Goal: Check status: Check status

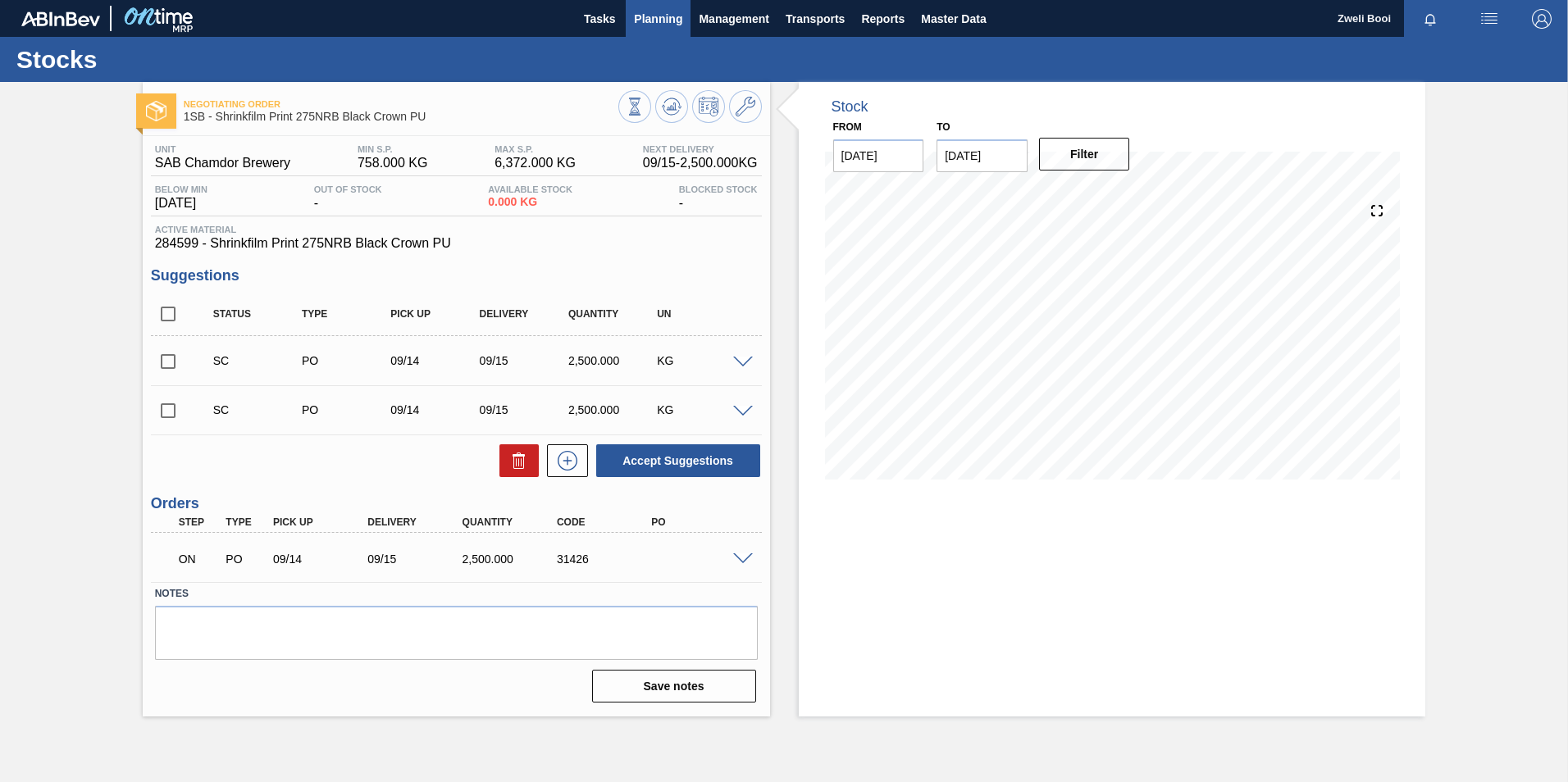
click at [659, 19] on span "Planning" at bounding box center [658, 19] width 49 height 20
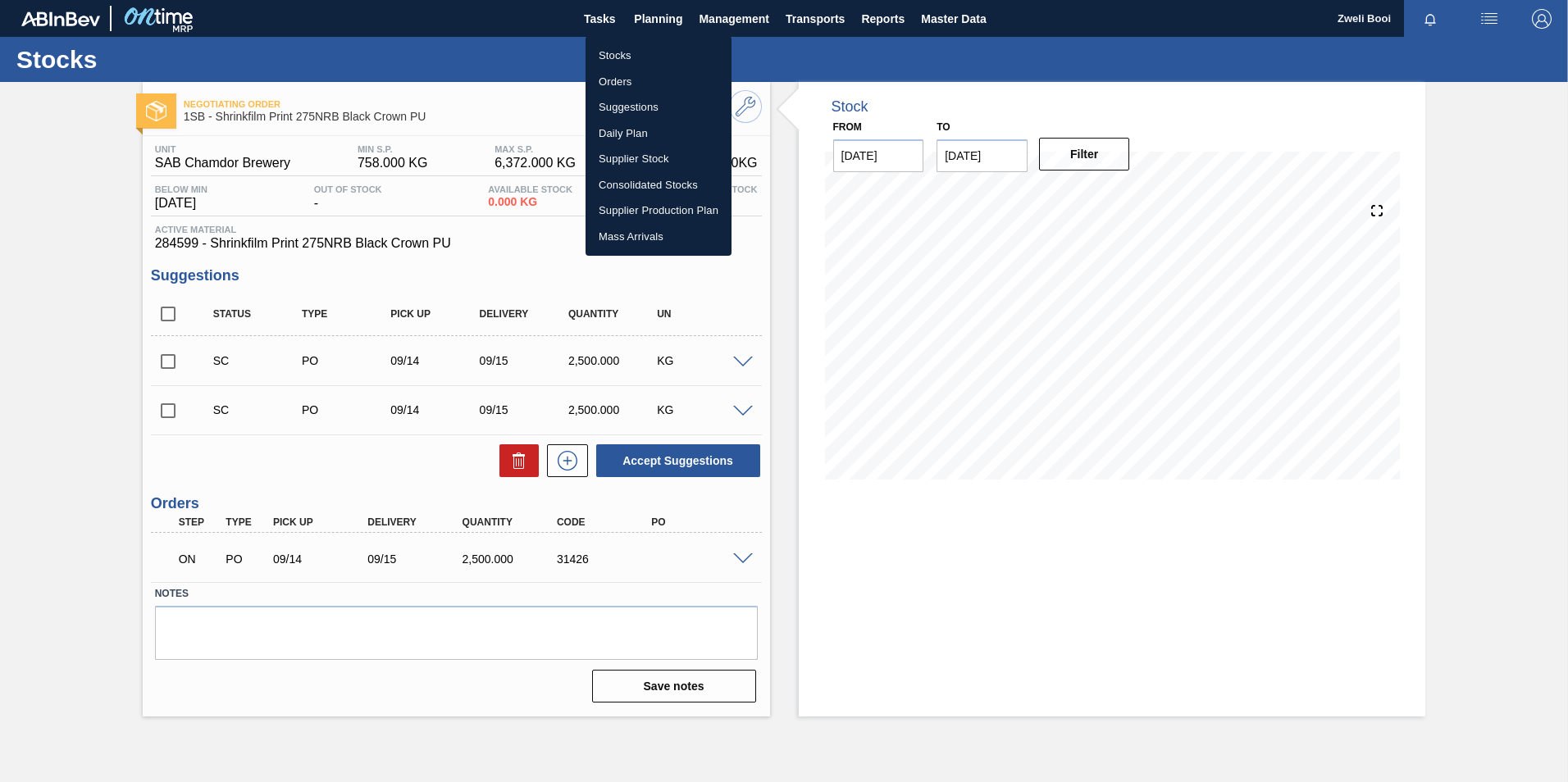
click at [614, 60] on li "Stocks" at bounding box center [658, 55] width 146 height 26
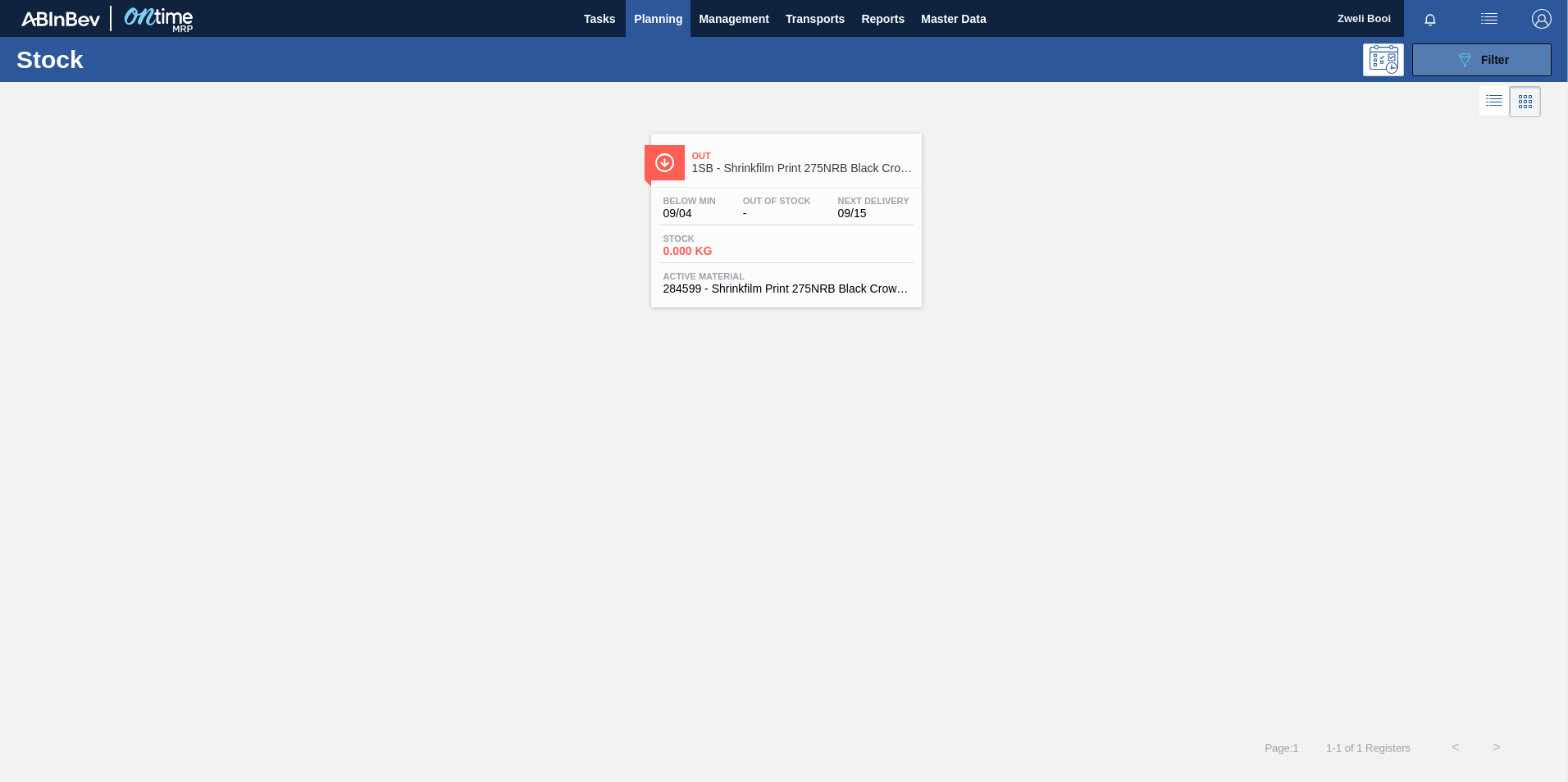
click at [1464, 68] on icon "089F7B8B-B2A5-4AFE-B5C0-19BA573D28AC" at bounding box center [1464, 59] width 20 height 20
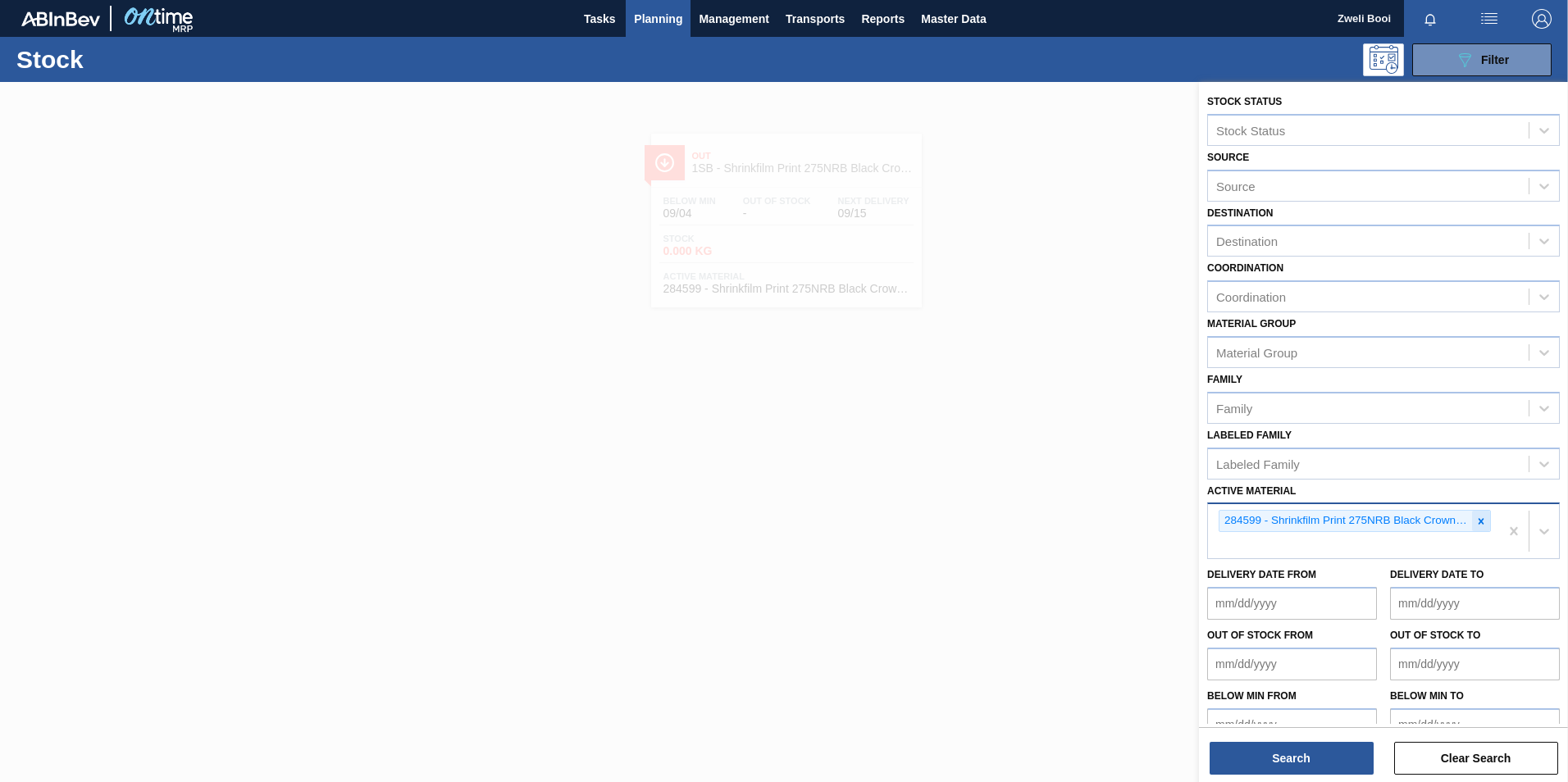
click at [1475, 521] on icon at bounding box center [1481, 521] width 11 height 11
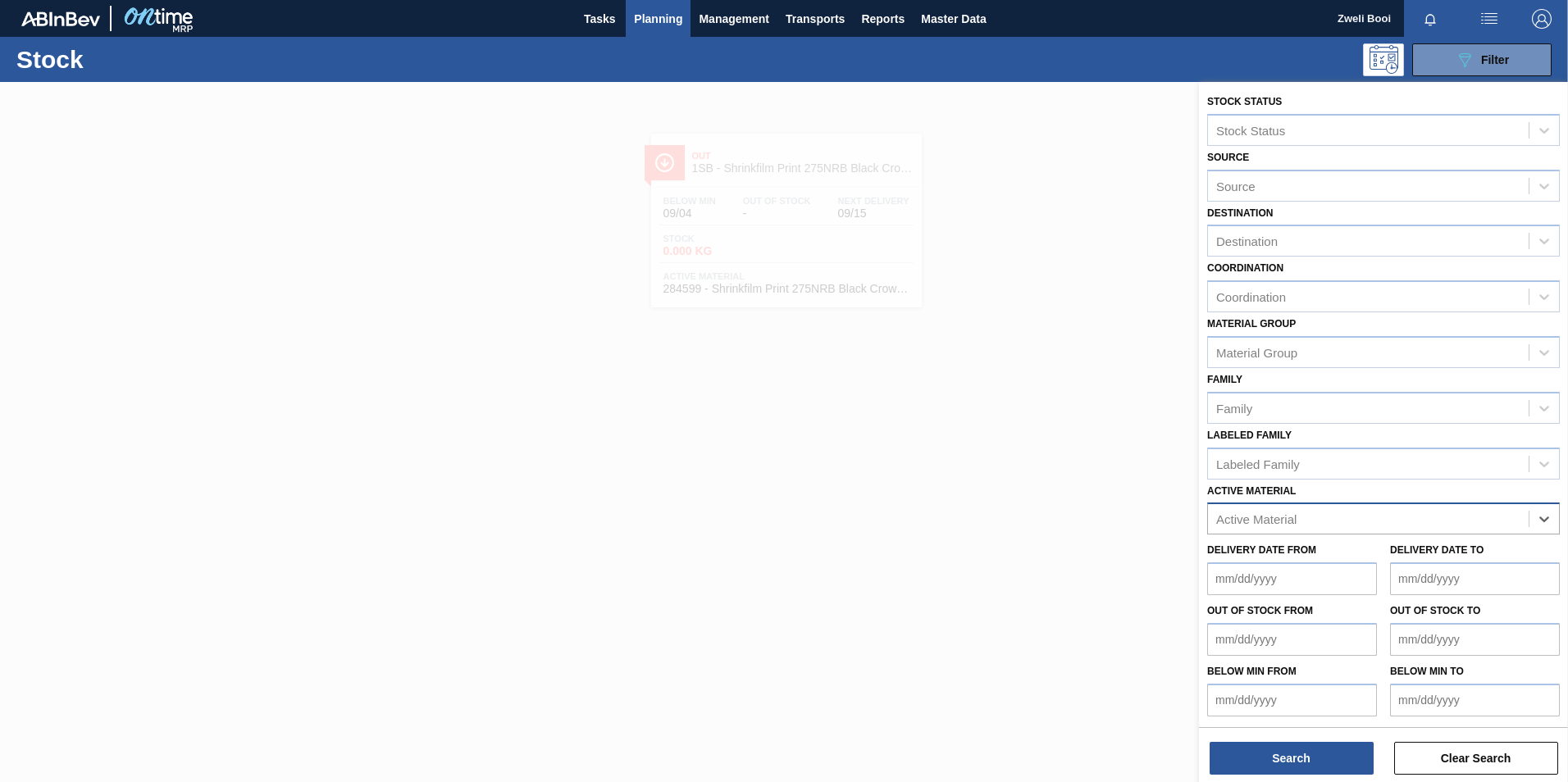
paste Material "279076"
type Material "279076"
click at [1268, 554] on div "279076 - PSL Label Body 660RB RDS Org (Blast)" at bounding box center [1383, 560] width 353 height 30
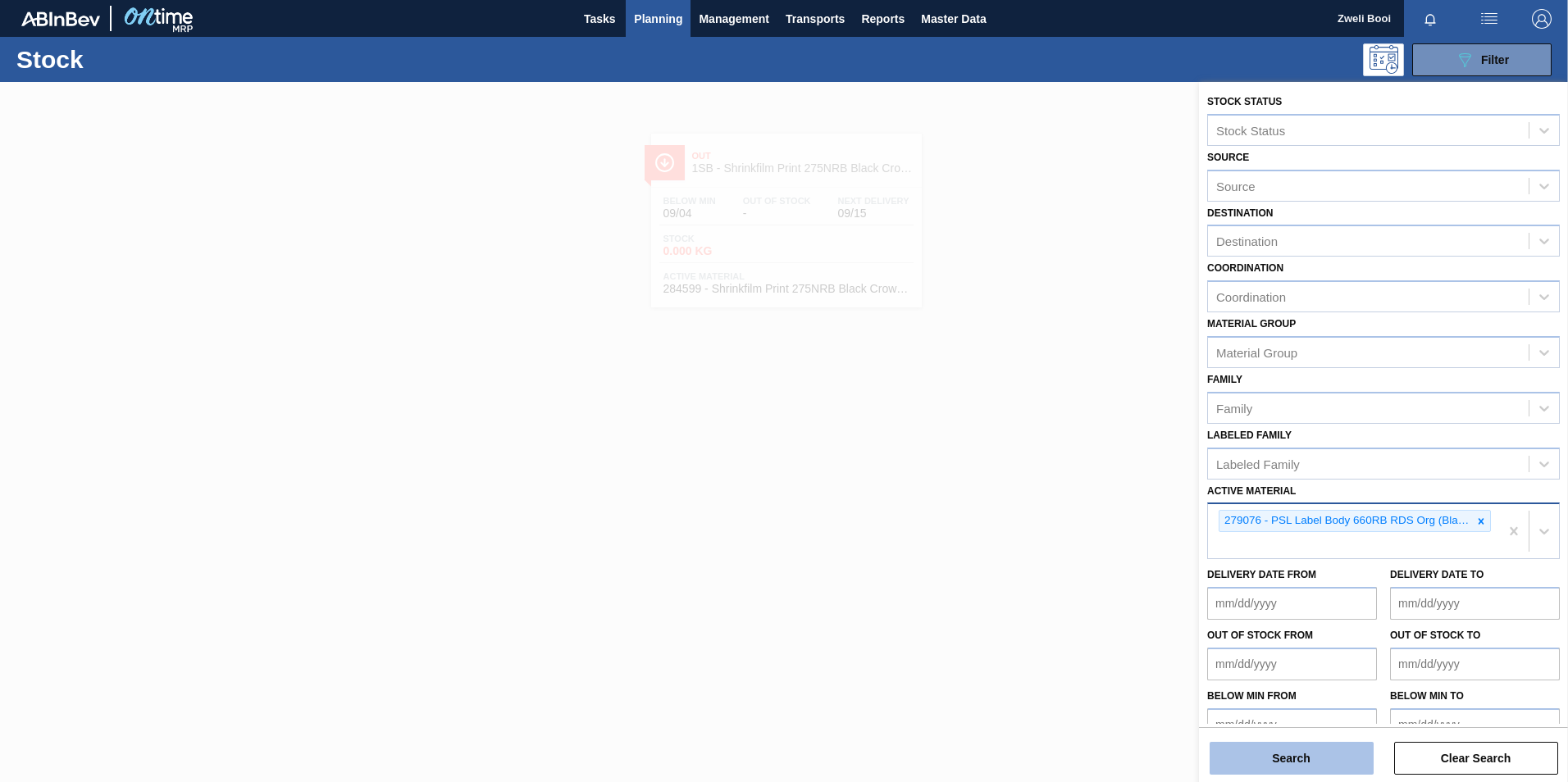
click at [1288, 761] on button "Search" at bounding box center [1291, 758] width 164 height 33
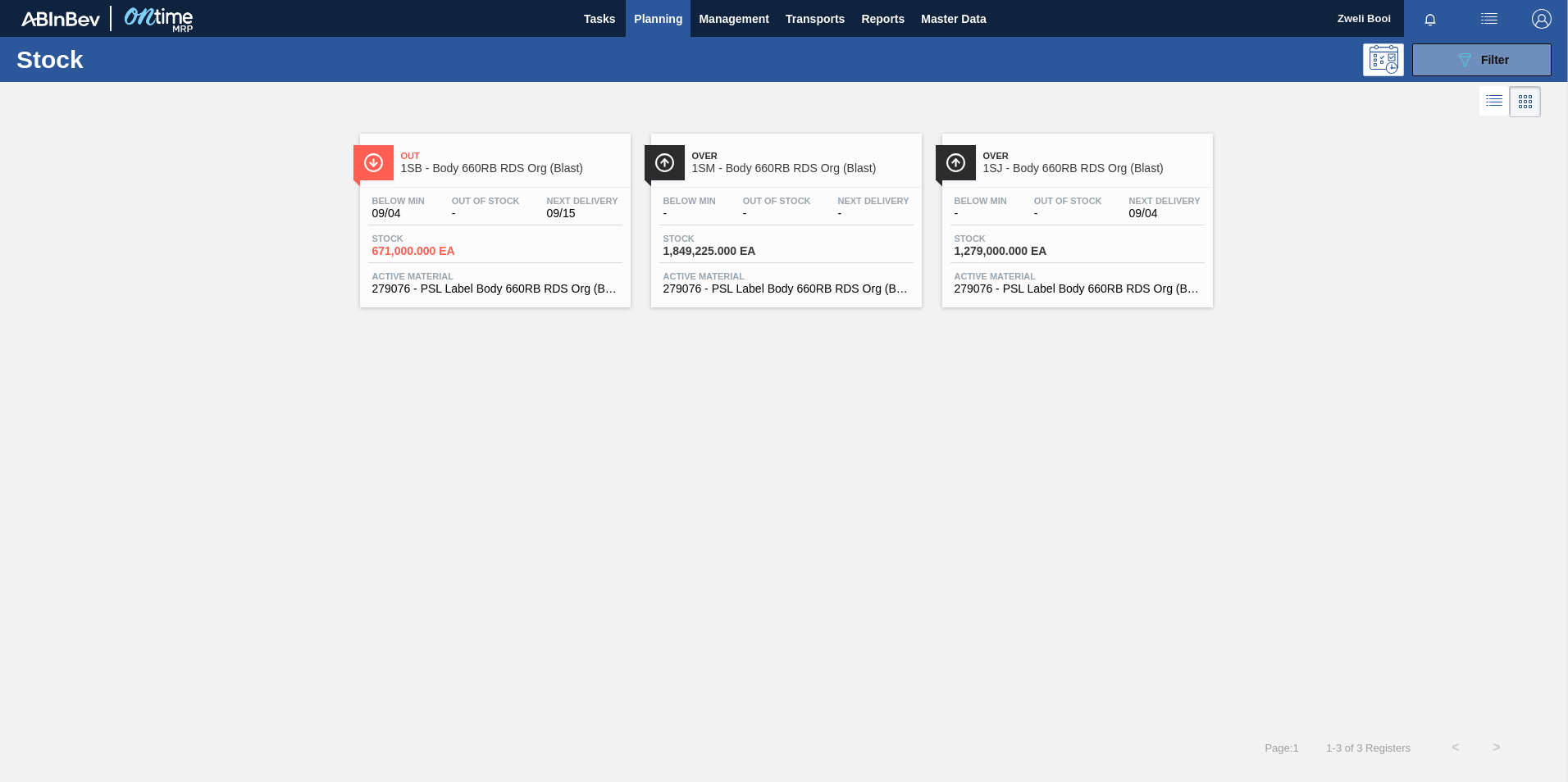
click at [485, 230] on div "Below Min 09/04 Out Of Stock - Next Delivery 09/15 Stock 671,000.000 EA Active …" at bounding box center [495, 243] width 271 height 112
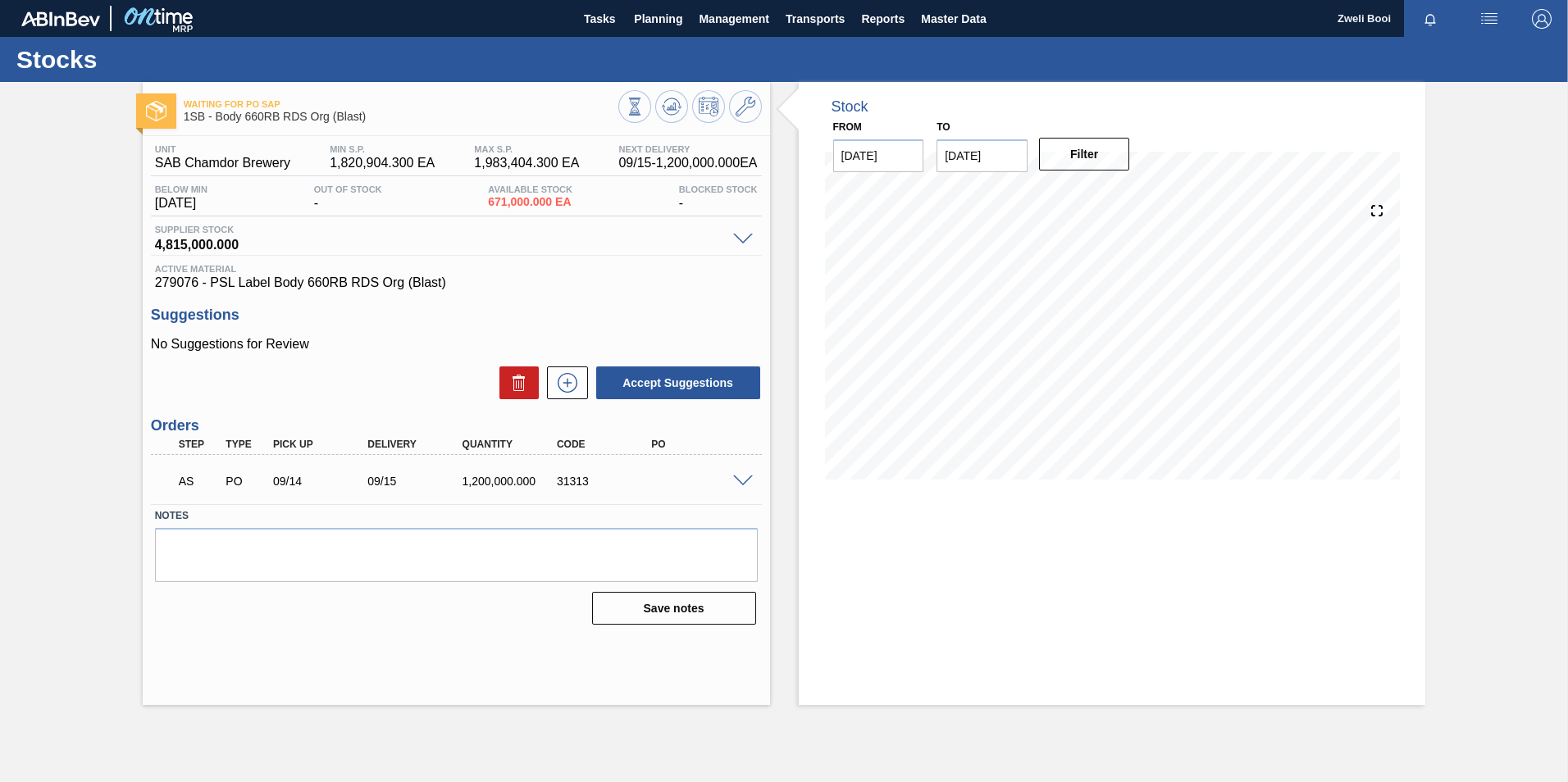
click at [740, 484] on span at bounding box center [743, 481] width 20 height 12
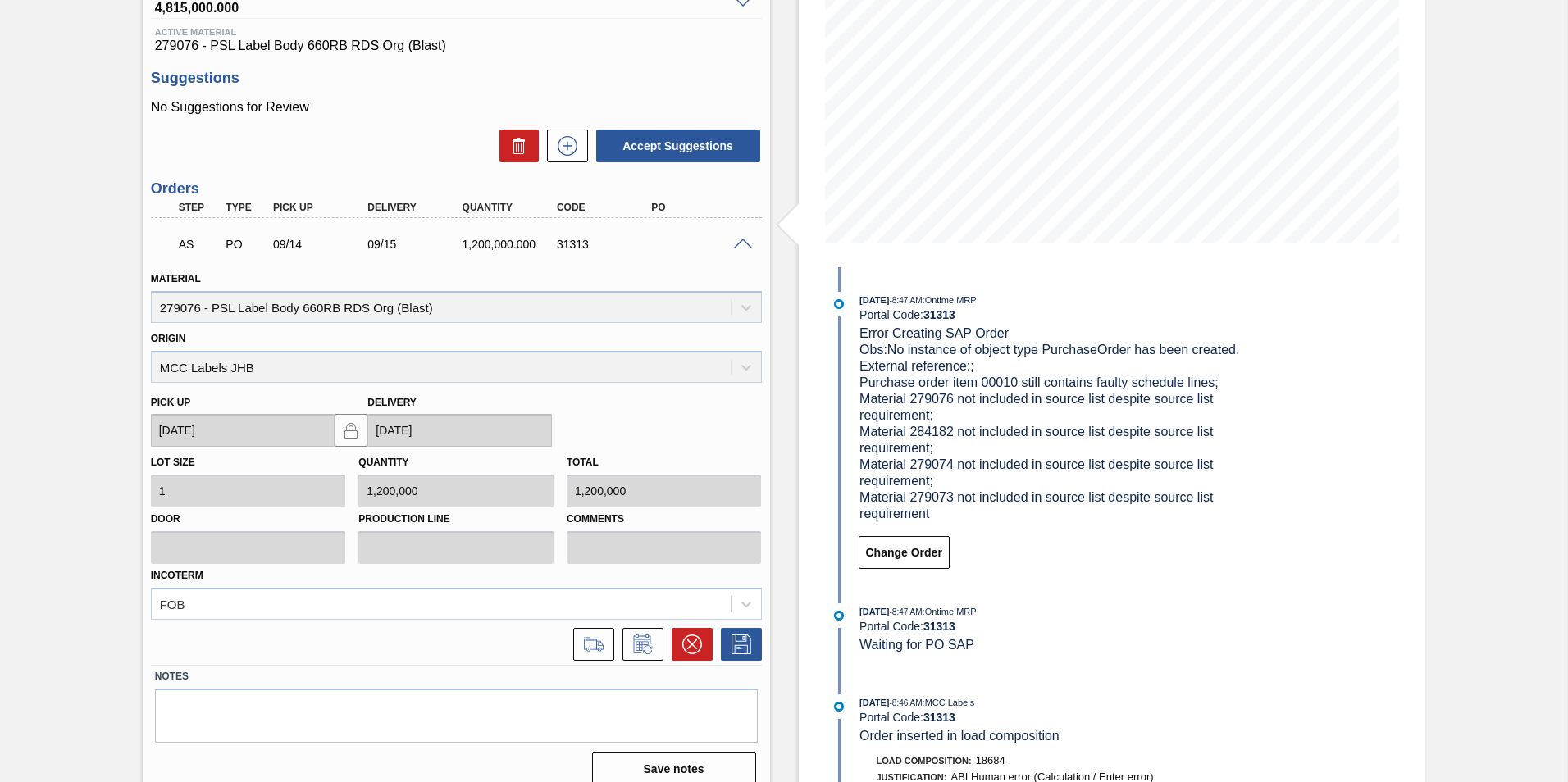
scroll to position [246, 0]
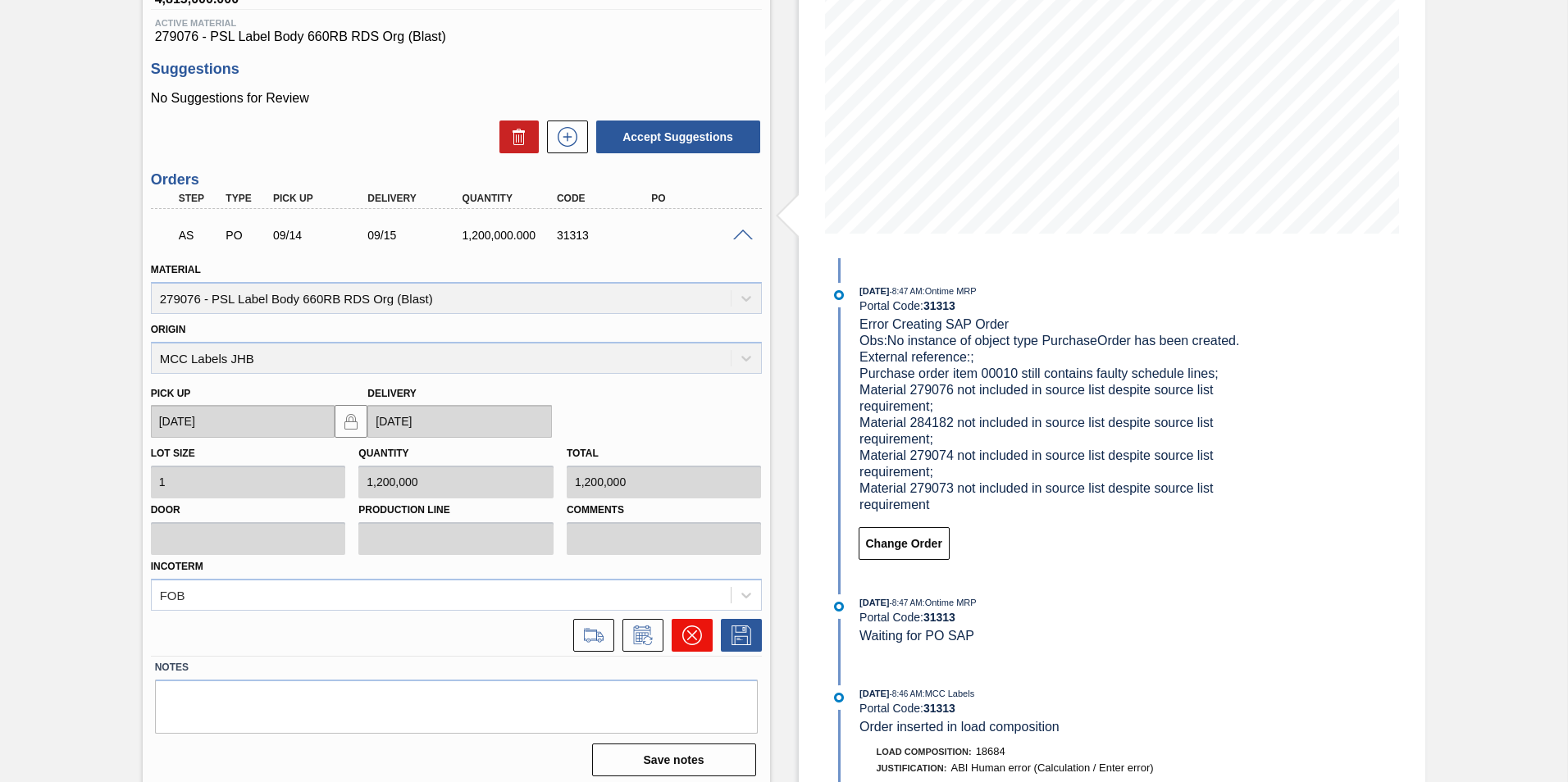
click at [693, 634] on icon at bounding box center [692, 635] width 20 height 20
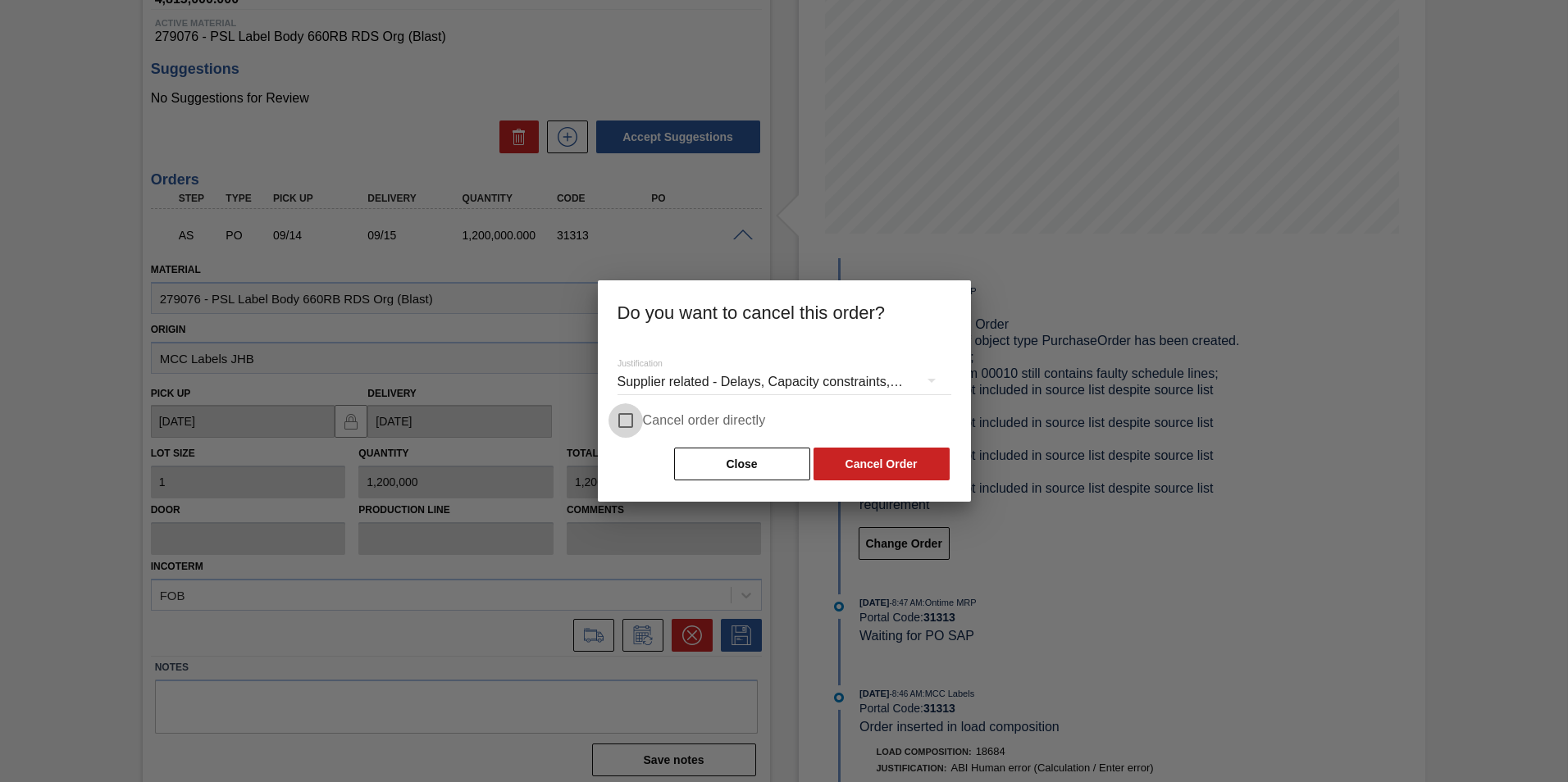
click at [633, 419] on input "Cancel order directly" at bounding box center [626, 420] width 35 height 35
checkbox input "true"
click at [888, 477] on button "Cancel Order" at bounding box center [881, 463] width 136 height 33
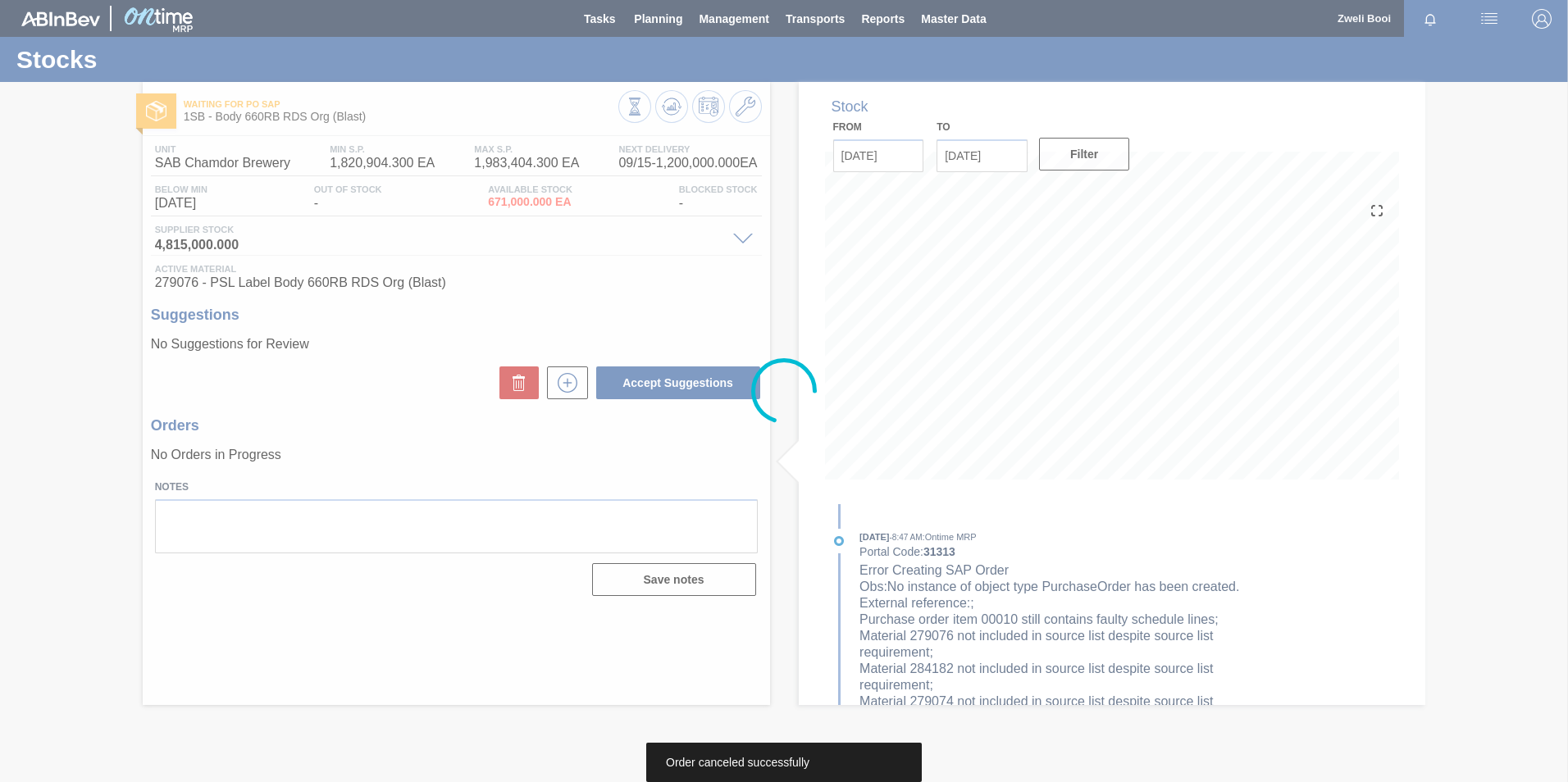
scroll to position [0, 0]
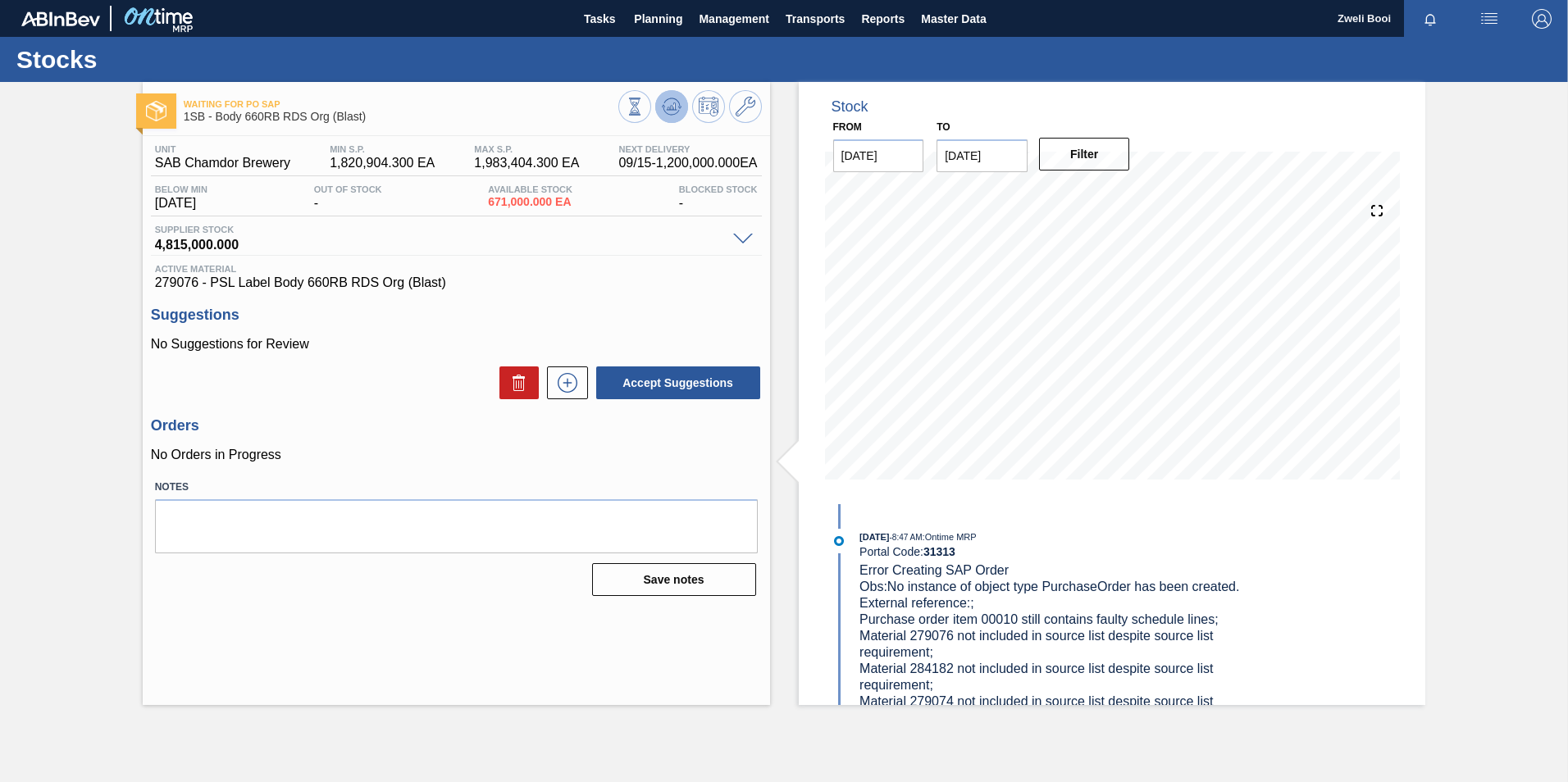
click at [670, 105] on icon at bounding box center [671, 106] width 20 height 20
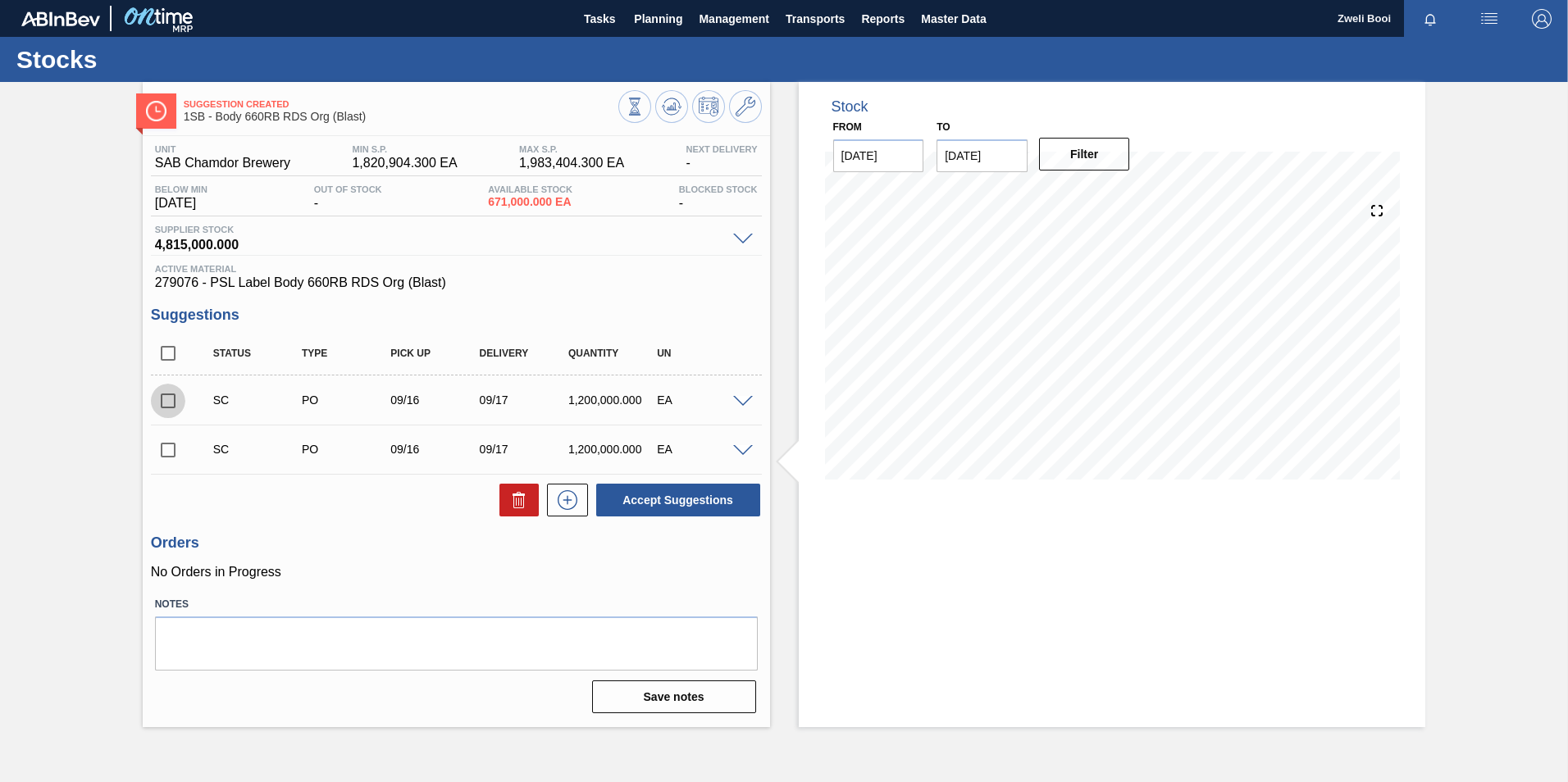
click at [158, 400] on input "checkbox" at bounding box center [168, 400] width 35 height 35
click at [702, 504] on button "Accept Suggestions" at bounding box center [678, 500] width 164 height 33
checkbox input "false"
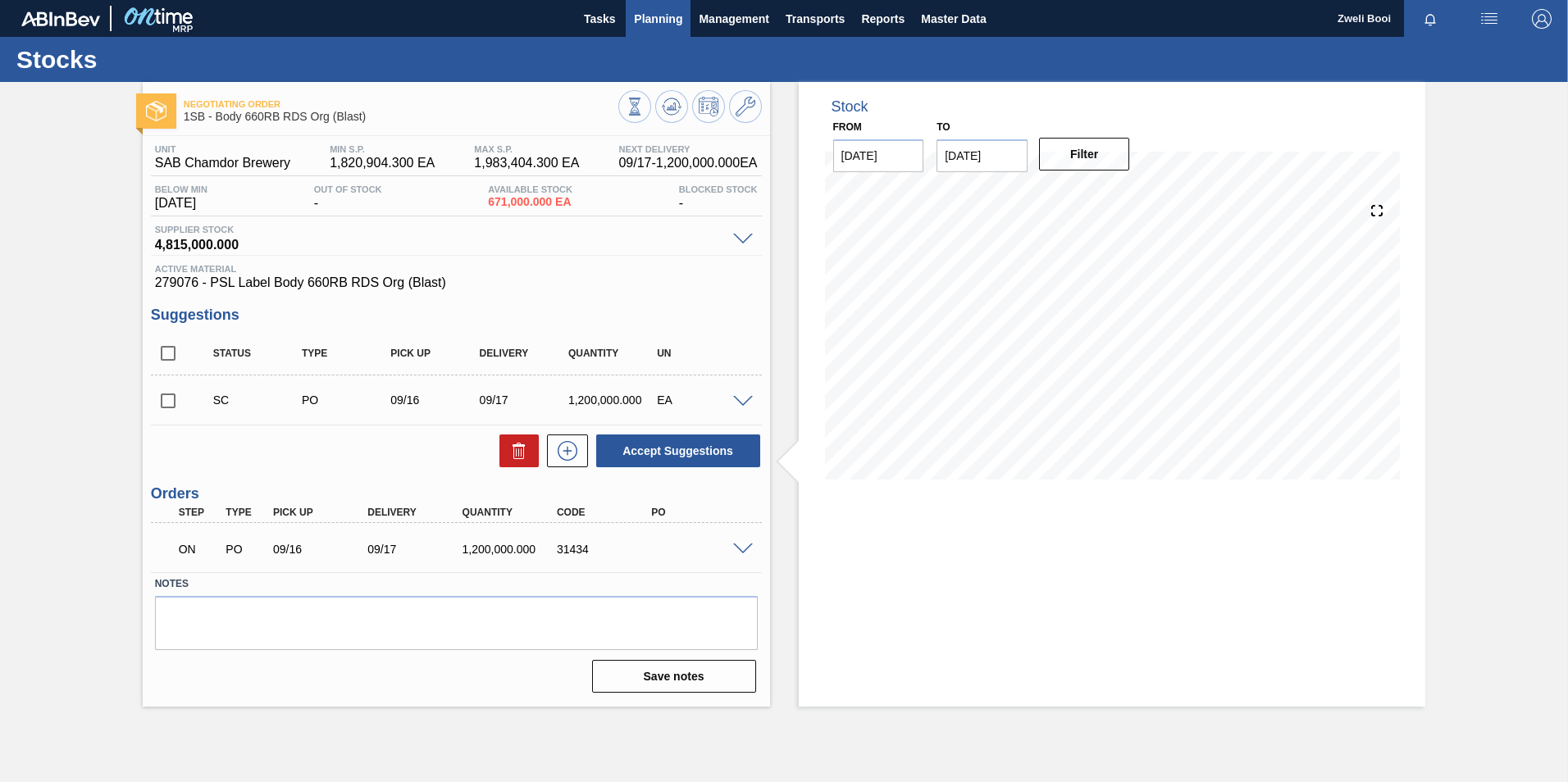
click at [650, 9] on span "Planning" at bounding box center [658, 19] width 49 height 20
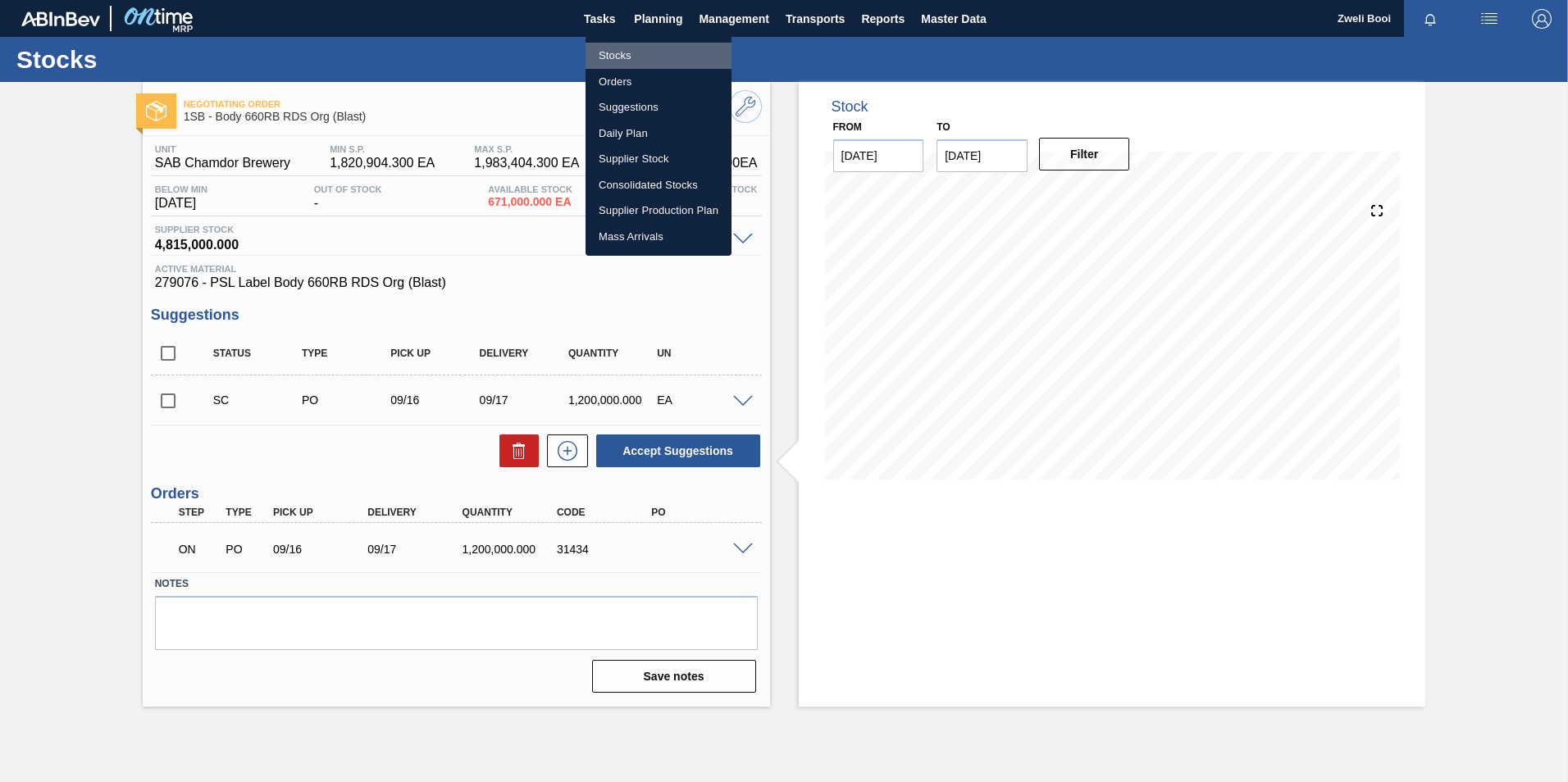
click at [618, 51] on li "Stocks" at bounding box center [658, 55] width 146 height 26
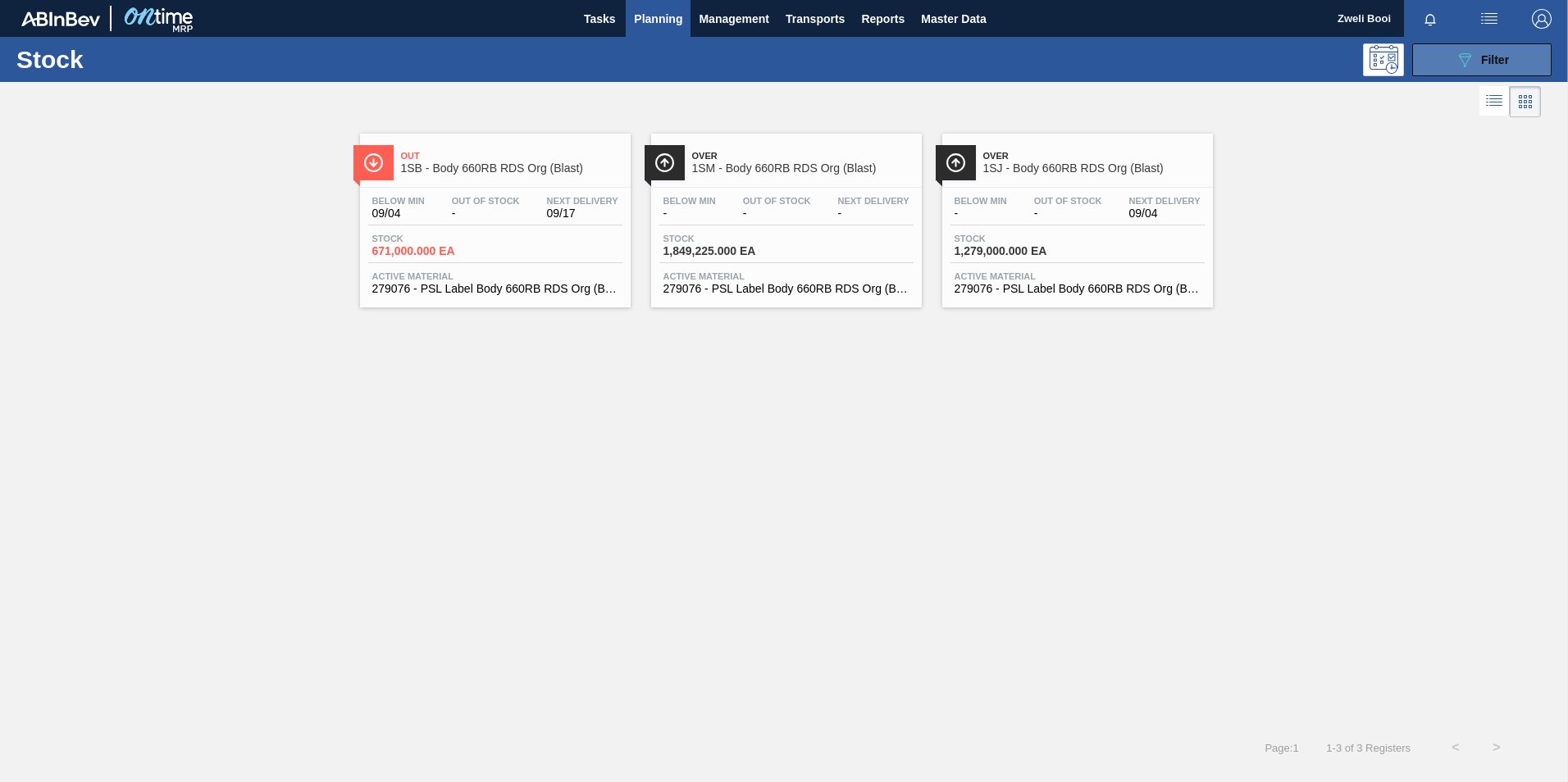
click at [1492, 55] on span "Filter" at bounding box center [1495, 60] width 28 height 13
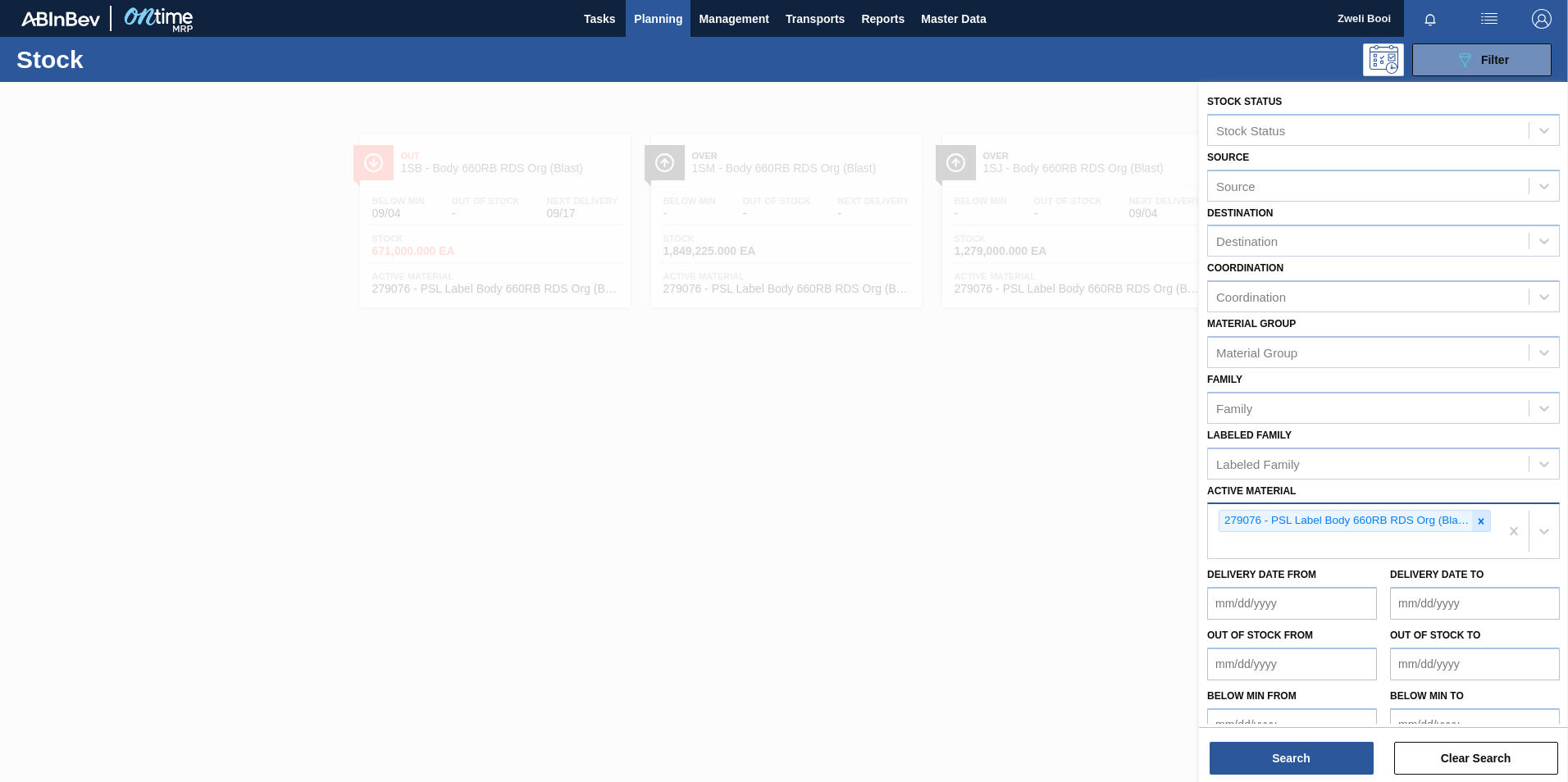
click at [1483, 520] on icon at bounding box center [1481, 521] width 11 height 11
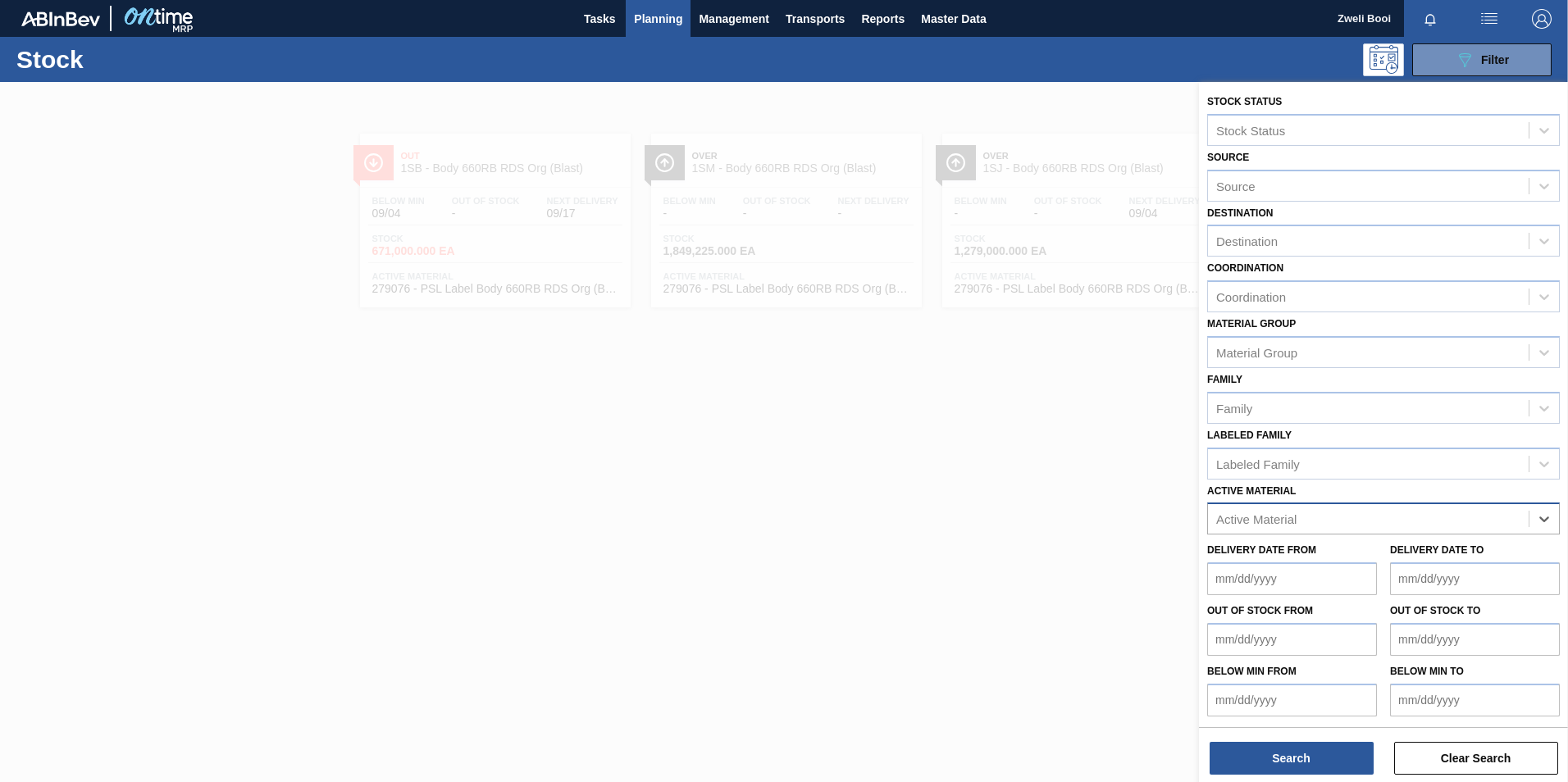
paste Material "284182"
type Material "284182"
click at [1319, 557] on div "284182 - Label Neck 660RB RDS P (ABV)" at bounding box center [1383, 560] width 353 height 30
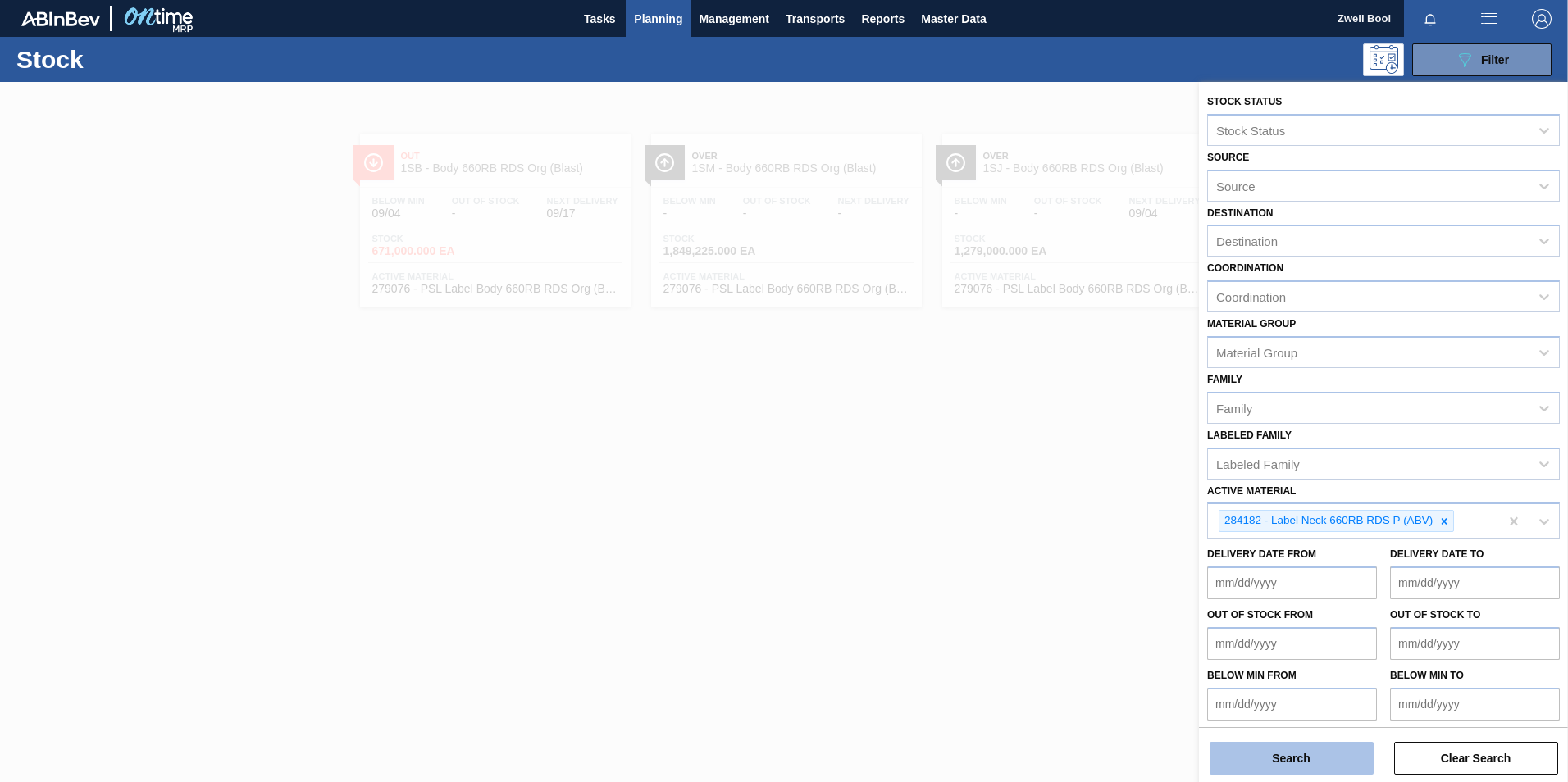
click at [1309, 769] on button "Search" at bounding box center [1291, 758] width 164 height 33
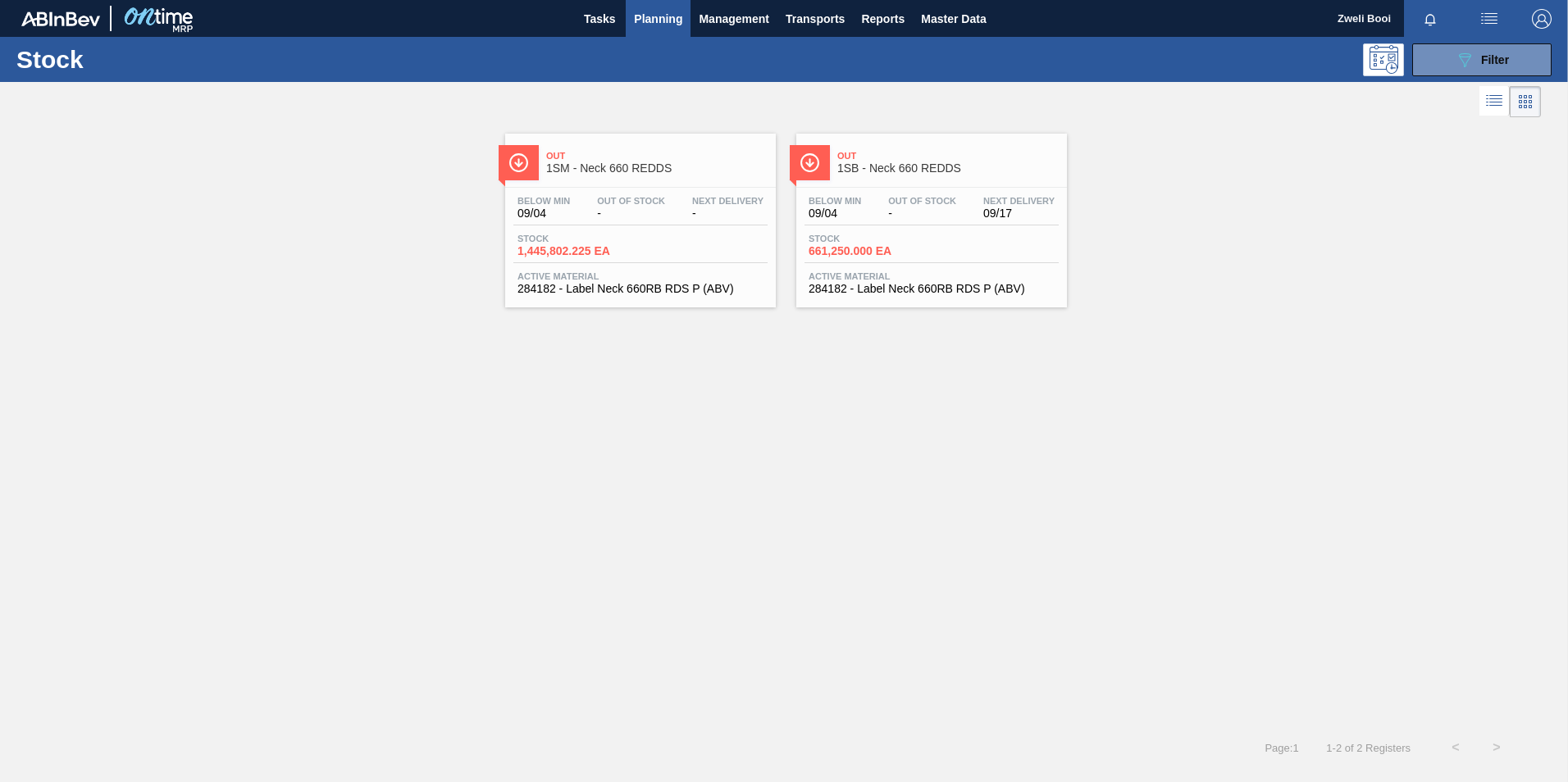
click at [957, 213] on div "Out Of Stock -" at bounding box center [922, 207] width 76 height 23
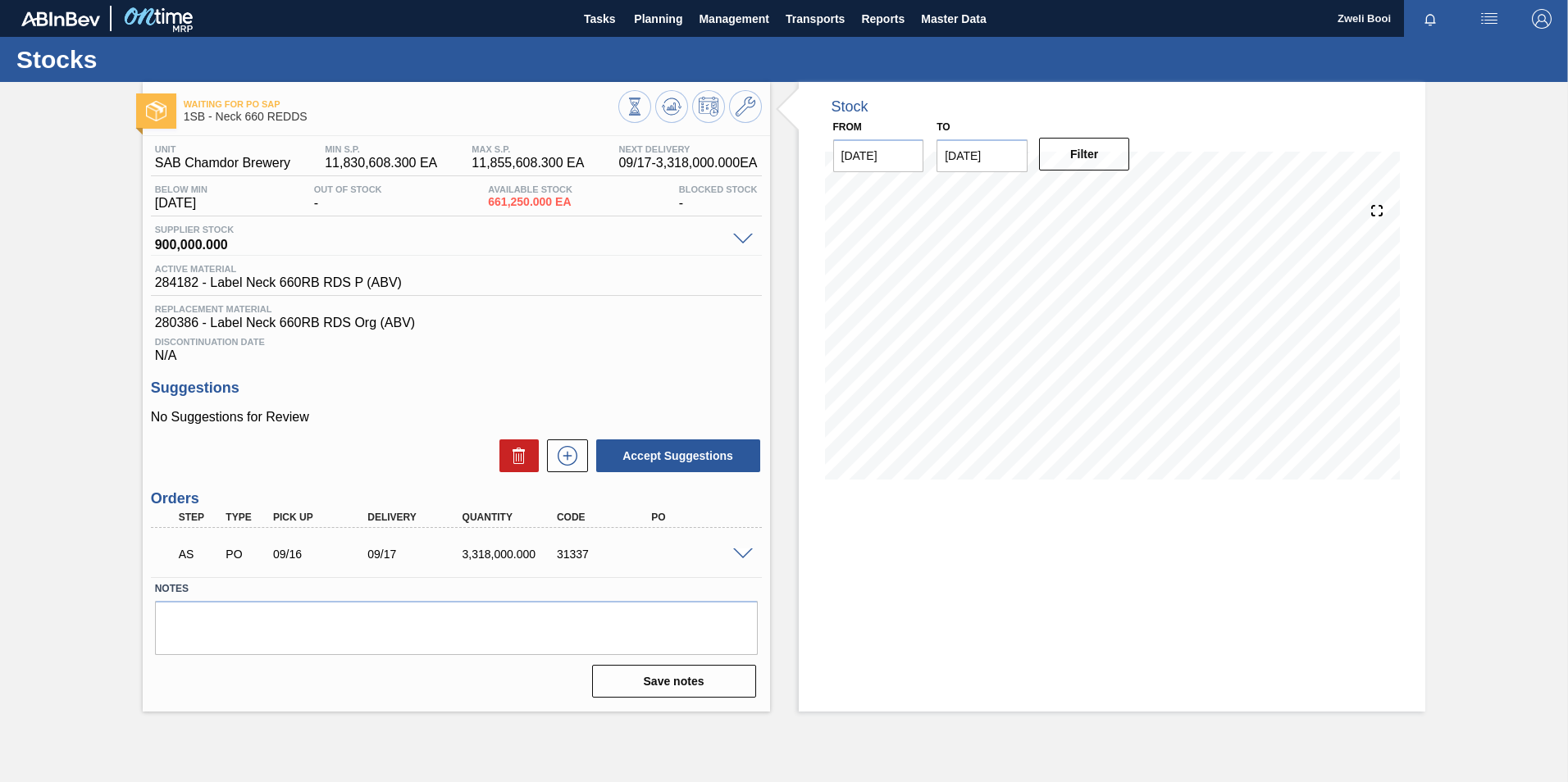
click at [742, 550] on span at bounding box center [743, 554] width 20 height 12
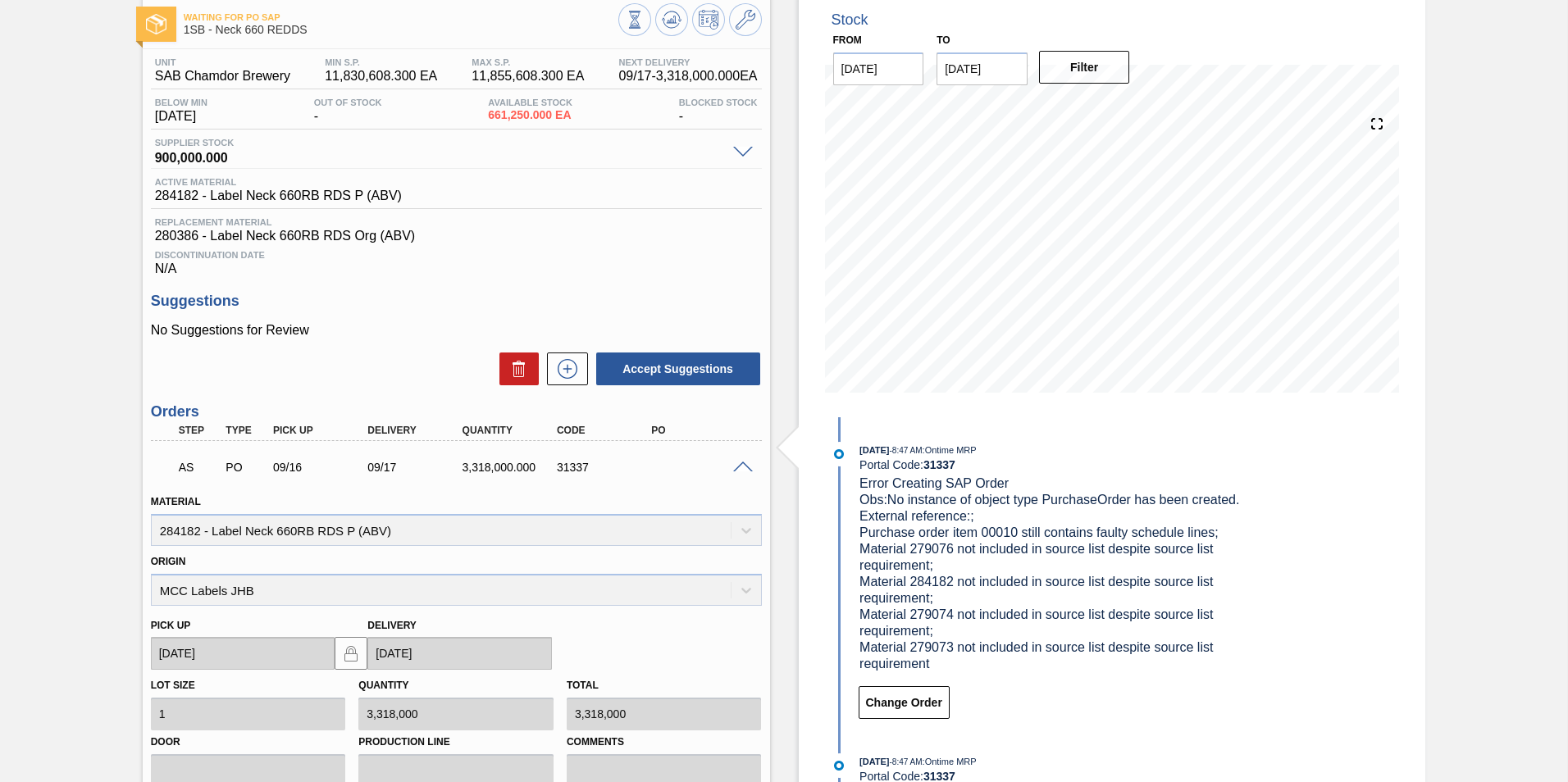
scroll to position [327, 0]
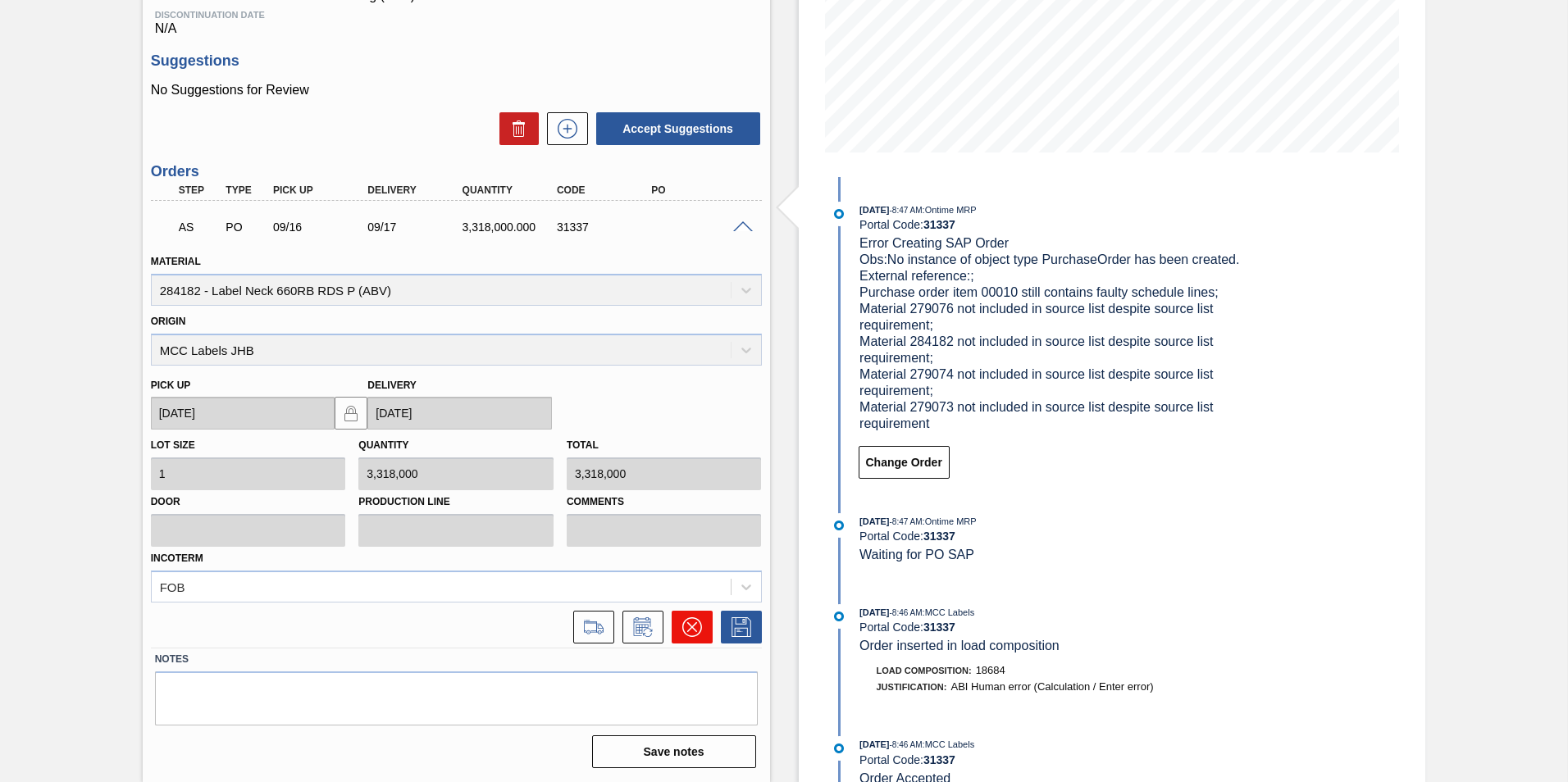
click at [693, 624] on icon at bounding box center [691, 627] width 9 height 9
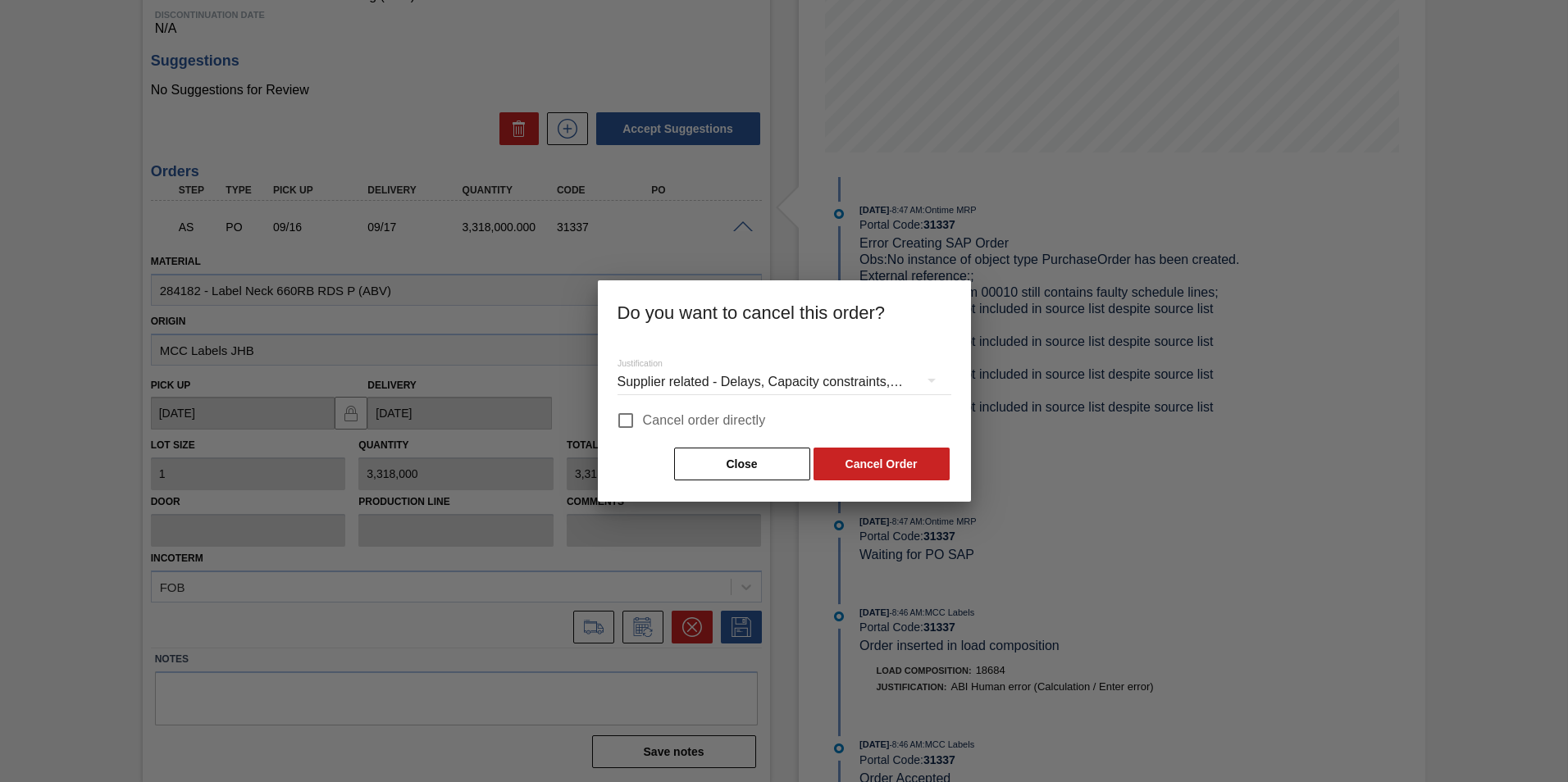
drag, startPoint x: 626, startPoint y: 416, endPoint x: 686, endPoint y: 455, distance: 71.6
click at [626, 417] on input "Cancel order directly" at bounding box center [626, 420] width 35 height 35
checkbox input "true"
click at [909, 465] on button "Cancel Order" at bounding box center [881, 463] width 136 height 33
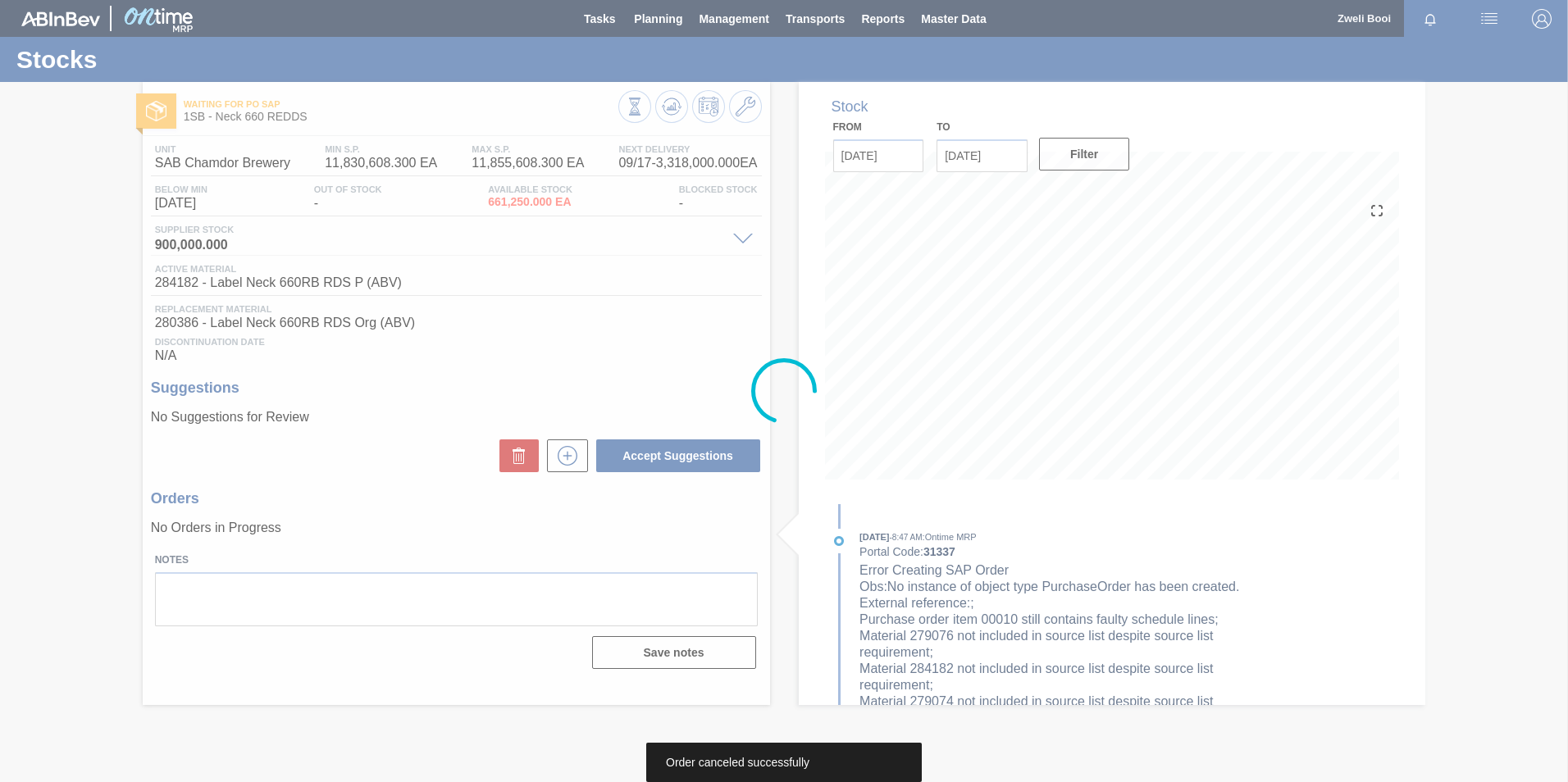
scroll to position [0, 0]
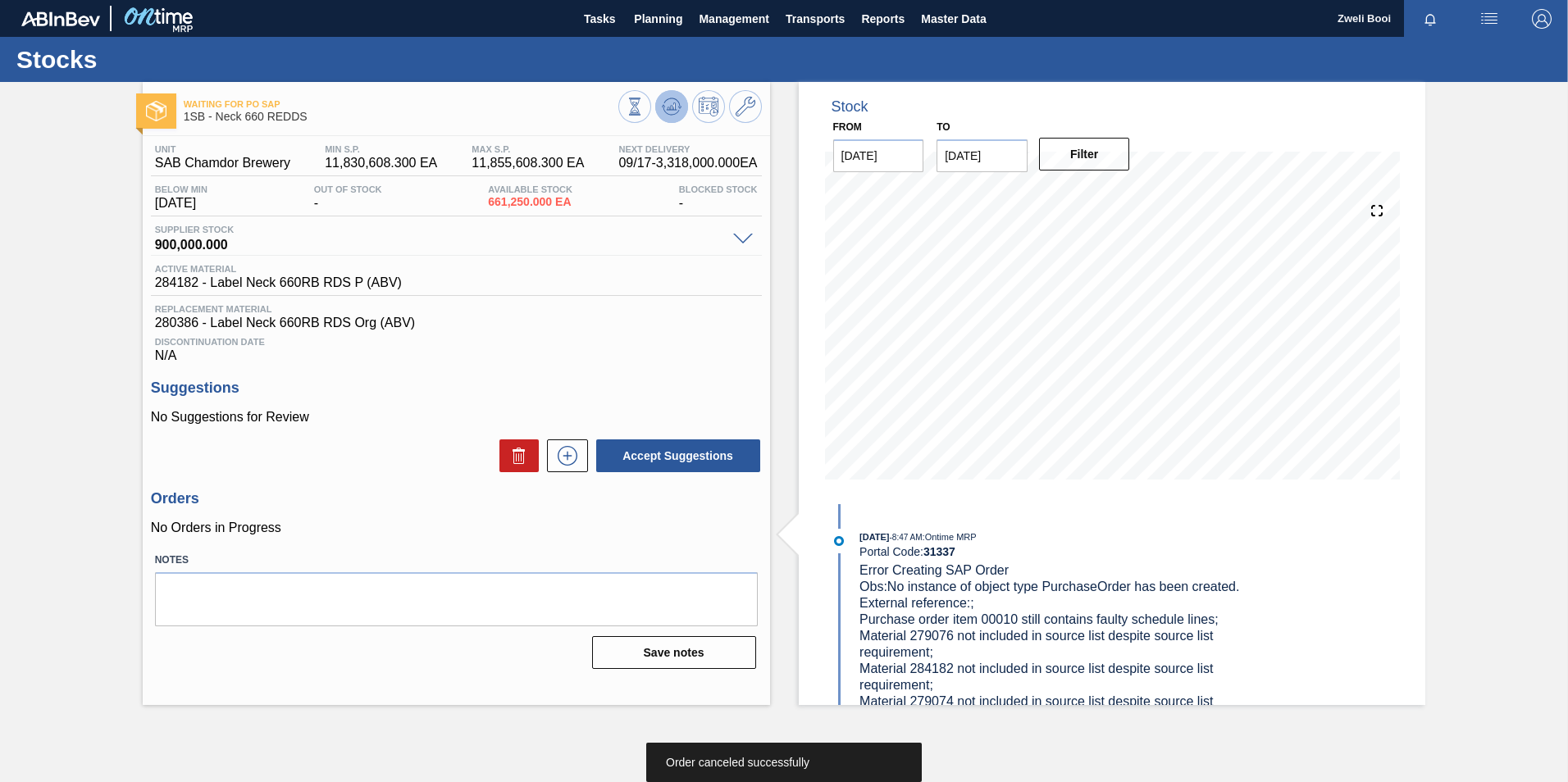
click at [666, 105] on icon at bounding box center [671, 106] width 20 height 20
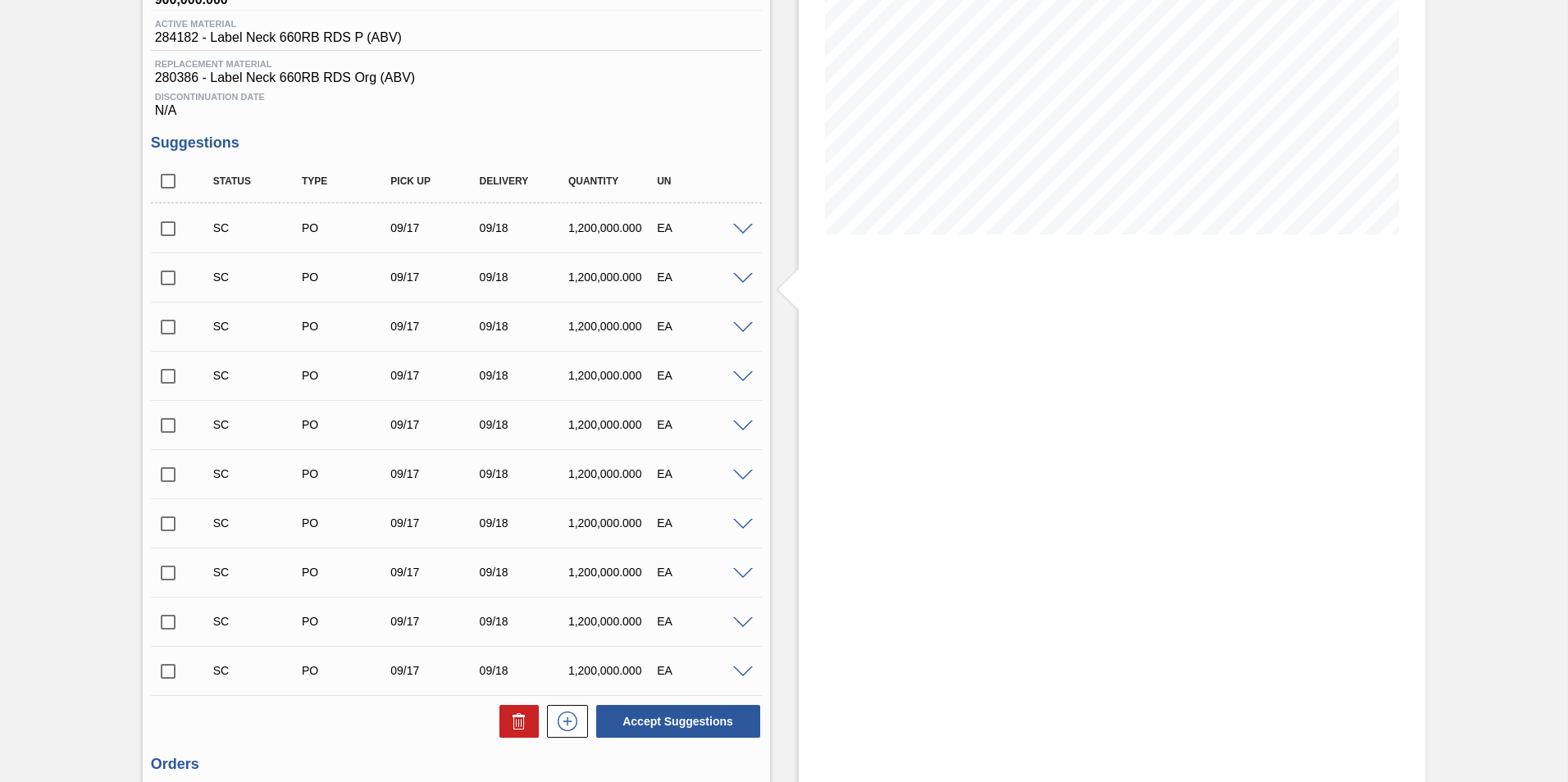
scroll to position [246, 0]
click at [169, 221] on input "checkbox" at bounding box center [168, 228] width 35 height 35
click at [684, 724] on button "Accept Suggestions" at bounding box center [678, 720] width 164 height 33
checkbox input "false"
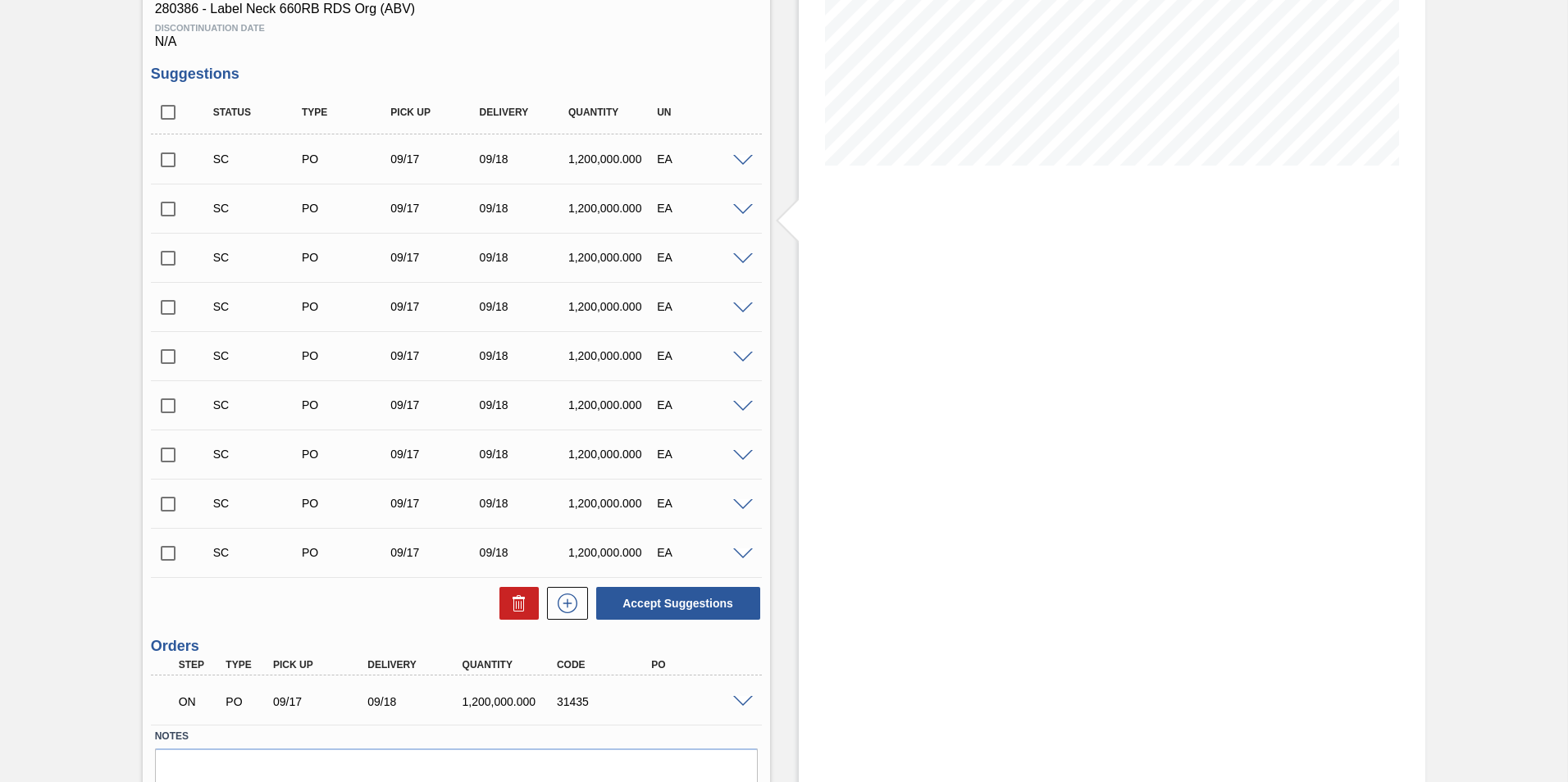
scroll to position [391, 0]
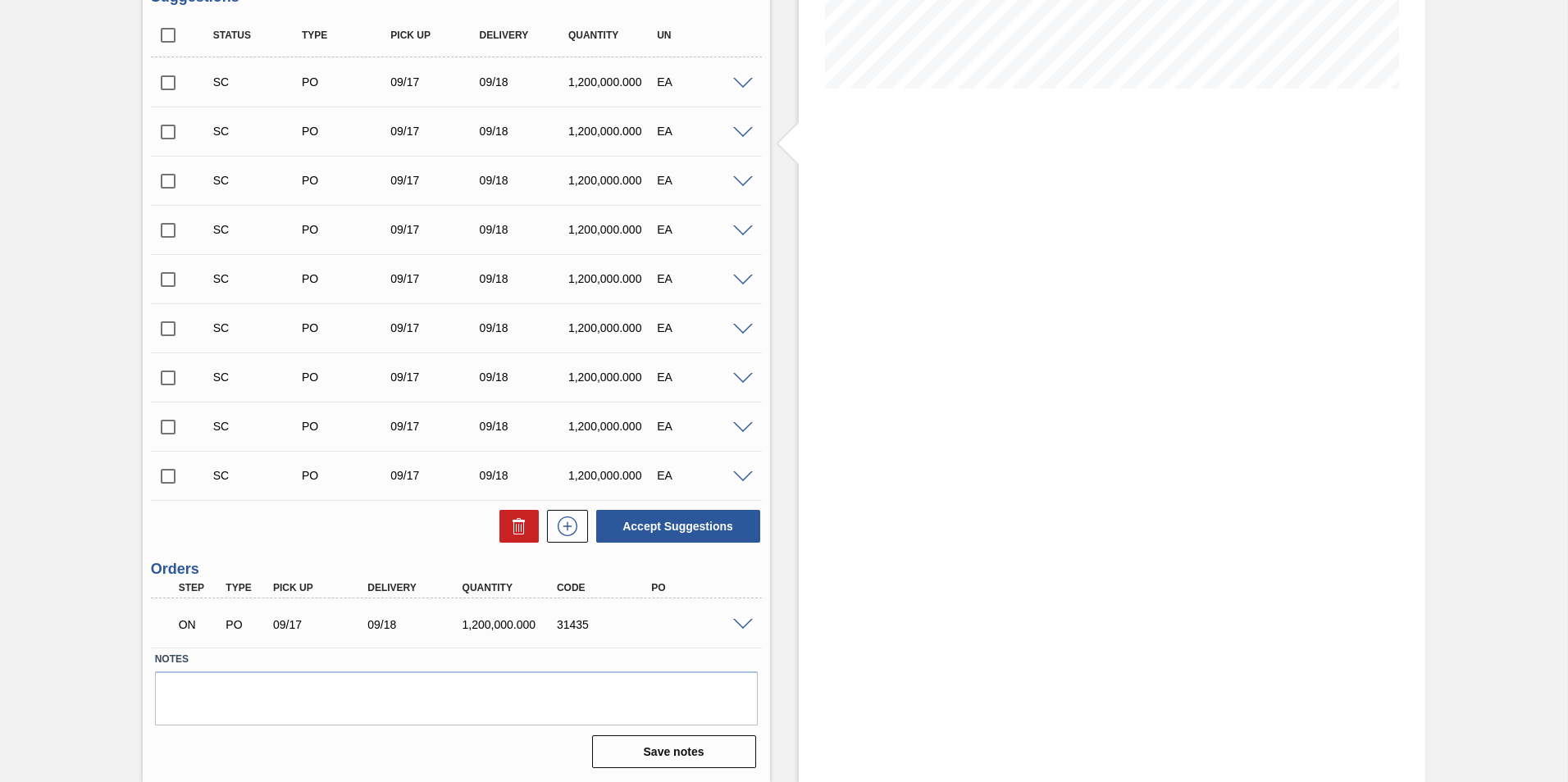
click at [730, 619] on div at bounding box center [745, 623] width 33 height 12
click at [738, 621] on span at bounding box center [743, 624] width 20 height 12
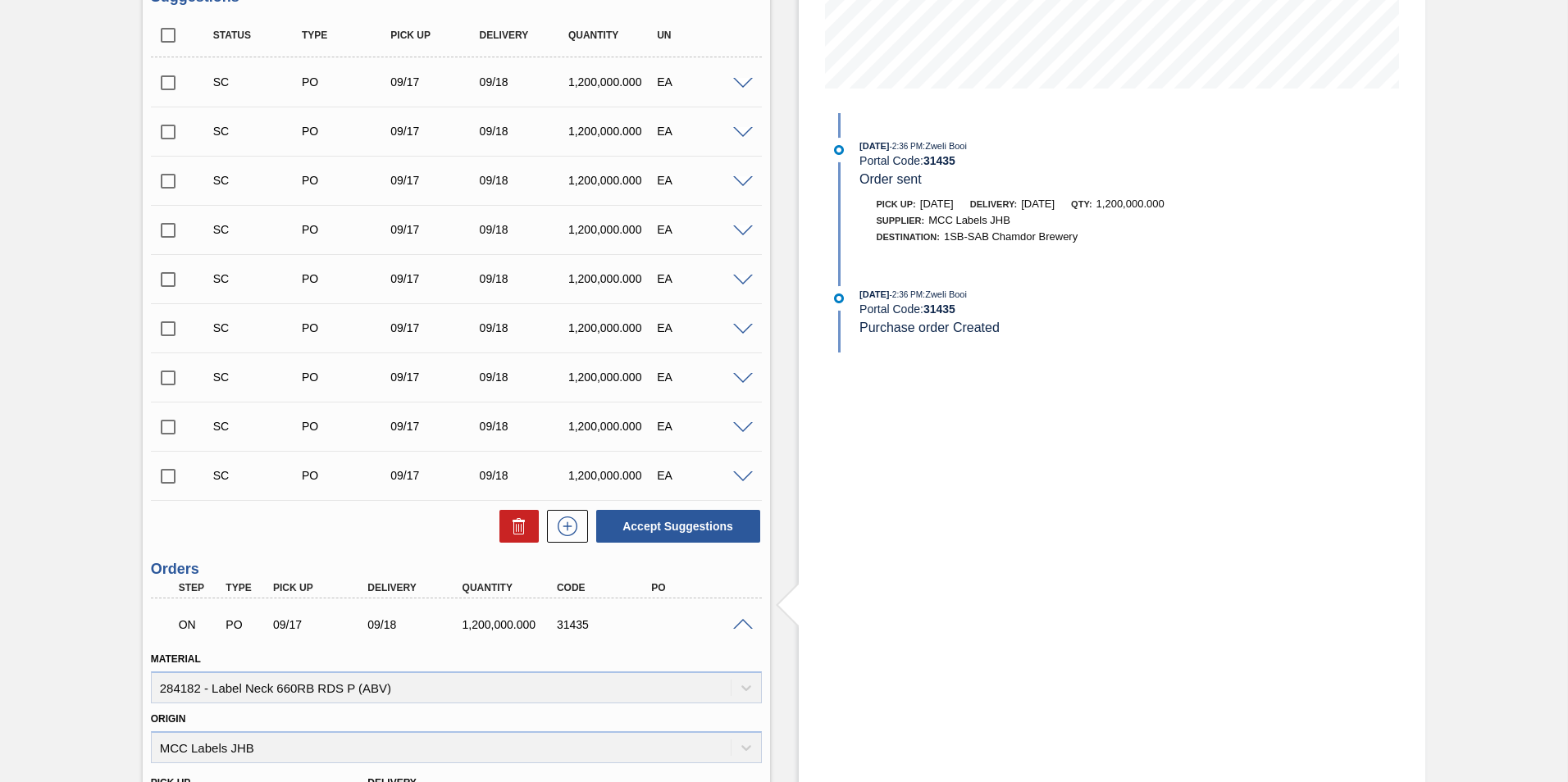
click at [738, 621] on span at bounding box center [743, 624] width 20 height 12
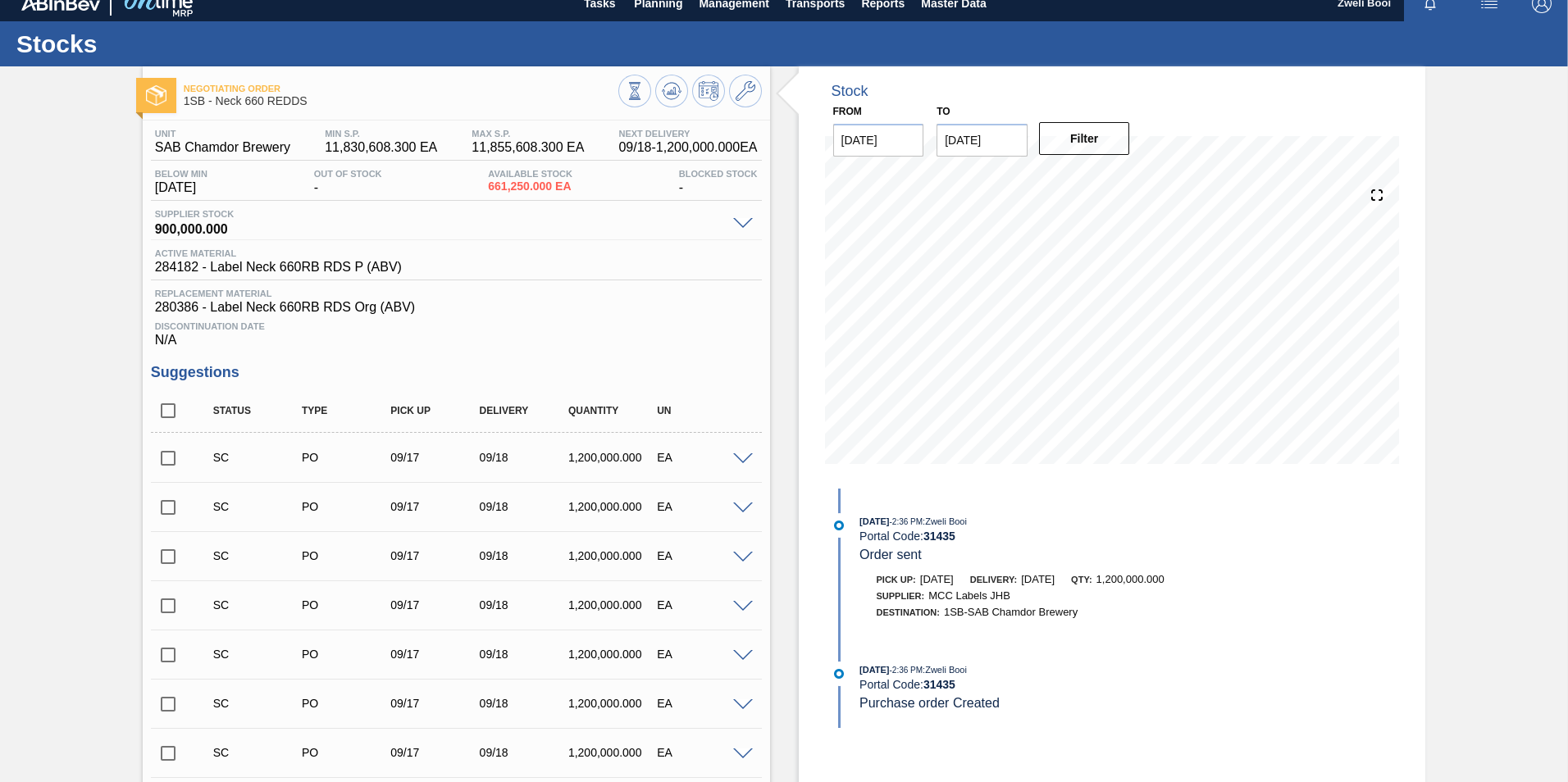
scroll to position [0, 0]
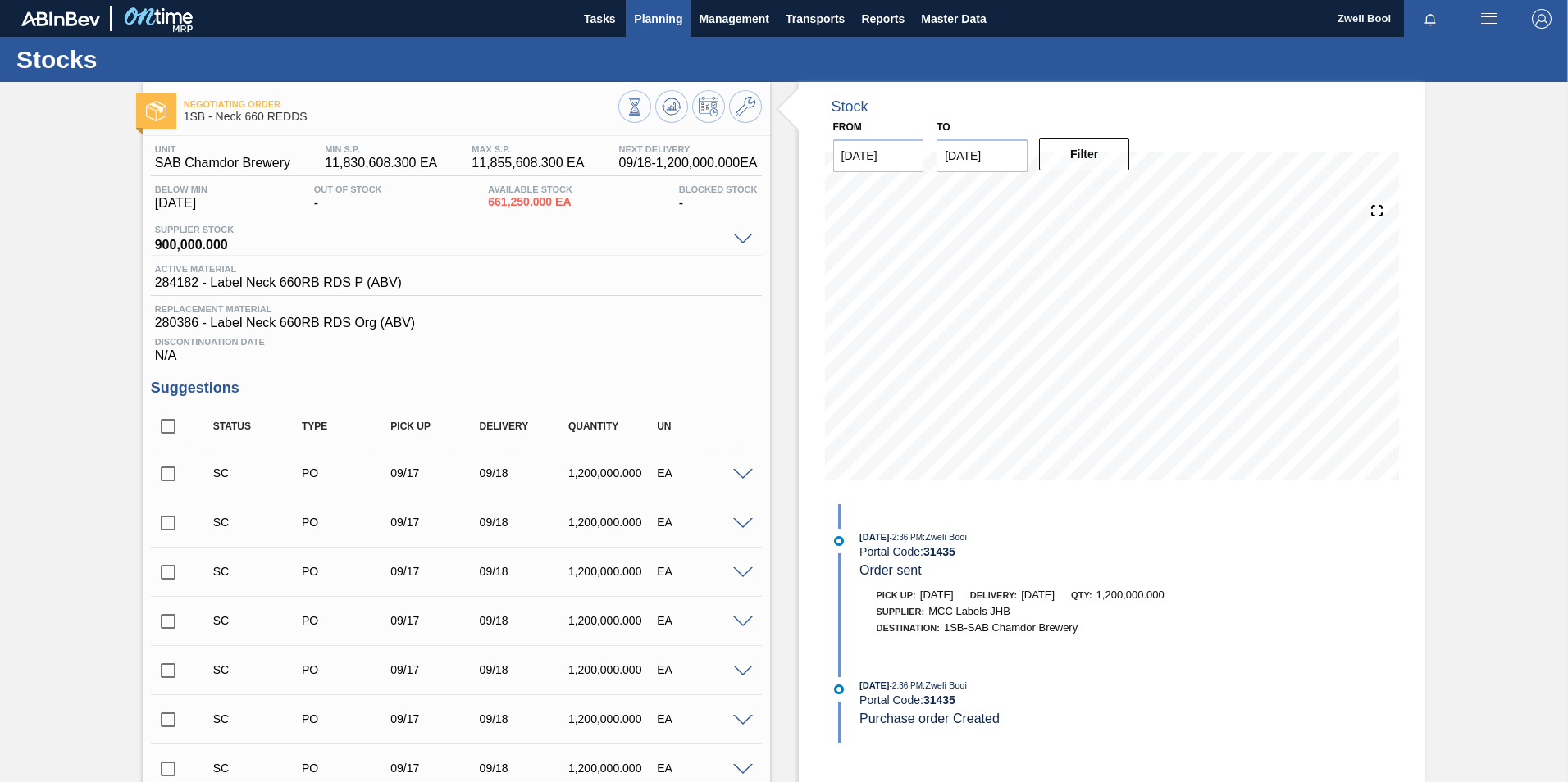
click at [653, 21] on span "Planning" at bounding box center [658, 19] width 49 height 20
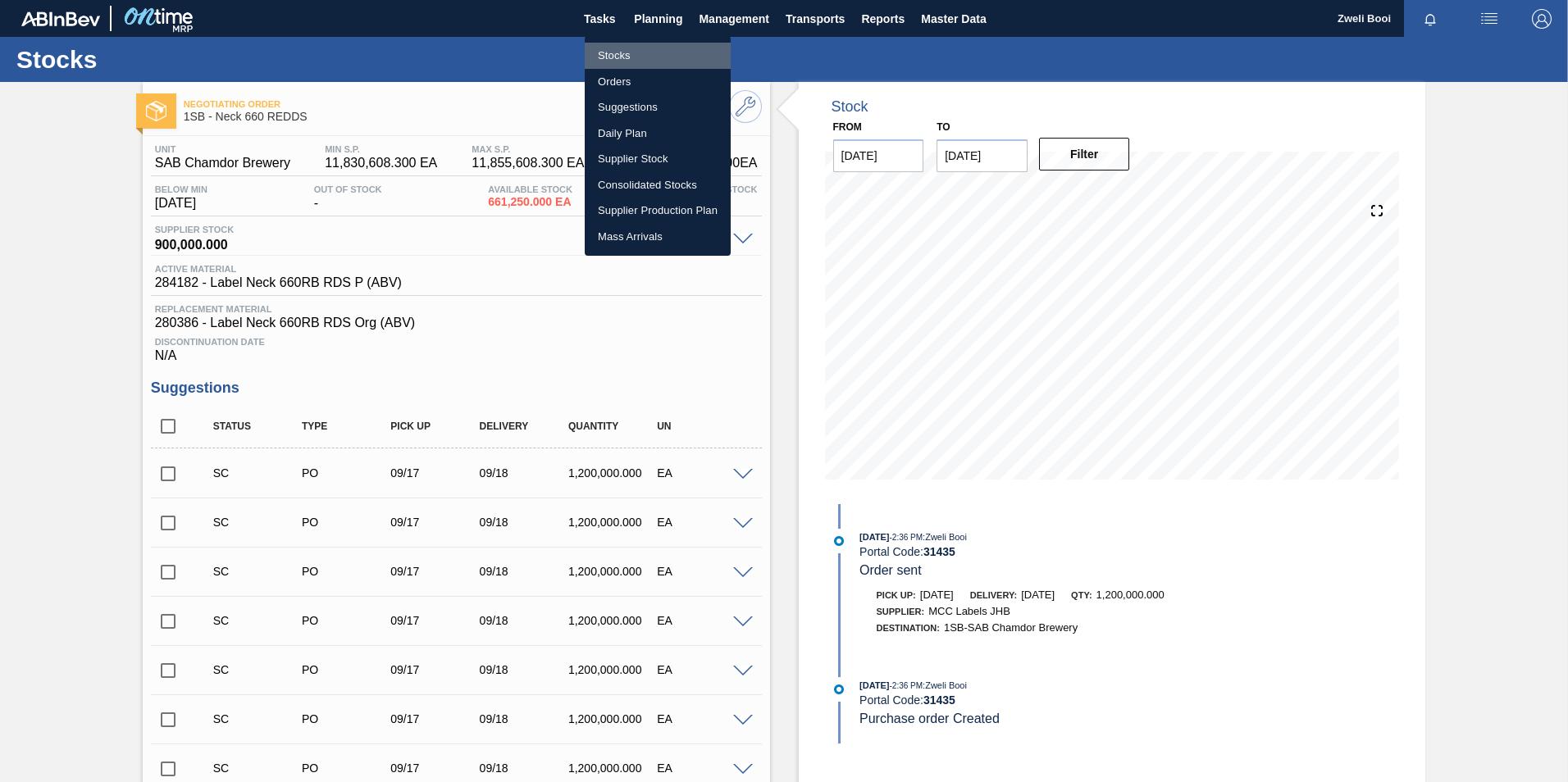
click at [614, 56] on li "Stocks" at bounding box center [657, 55] width 146 height 26
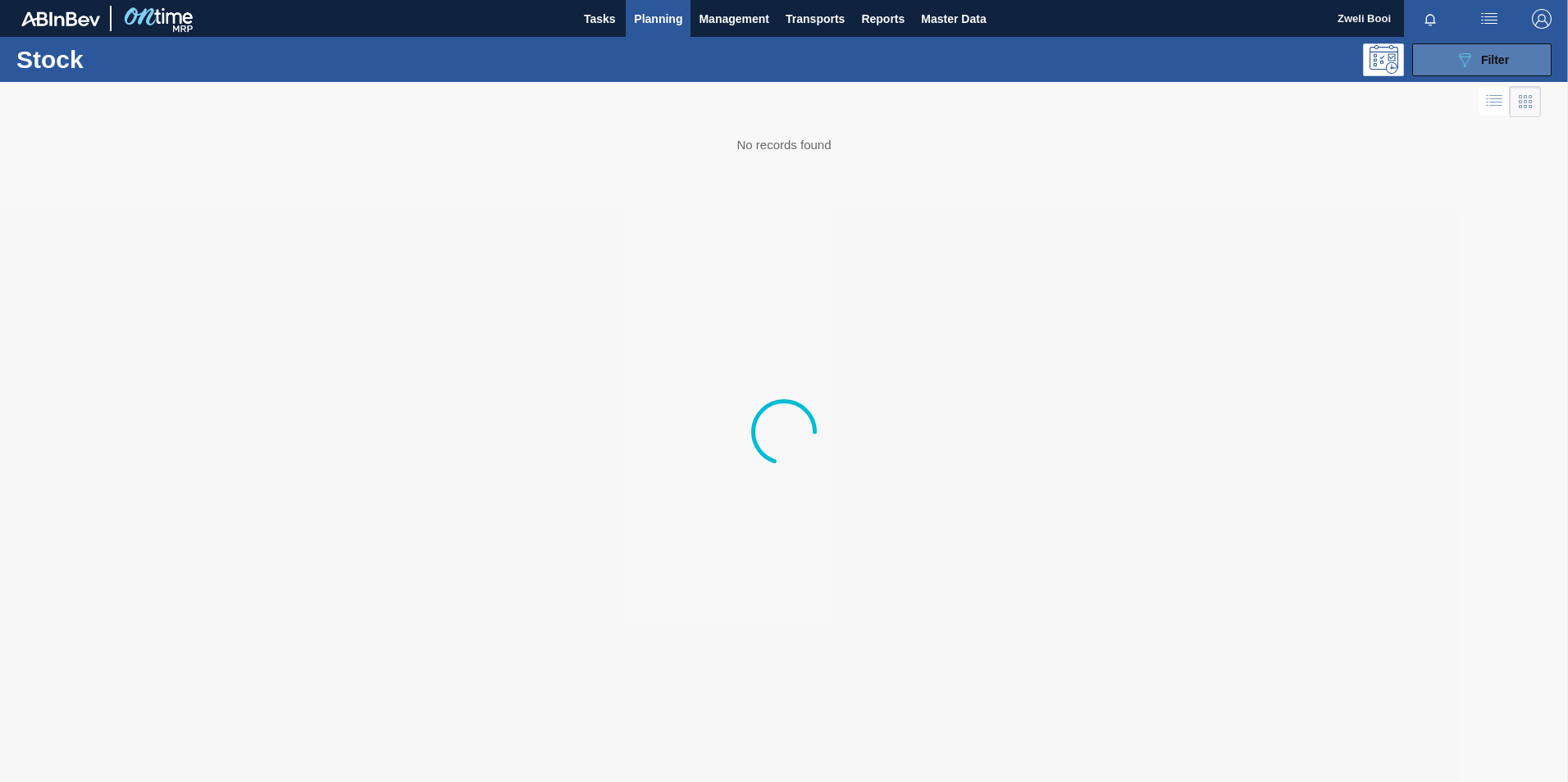
click at [1462, 64] on icon "089F7B8B-B2A5-4AFE-B5C0-19BA573D28AC" at bounding box center [1464, 59] width 20 height 20
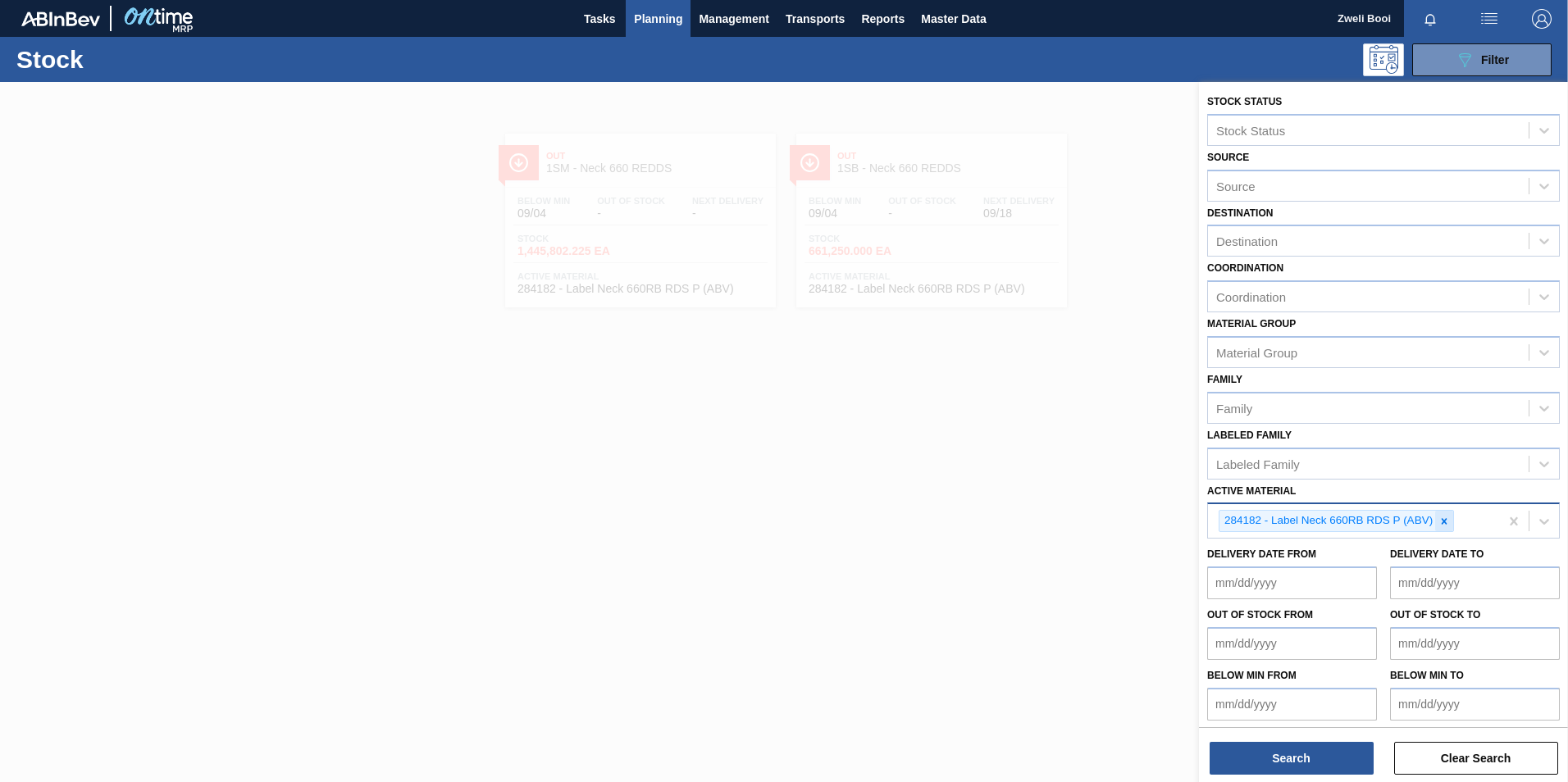
click at [1440, 520] on icon at bounding box center [1444, 521] width 11 height 11
paste Material "279074"
type Material "279074"
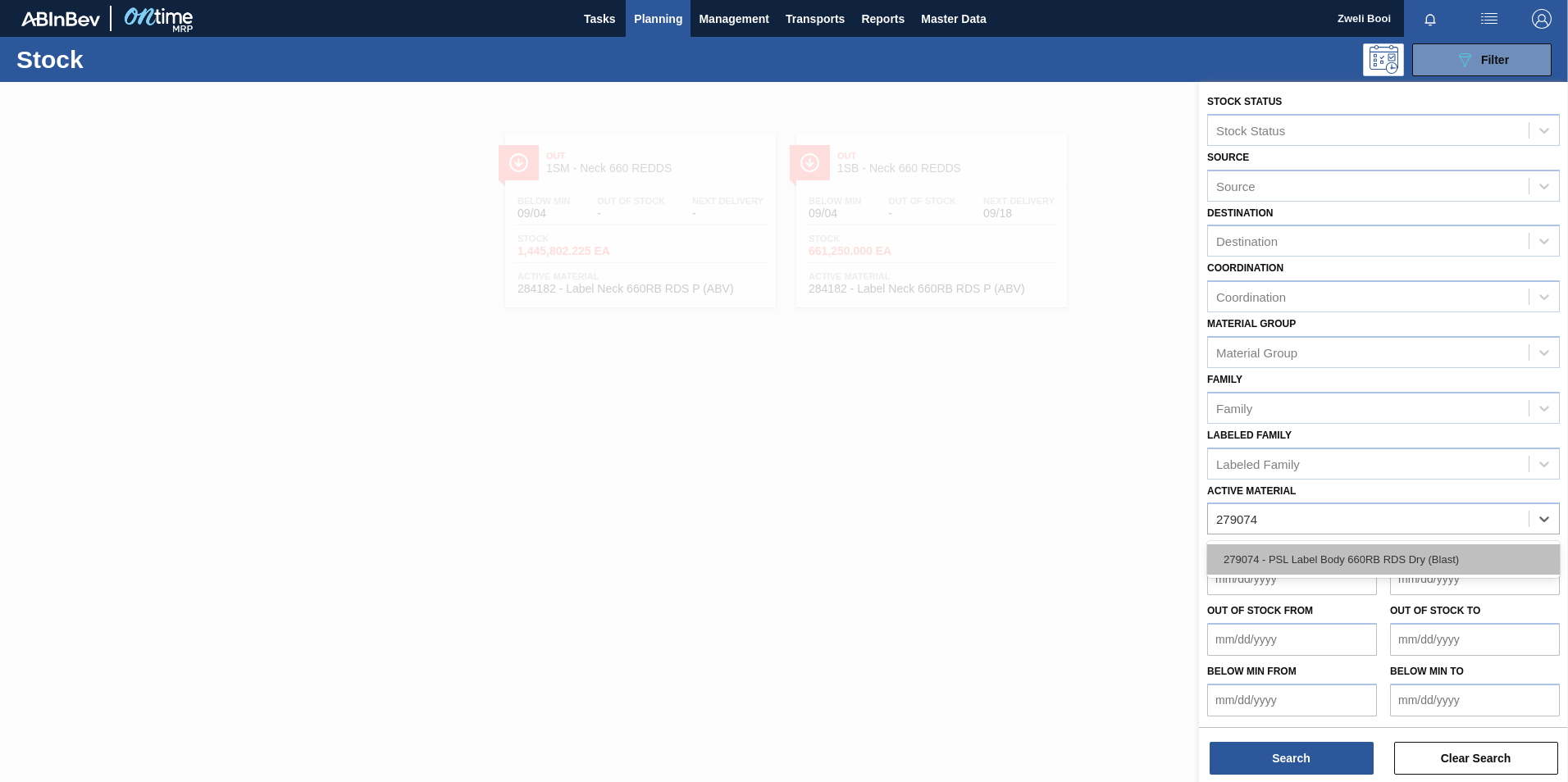
click at [1362, 561] on div "279074 - PSL Label Body 660RB RDS Dry (Blast)" at bounding box center [1383, 560] width 353 height 30
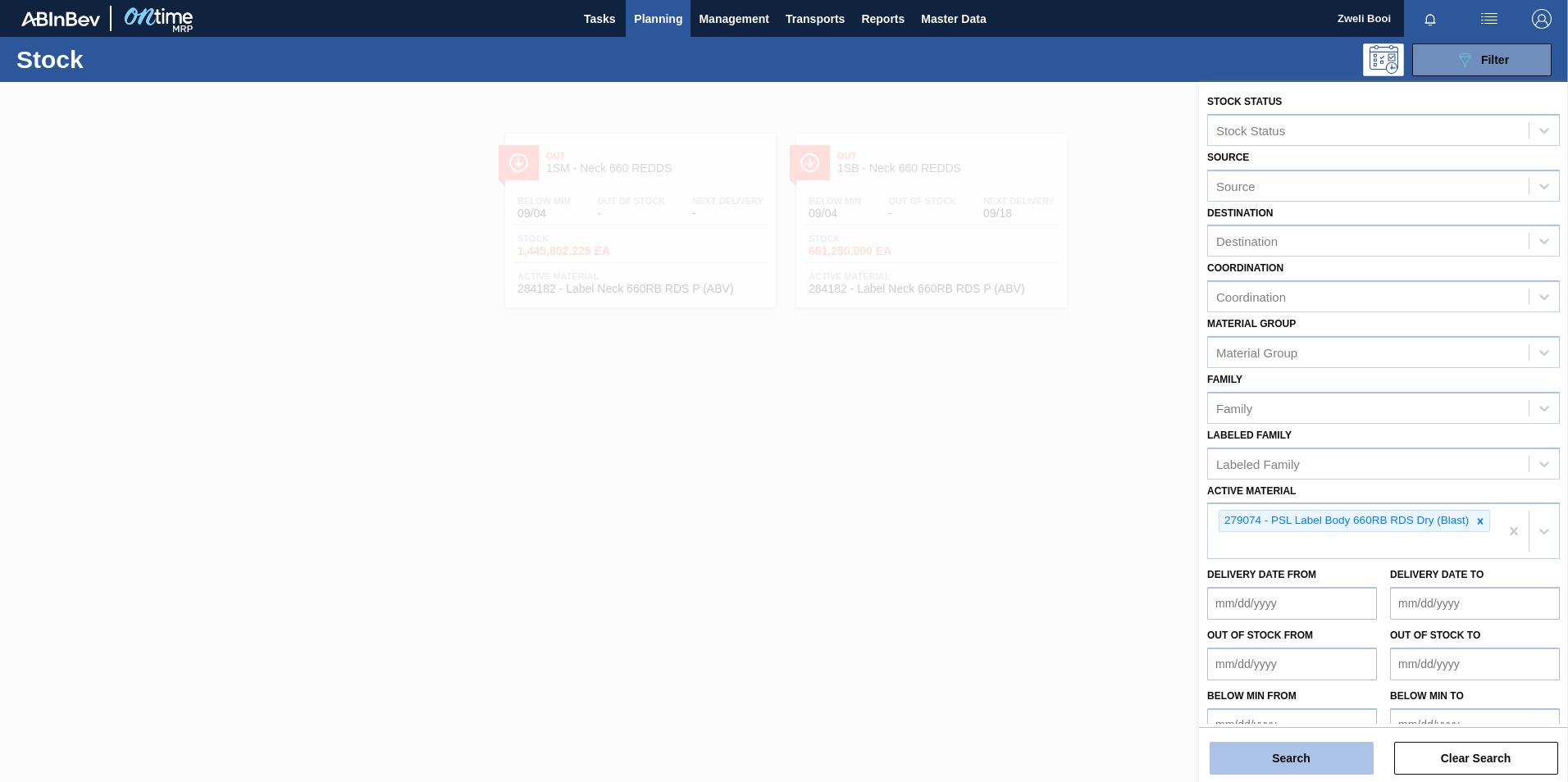
click at [1287, 755] on button "Search" at bounding box center [1291, 758] width 164 height 33
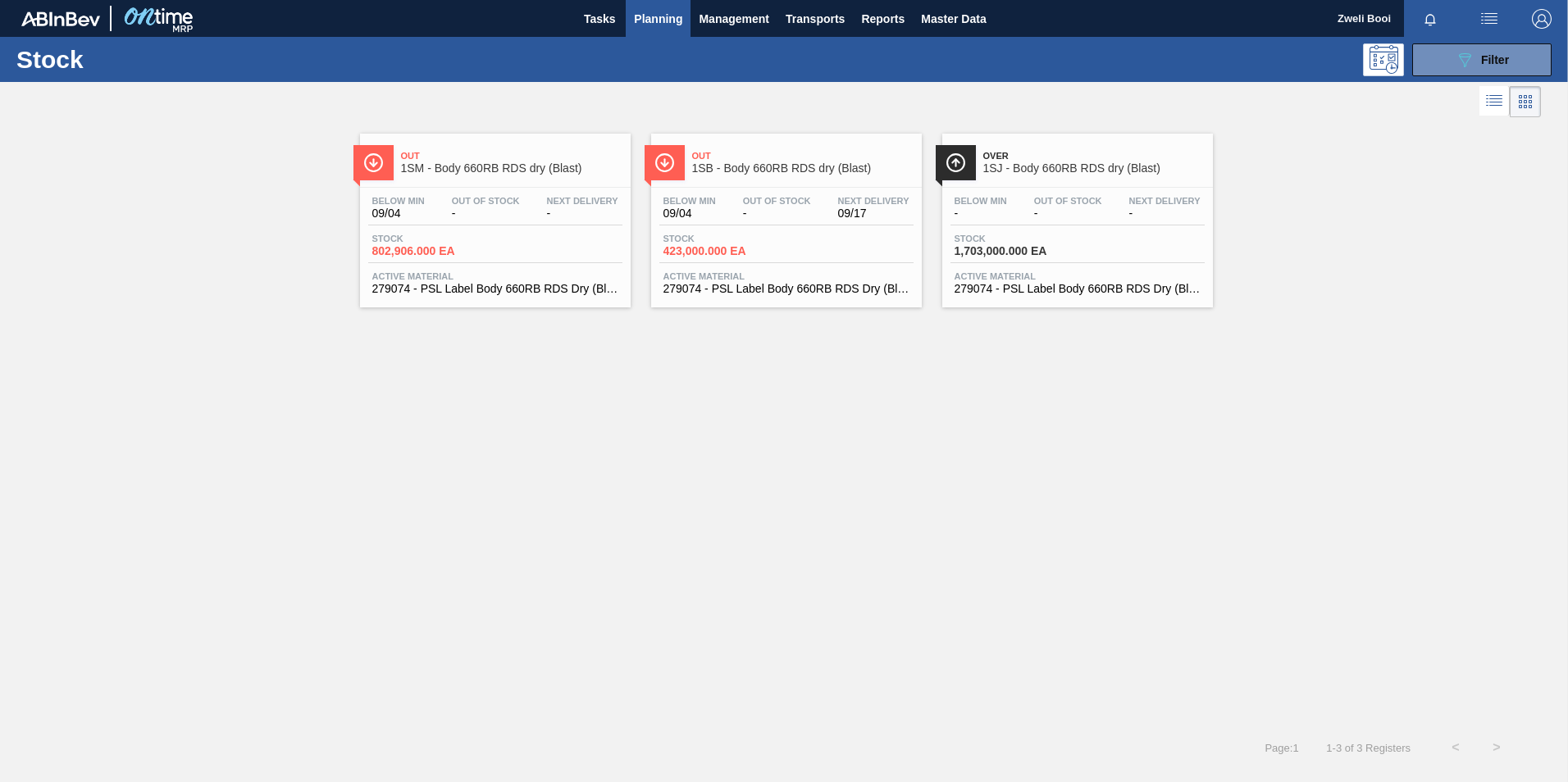
click at [729, 222] on div "Below Min 09/04 Out Of Stock - Next Delivery 09/17" at bounding box center [786, 210] width 254 height 29
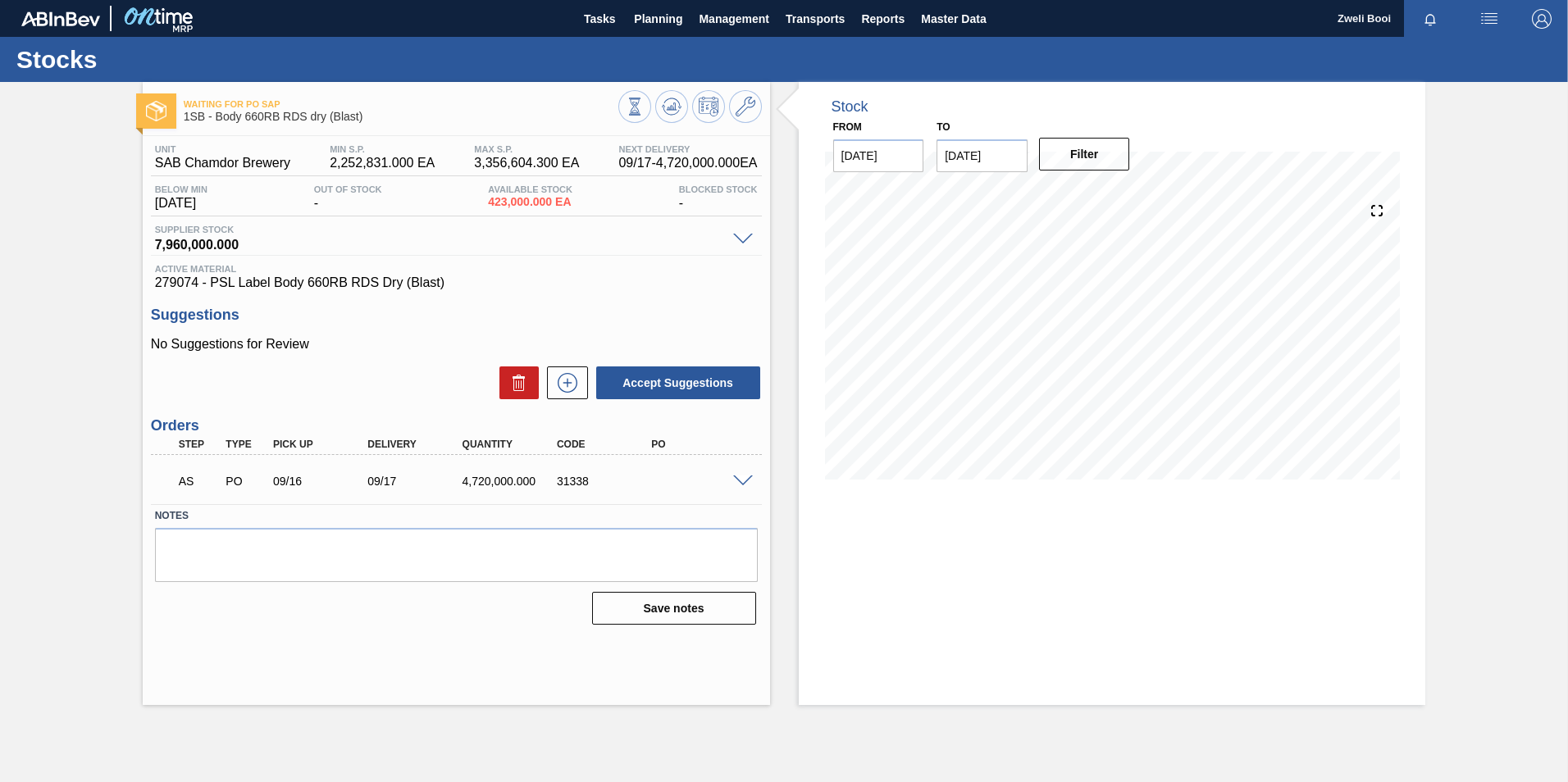
click at [740, 480] on span at bounding box center [743, 481] width 20 height 12
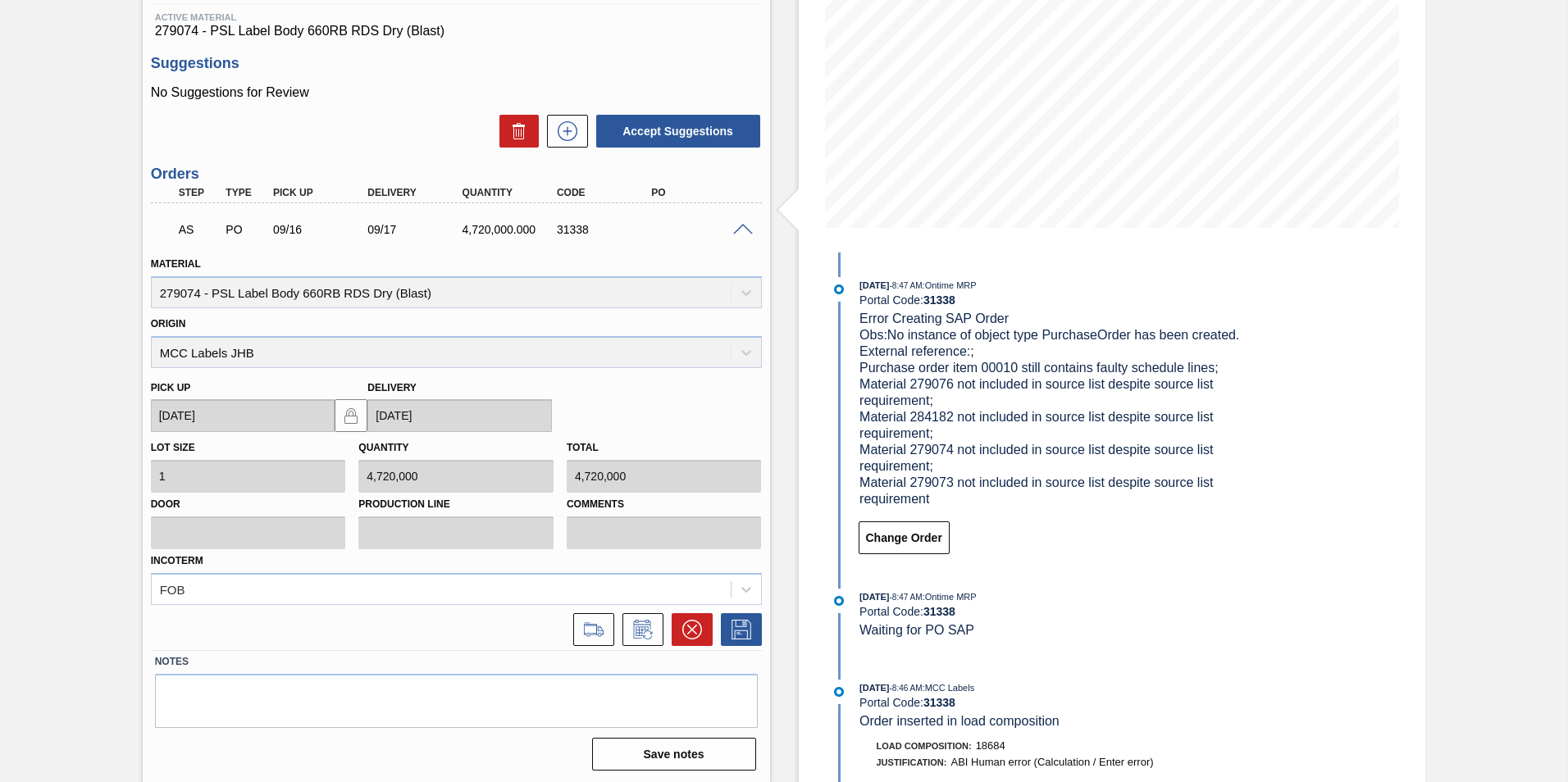
scroll to position [254, 0]
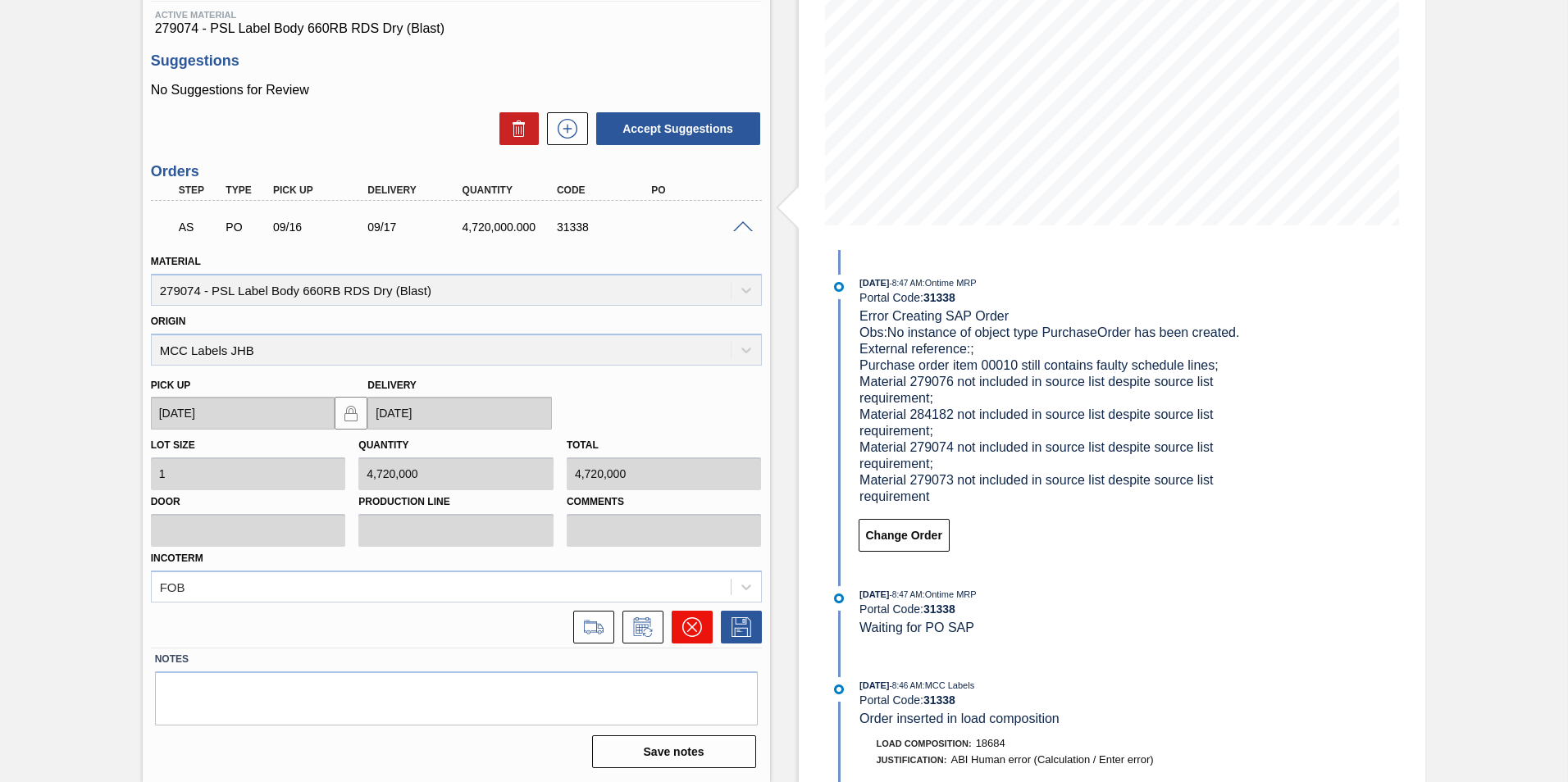
click at [687, 630] on icon at bounding box center [691, 627] width 9 height 9
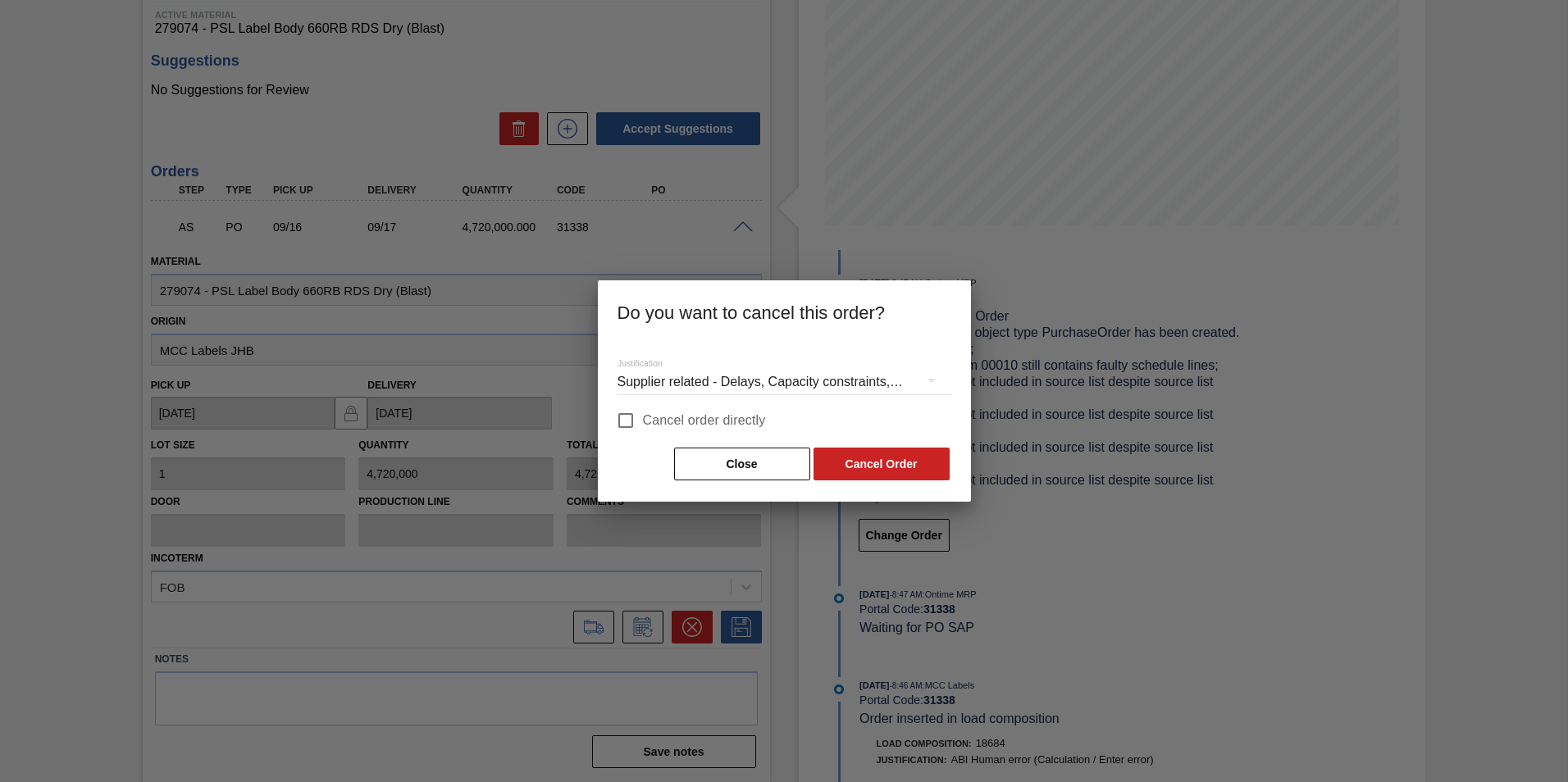
click at [624, 430] on input "Cancel order directly" at bounding box center [626, 420] width 35 height 35
checkbox input "true"
click at [882, 467] on button "Cancel Order" at bounding box center [881, 463] width 136 height 33
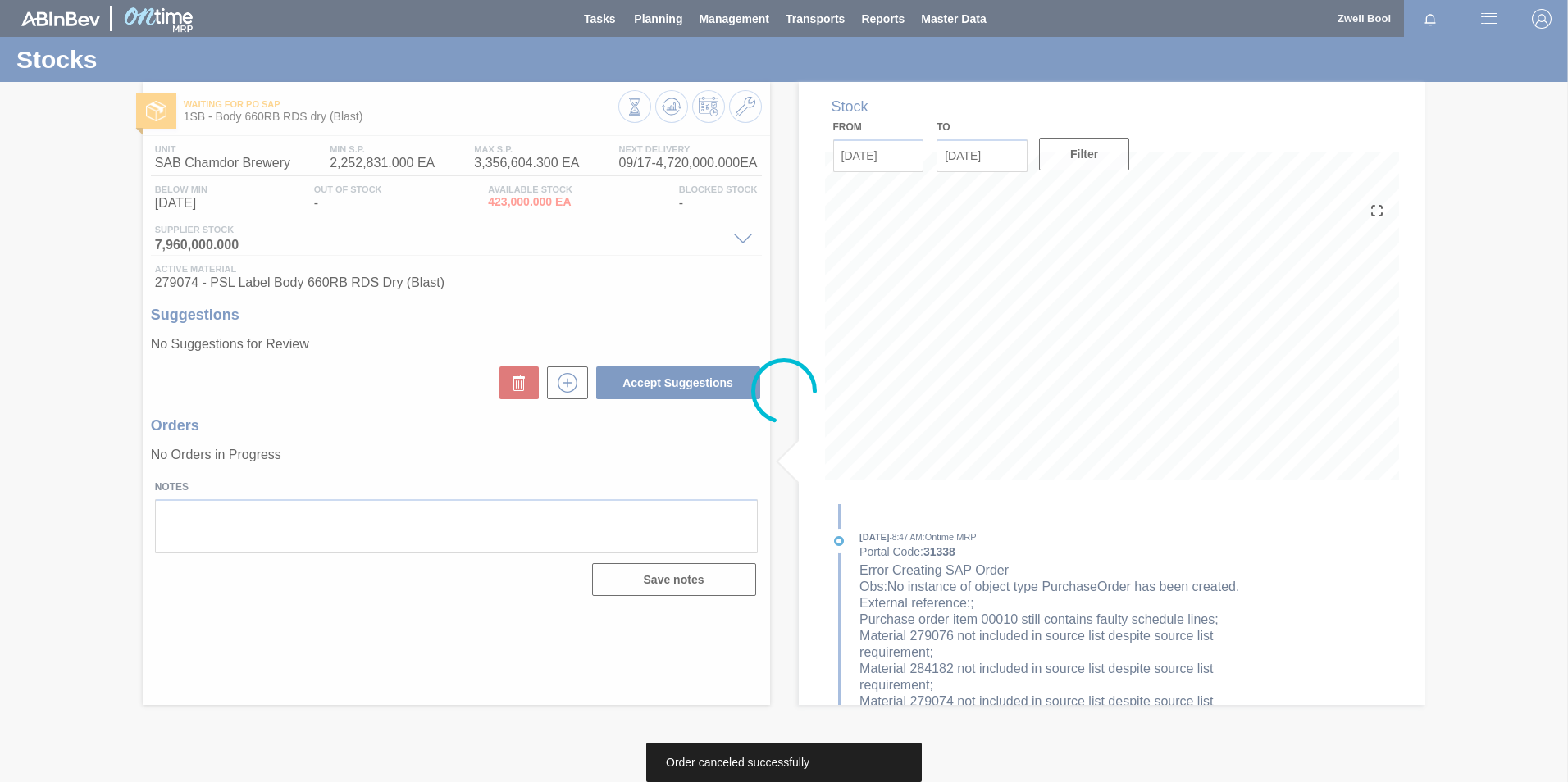
scroll to position [0, 0]
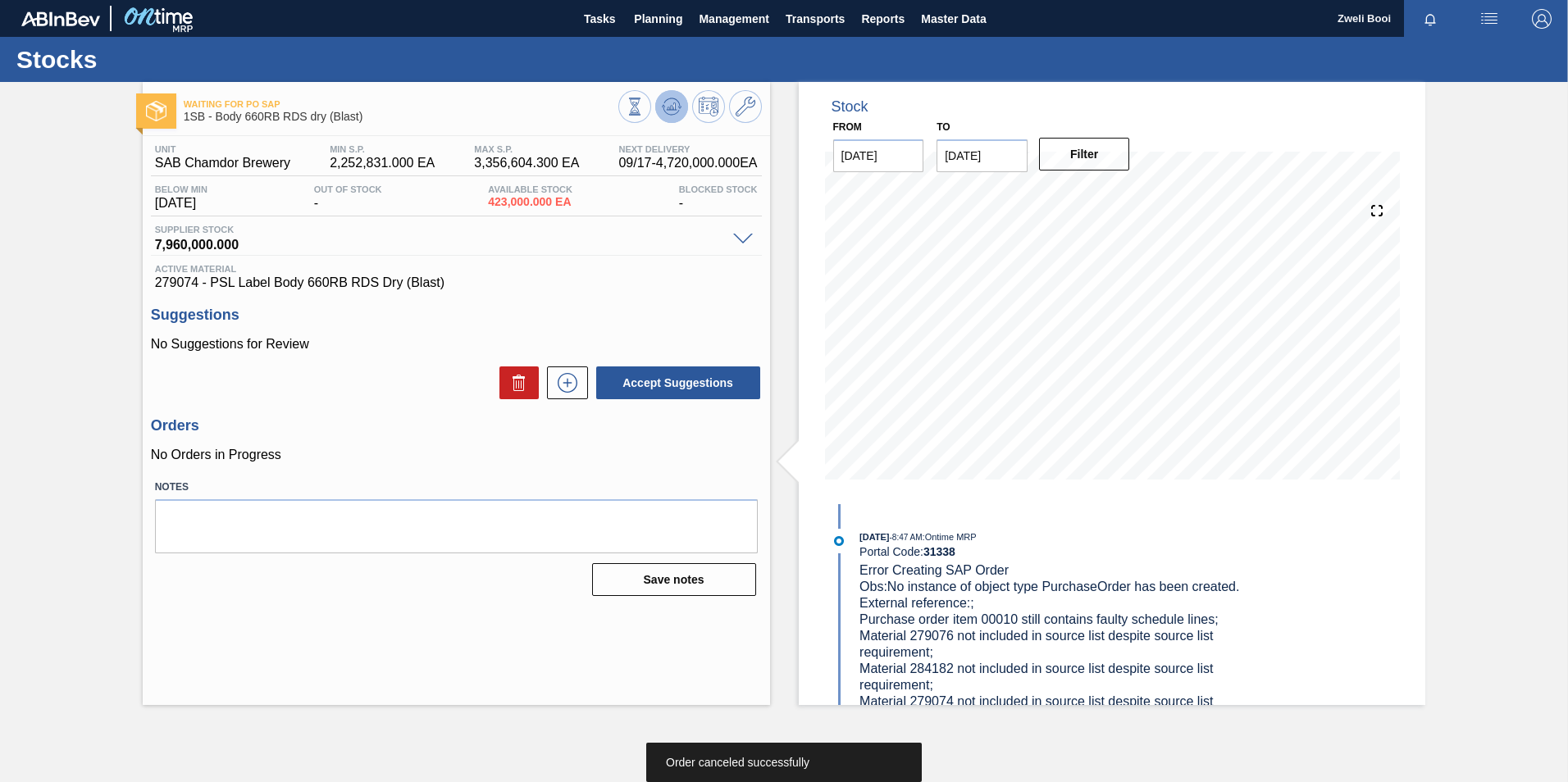
click at [672, 107] on icon at bounding box center [671, 106] width 20 height 20
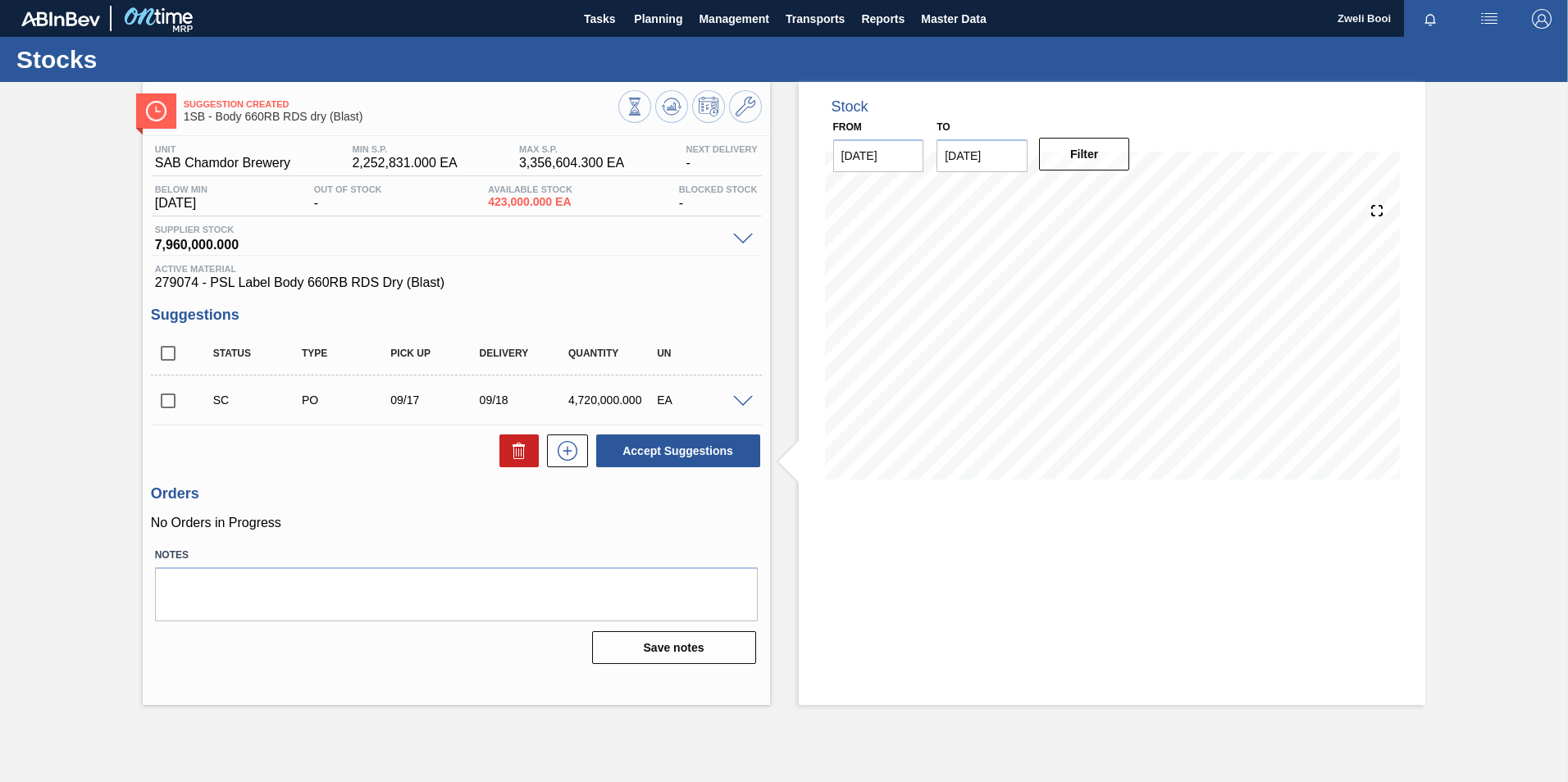
click at [173, 396] on input "checkbox" at bounding box center [168, 400] width 35 height 35
click at [712, 443] on button "Accept Suggestions" at bounding box center [678, 450] width 164 height 33
checkbox input "false"
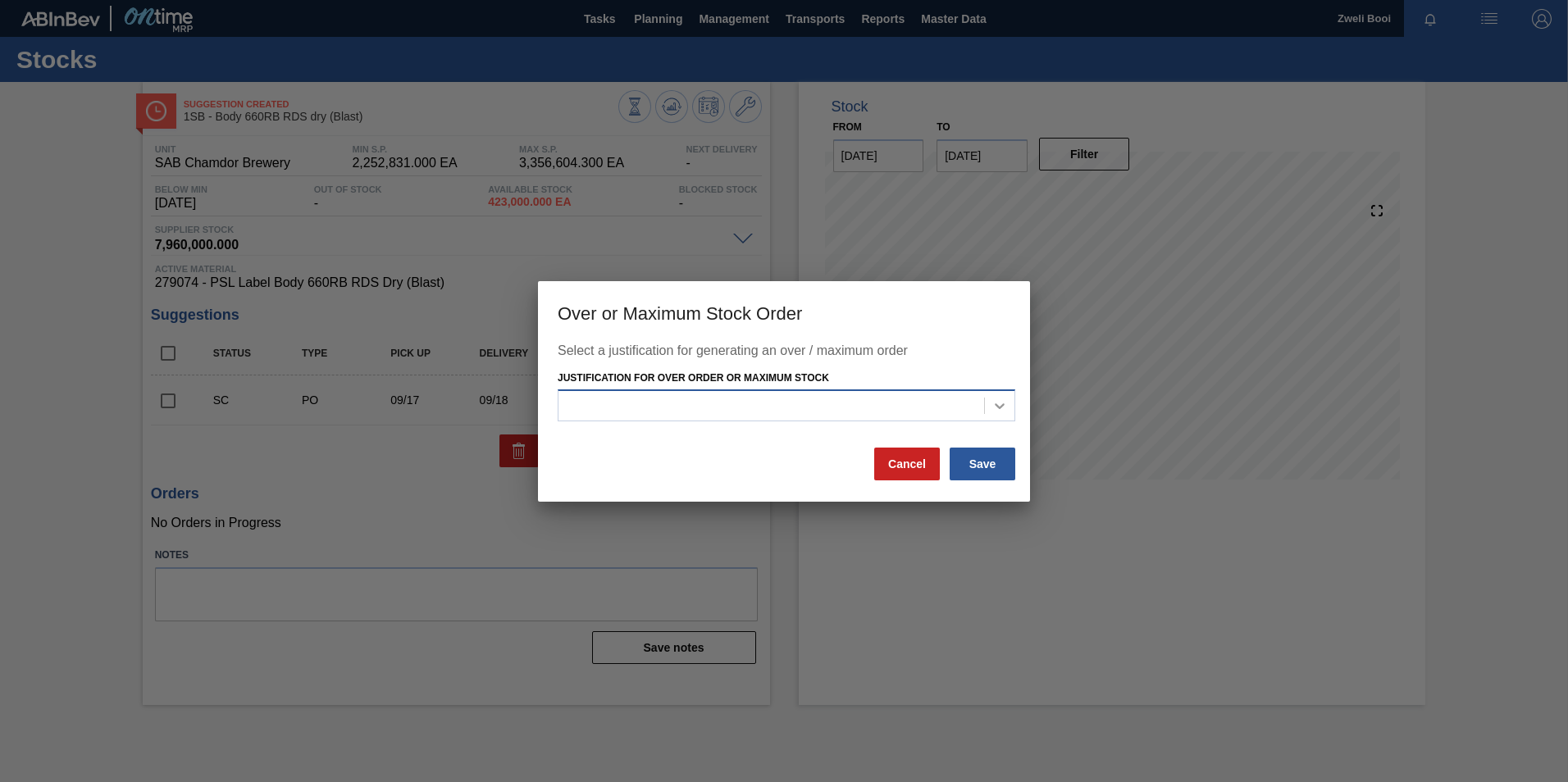
click at [999, 408] on icon at bounding box center [1000, 406] width 9 height 6
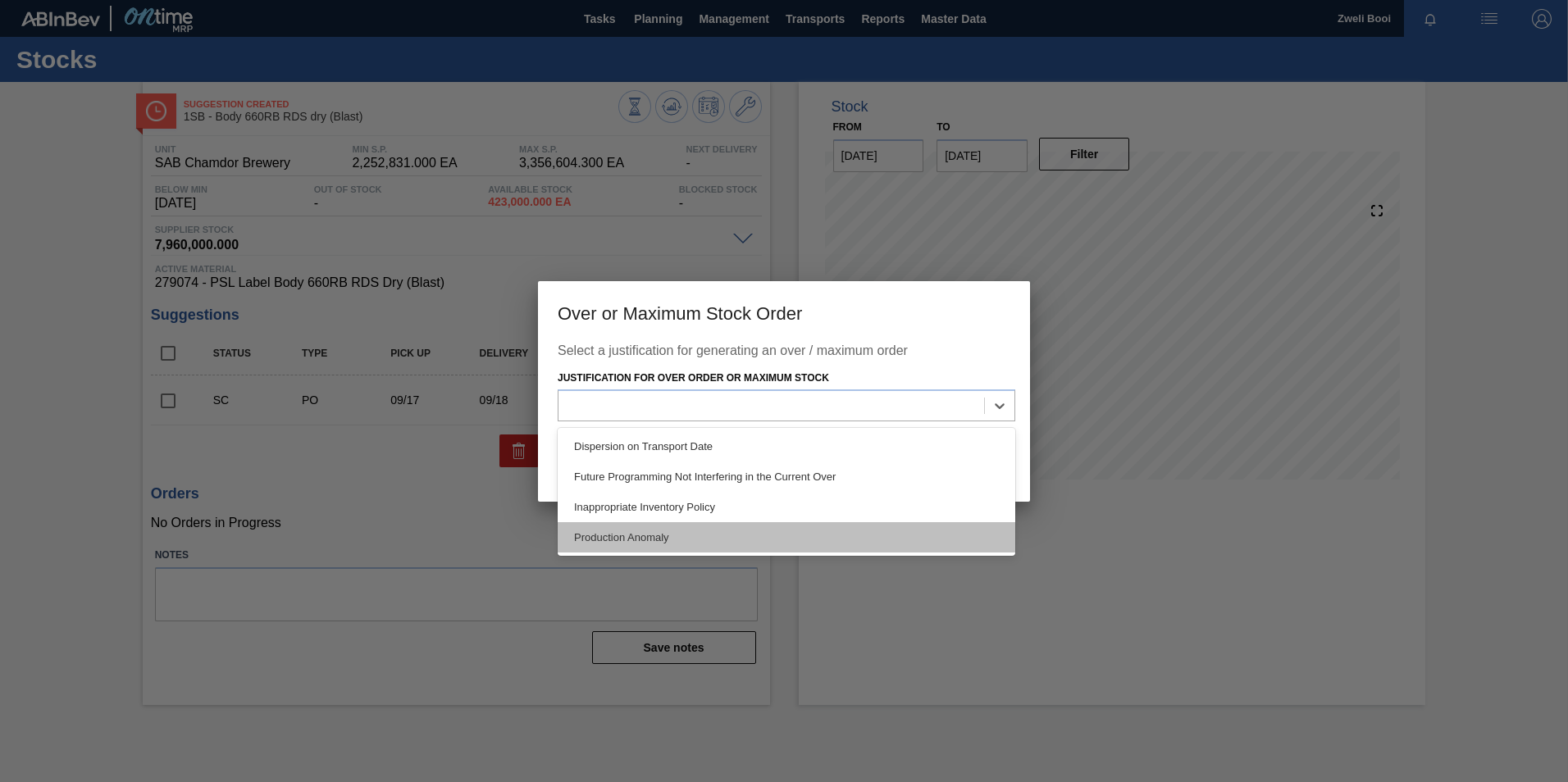
click at [716, 541] on div "Production Anomaly" at bounding box center [787, 537] width 458 height 30
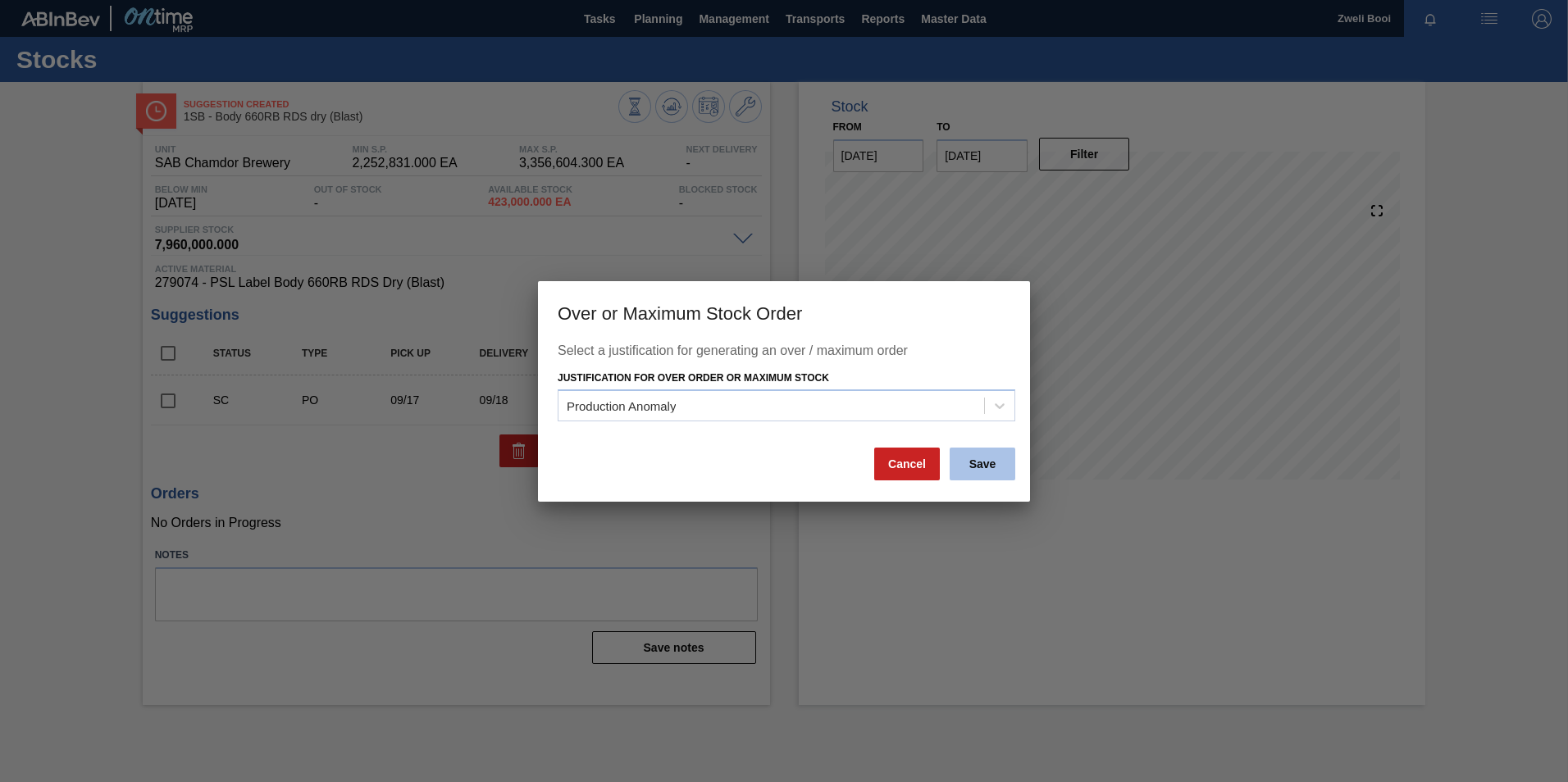
click at [989, 467] on button "Save" at bounding box center [983, 463] width 66 height 33
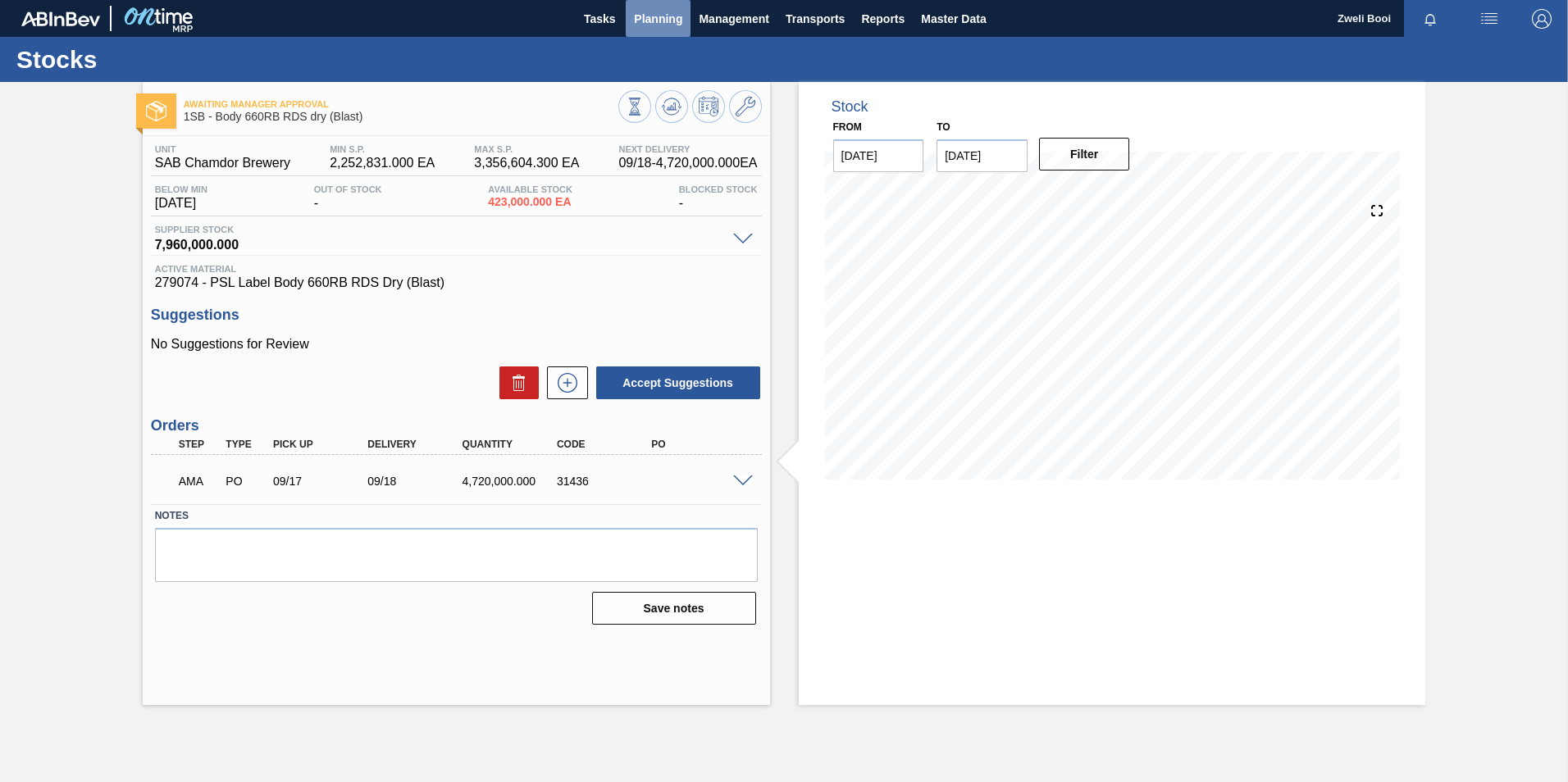
click at [656, 25] on span "Planning" at bounding box center [658, 19] width 49 height 20
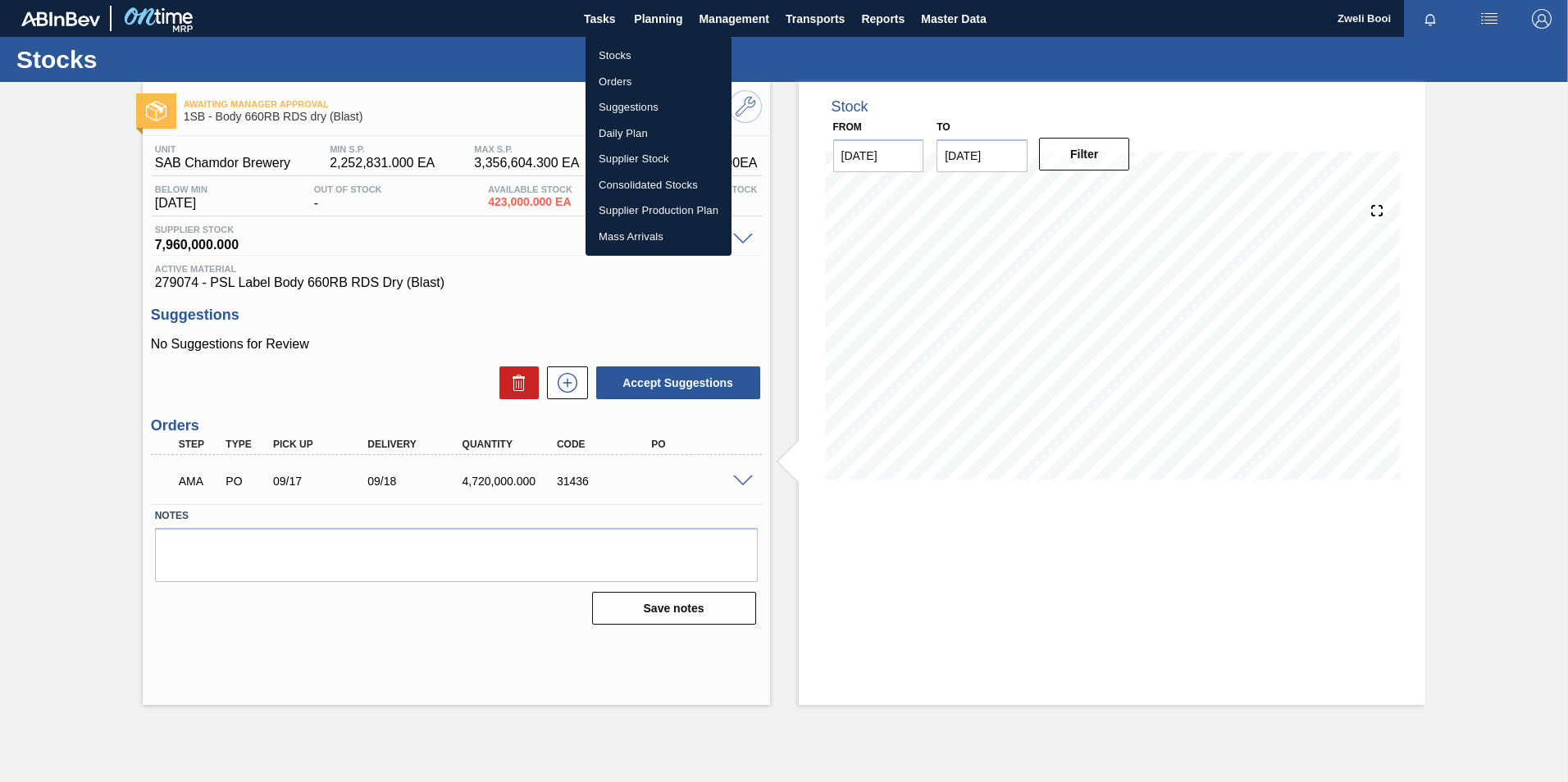
drag, startPoint x: 618, startPoint y: 60, endPoint x: 1119, endPoint y: 749, distance: 851.9
click at [618, 60] on li "Stocks" at bounding box center [658, 55] width 146 height 26
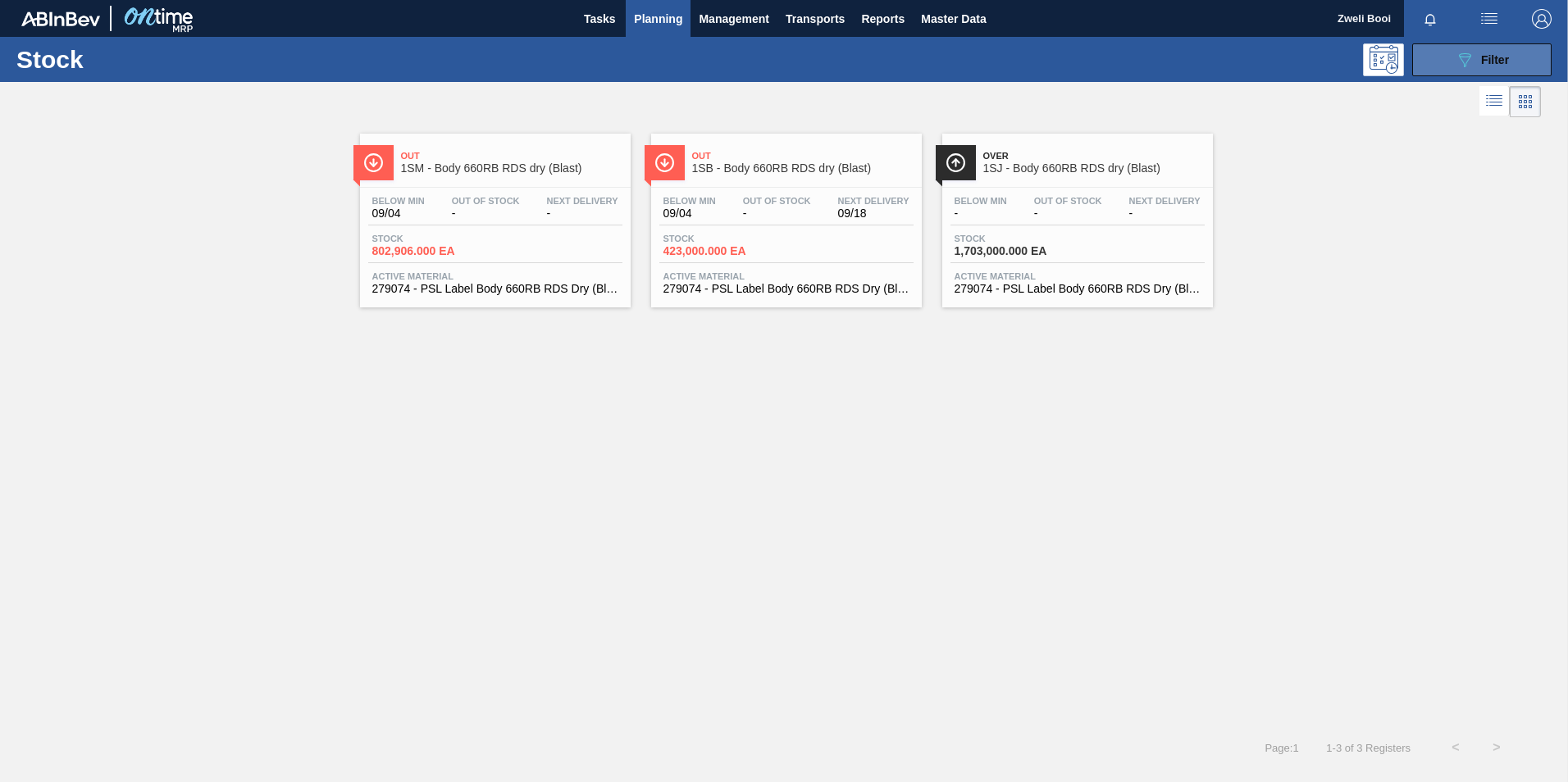
click at [1500, 73] on button "089F7B8B-B2A5-4AFE-B5C0-19BA573D28AC Filter" at bounding box center [1482, 59] width 140 height 33
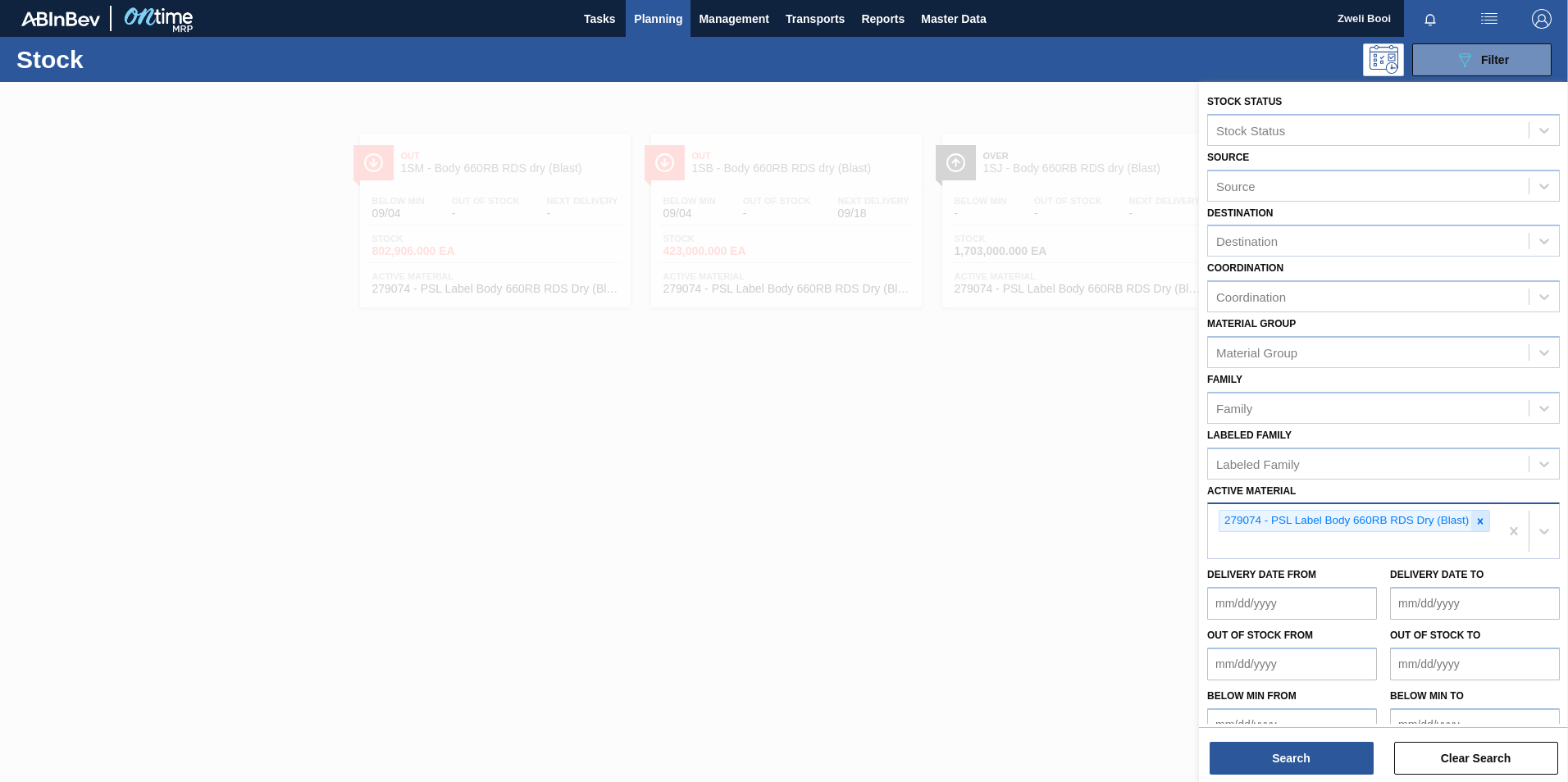
click at [1478, 523] on icon at bounding box center [1481, 521] width 6 height 6
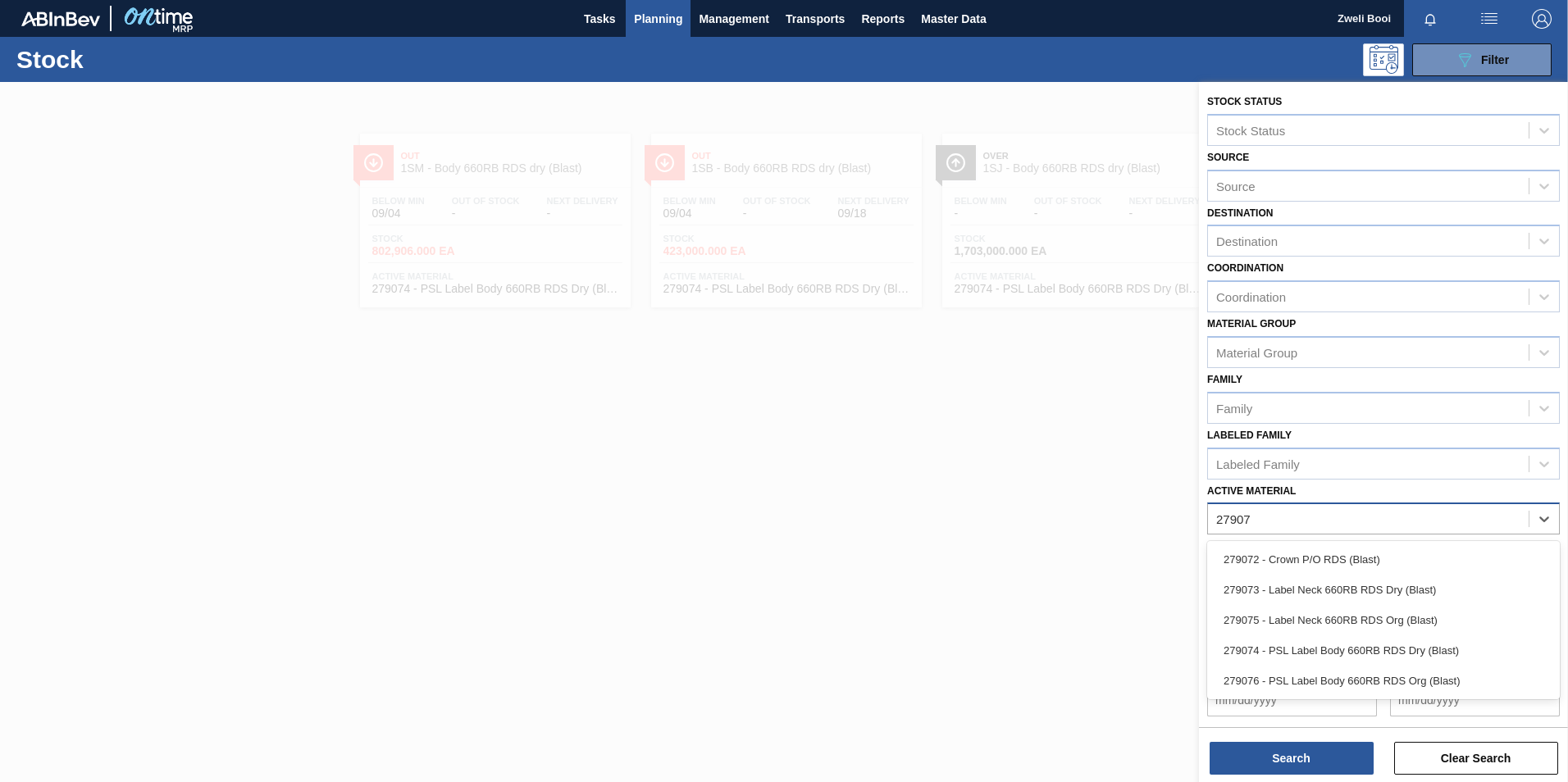
type Material "279073"
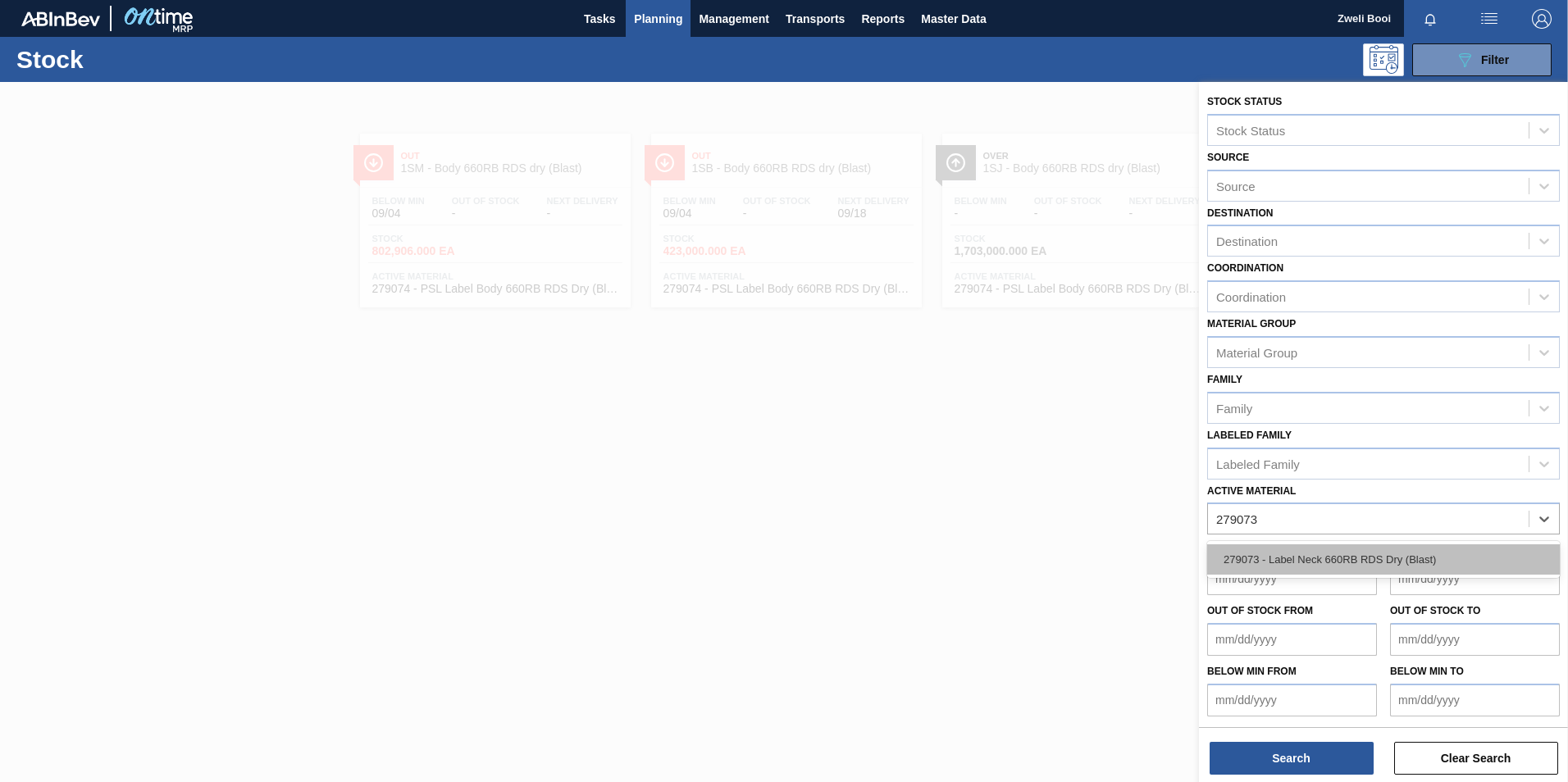
click at [1416, 553] on div "279073 - Label Neck 660RB RDS Dry (Blast)" at bounding box center [1383, 560] width 353 height 30
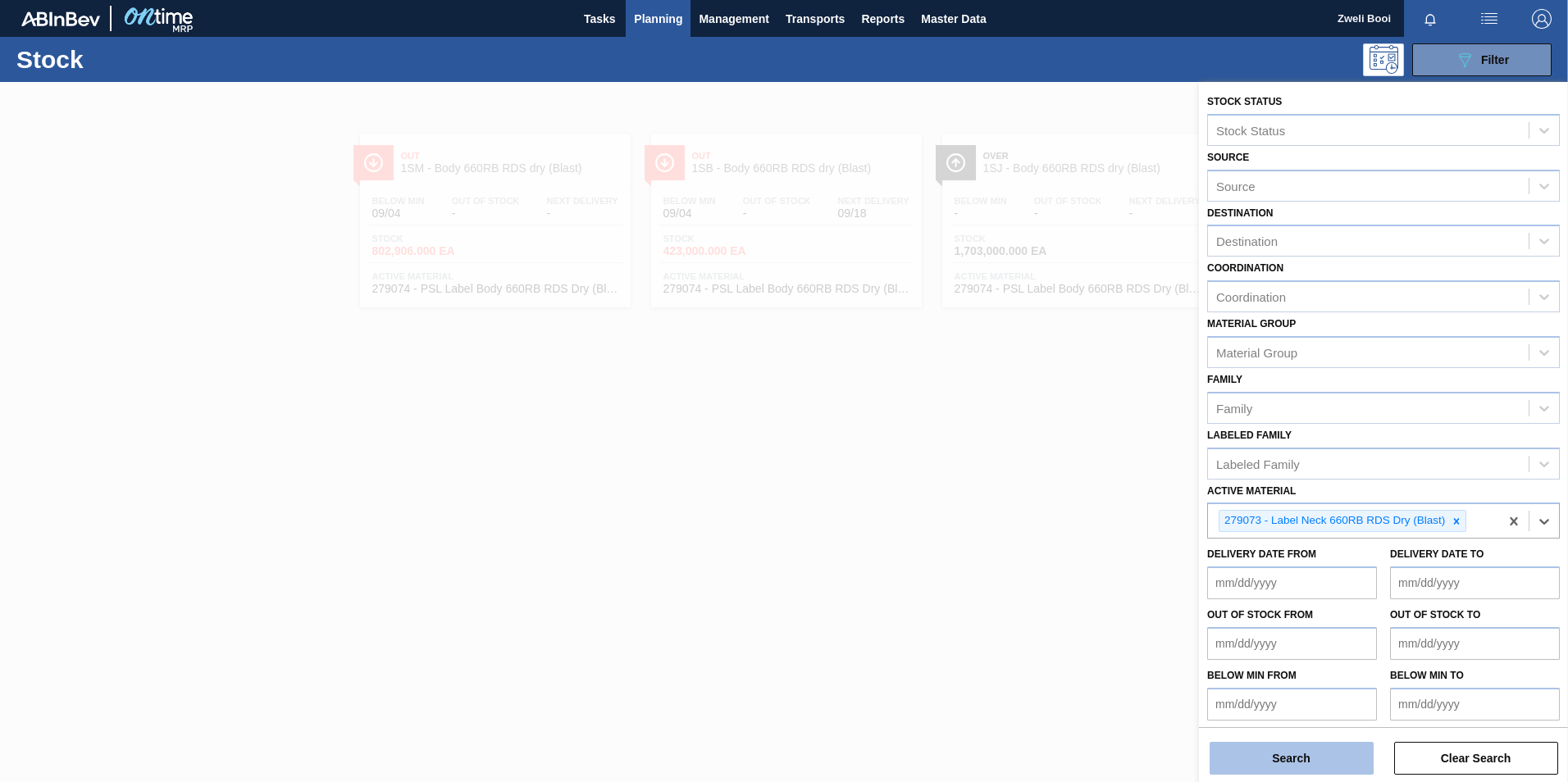
click at [1355, 745] on button "Search" at bounding box center [1291, 758] width 164 height 33
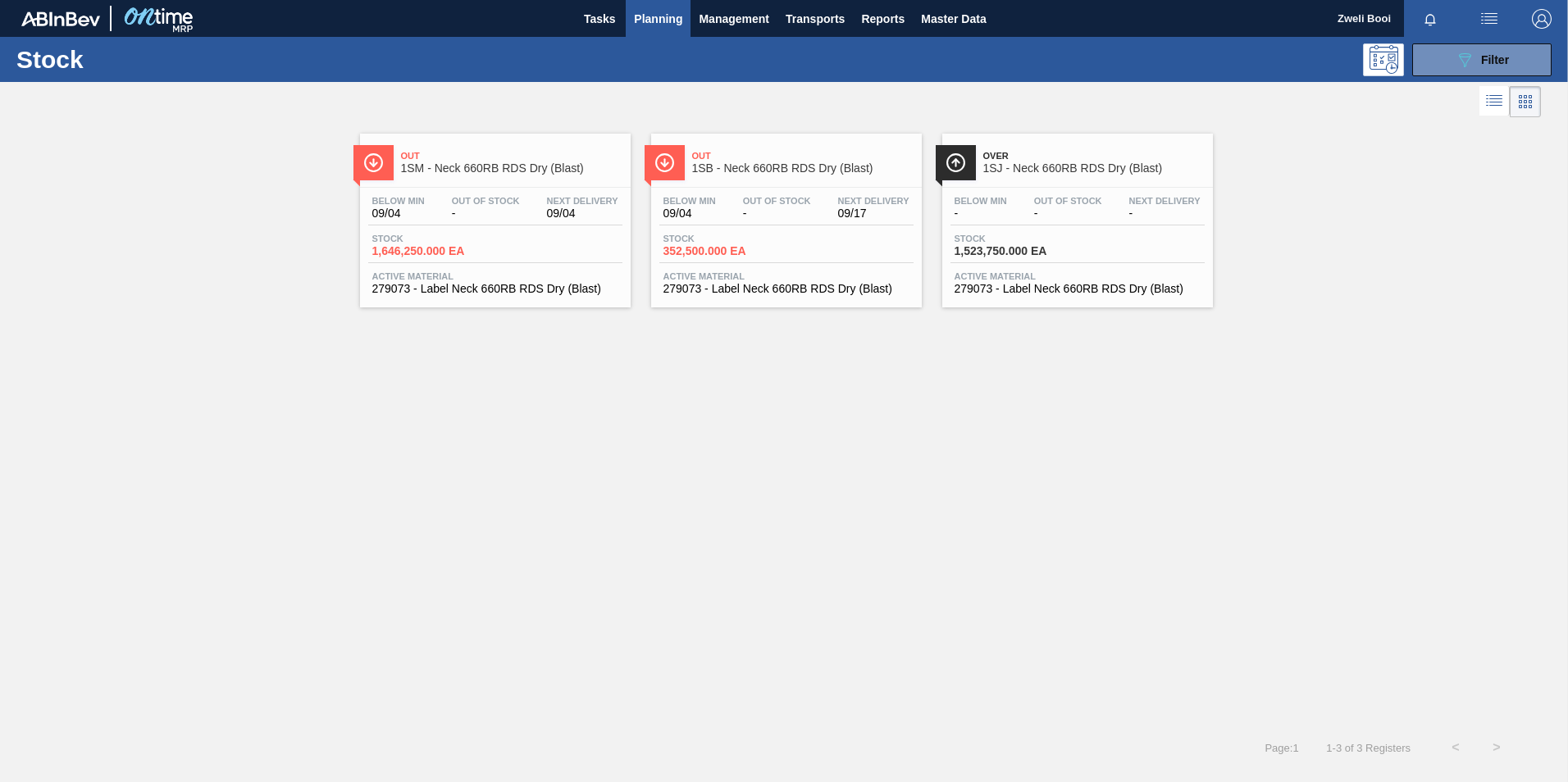
click at [818, 225] on div "Below Min 09/04 Out Of Stock - Next Delivery 09/17" at bounding box center [786, 210] width 254 height 29
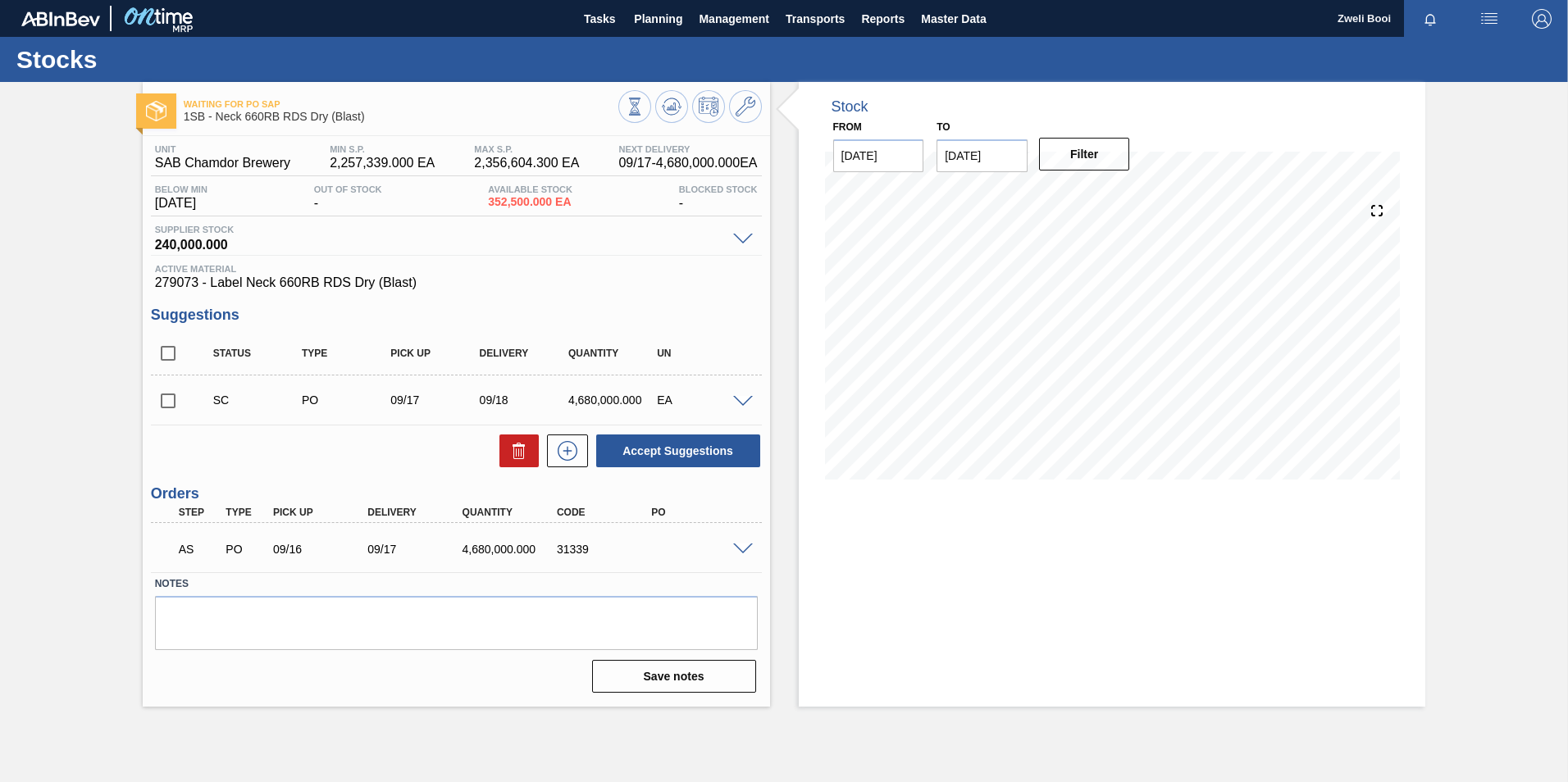
click at [746, 547] on span at bounding box center [743, 549] width 20 height 12
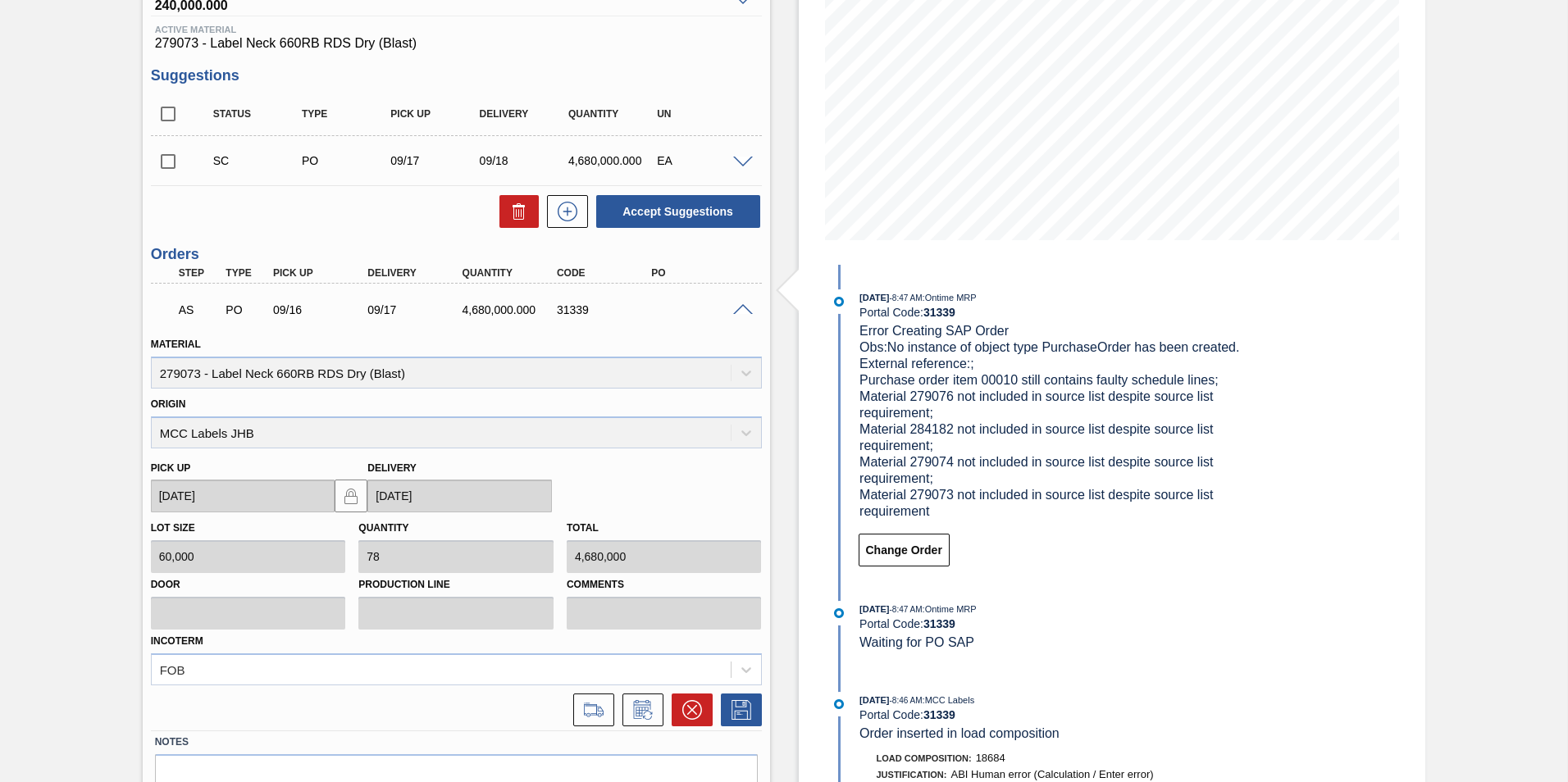
scroll to position [323, 0]
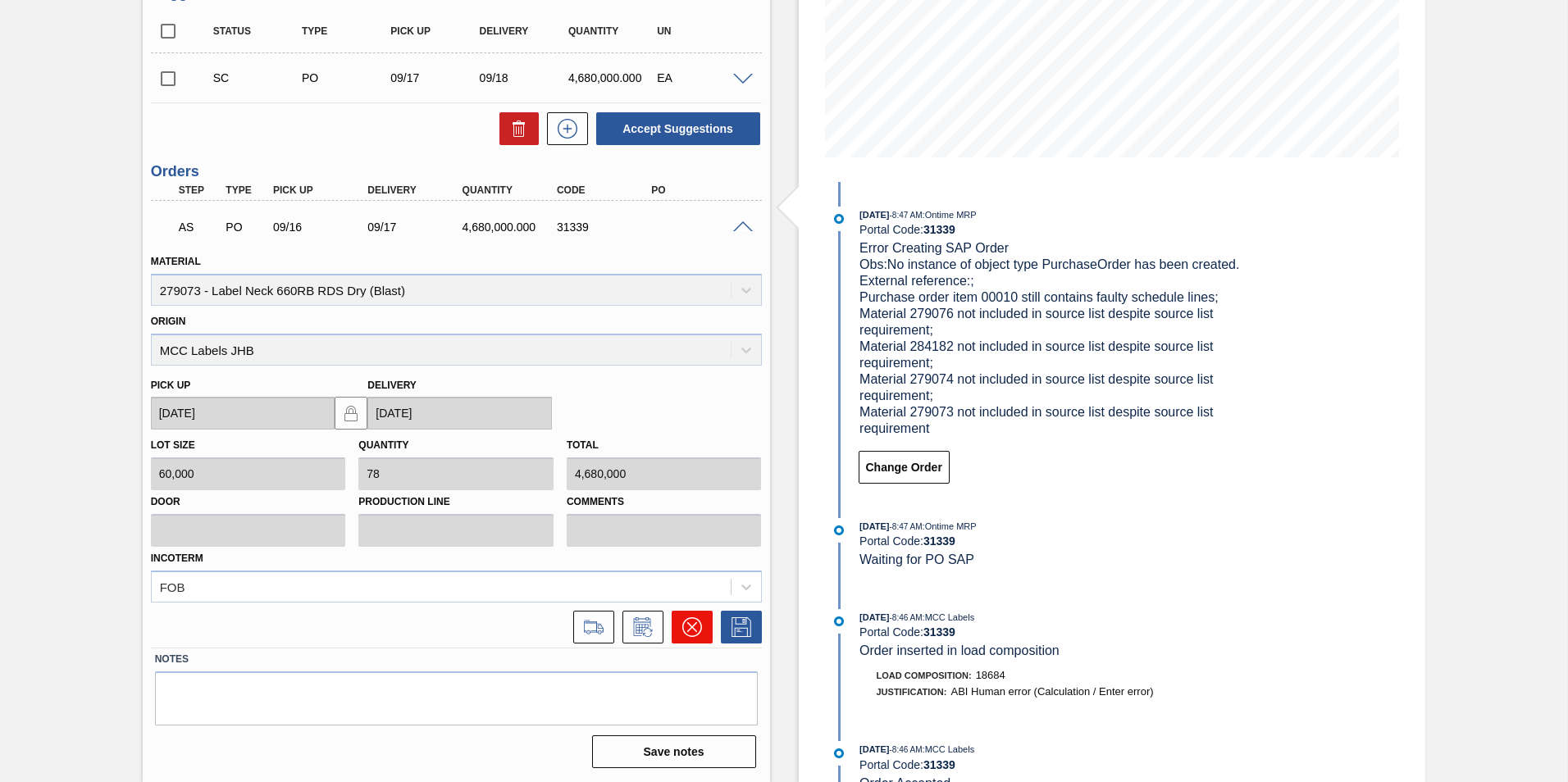
click at [689, 627] on icon at bounding box center [692, 626] width 20 height 20
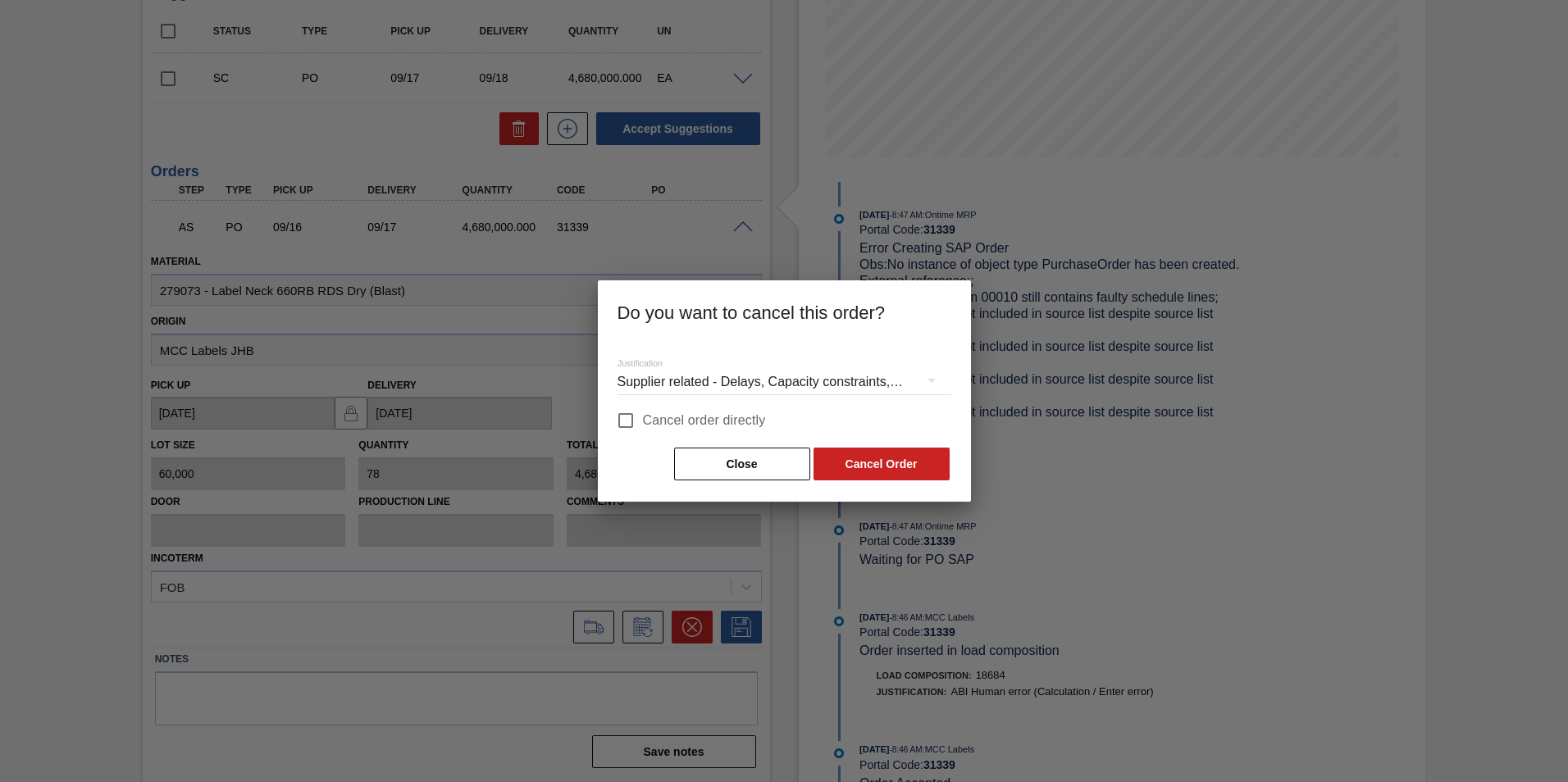
click at [634, 422] on input "Cancel order directly" at bounding box center [626, 420] width 35 height 35
checkbox input "true"
click at [874, 459] on button "Cancel Order" at bounding box center [881, 463] width 136 height 33
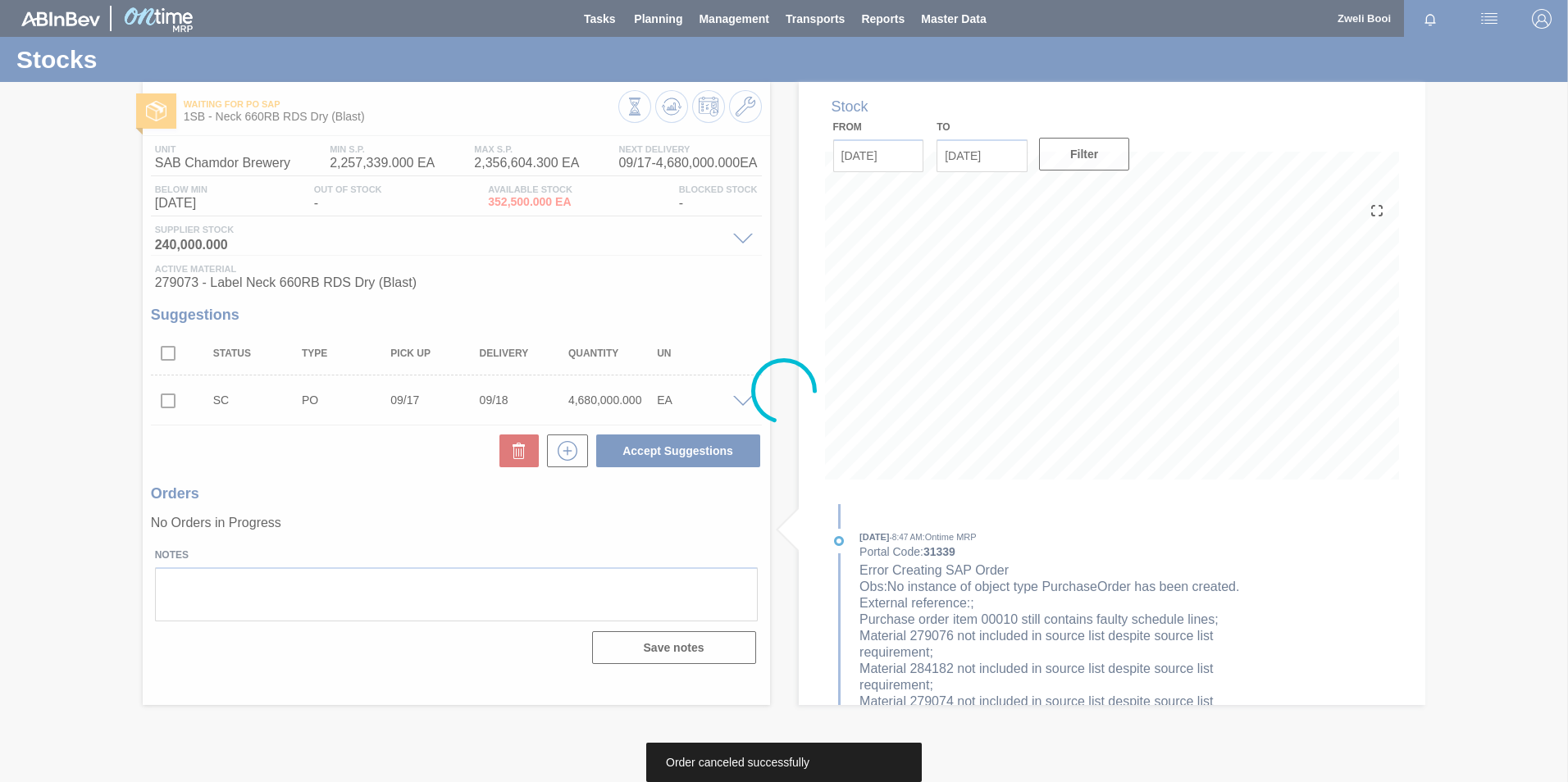
scroll to position [0, 0]
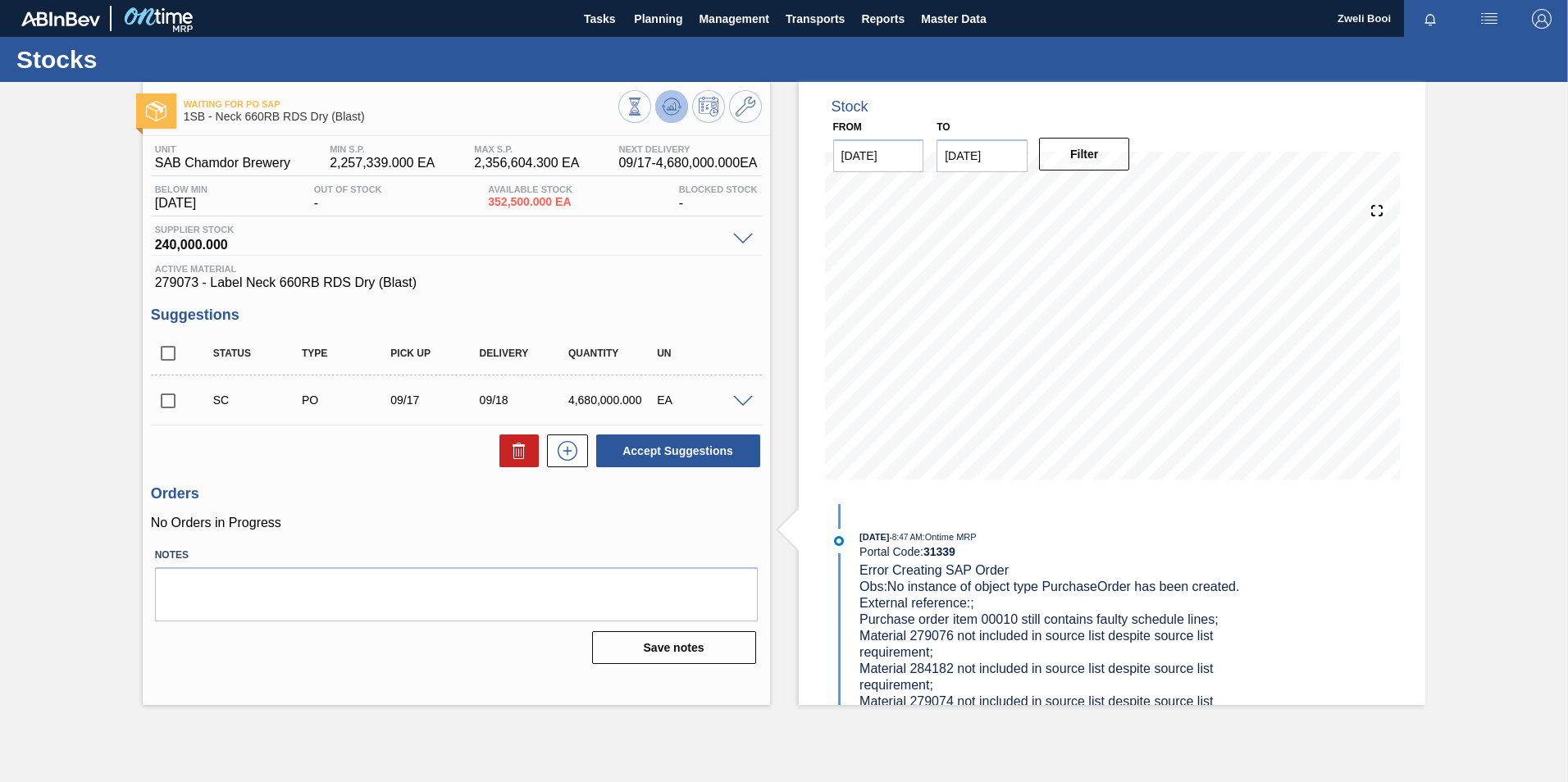
click at [684, 101] on button at bounding box center [671, 106] width 33 height 33
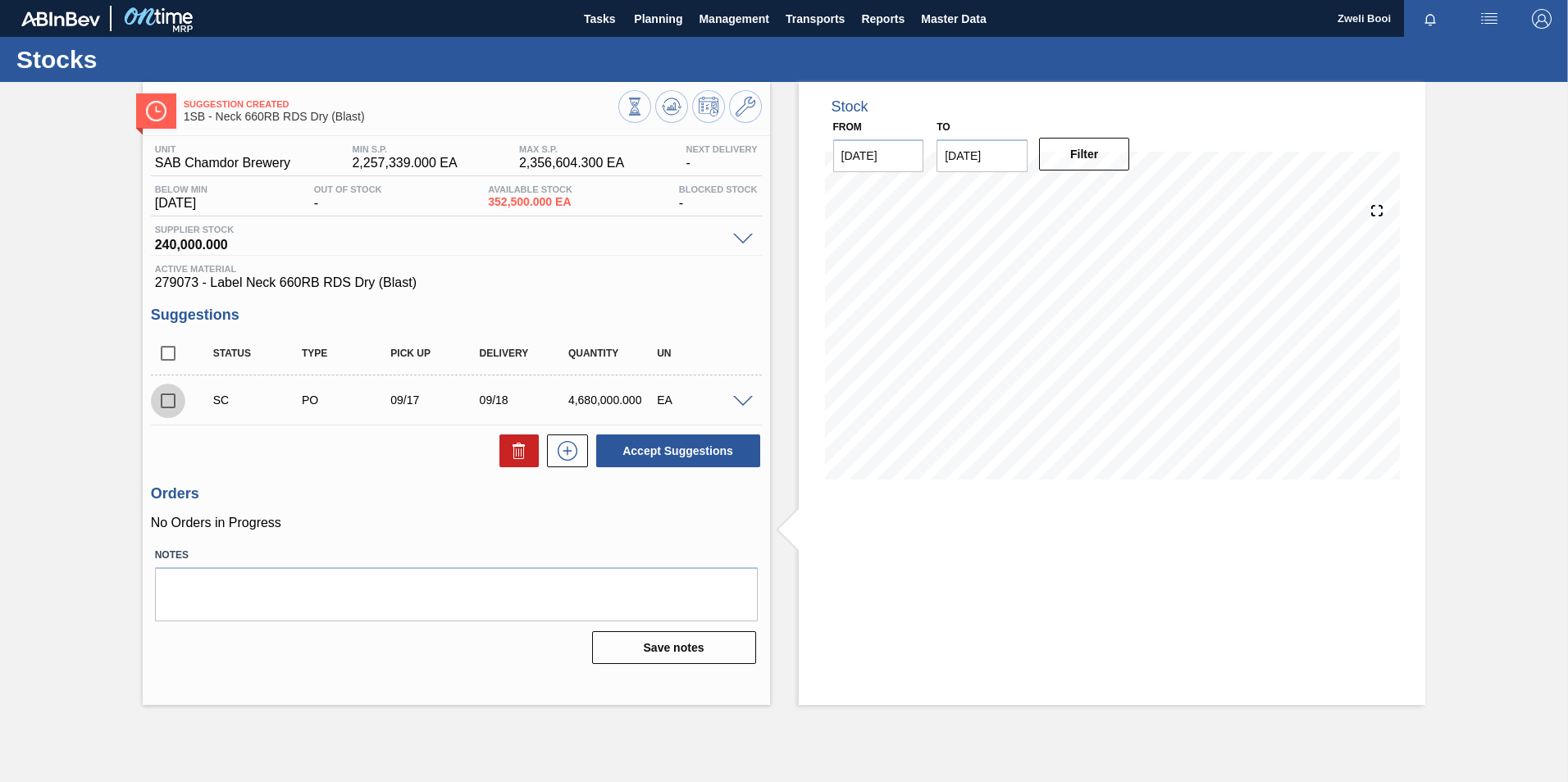
click at [163, 397] on input "checkbox" at bounding box center [168, 400] width 35 height 35
click at [743, 441] on button "Accept Suggestions" at bounding box center [678, 450] width 164 height 33
checkbox input "false"
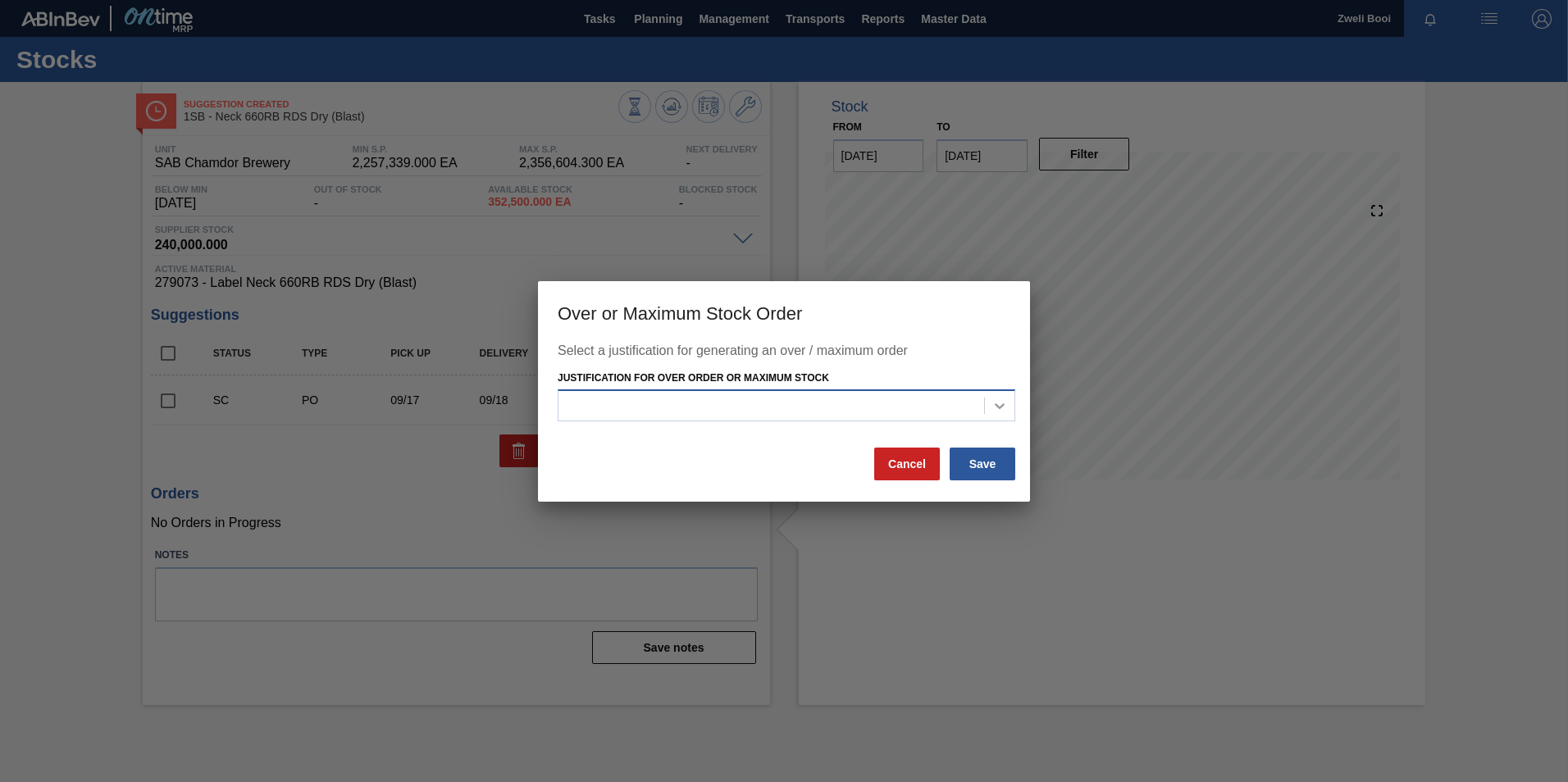
click at [998, 404] on icon at bounding box center [999, 405] width 16 height 16
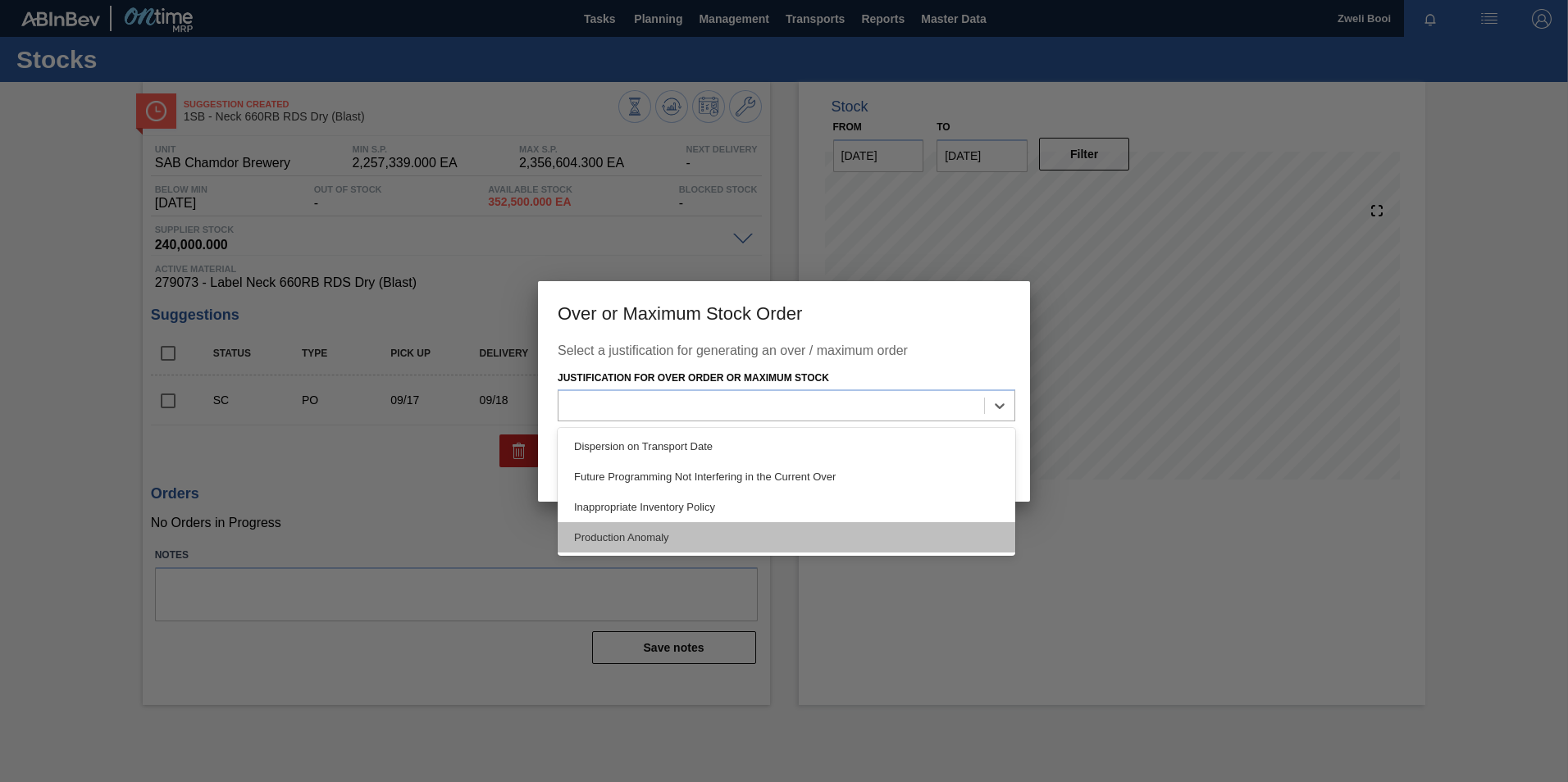
click at [822, 538] on div "Production Anomaly" at bounding box center [787, 537] width 458 height 30
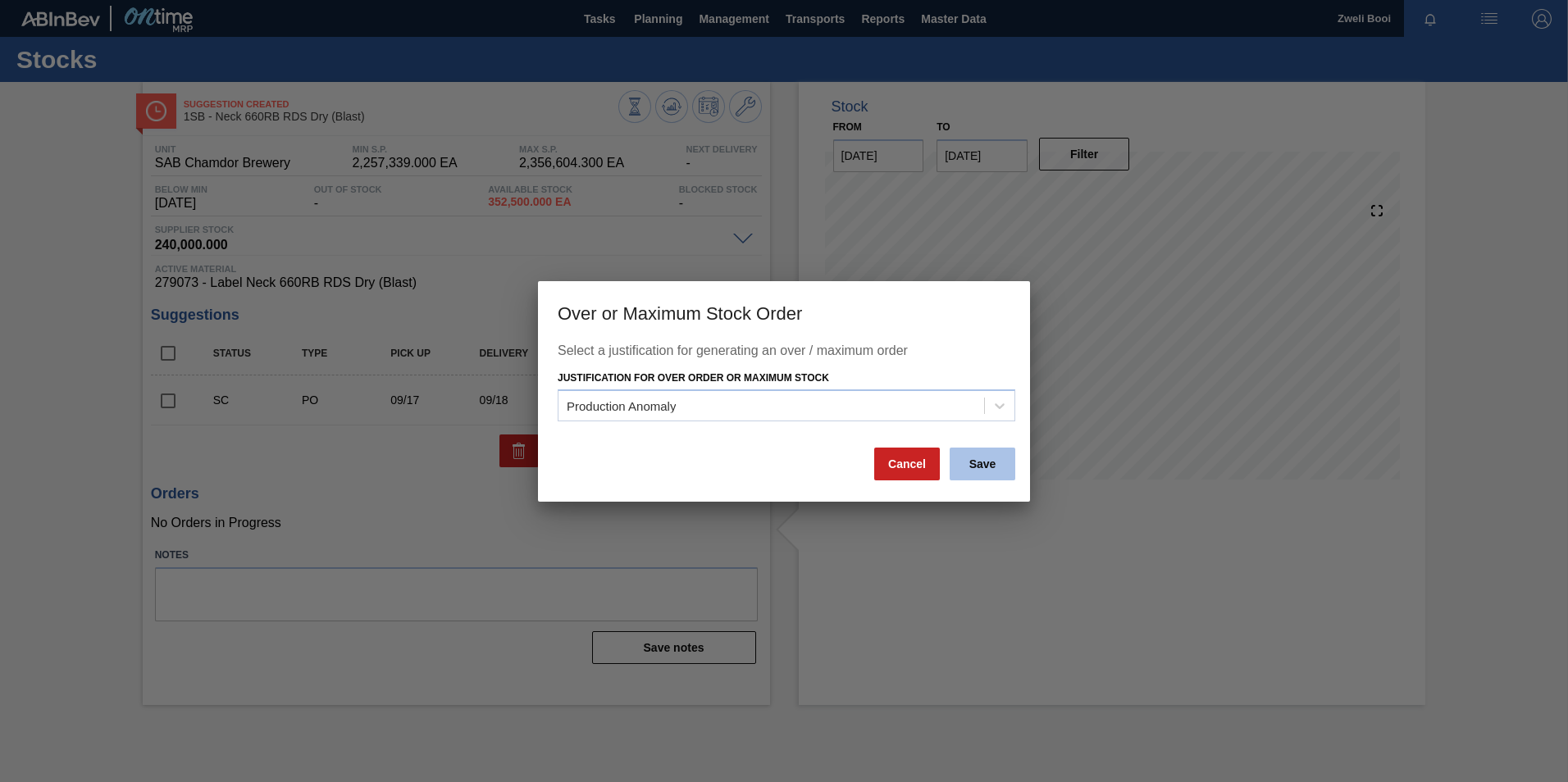
click at [988, 455] on button "Save" at bounding box center [983, 463] width 66 height 33
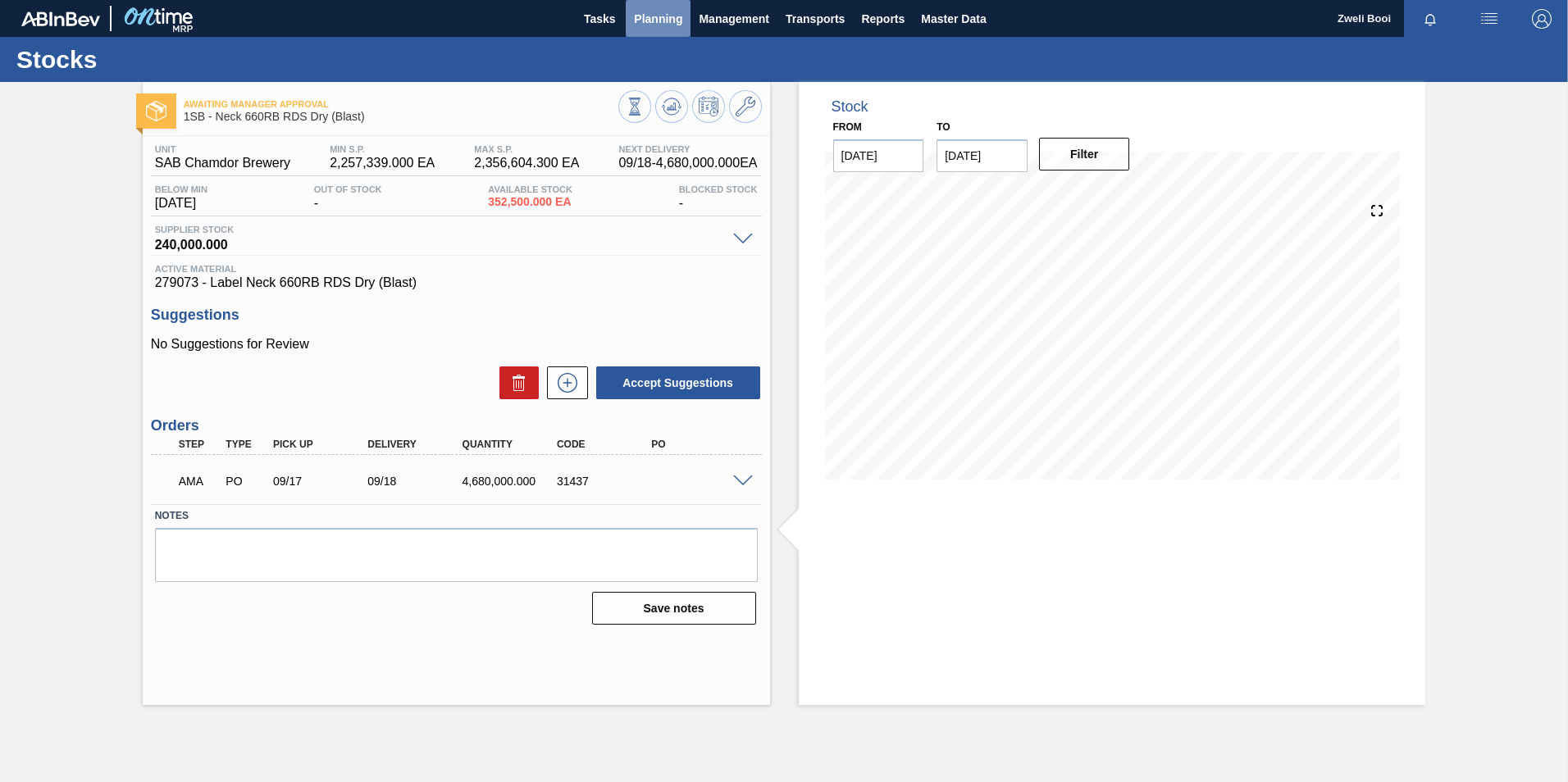
click at [663, 23] on span "Planning" at bounding box center [658, 19] width 49 height 20
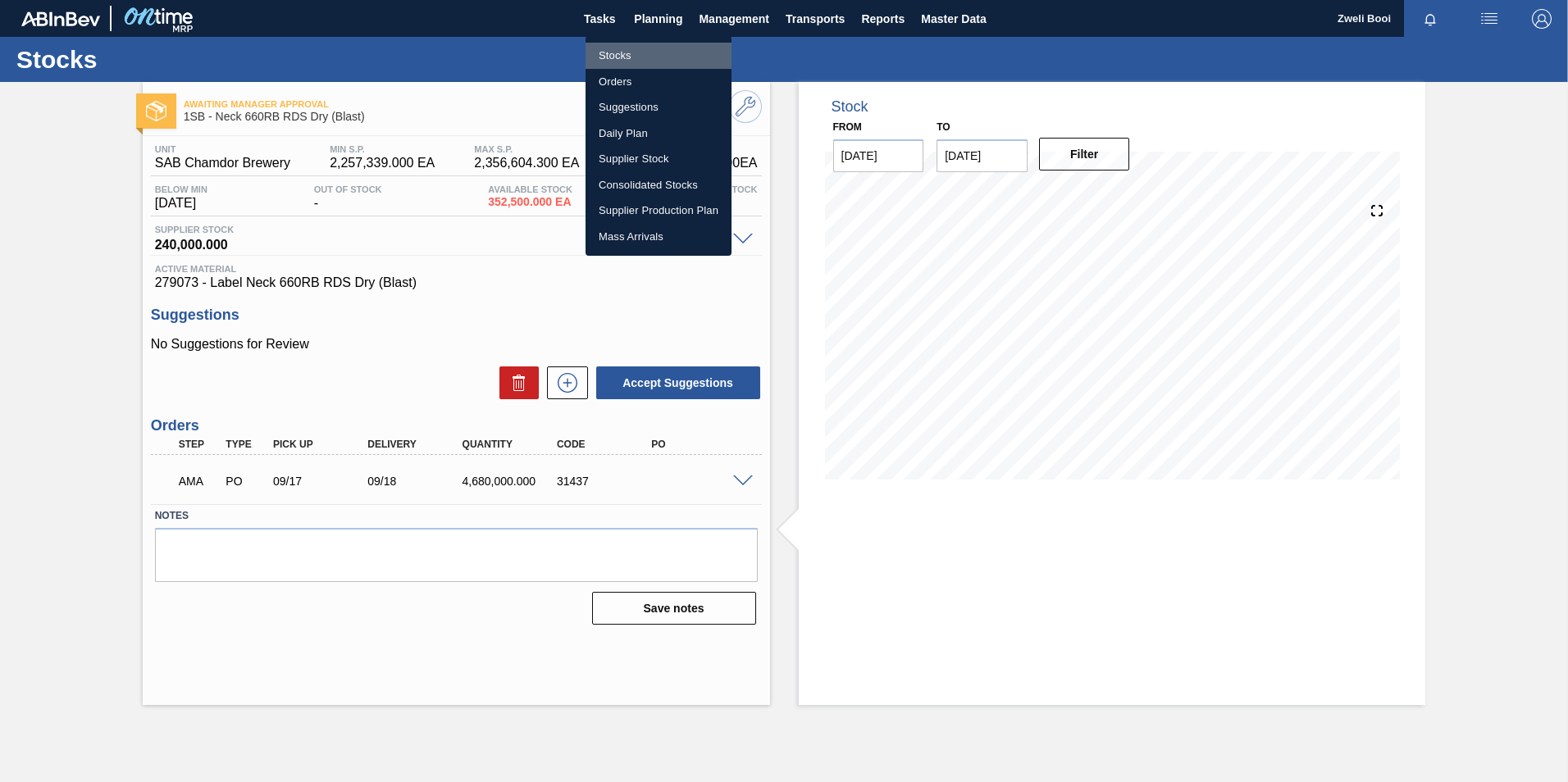
click at [620, 62] on li "Stocks" at bounding box center [658, 55] width 146 height 26
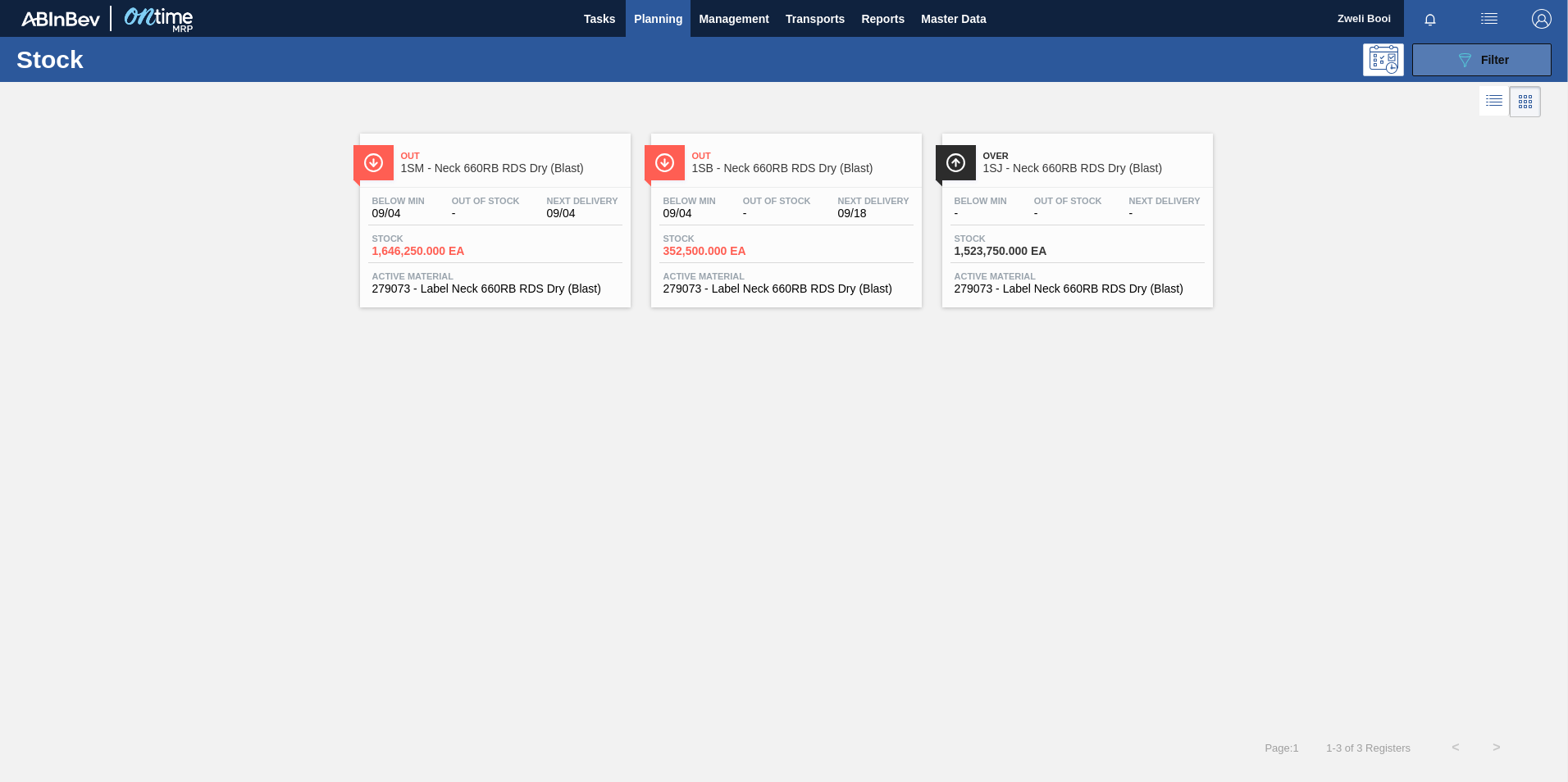
click at [1481, 63] on span "Filter" at bounding box center [1495, 60] width 28 height 13
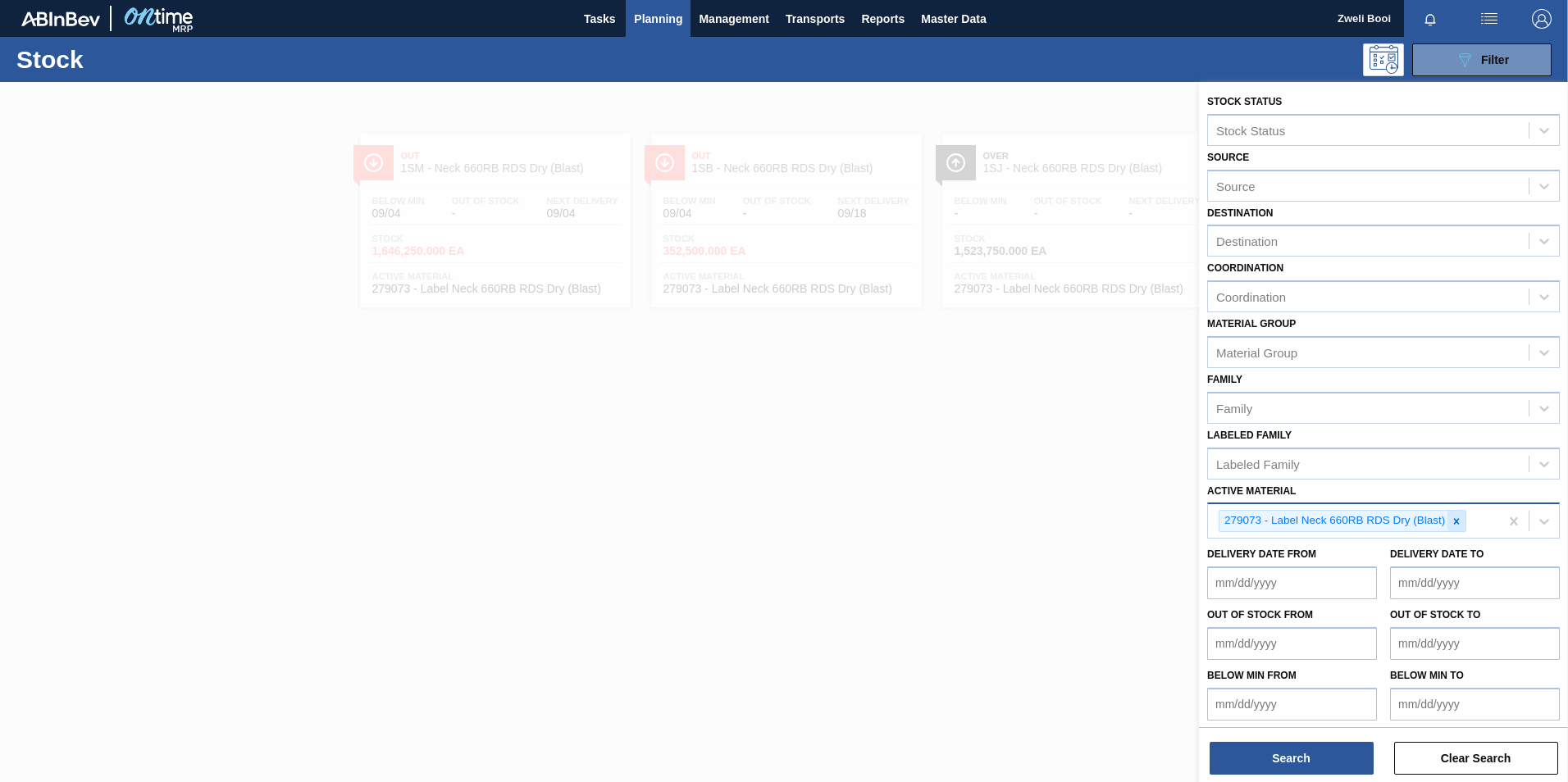
click at [1452, 513] on div at bounding box center [1455, 521] width 18 height 21
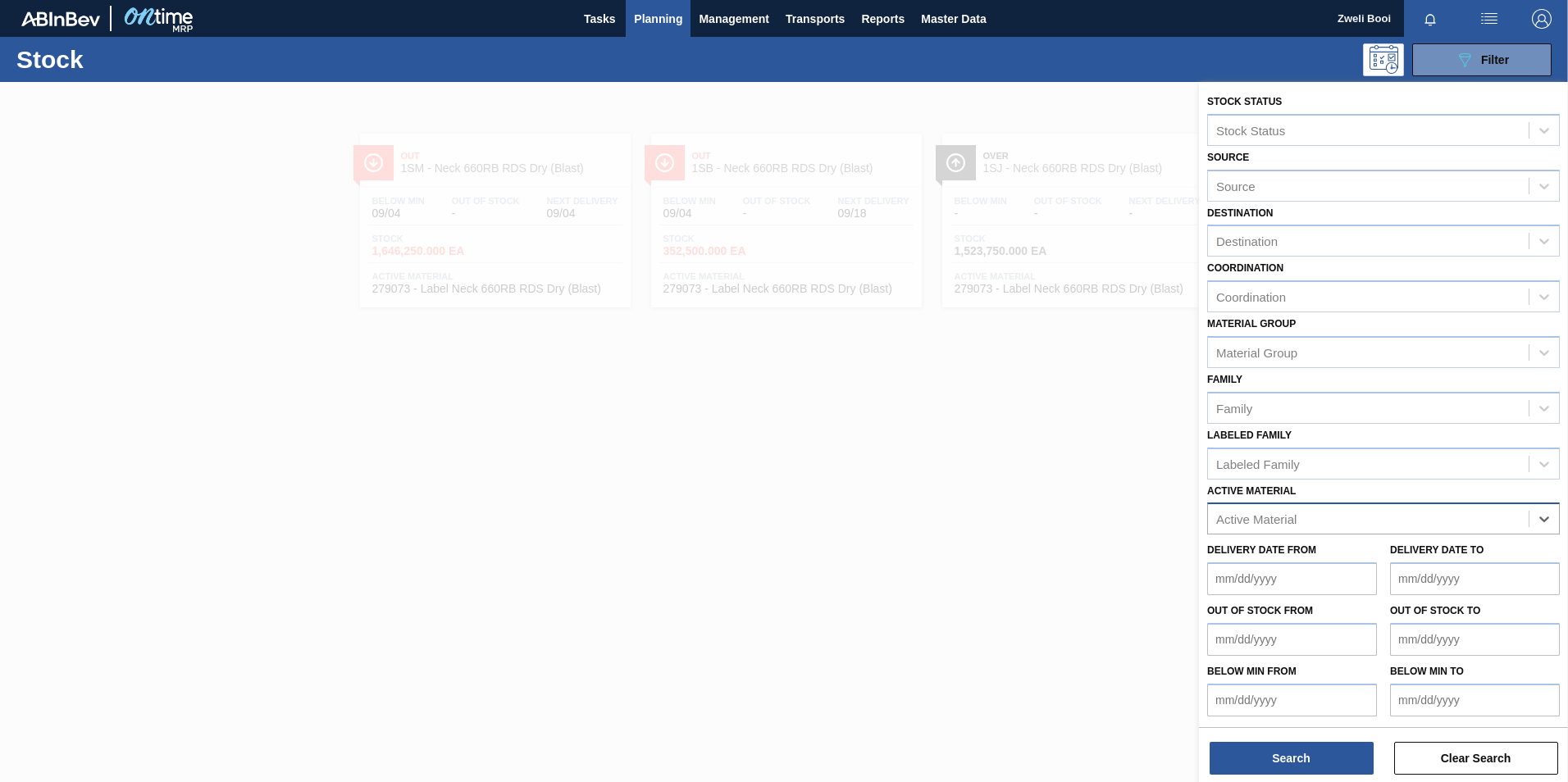
paste Material "284599"
type Material "284599"
click at [1347, 565] on div "284599 - Shrinkfilm Print 275NRB Black Crown PU" at bounding box center [1383, 560] width 353 height 30
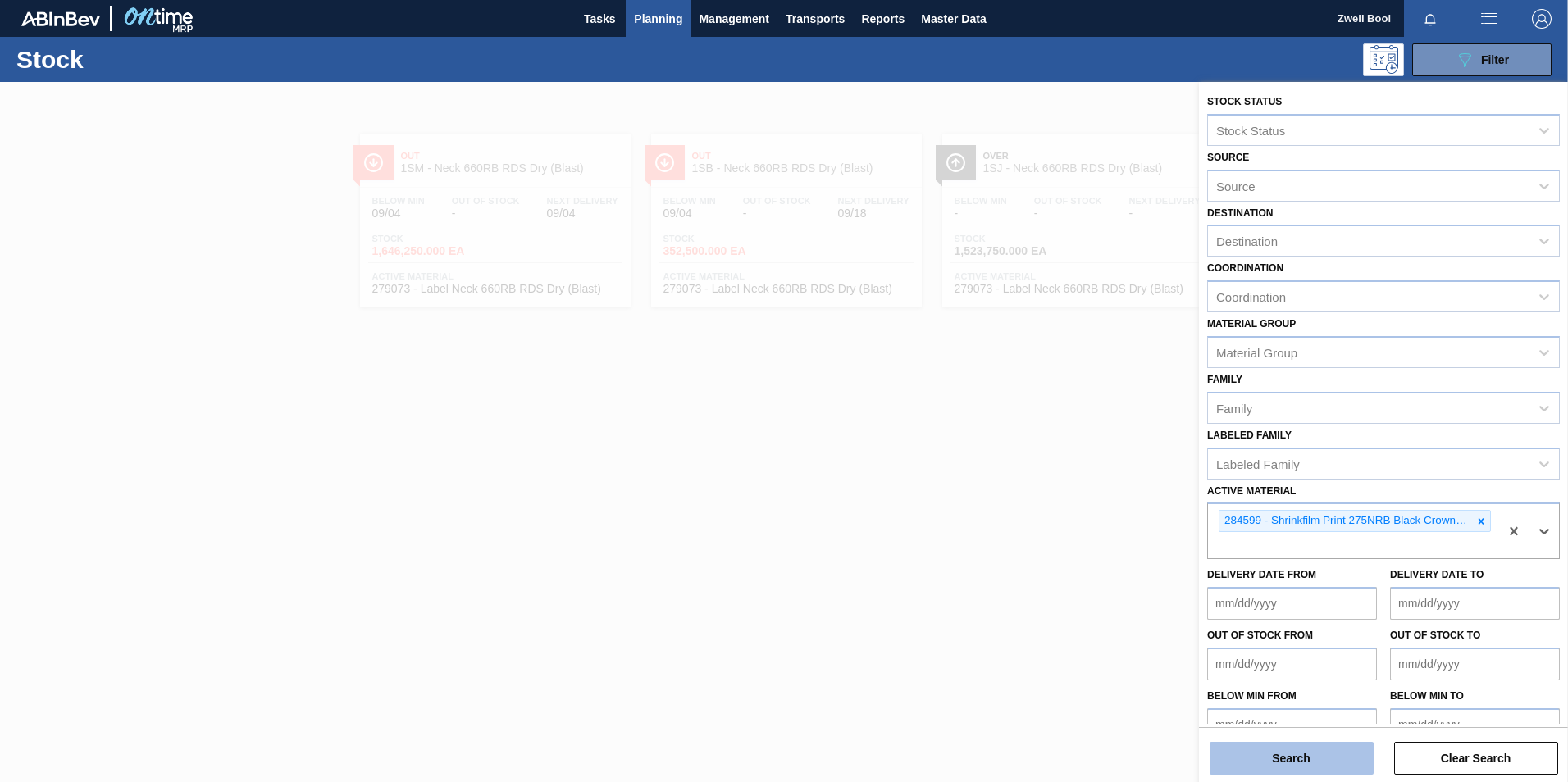
click at [1311, 748] on button "Search" at bounding box center [1291, 758] width 164 height 33
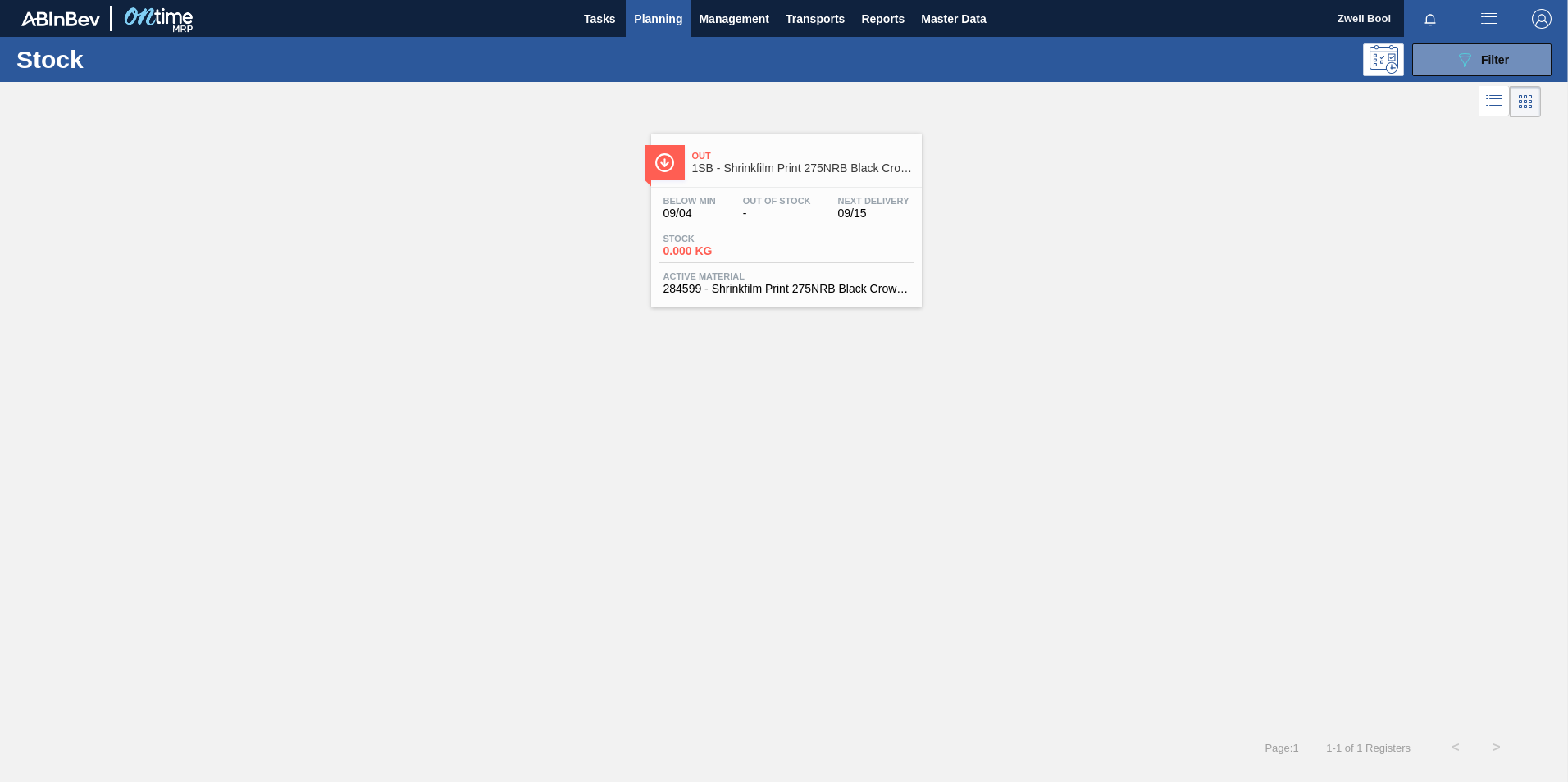
click at [819, 217] on div "Below Min 09/04 Out Of Stock - Next Delivery 09/15" at bounding box center [786, 210] width 254 height 29
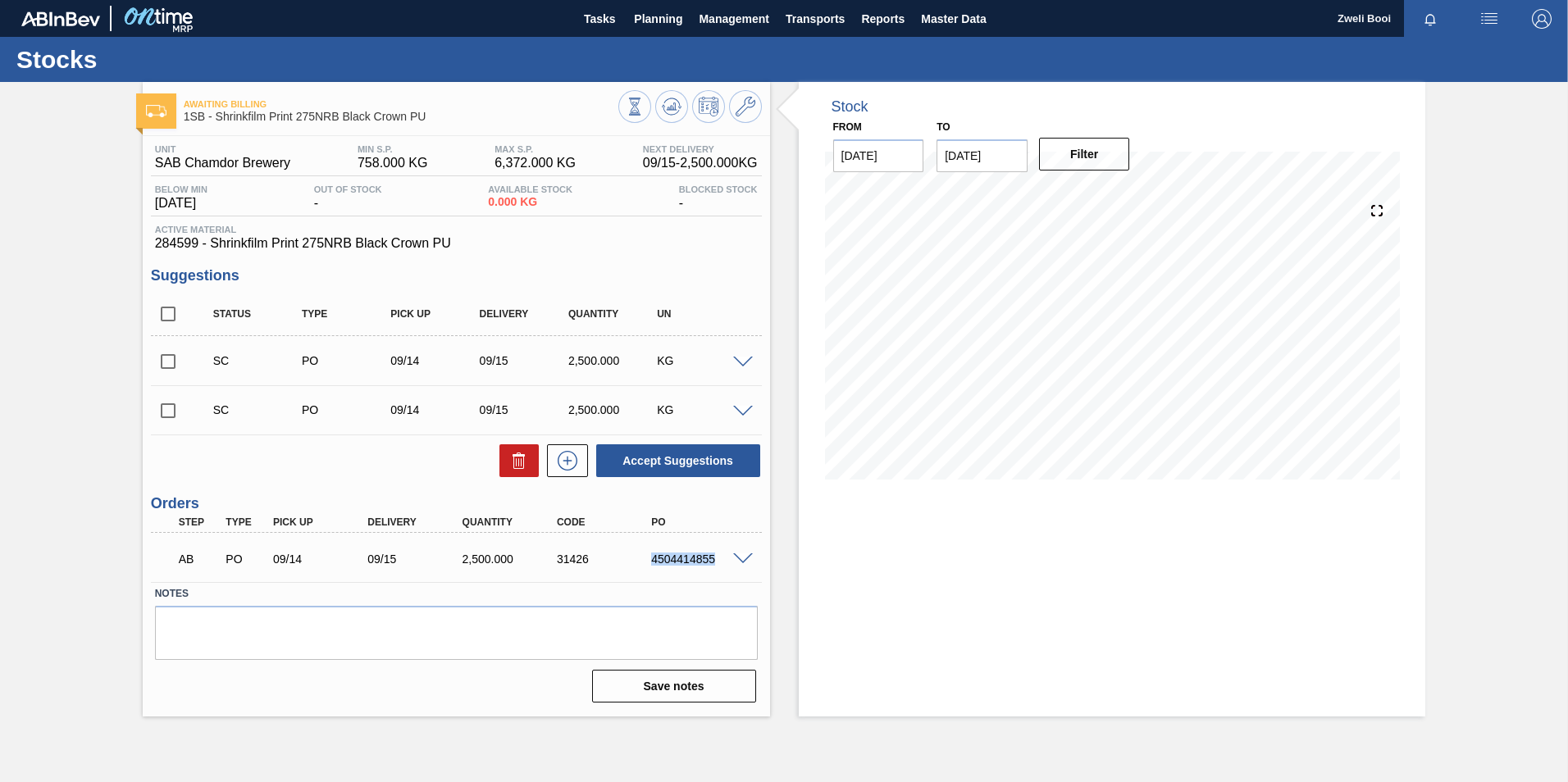
drag, startPoint x: 648, startPoint y: 562, endPoint x: 718, endPoint y: 564, distance: 70.0
click at [718, 564] on div "4504414855" at bounding box center [700, 559] width 106 height 13
copy div "4504414855"
click at [661, 23] on span "Planning" at bounding box center [658, 19] width 49 height 20
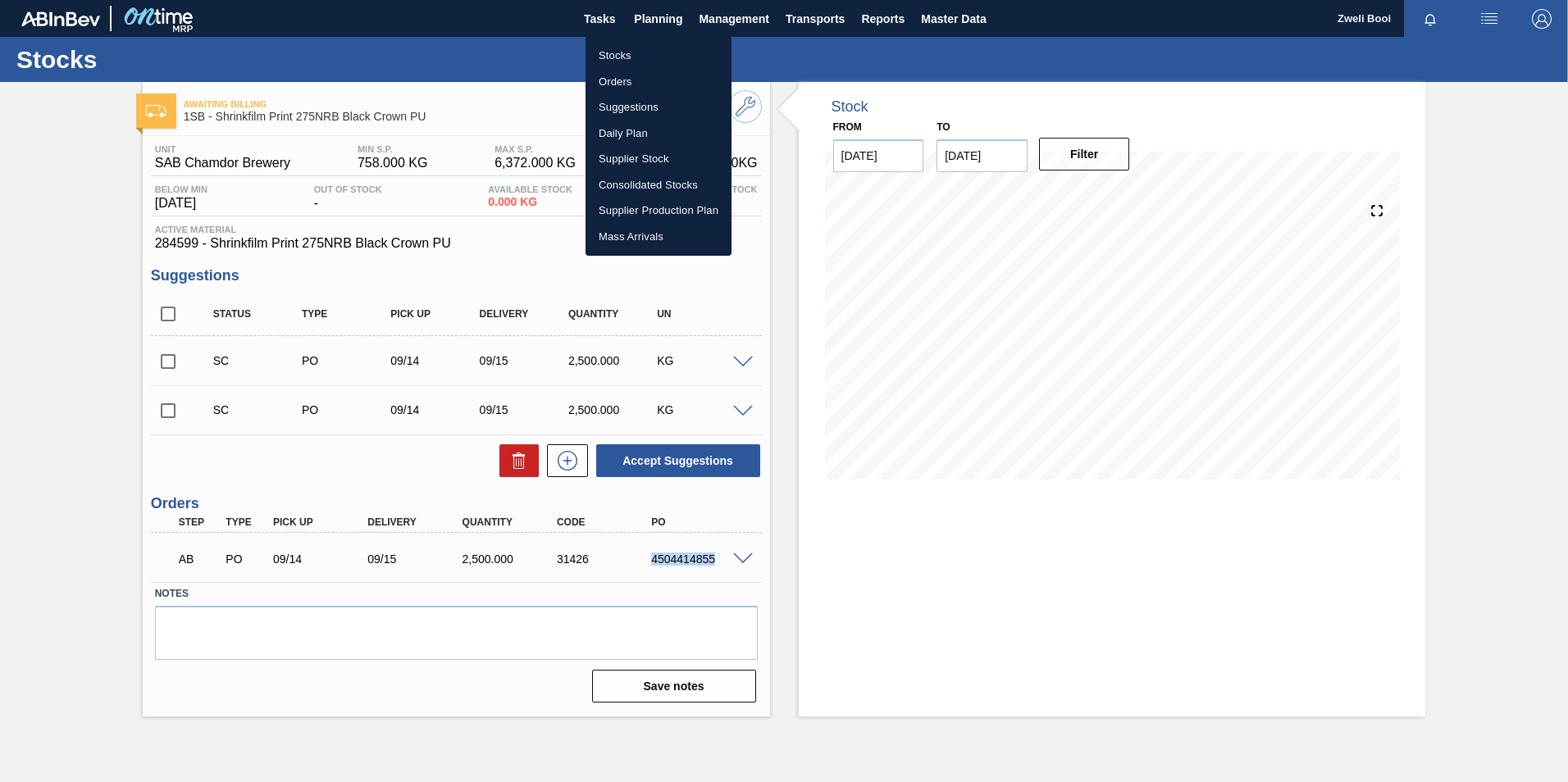
drag, startPoint x: 648, startPoint y: 56, endPoint x: 1022, endPoint y: 781, distance: 815.8
click at [648, 56] on li "Stocks" at bounding box center [658, 55] width 146 height 26
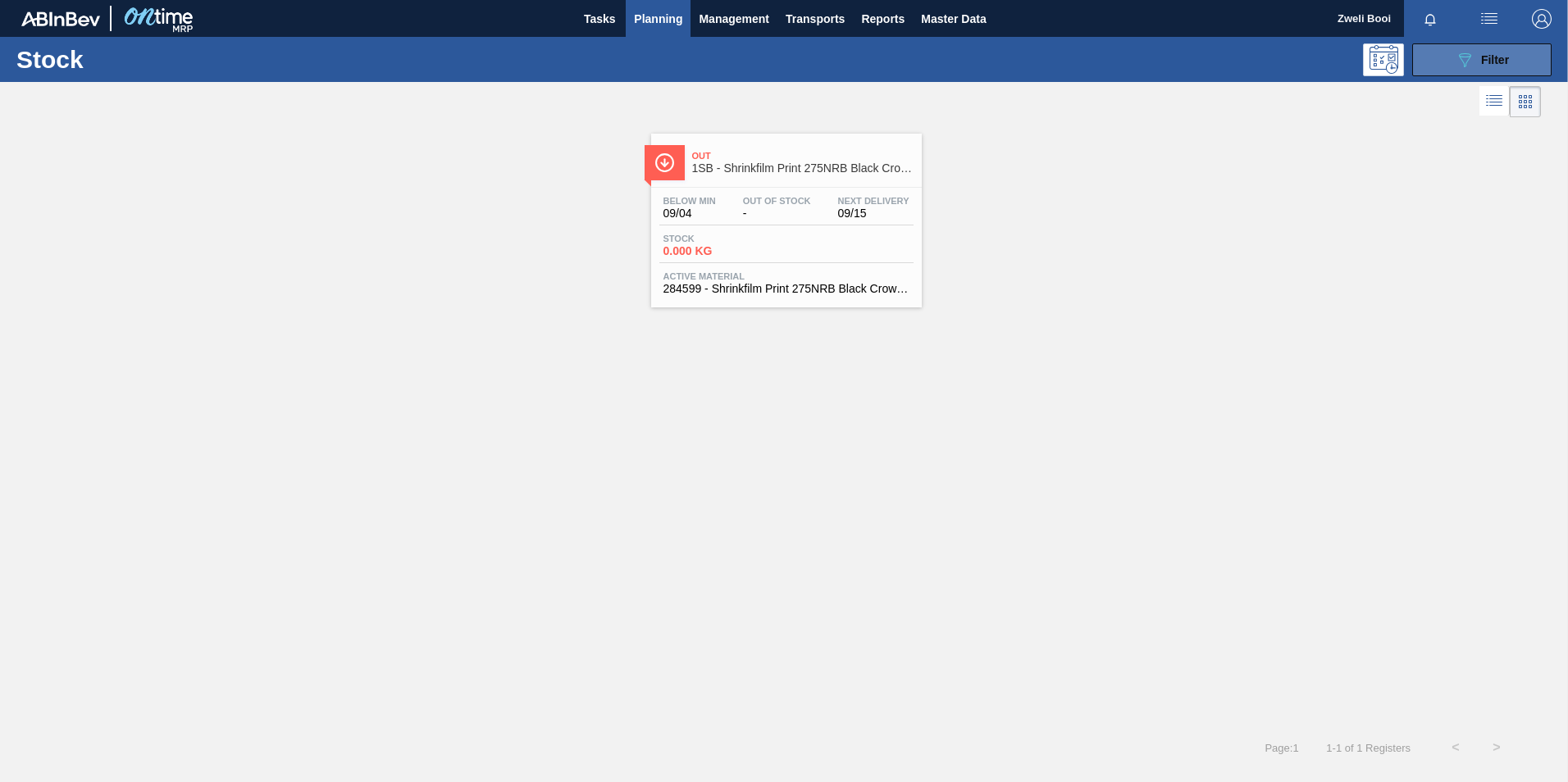
click at [1485, 58] on span "Filter" at bounding box center [1495, 60] width 28 height 13
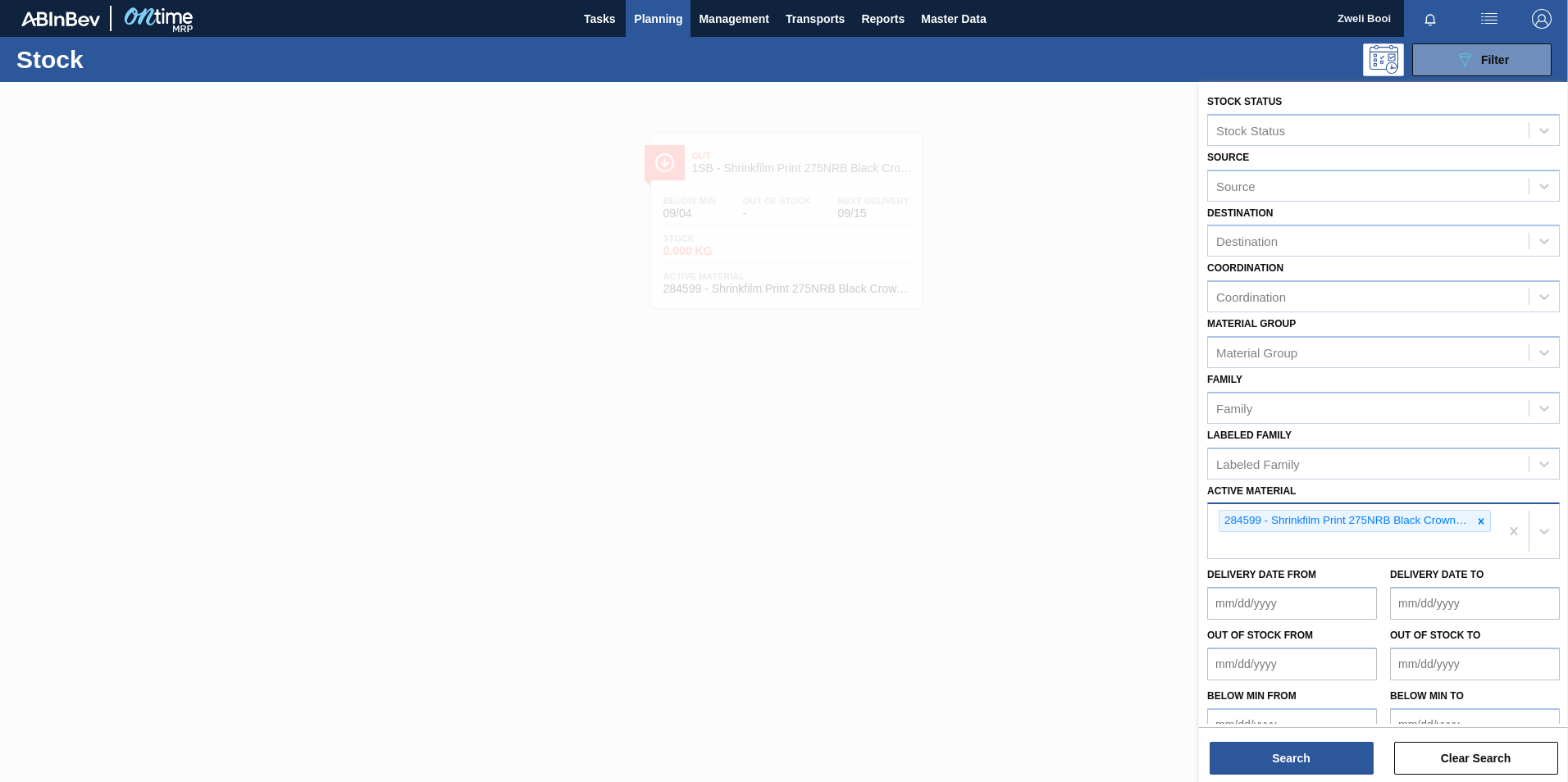
click at [1480, 526] on div at bounding box center [1481, 521] width 18 height 21
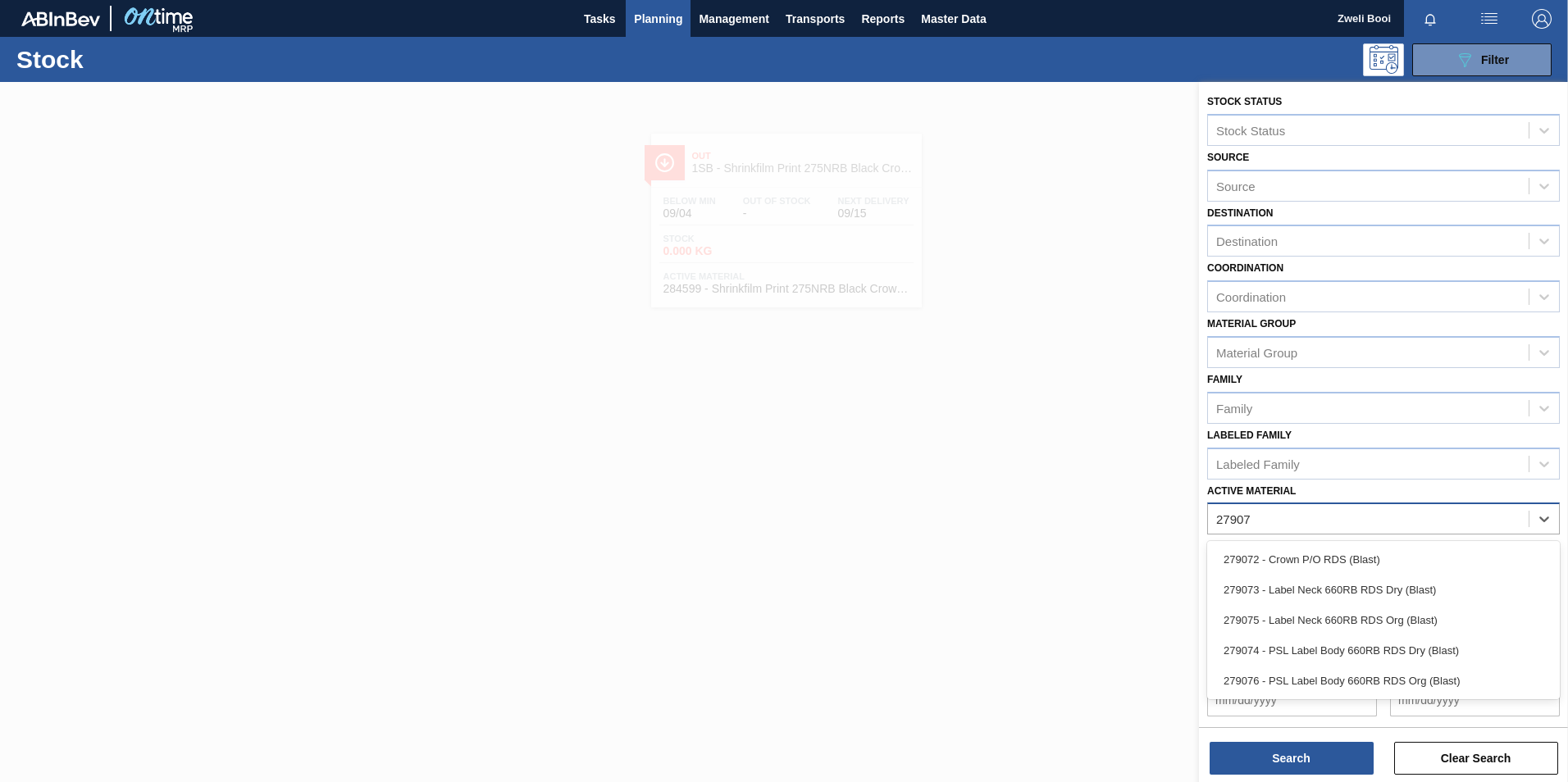
type Material "279074"
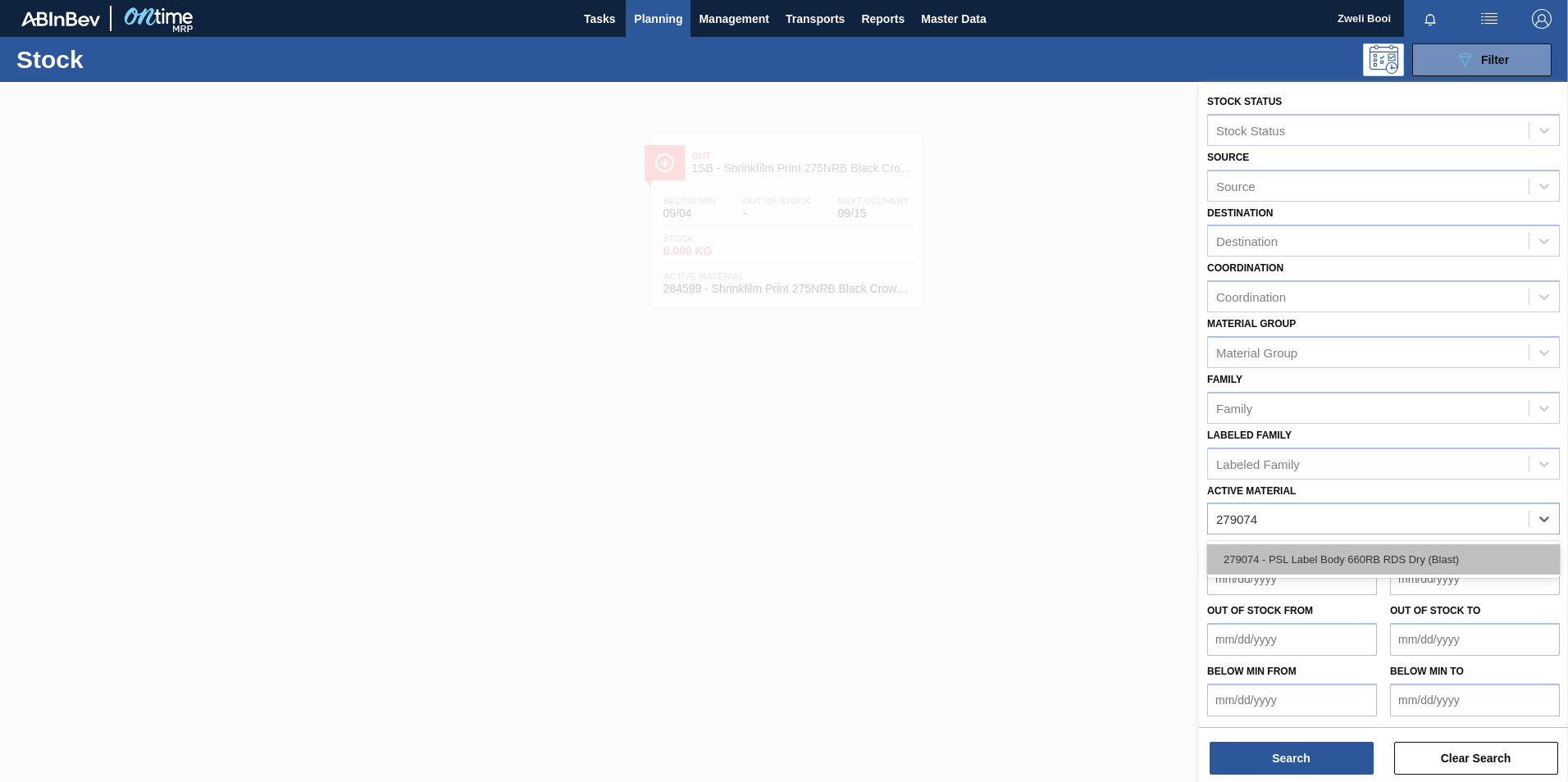
click at [1416, 561] on div "279074 - PSL Label Body 660RB RDS Dry (Blast)" at bounding box center [1383, 560] width 353 height 30
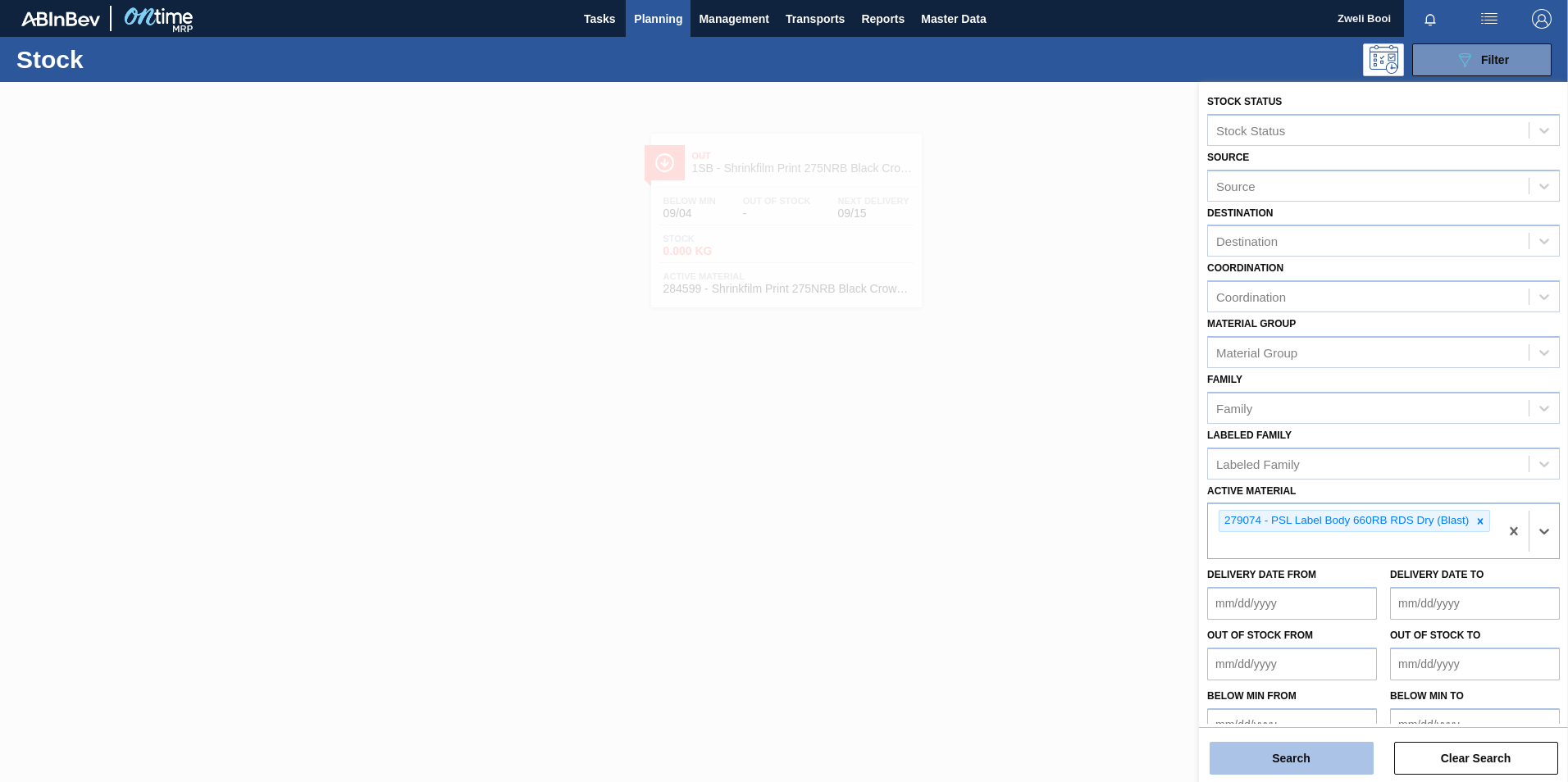
click at [1308, 763] on button "Search" at bounding box center [1291, 758] width 164 height 33
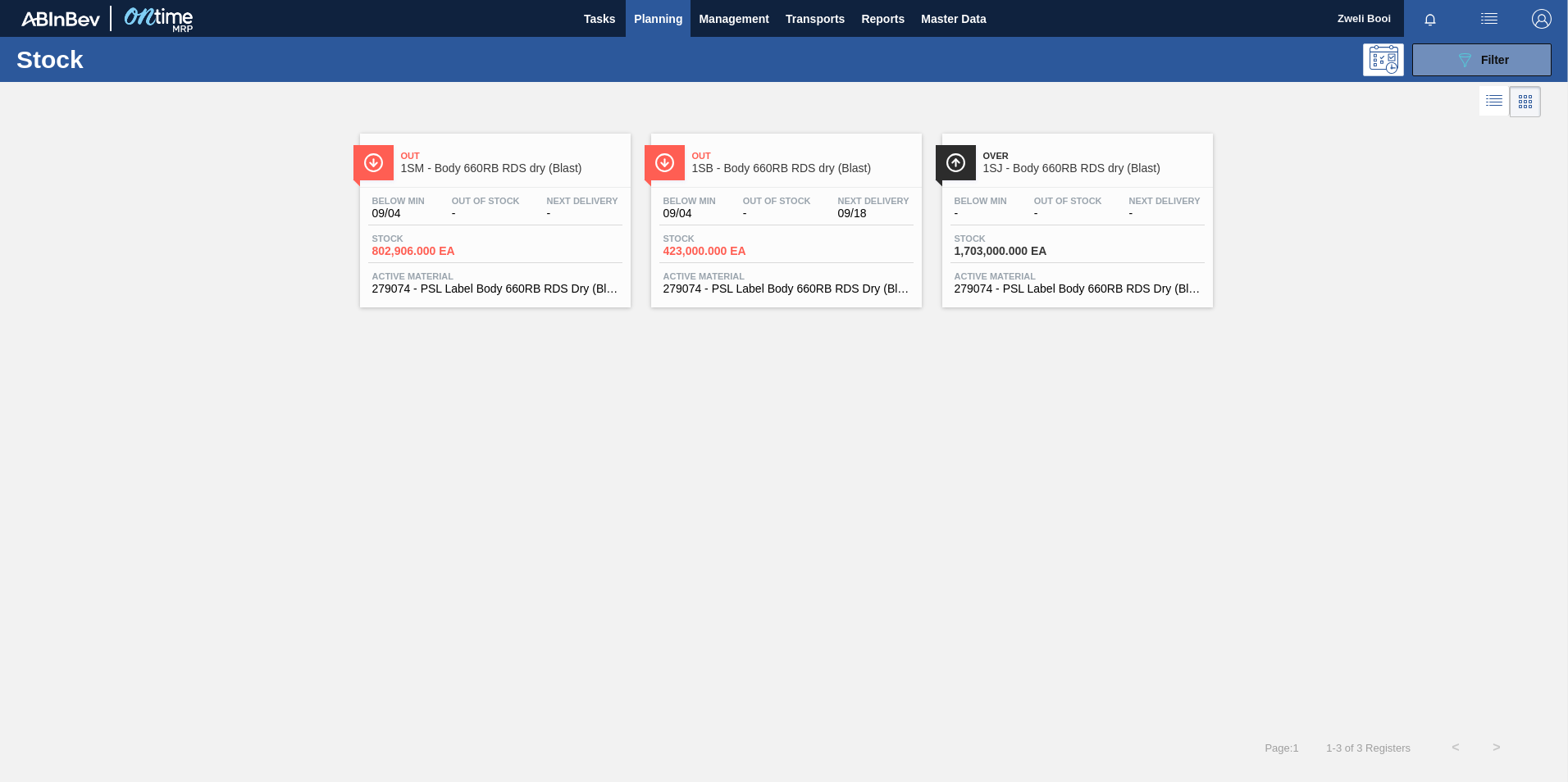
click at [780, 241] on div "Stock 423,000.000 EA" at bounding box center [720, 245] width 123 height 23
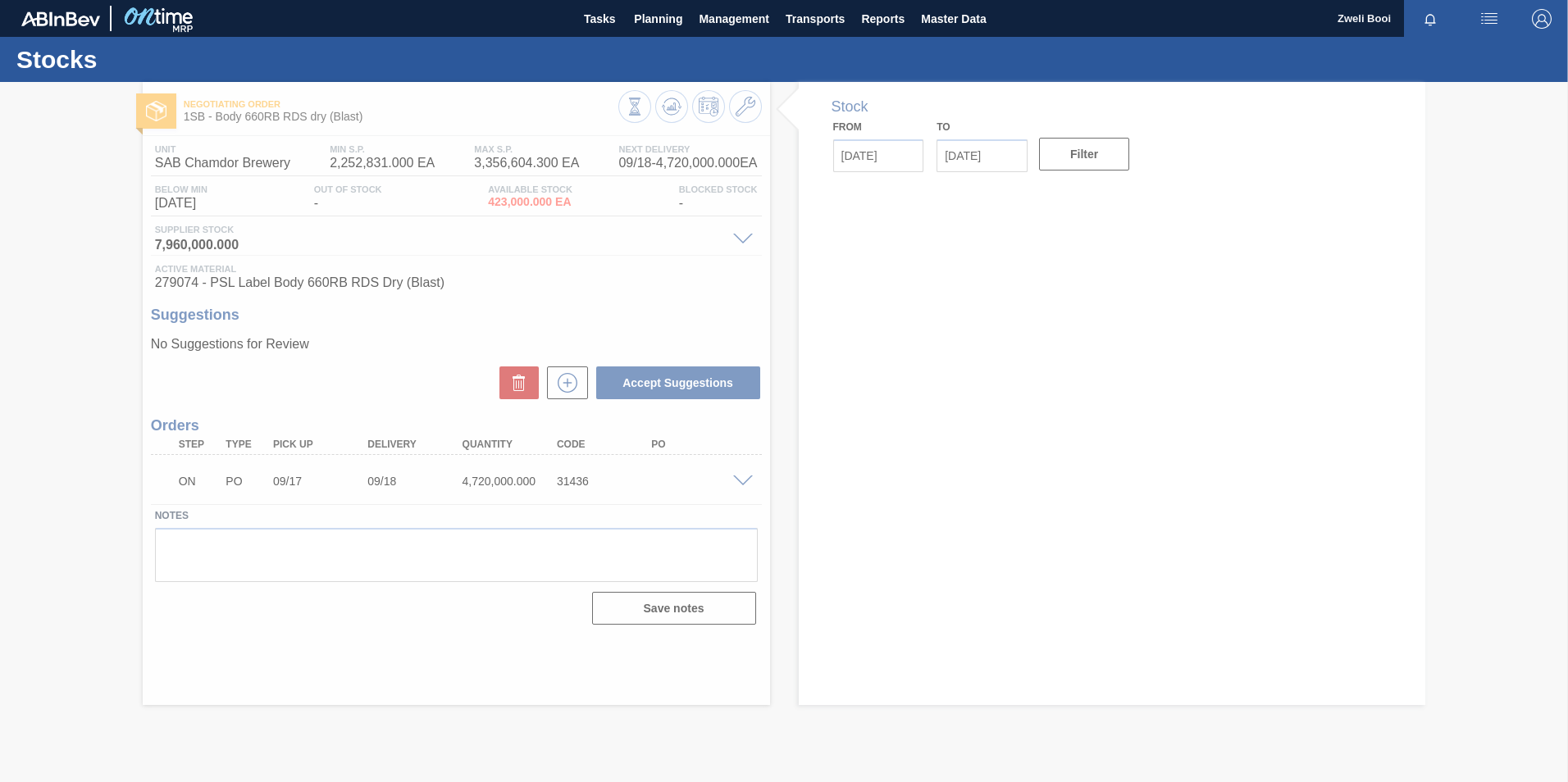
type input "[DATE]"
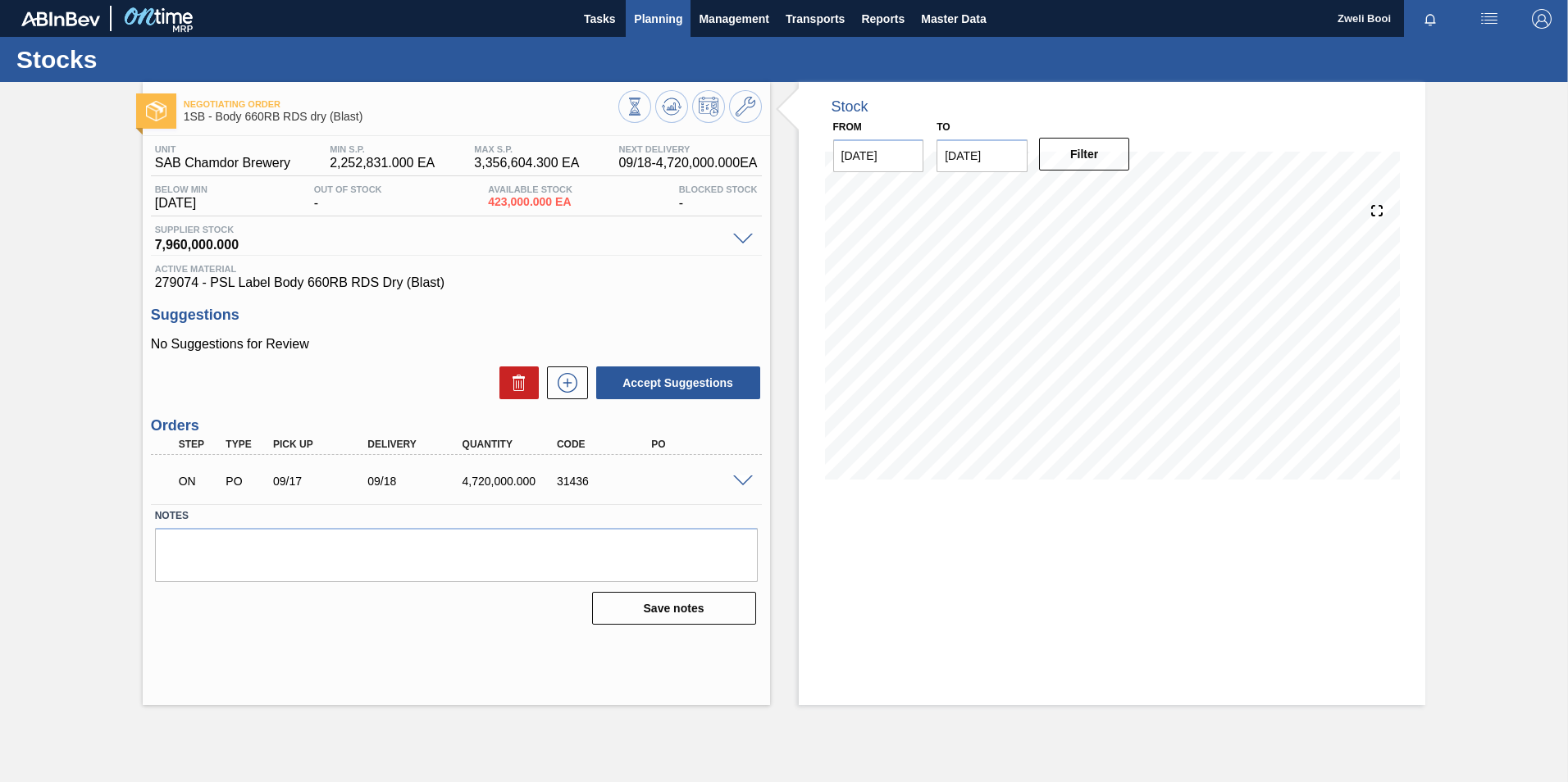
click at [651, 23] on span "Planning" at bounding box center [658, 19] width 49 height 20
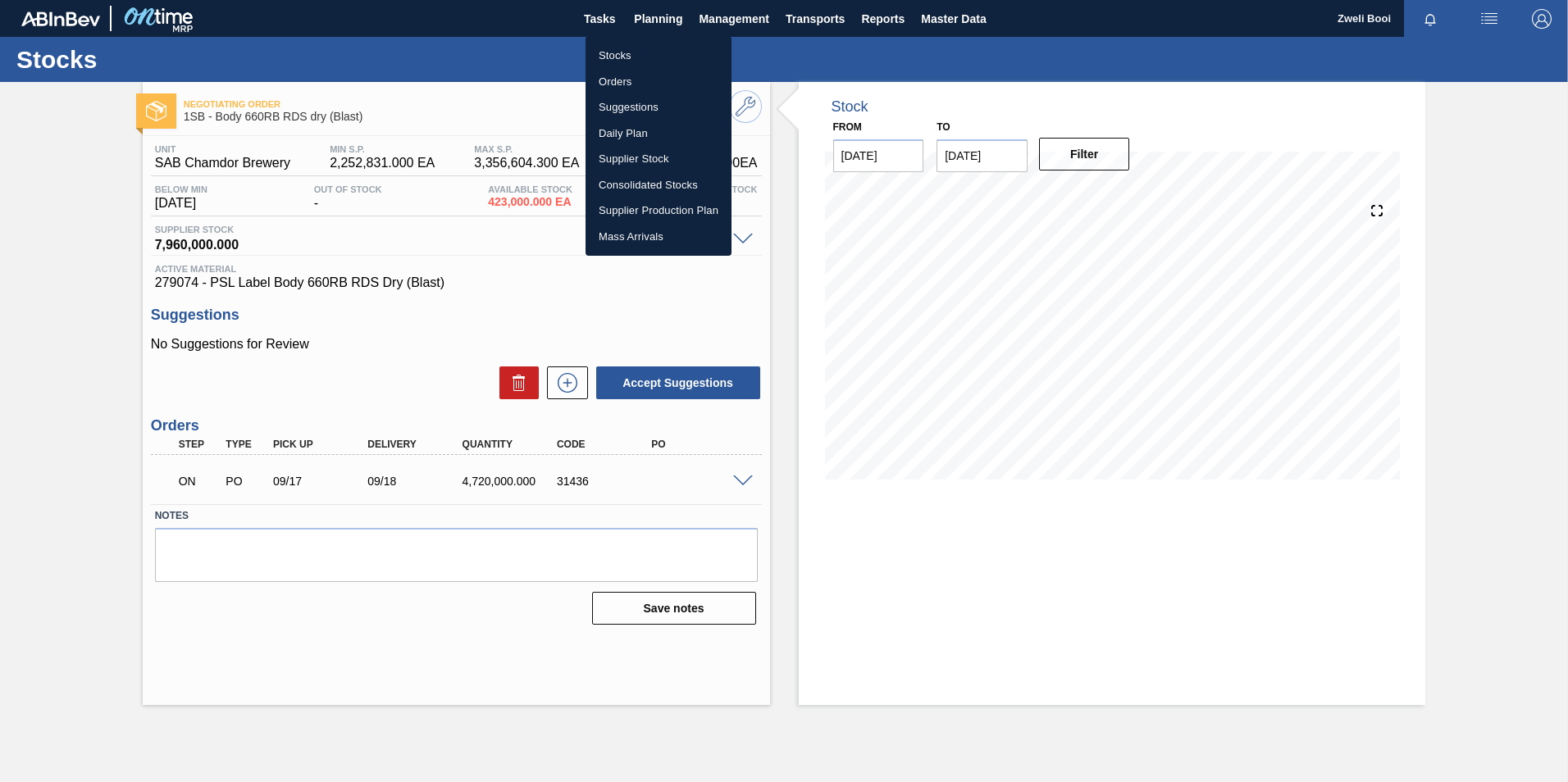
click at [621, 52] on li "Stocks" at bounding box center [658, 55] width 146 height 26
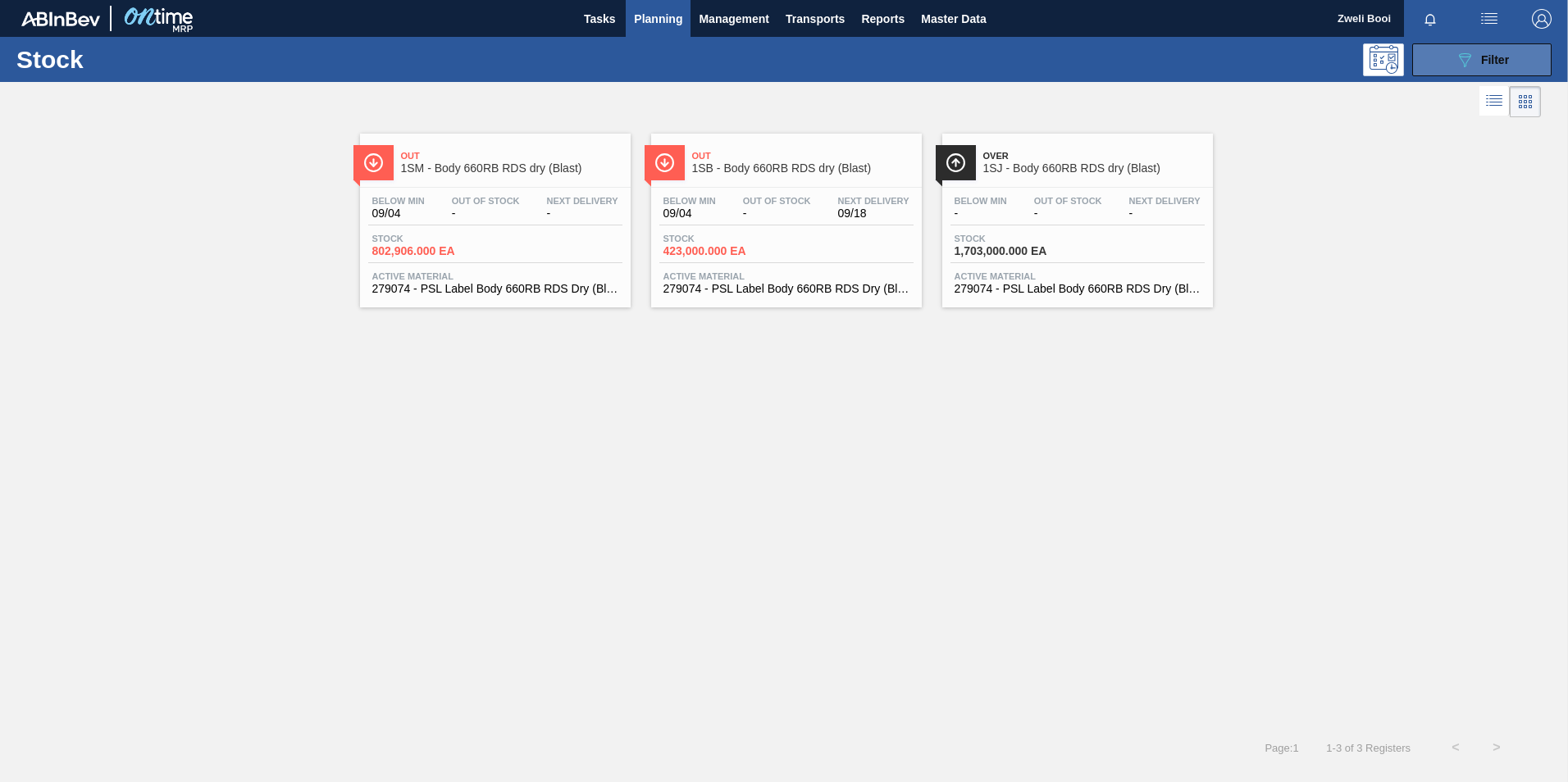
click at [1460, 64] on icon "089F7B8B-B2A5-4AFE-B5C0-19BA573D28AC" at bounding box center [1464, 59] width 20 height 20
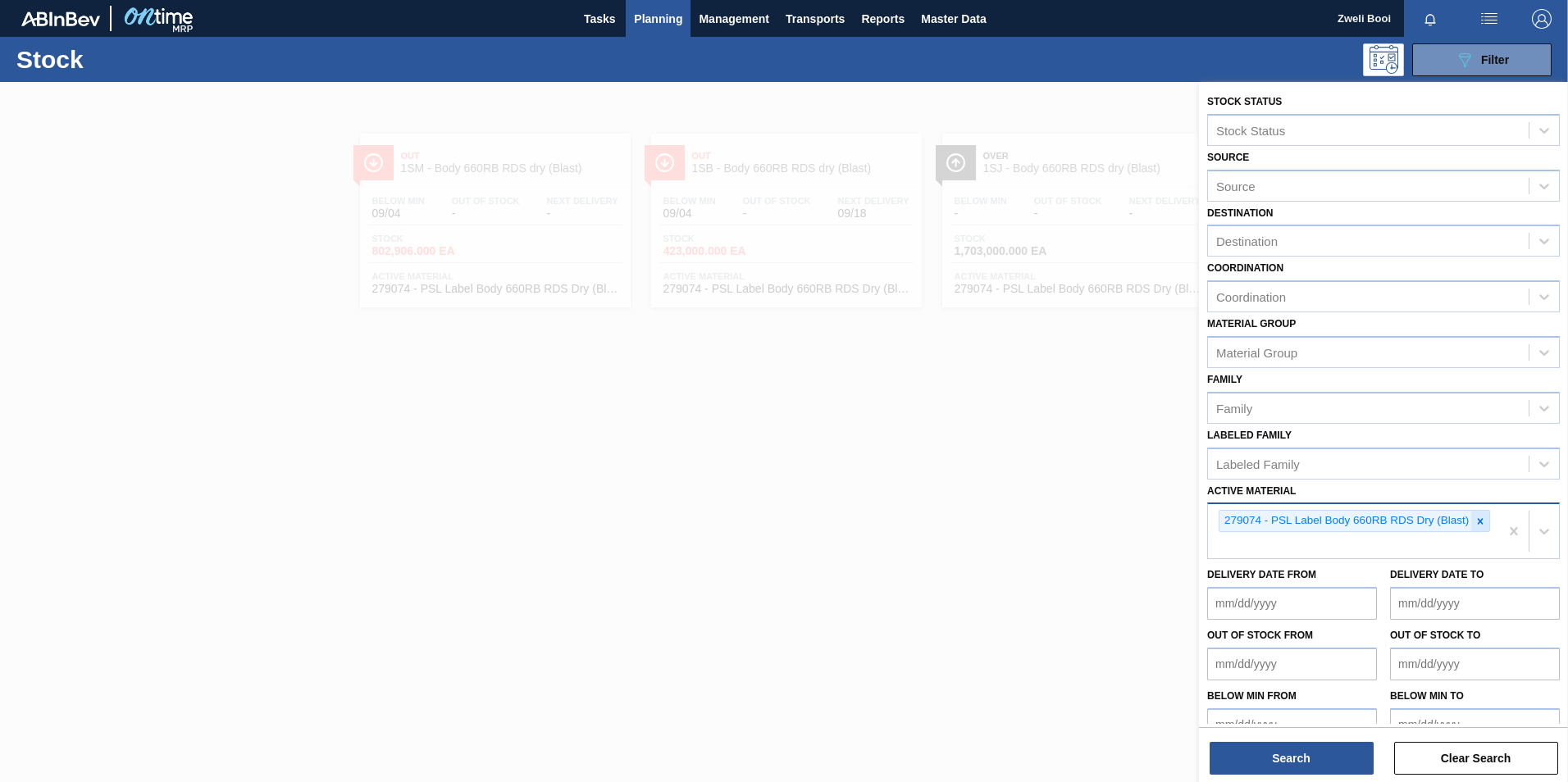
click at [1482, 521] on icon at bounding box center [1480, 521] width 11 height 11
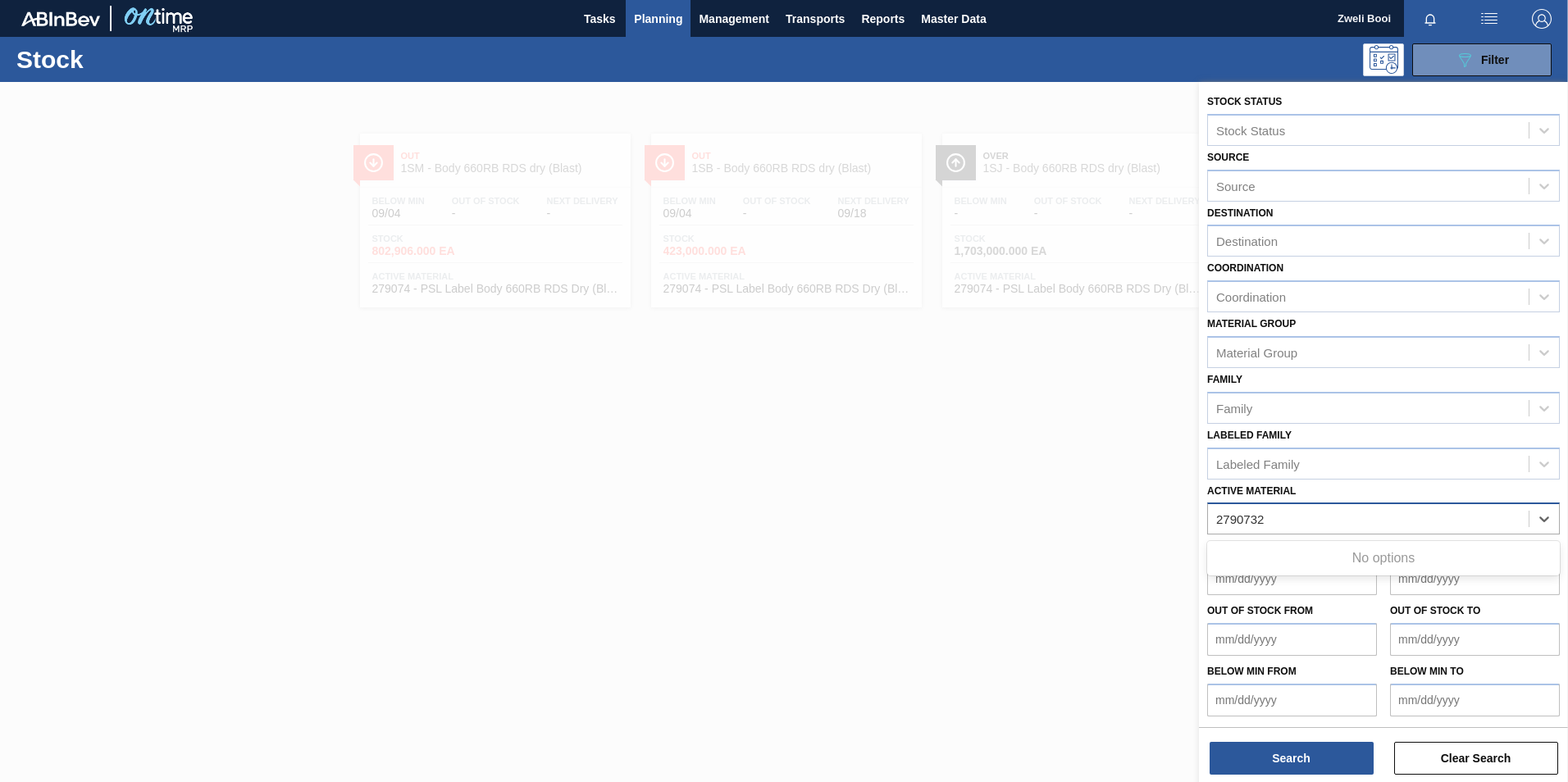
type Material "279073"
click at [1314, 566] on div "279073 - Label Neck 660RB RDS Dry (Blast)" at bounding box center [1383, 560] width 353 height 30
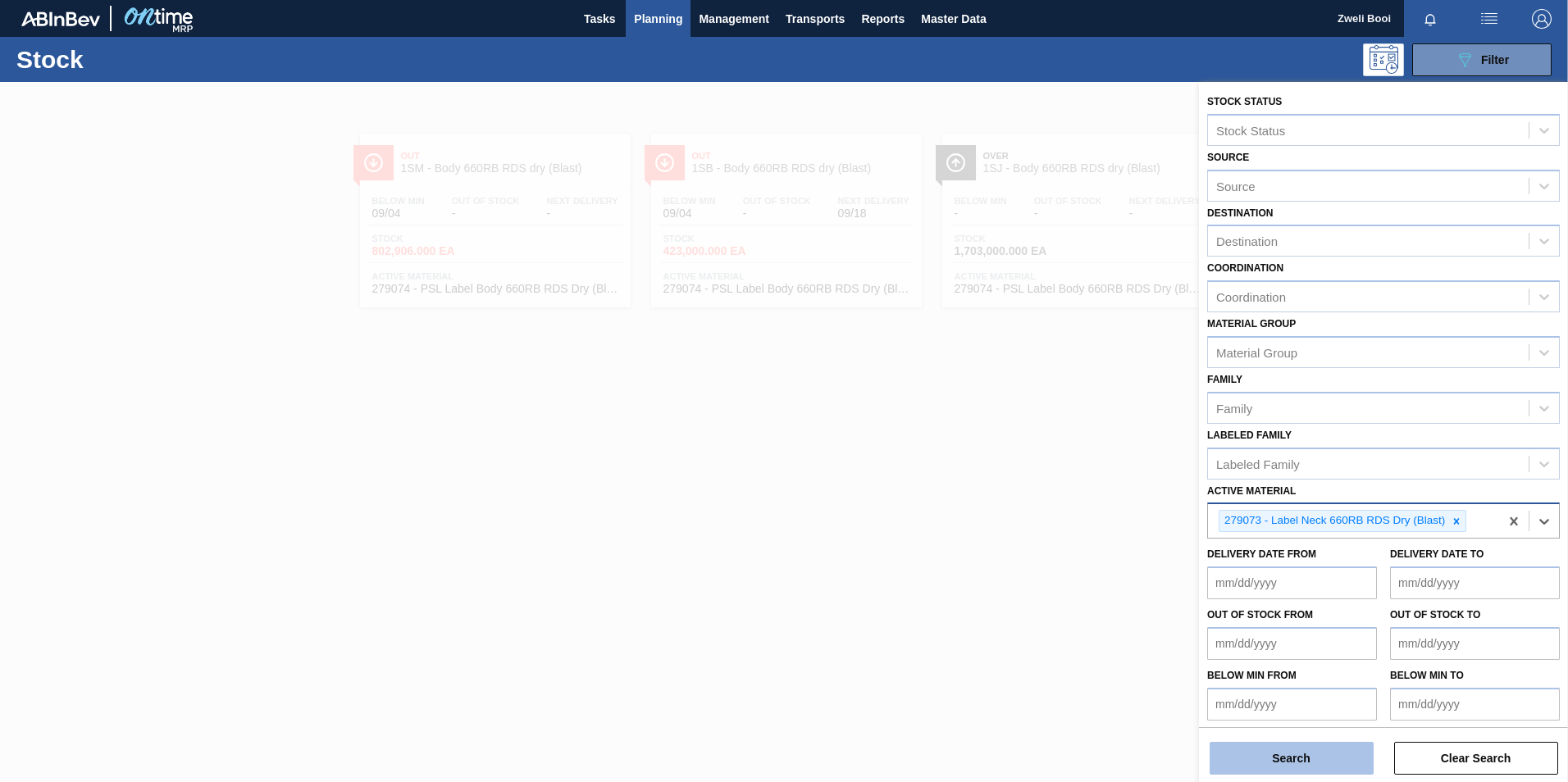
click at [1331, 744] on button "Search" at bounding box center [1291, 758] width 164 height 33
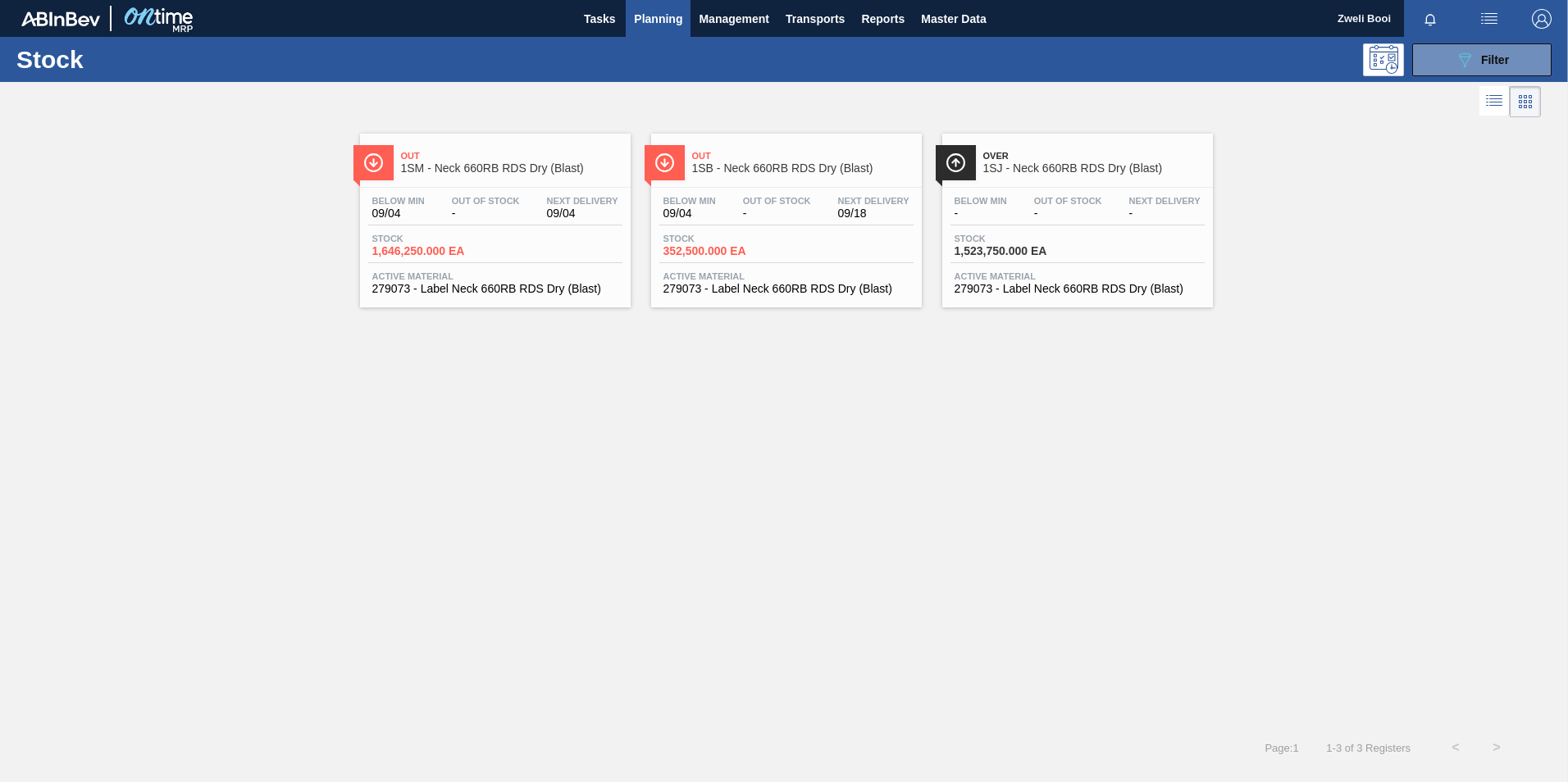
click at [807, 255] on div "Stock 352,500.000 EA" at bounding box center [786, 248] width 254 height 29
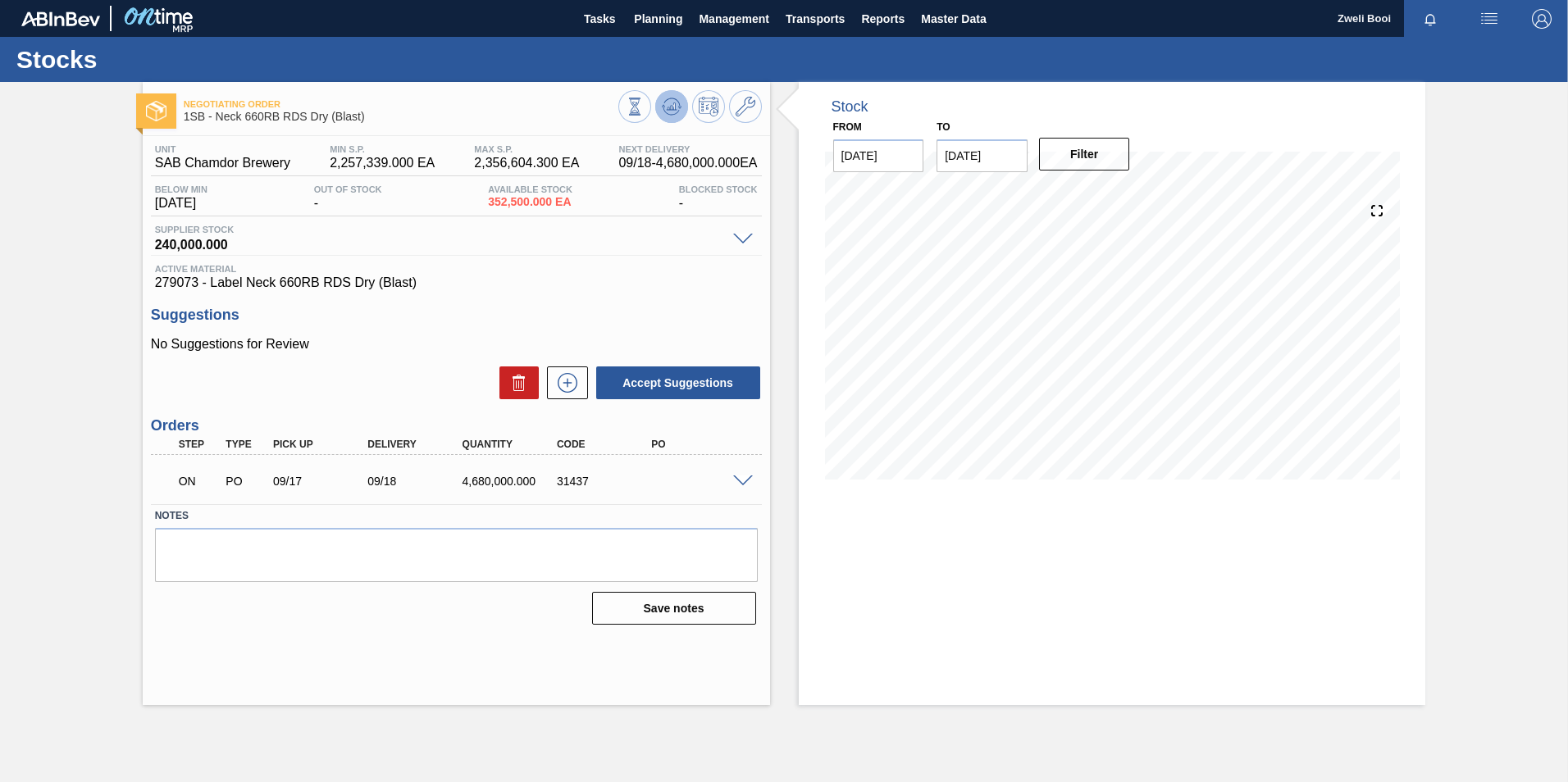
click at [677, 115] on icon at bounding box center [671, 106] width 20 height 20
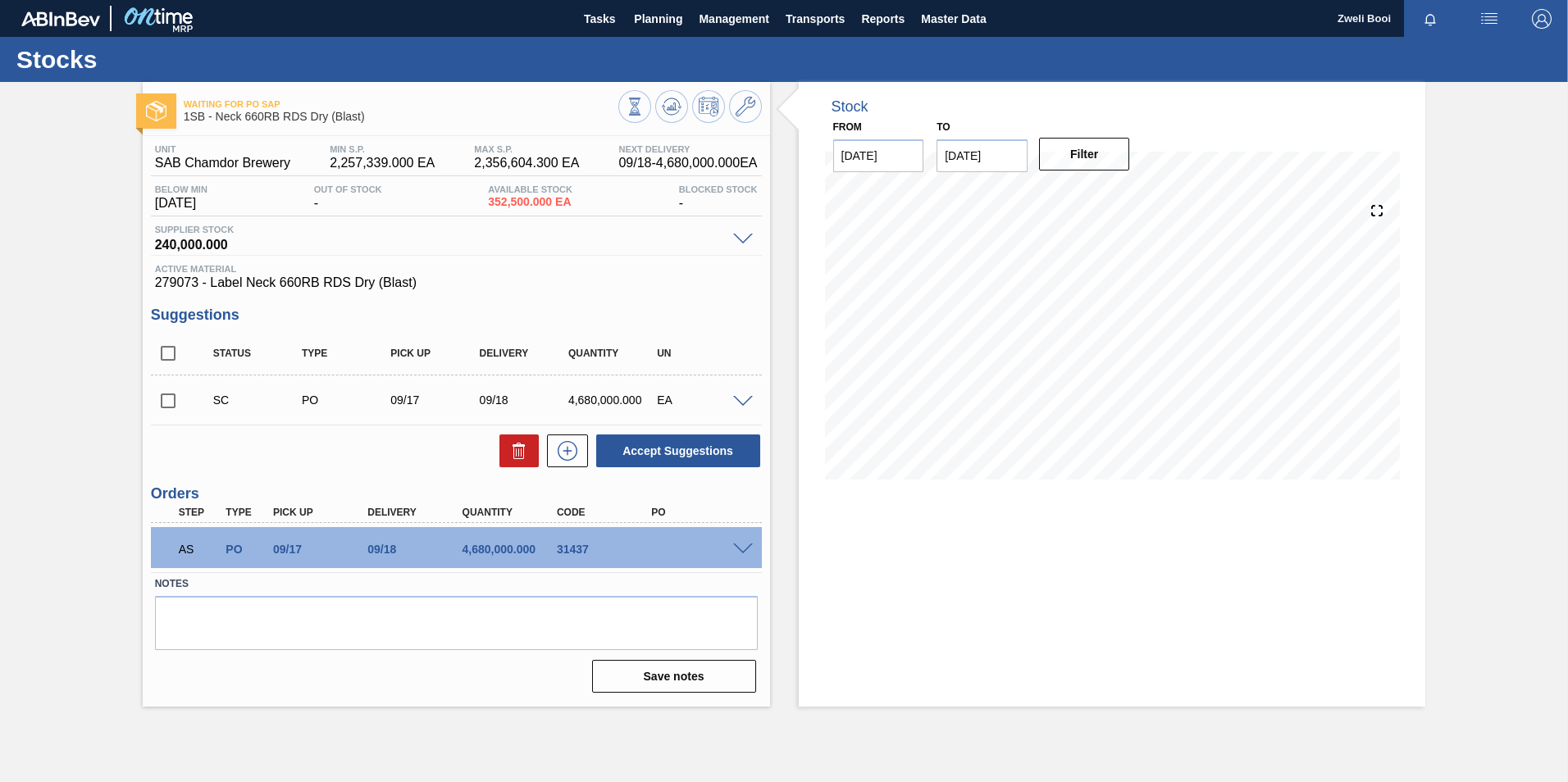
click at [745, 547] on span at bounding box center [743, 549] width 20 height 12
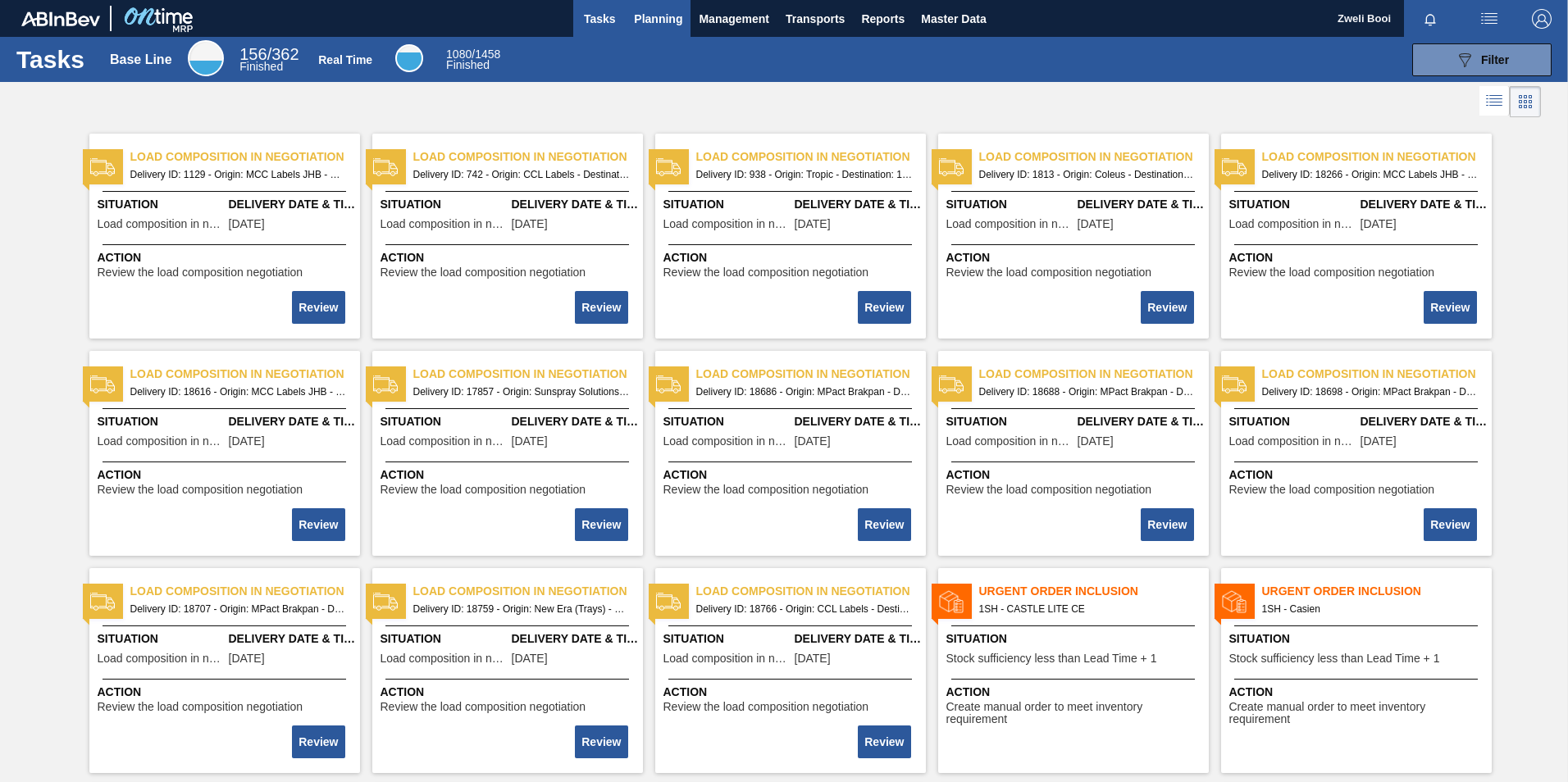
click at [675, 26] on span "Planning" at bounding box center [658, 19] width 49 height 20
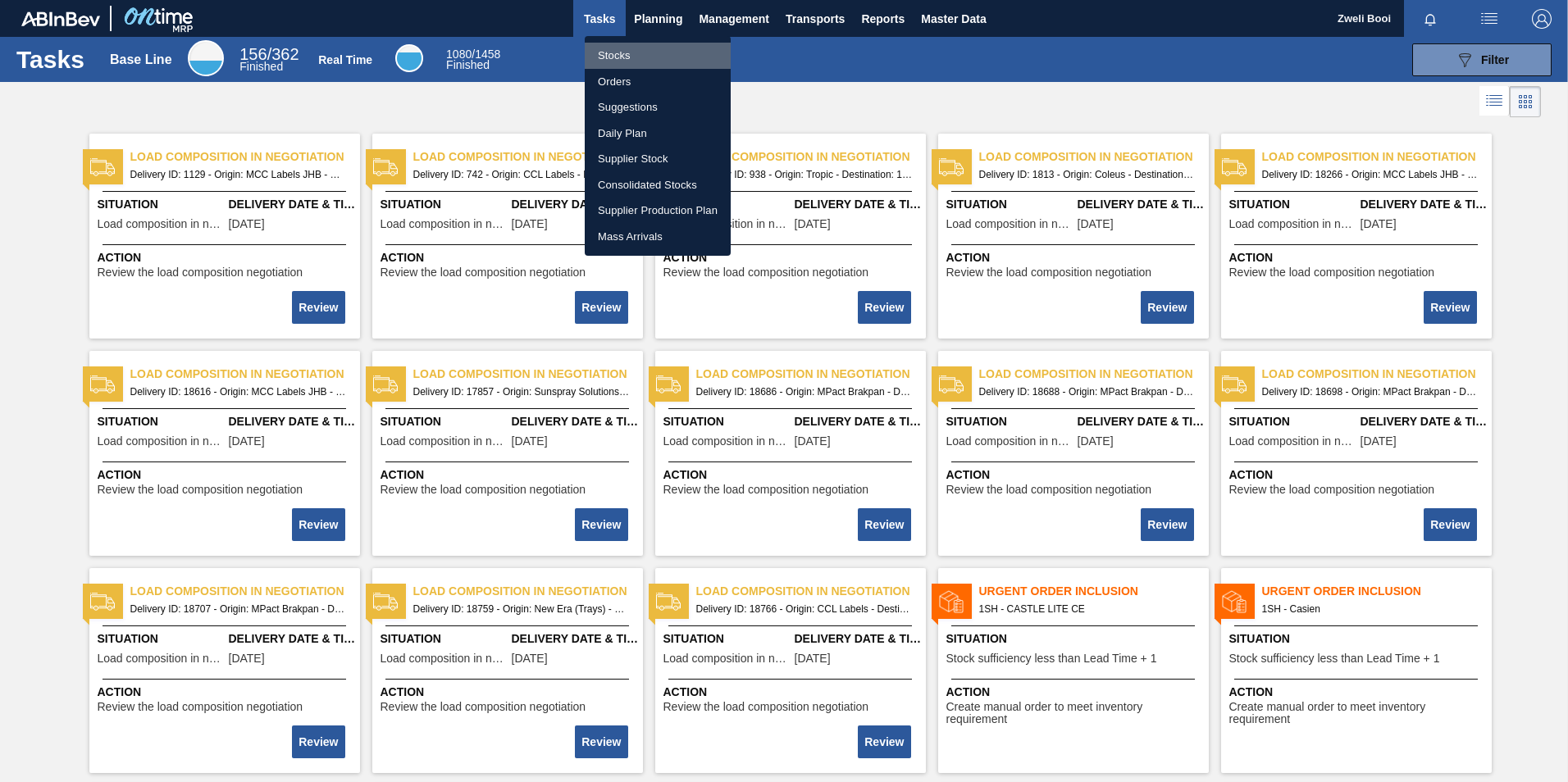
click at [645, 55] on li "Stocks" at bounding box center [657, 55] width 146 height 26
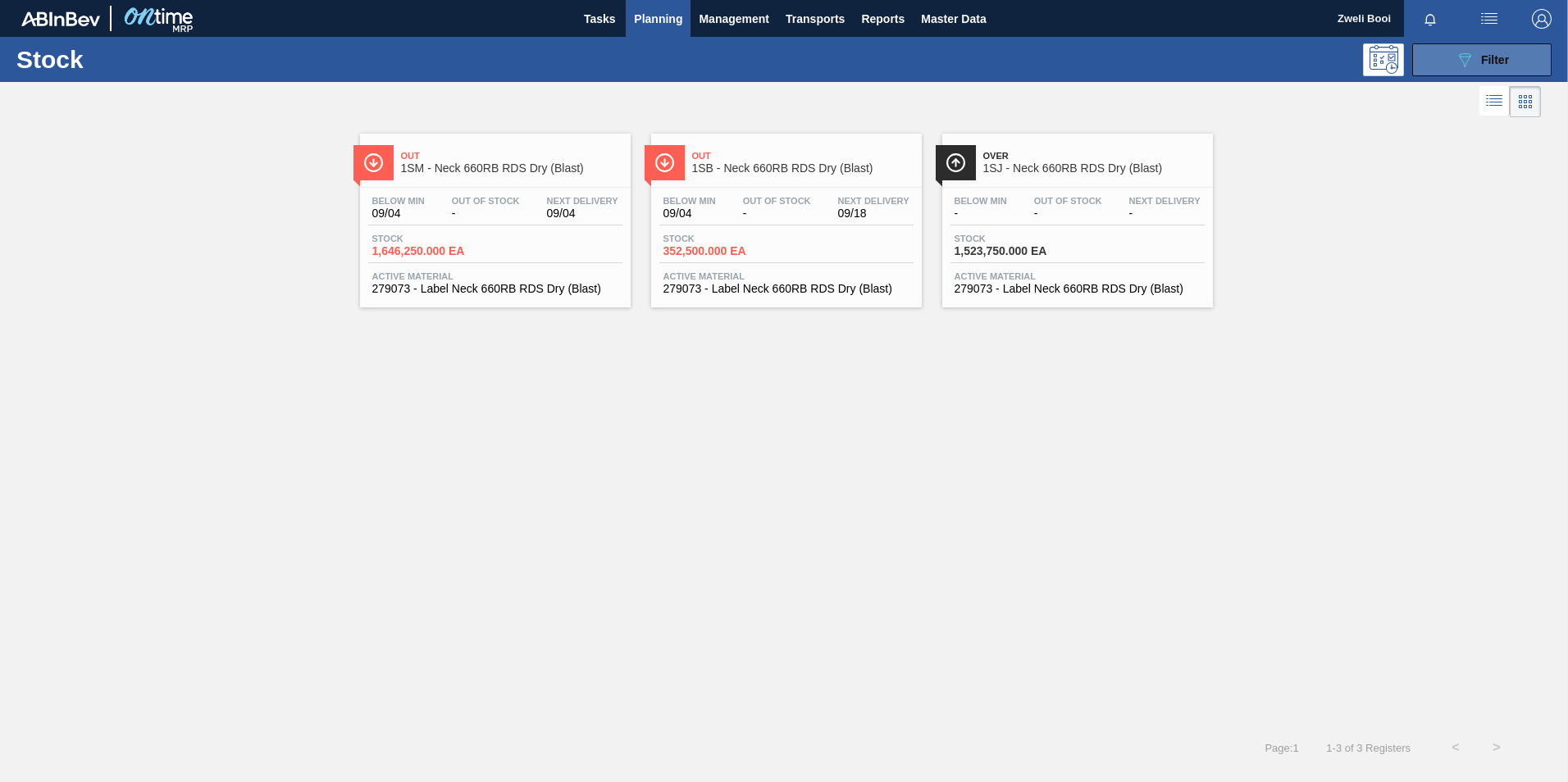
click at [1519, 58] on button "089F7B8B-B2A5-4AFE-B5C0-19BA573D28AC Filter" at bounding box center [1482, 59] width 140 height 33
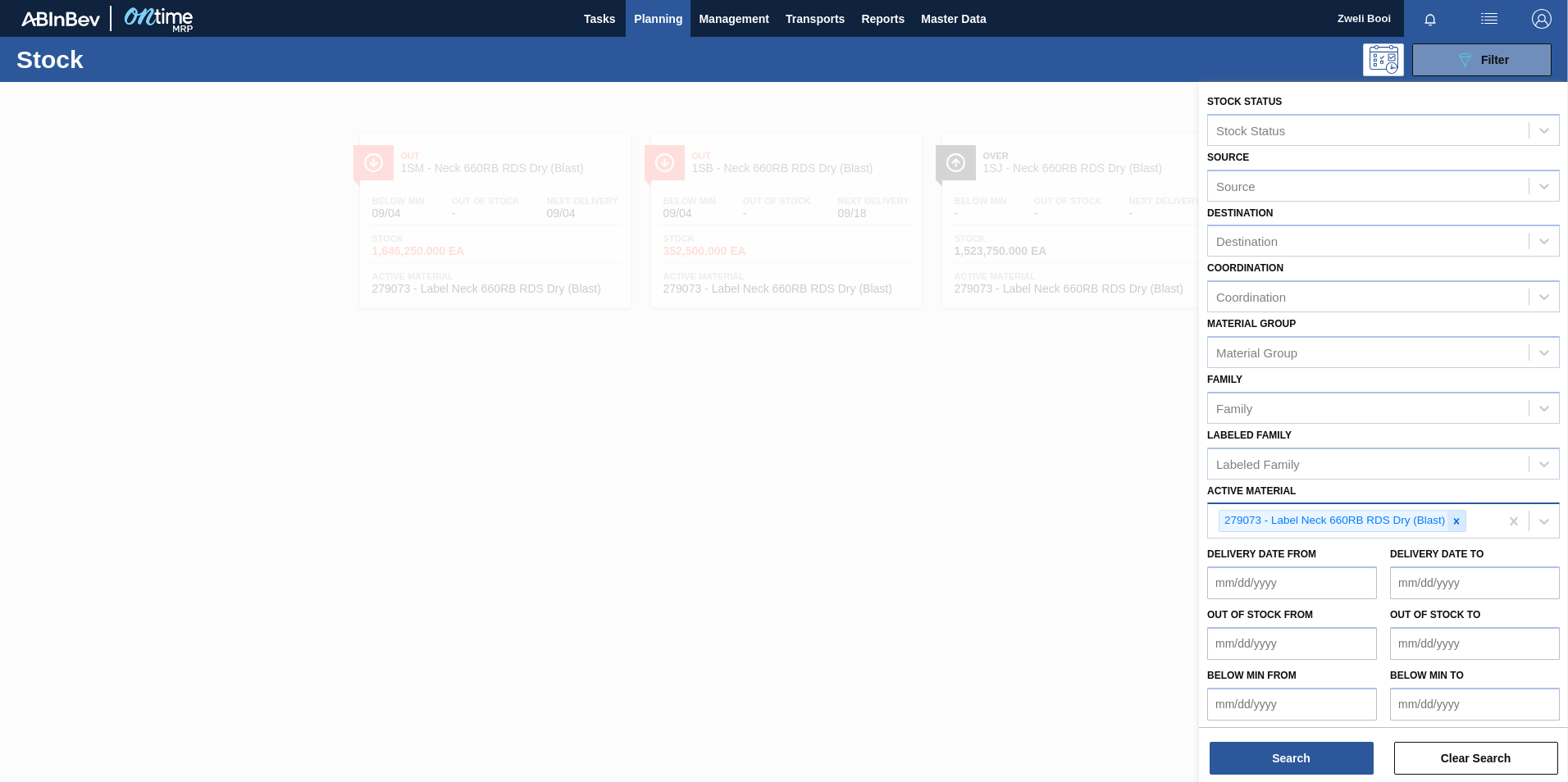
click at [1452, 519] on icon at bounding box center [1456, 521] width 11 height 11
click at [1259, 519] on div "Active Material" at bounding box center [1257, 519] width 81 height 14
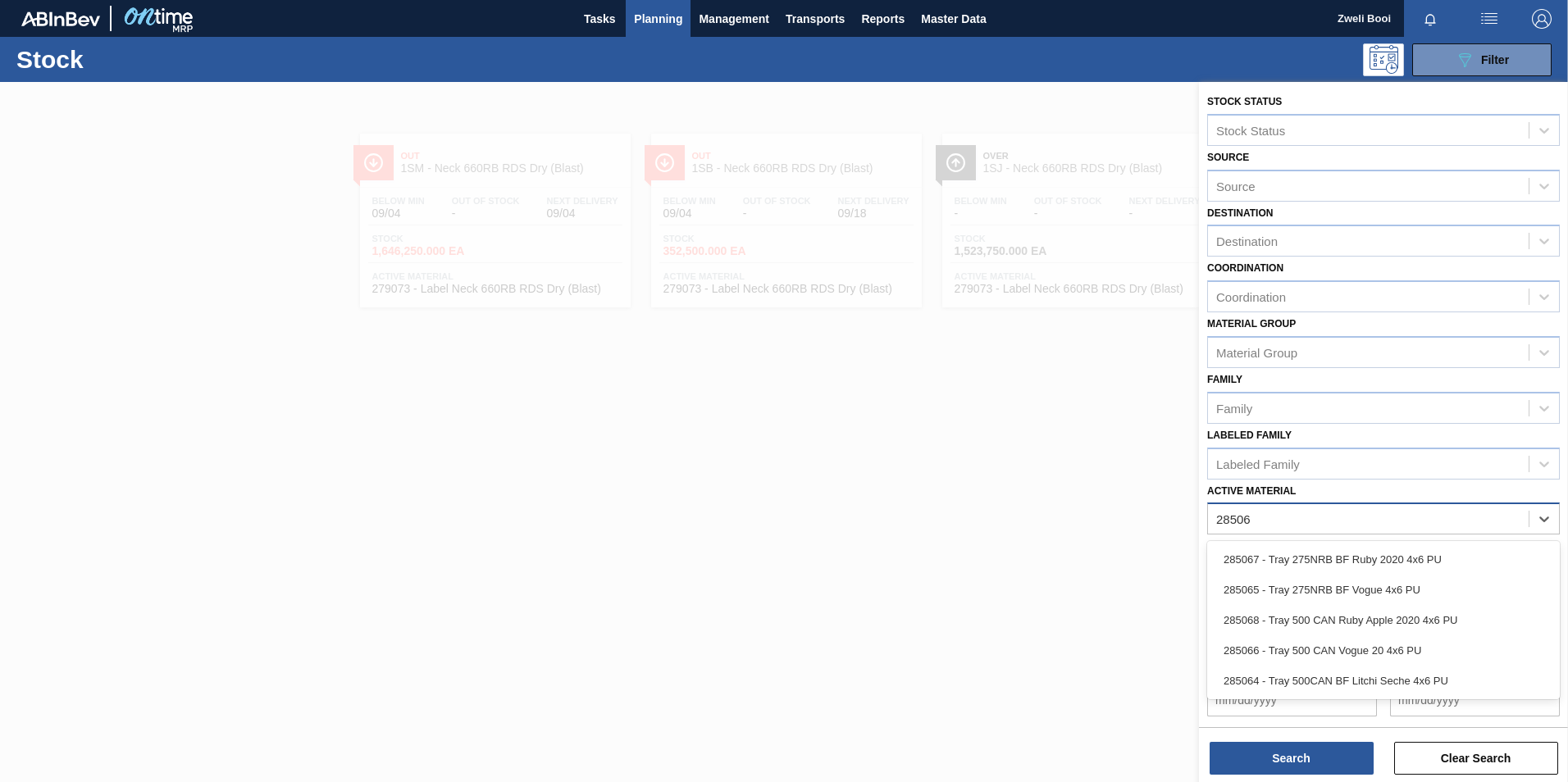
type Material "285067"
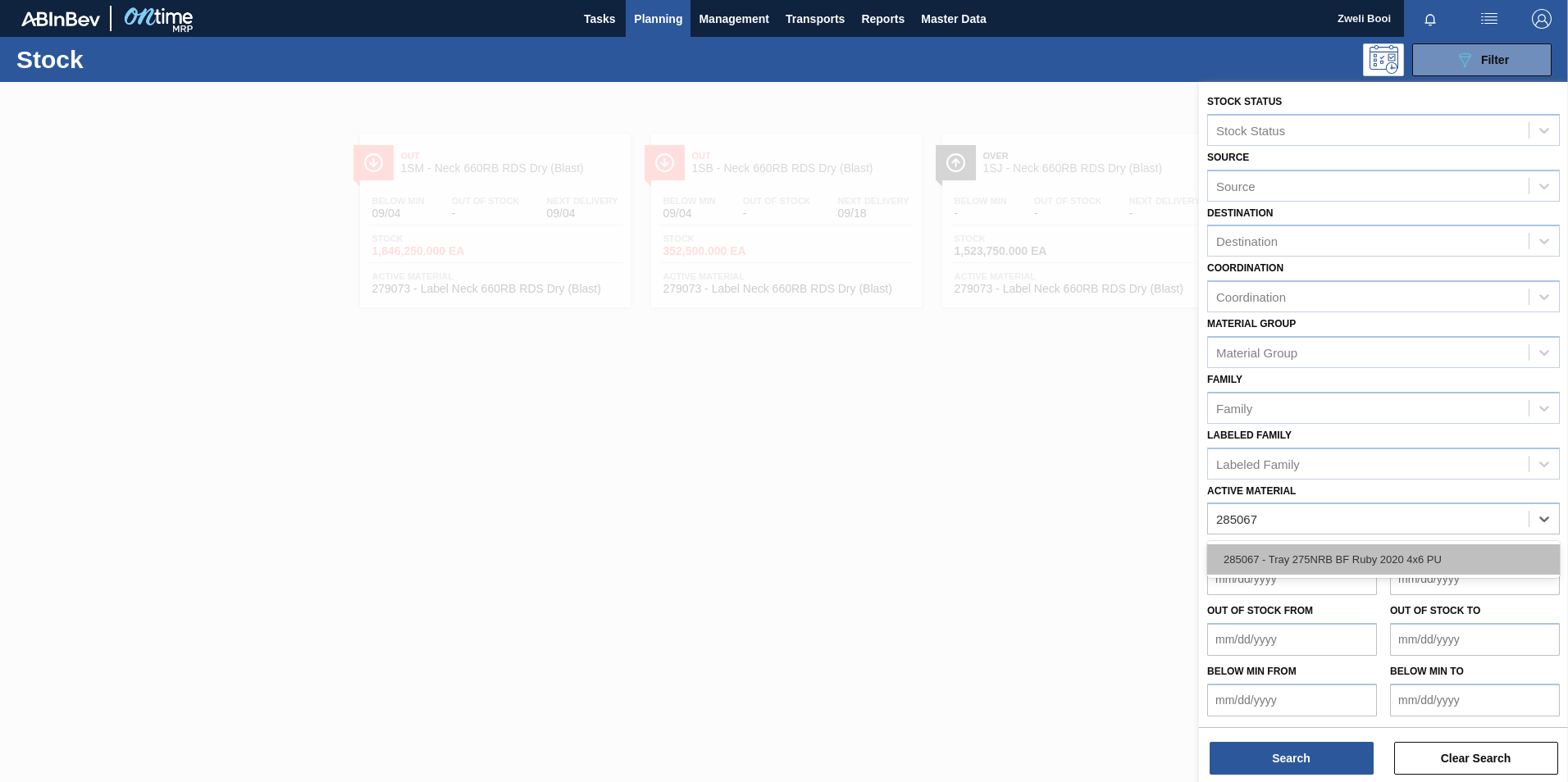
click at [1323, 572] on div "285067 - Tray 275NRB BF Ruby 2020 4x6 PU" at bounding box center [1383, 560] width 353 height 30
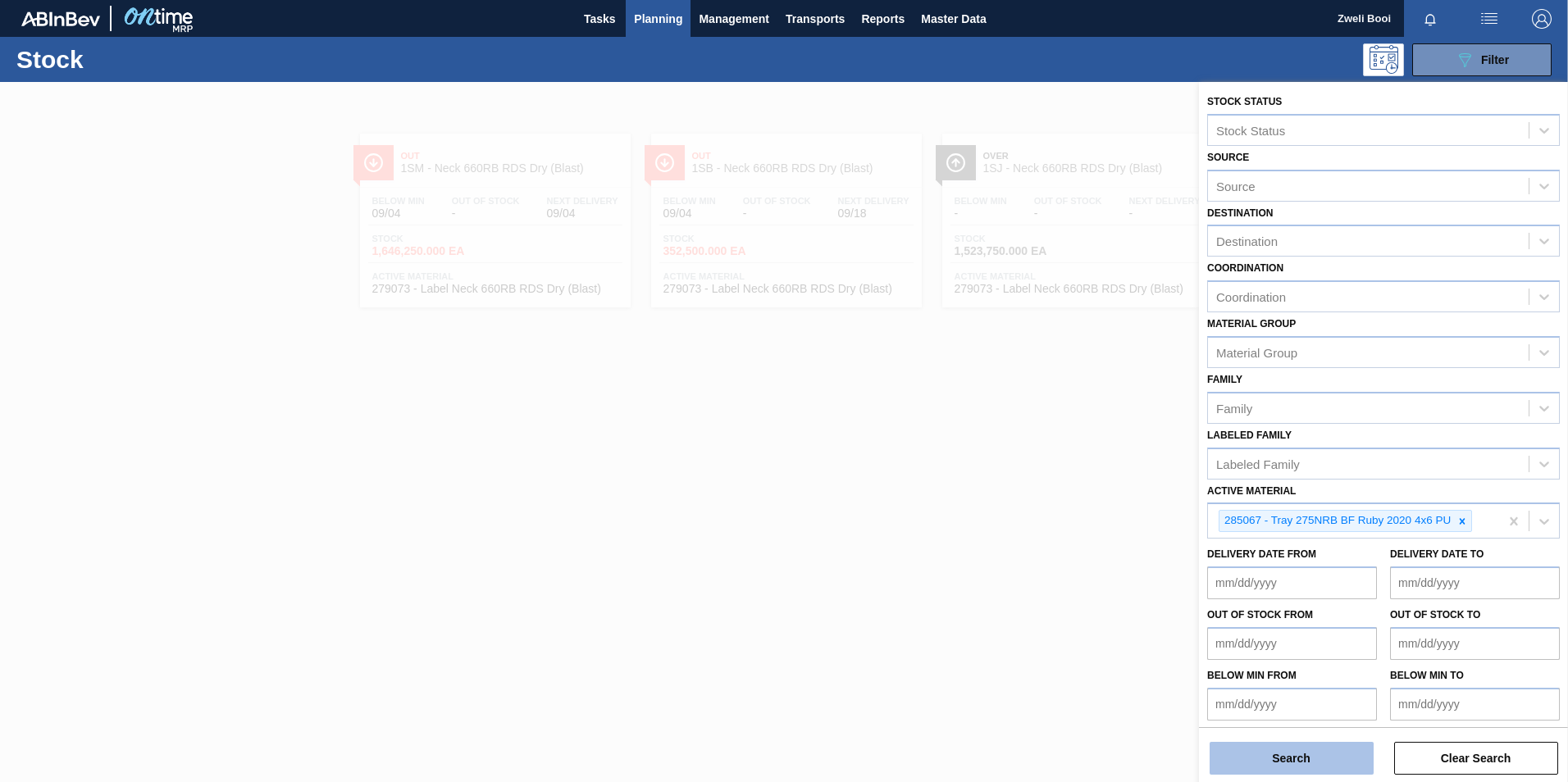
click at [1294, 769] on button "Search" at bounding box center [1291, 758] width 164 height 33
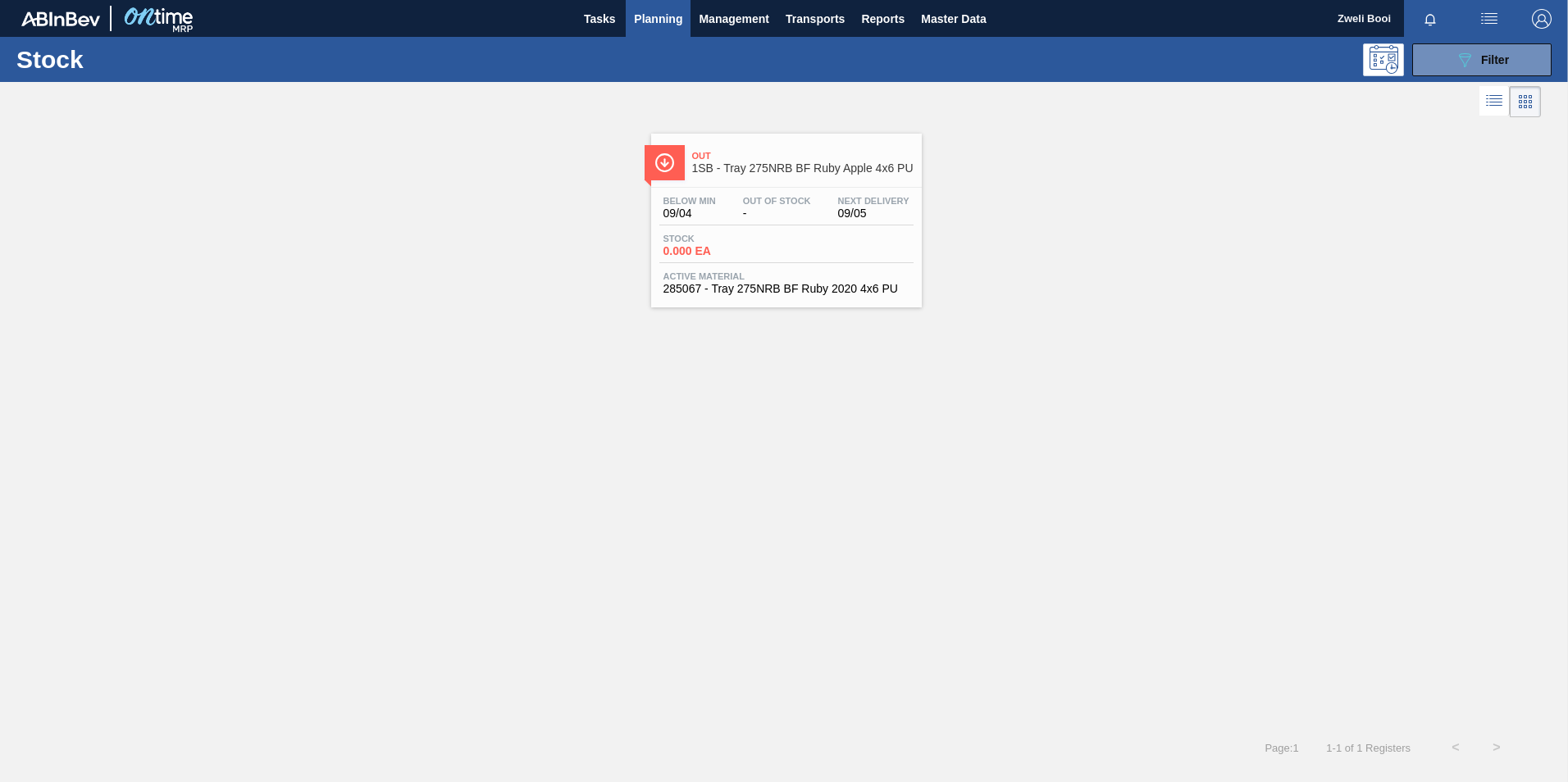
click at [740, 251] on span "0.000 EA" at bounding box center [720, 250] width 114 height 12
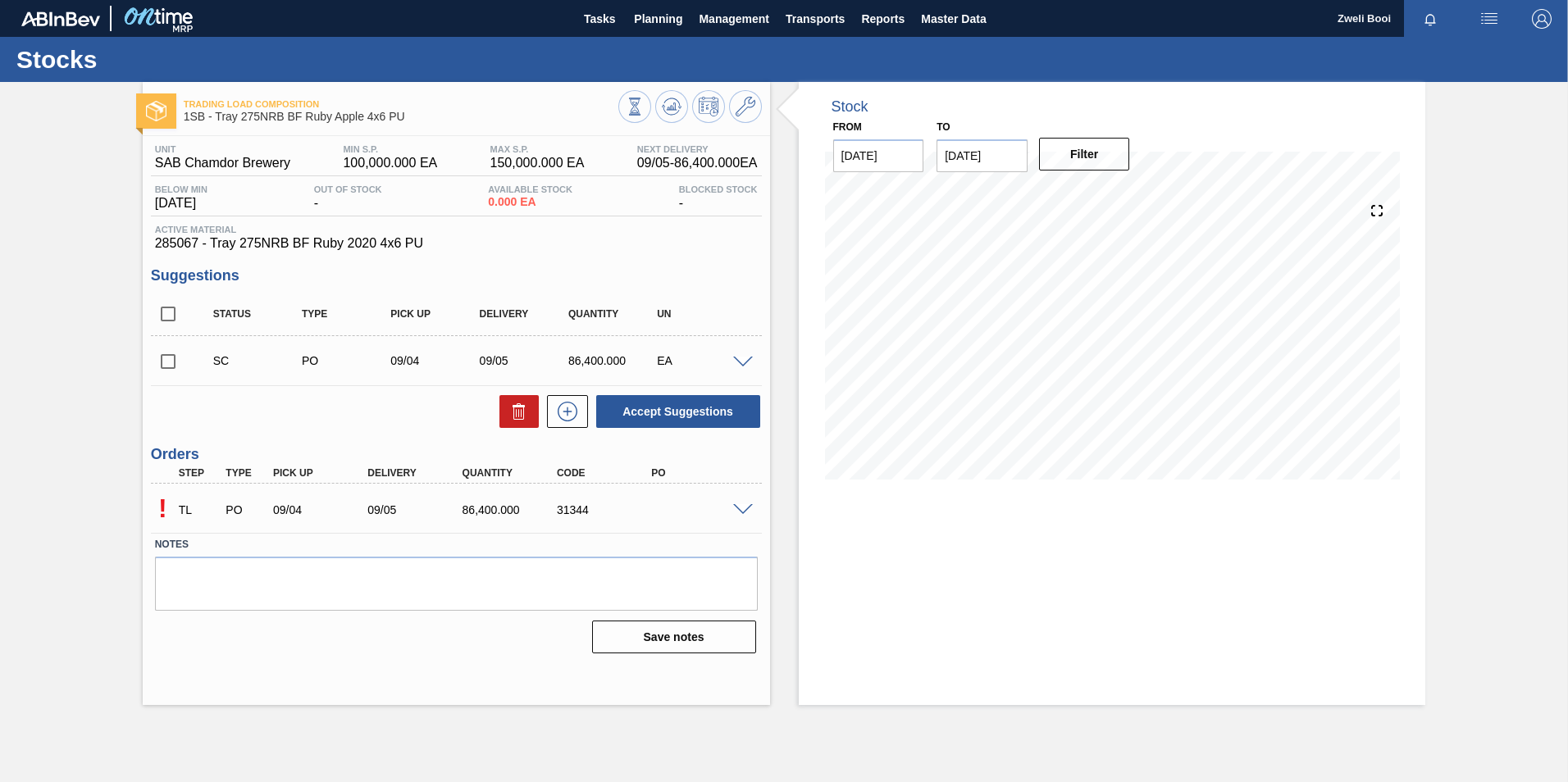
click at [746, 509] on span at bounding box center [743, 510] width 20 height 12
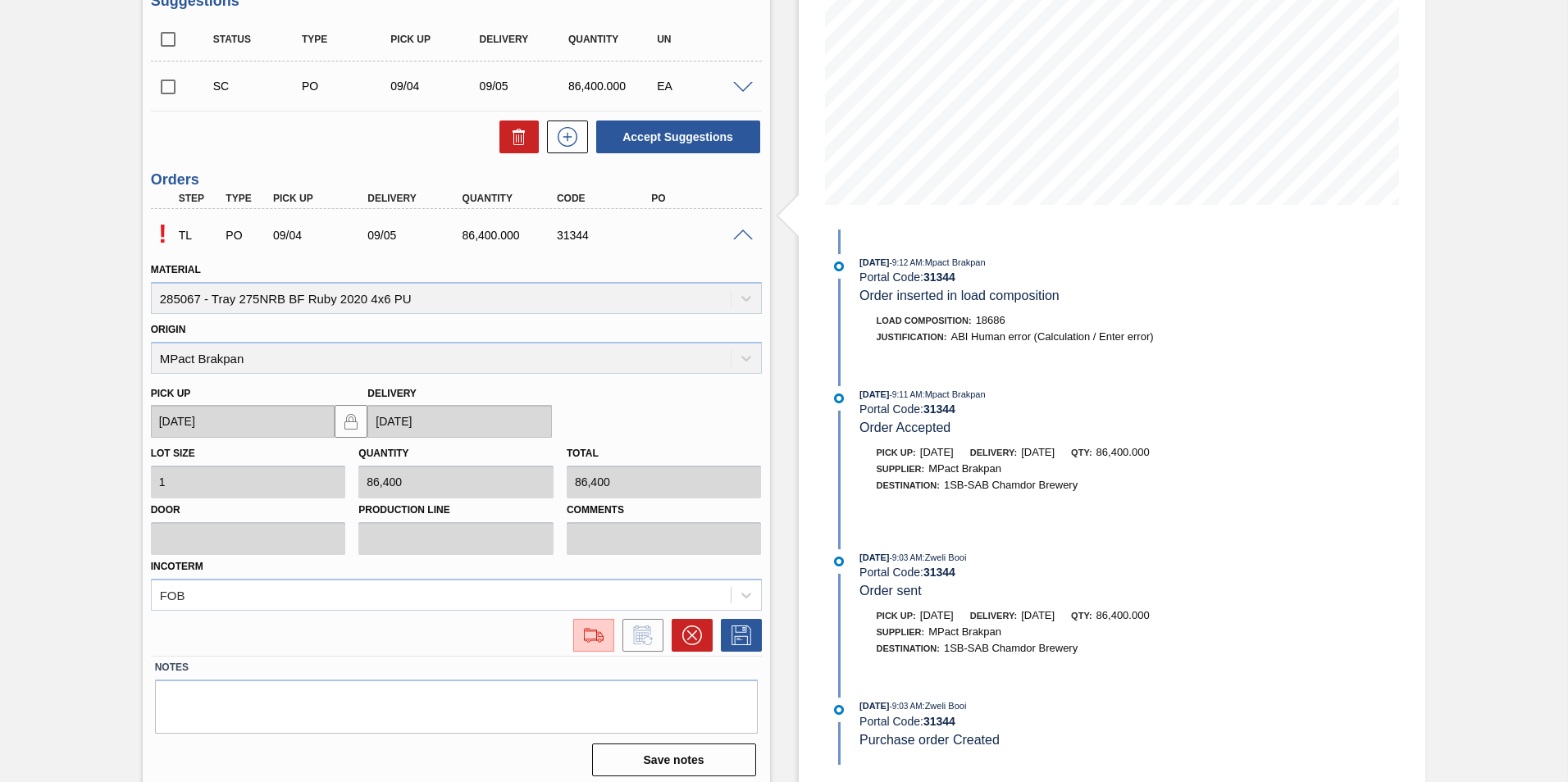
scroll to position [283, 0]
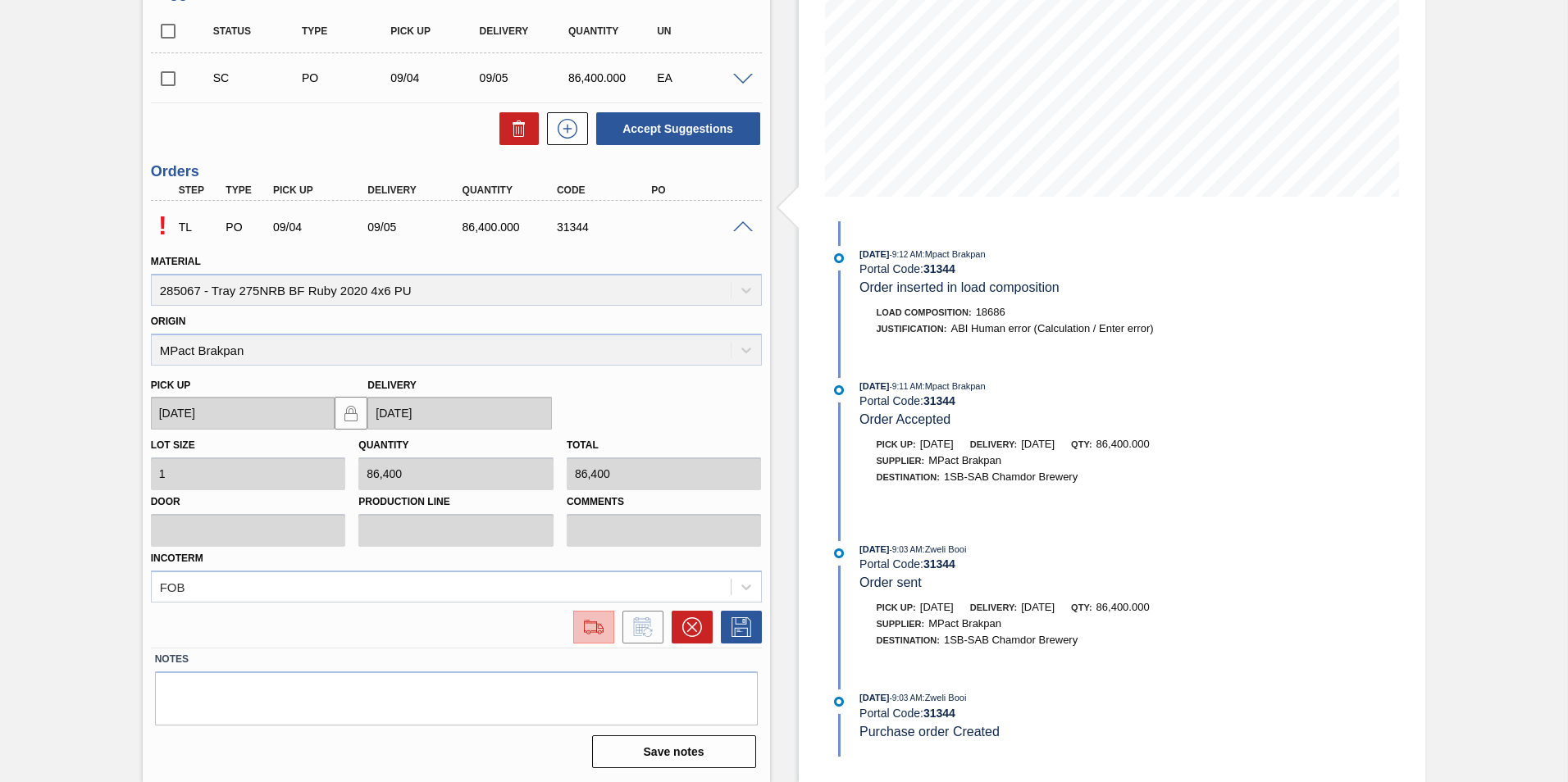
click at [596, 632] on img at bounding box center [594, 626] width 26 height 20
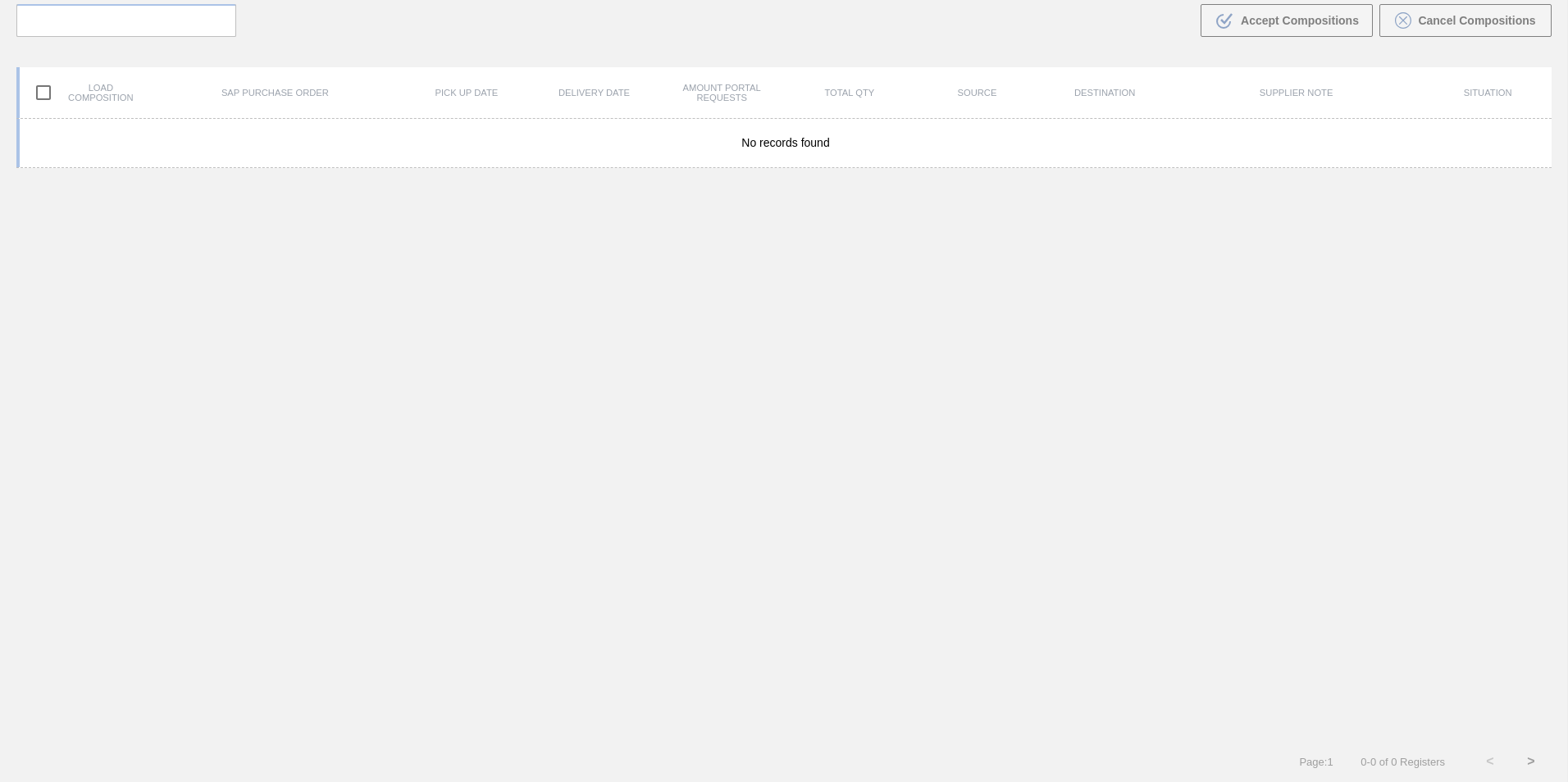
scroll to position [118, 0]
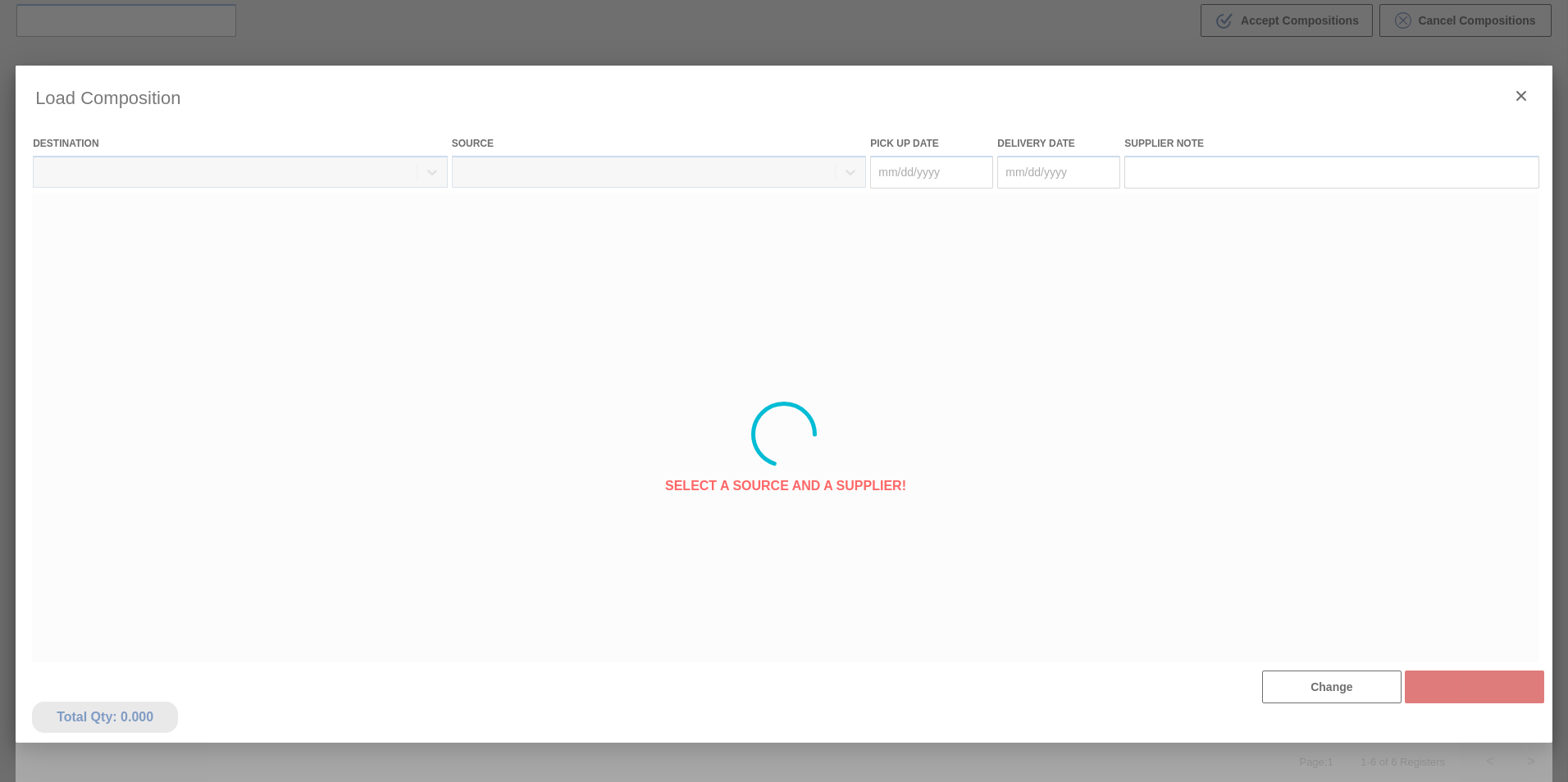
type Date "[DATE]"
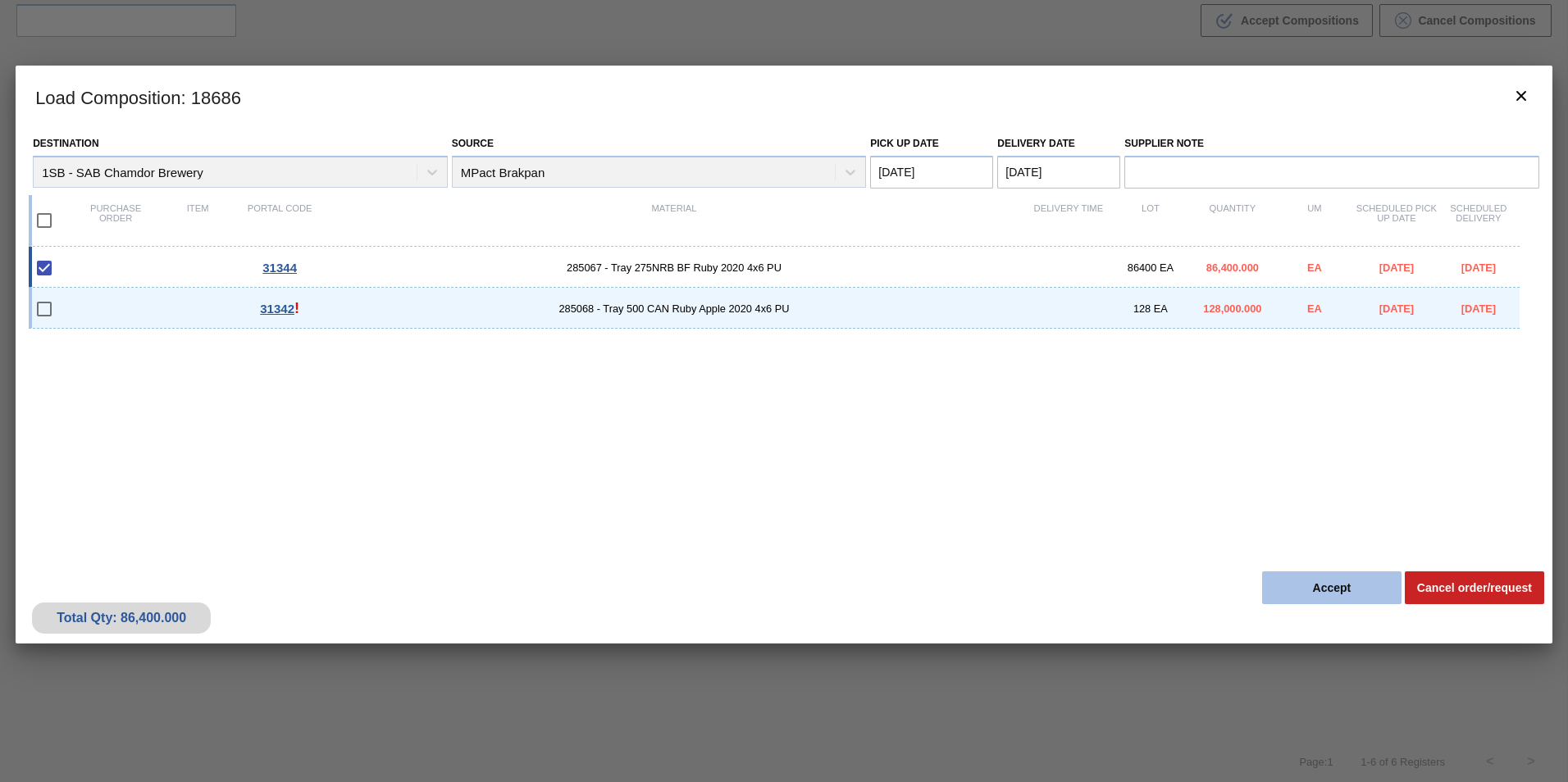
click at [1351, 585] on button "Accept" at bounding box center [1332, 588] width 140 height 33
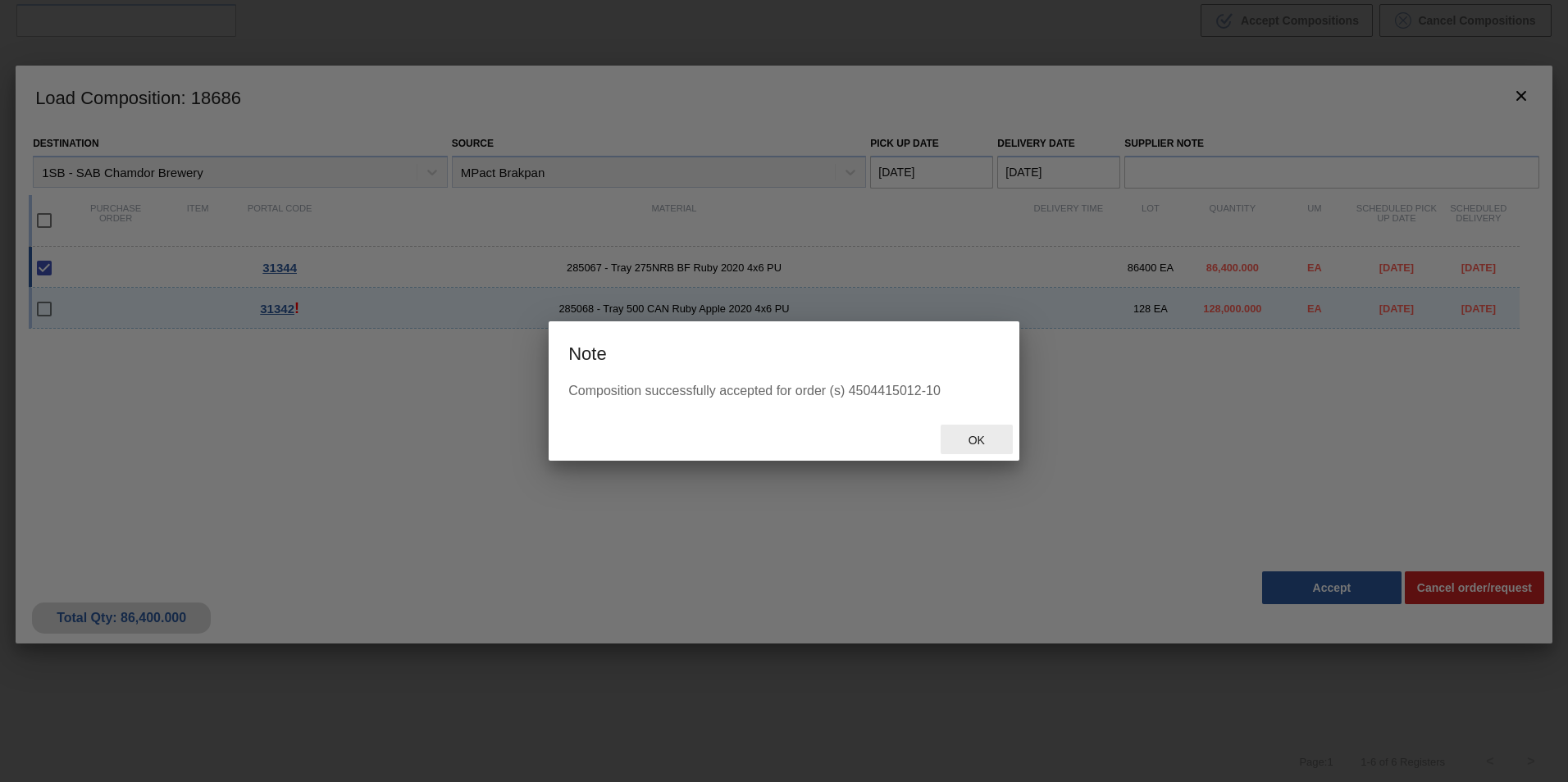
click at [976, 439] on span "Ok" at bounding box center [976, 441] width 42 height 13
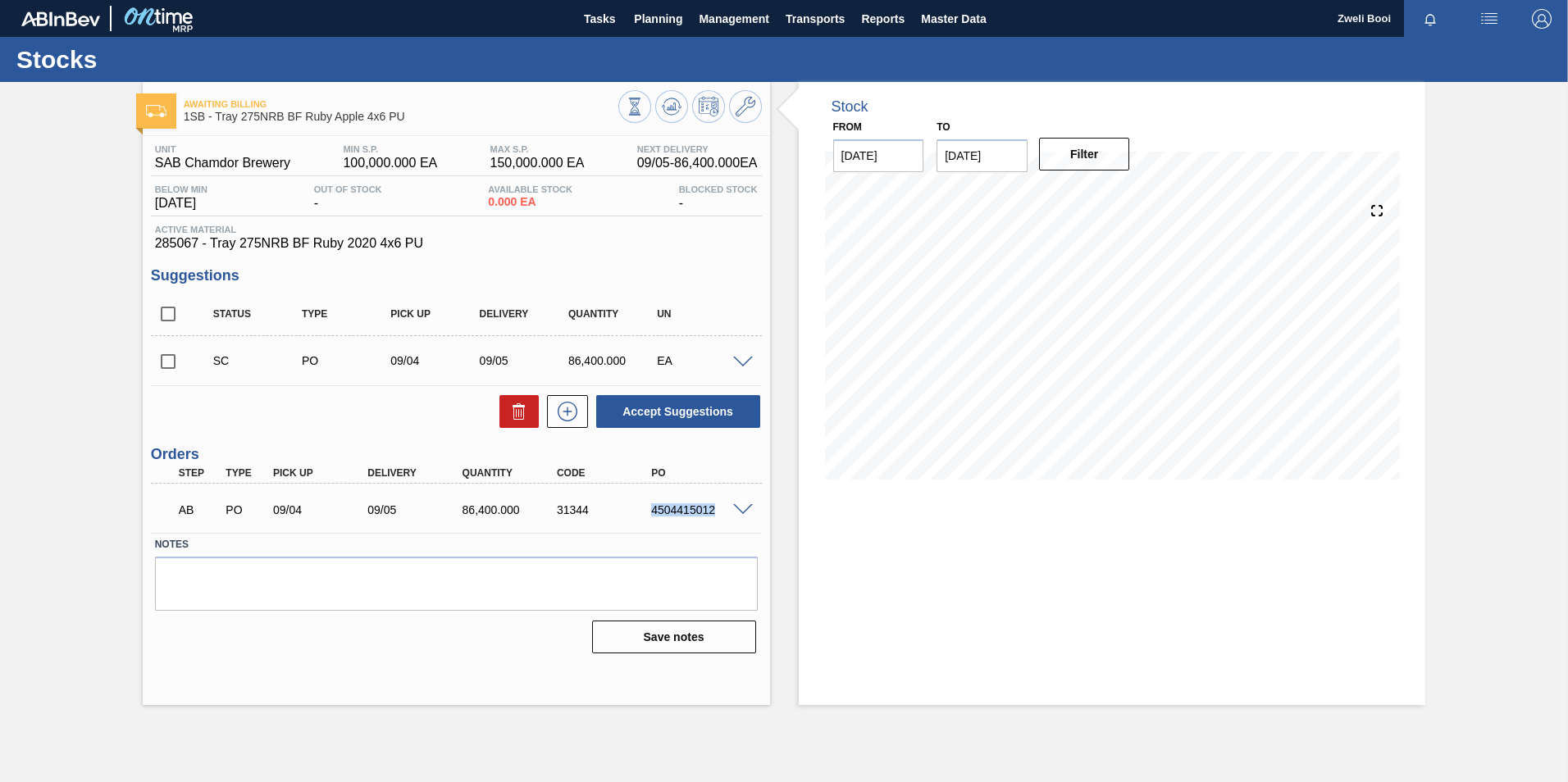
drag, startPoint x: 645, startPoint y: 508, endPoint x: 715, endPoint y: 510, distance: 70.0
click at [715, 510] on div "4504415012" at bounding box center [687, 510] width 95 height 13
copy div "4504415012"
click at [669, 22] on span "Planning" at bounding box center [658, 19] width 49 height 20
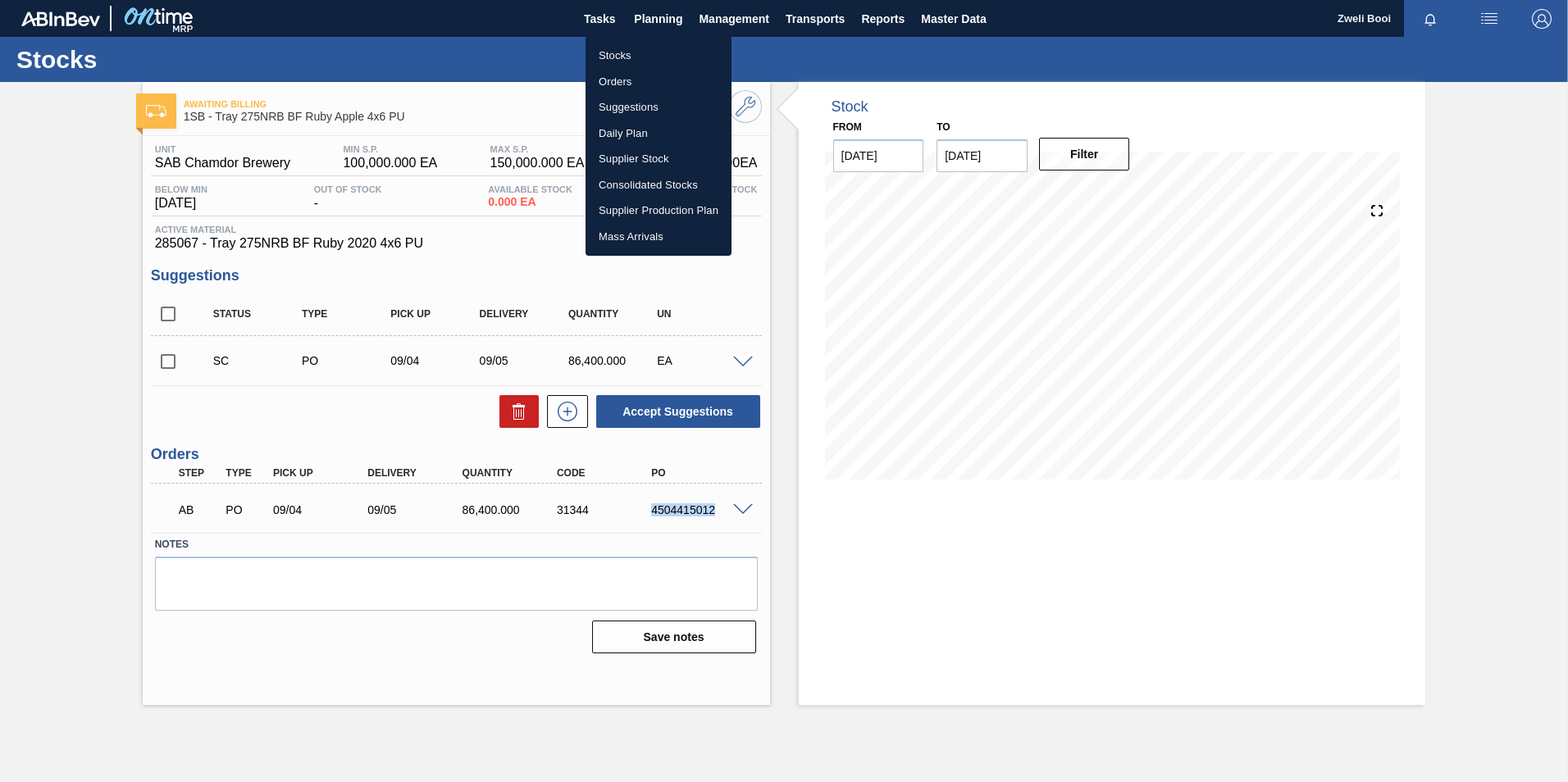
click at [645, 53] on li "Stocks" at bounding box center [658, 55] width 146 height 26
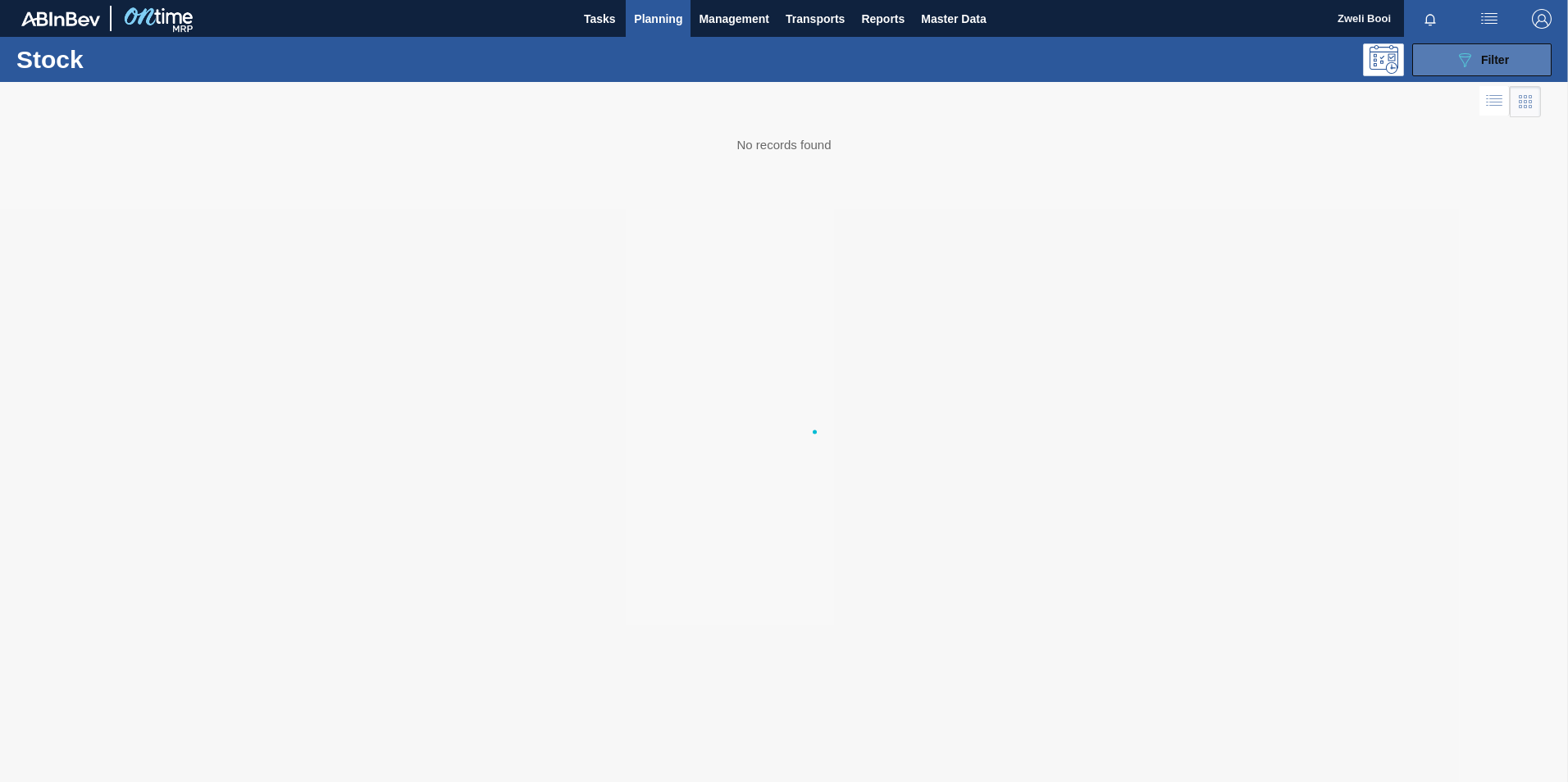
click at [1481, 64] on span "Filter" at bounding box center [1495, 60] width 28 height 13
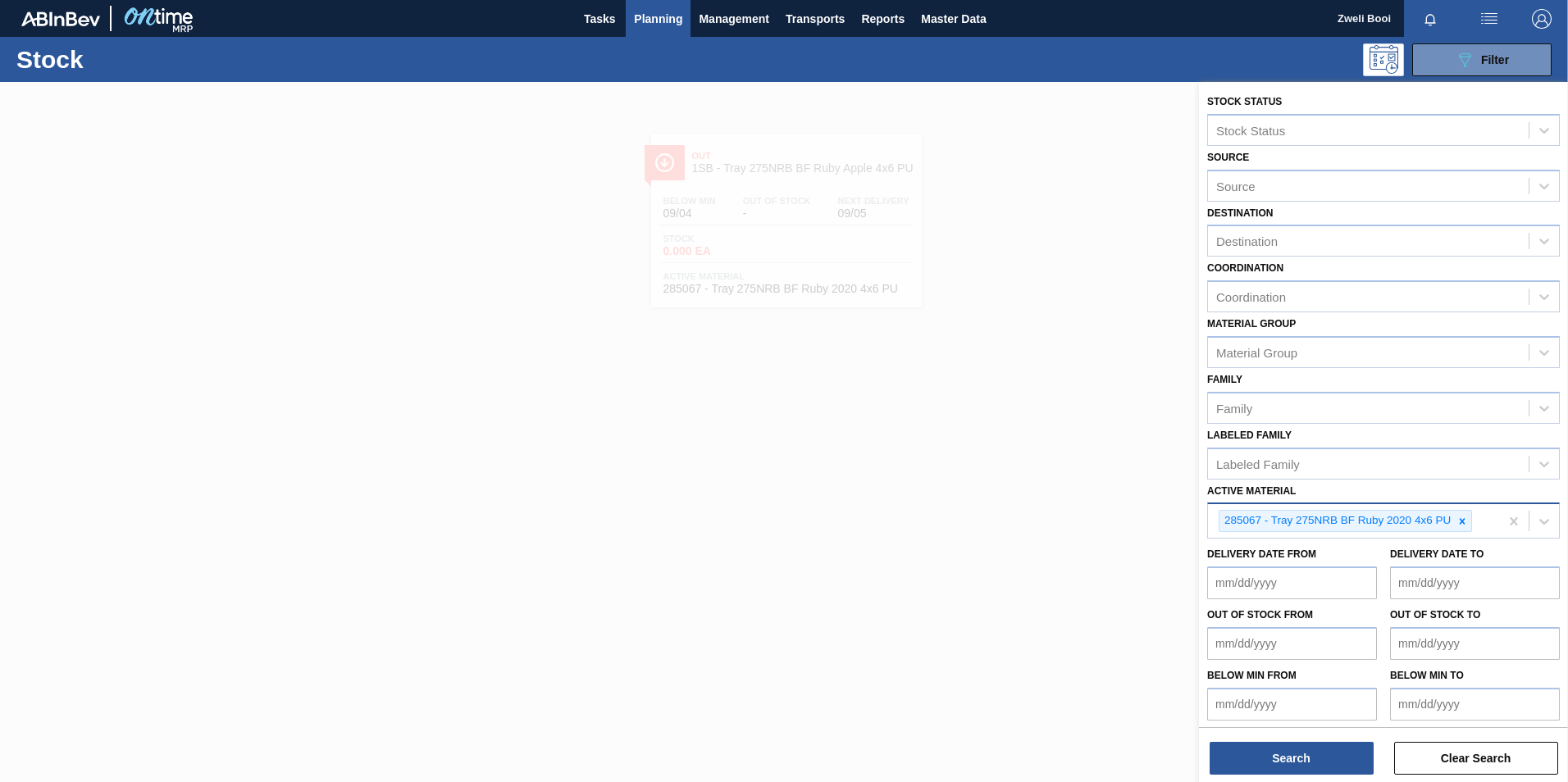
click at [1472, 517] on div "285067 - Tray 275NRB BF Ruby 2020 4x6 PU" at bounding box center [1345, 521] width 253 height 23
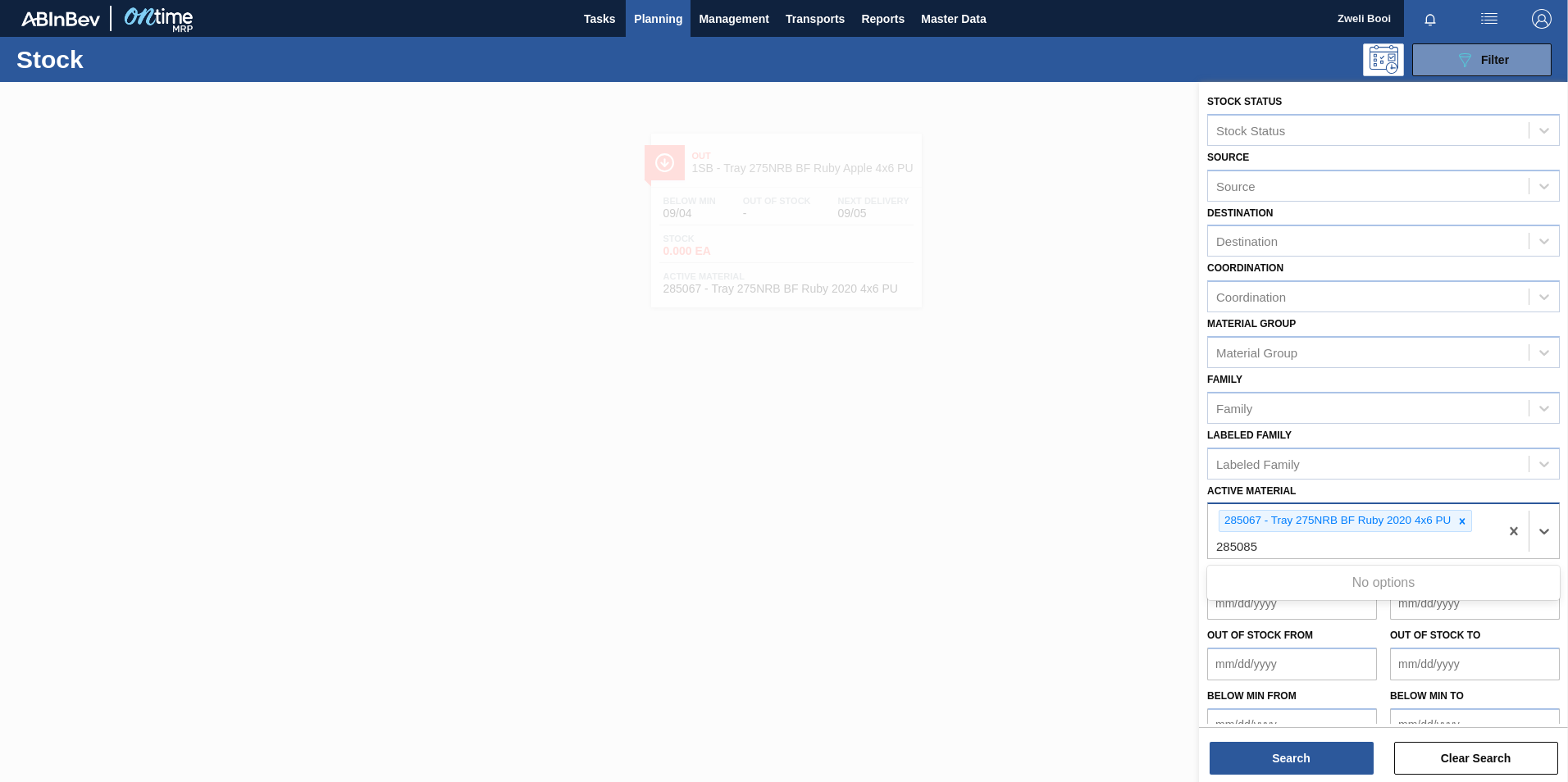
type Material "285085"
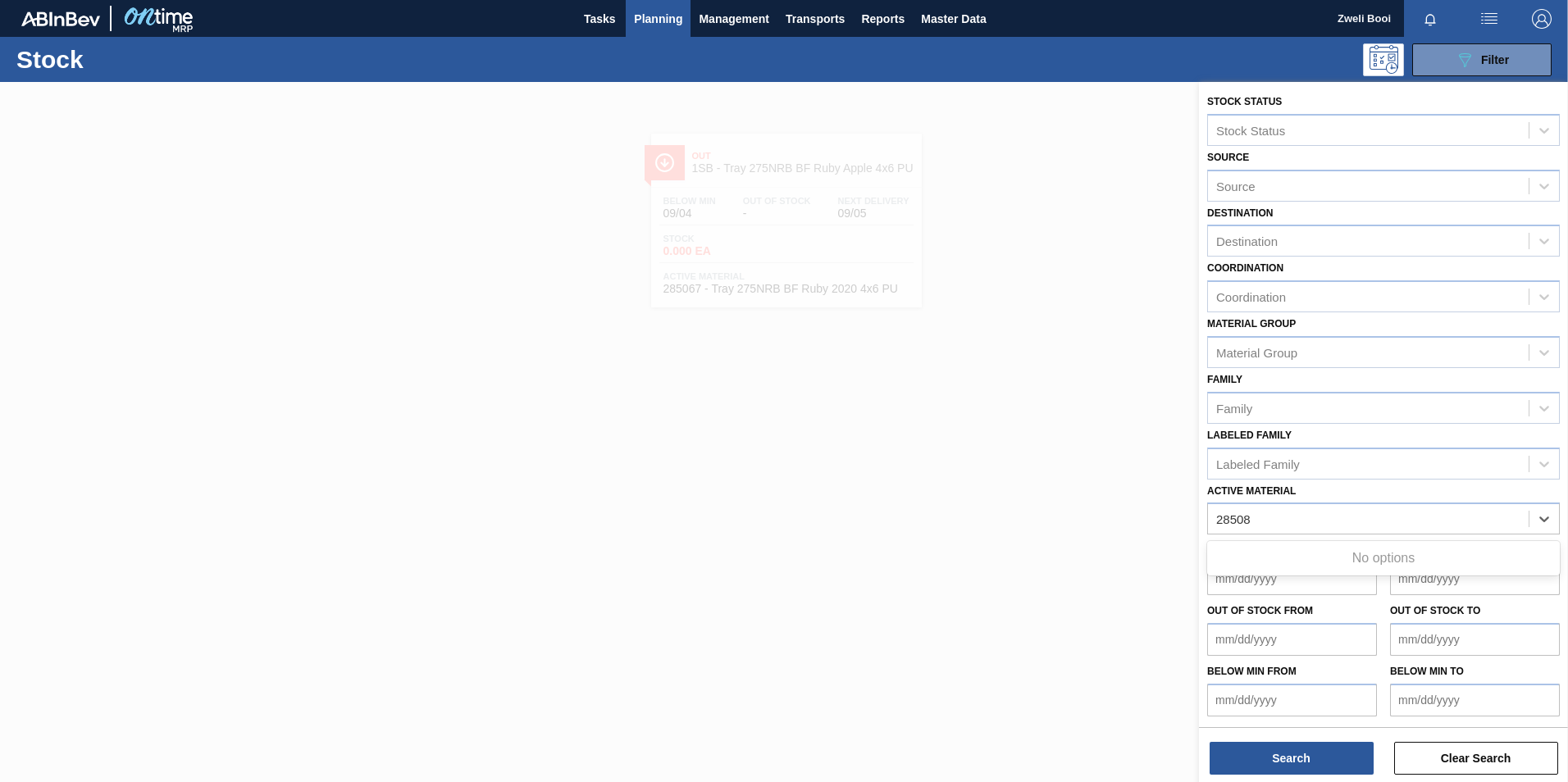
type Material "28508"
click at [964, 584] on div at bounding box center [784, 473] width 1568 height 782
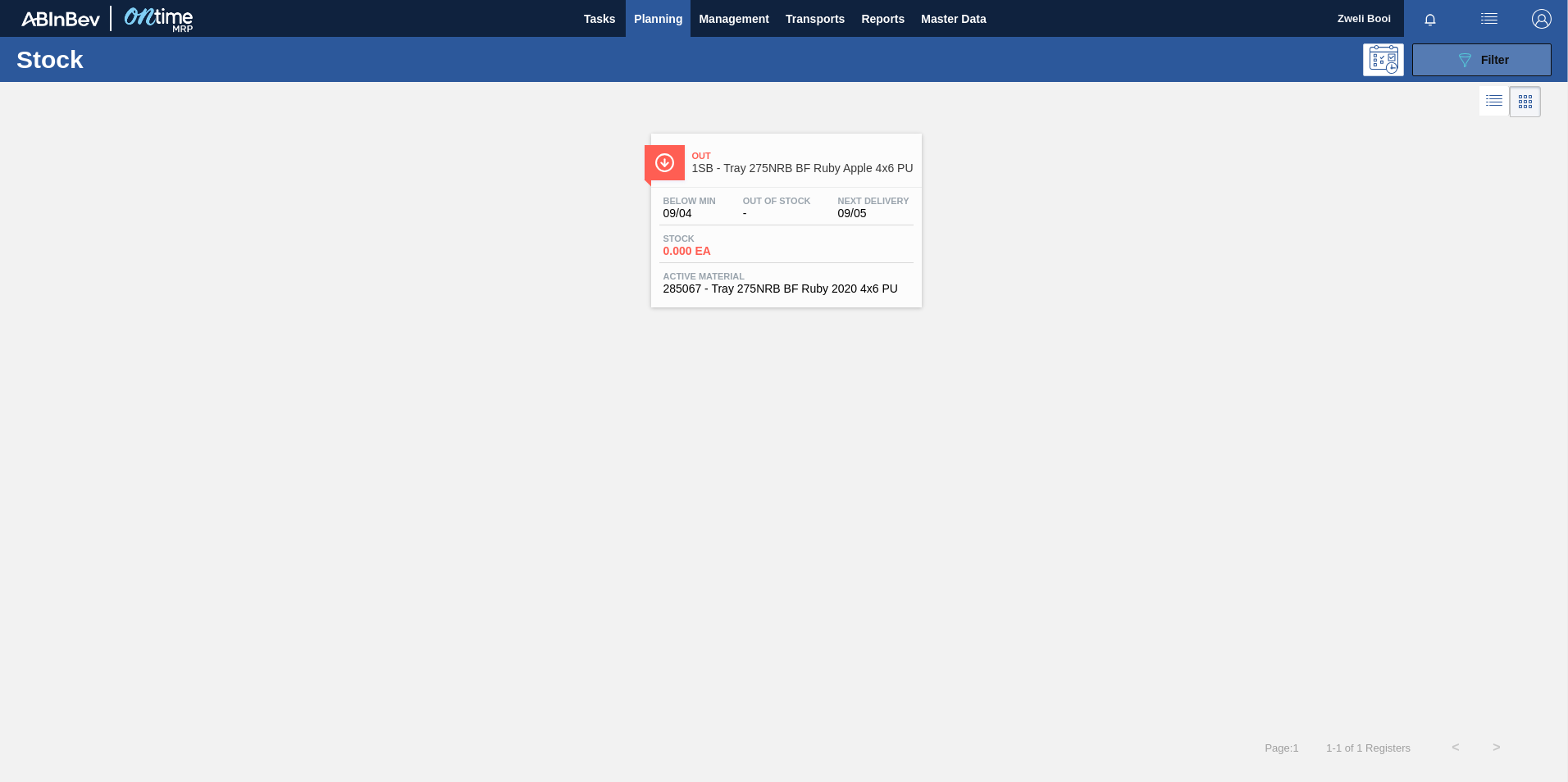
click at [1500, 67] on div "089F7B8B-B2A5-4AFE-B5C0-19BA573D28AC Filter" at bounding box center [1482, 59] width 54 height 20
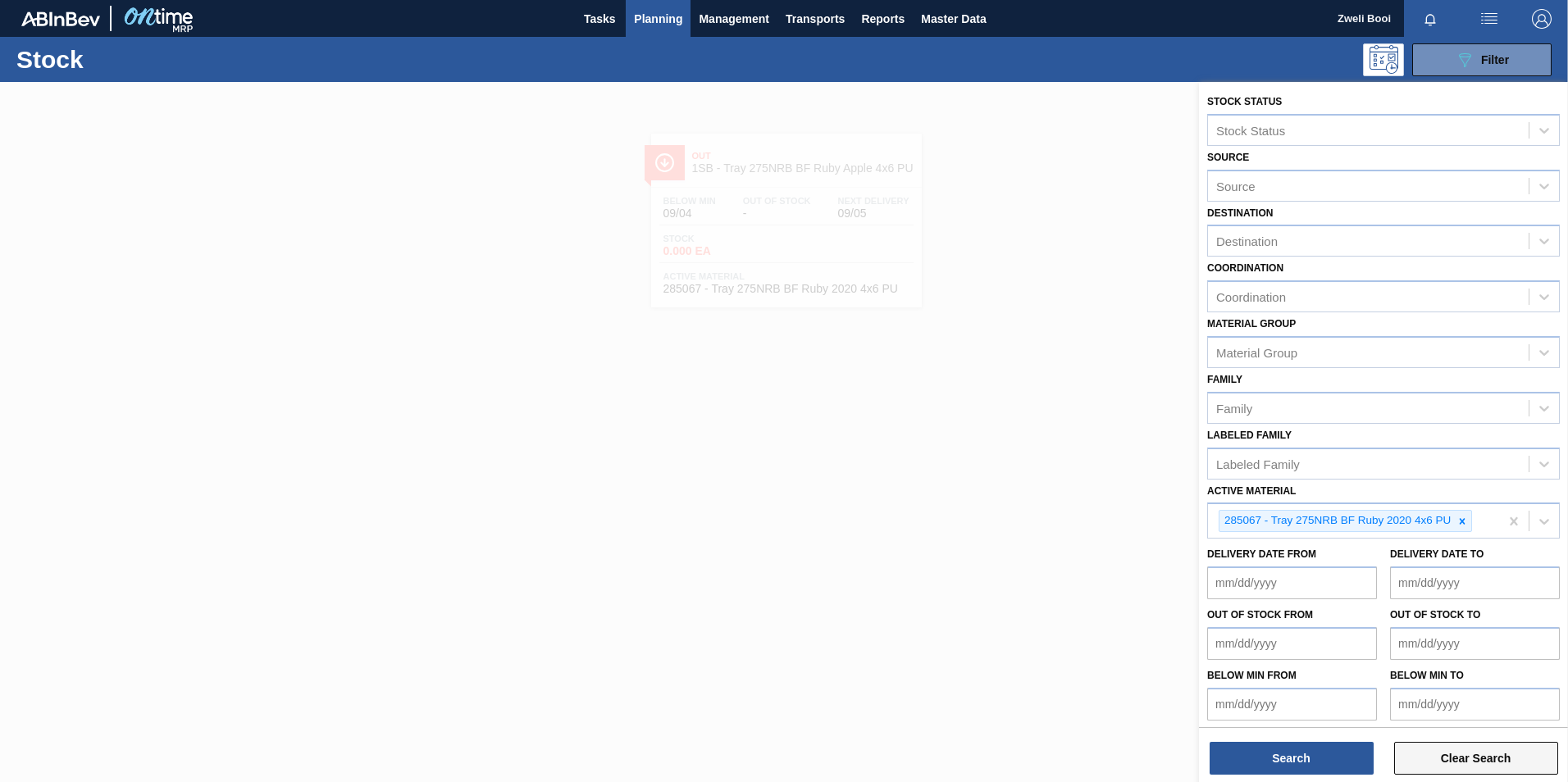
click at [1495, 763] on button "Clear Search" at bounding box center [1476, 758] width 164 height 33
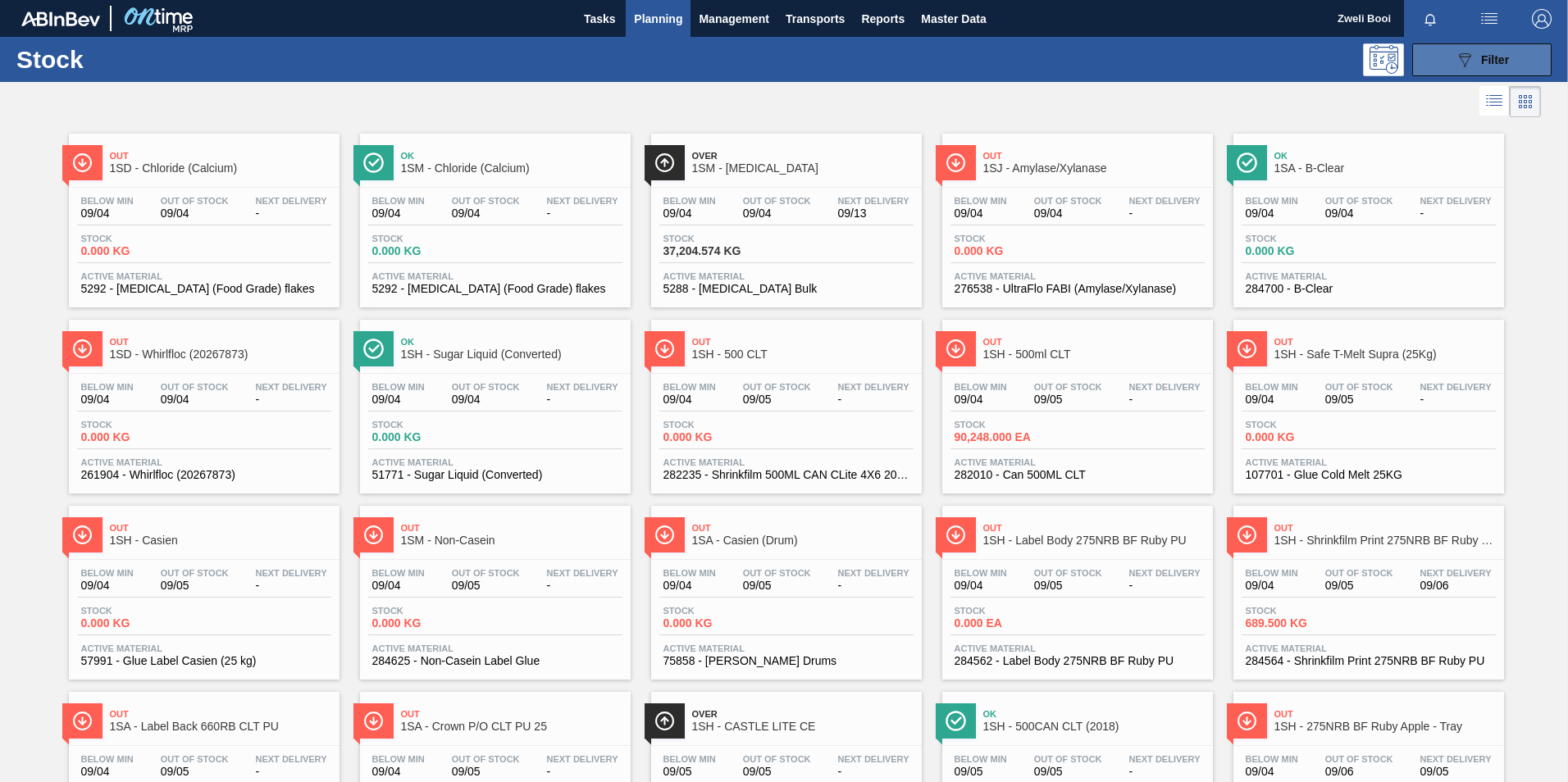
click at [1481, 57] on span "Filter" at bounding box center [1495, 60] width 28 height 13
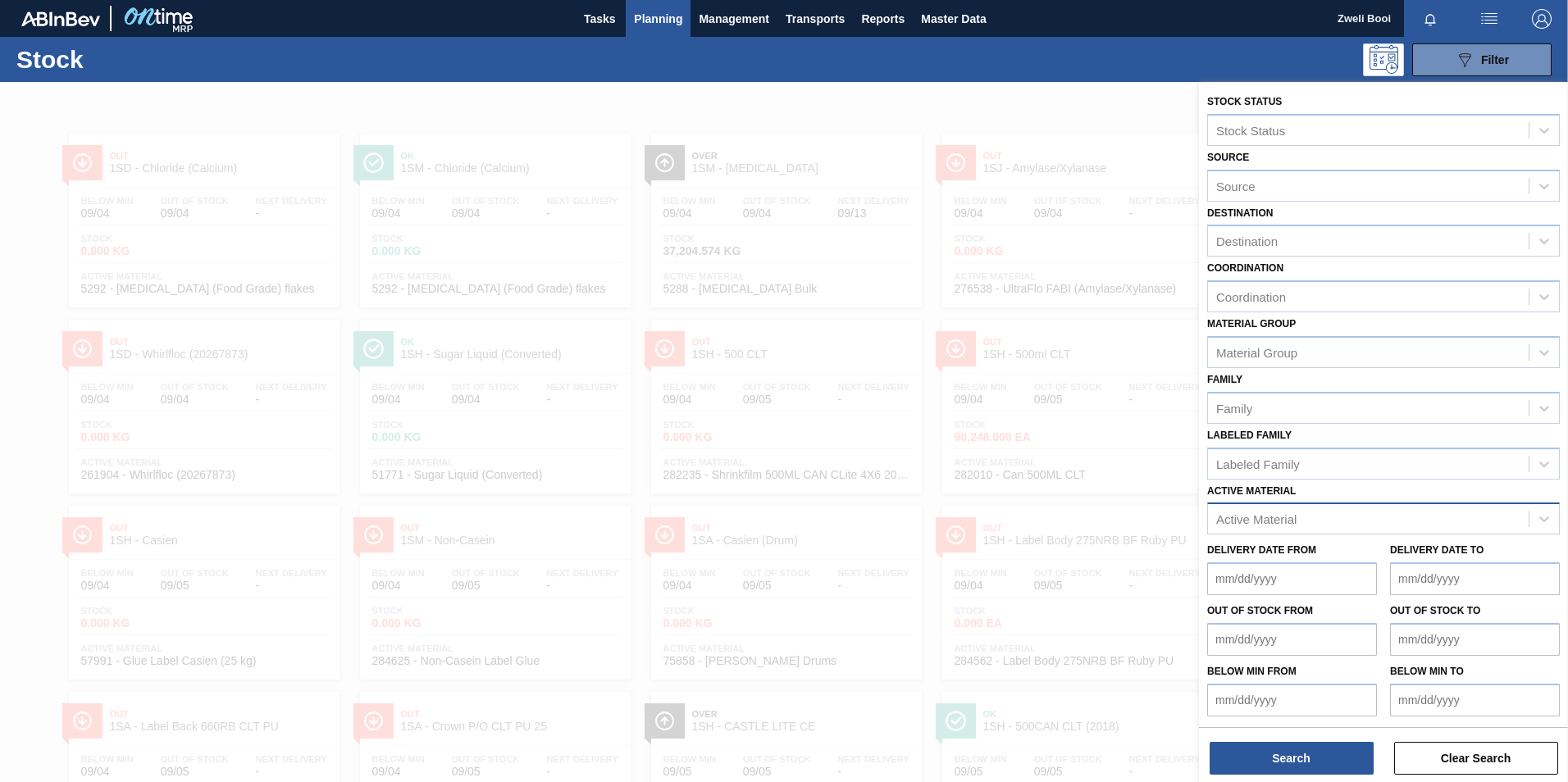
click at [1270, 511] on div "Active Material" at bounding box center [1368, 519] width 321 height 23
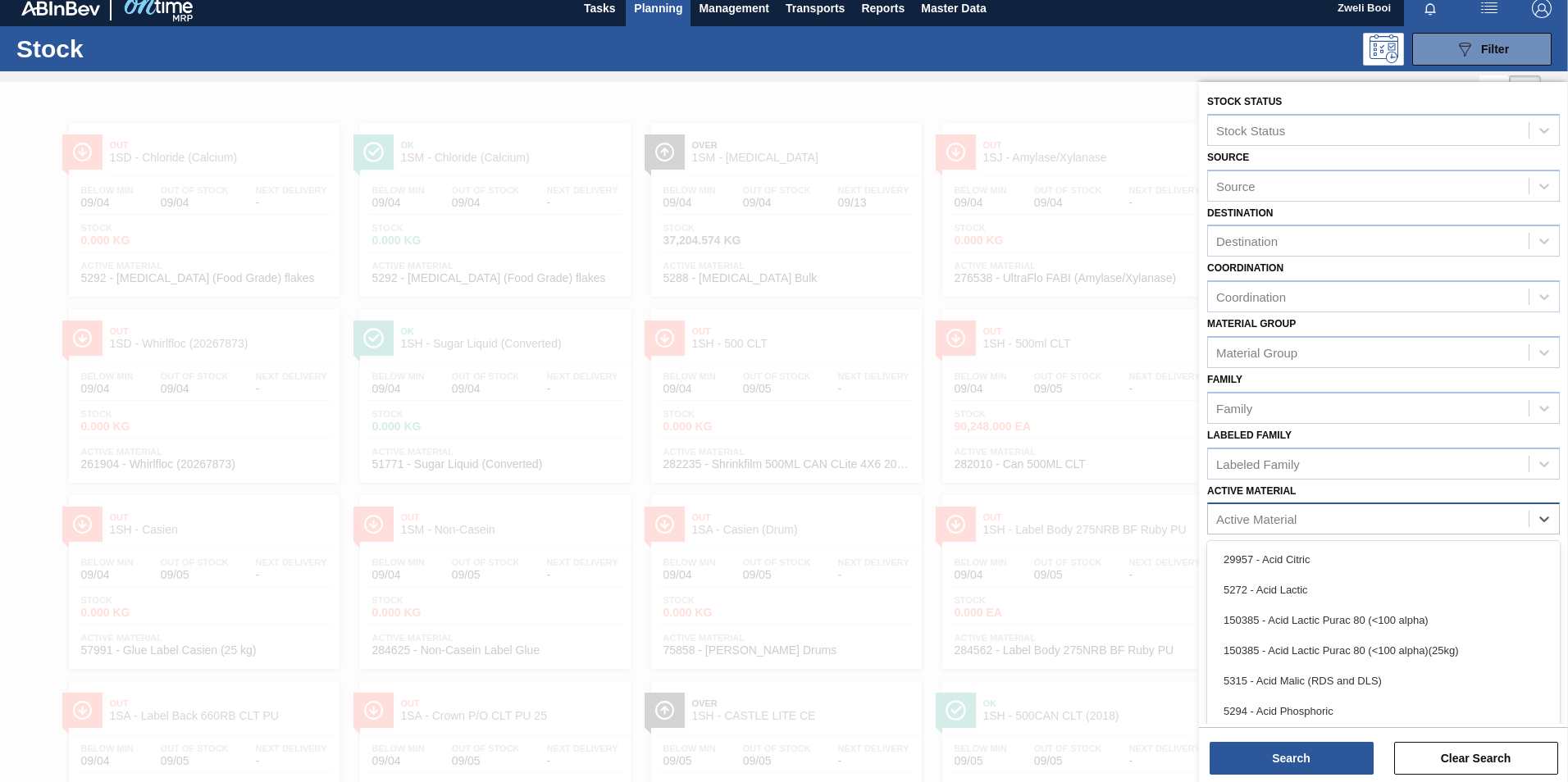
scroll to position [11, 0]
type Material "28506"
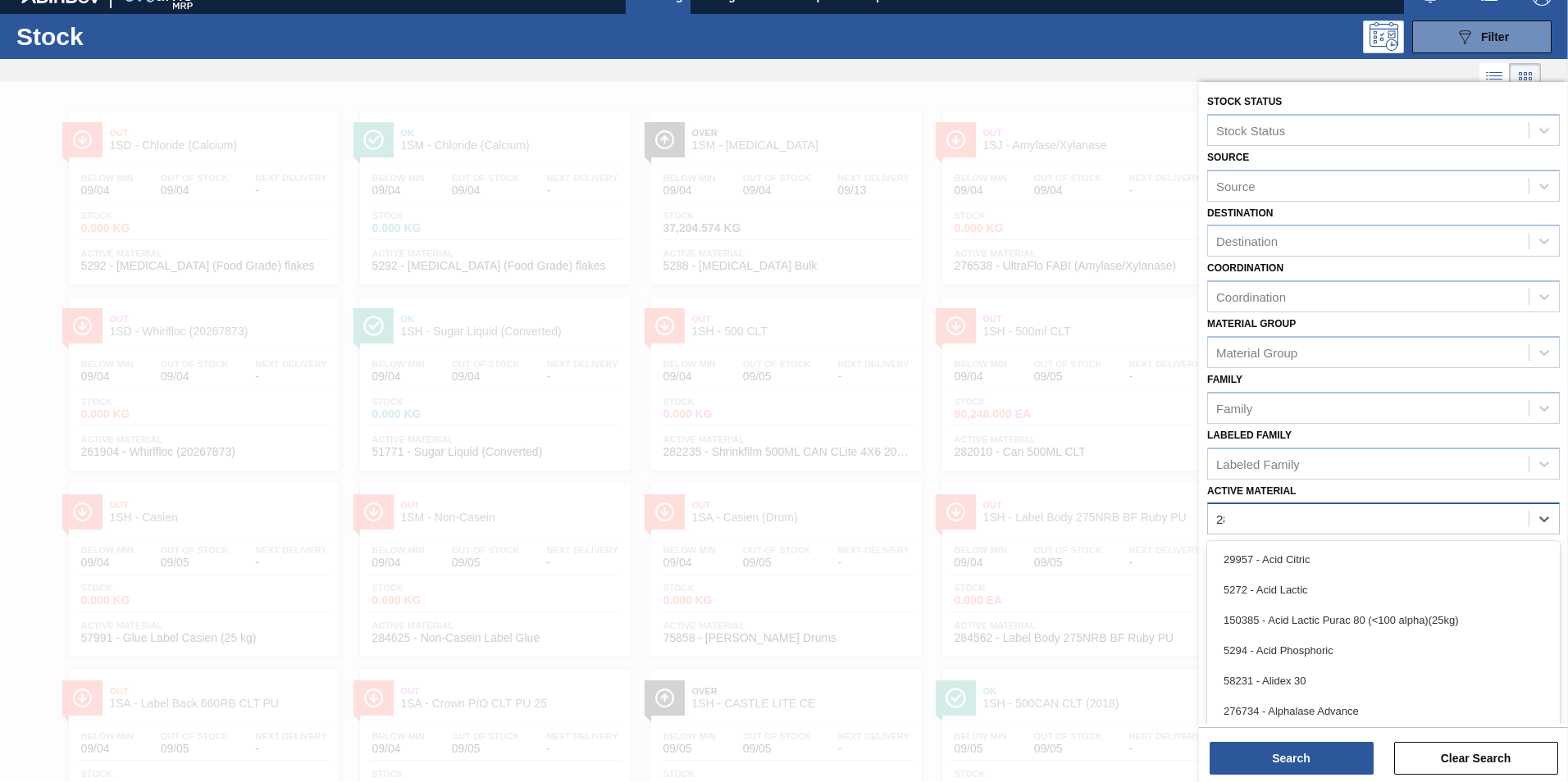
scroll to position [23, 0]
type Material "285068"
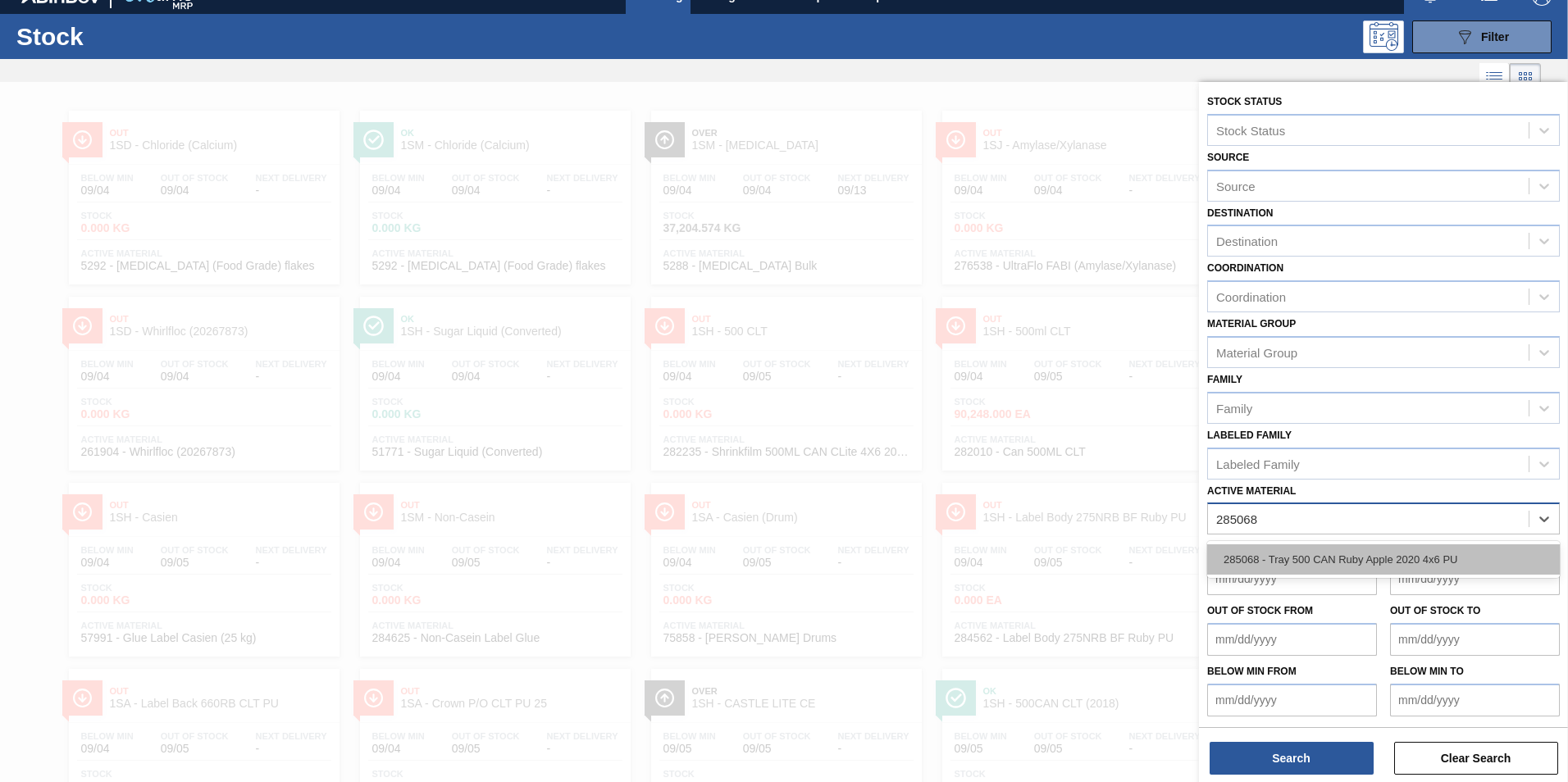
click at [1401, 564] on div "285068 - Tray 500 CAN Ruby Apple 2020 4x6 PU" at bounding box center [1383, 560] width 353 height 30
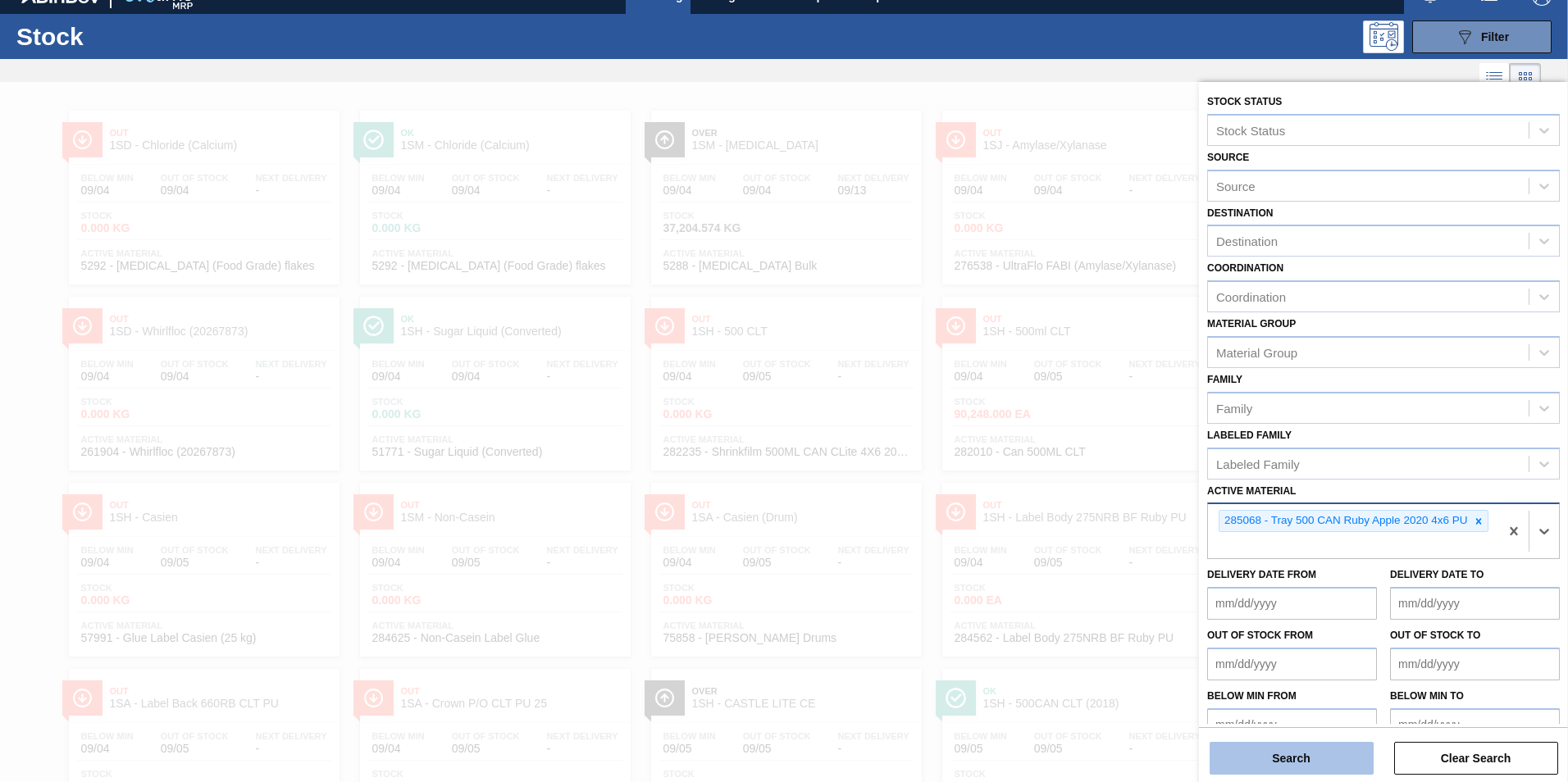
click at [1304, 757] on button "Search" at bounding box center [1291, 758] width 164 height 33
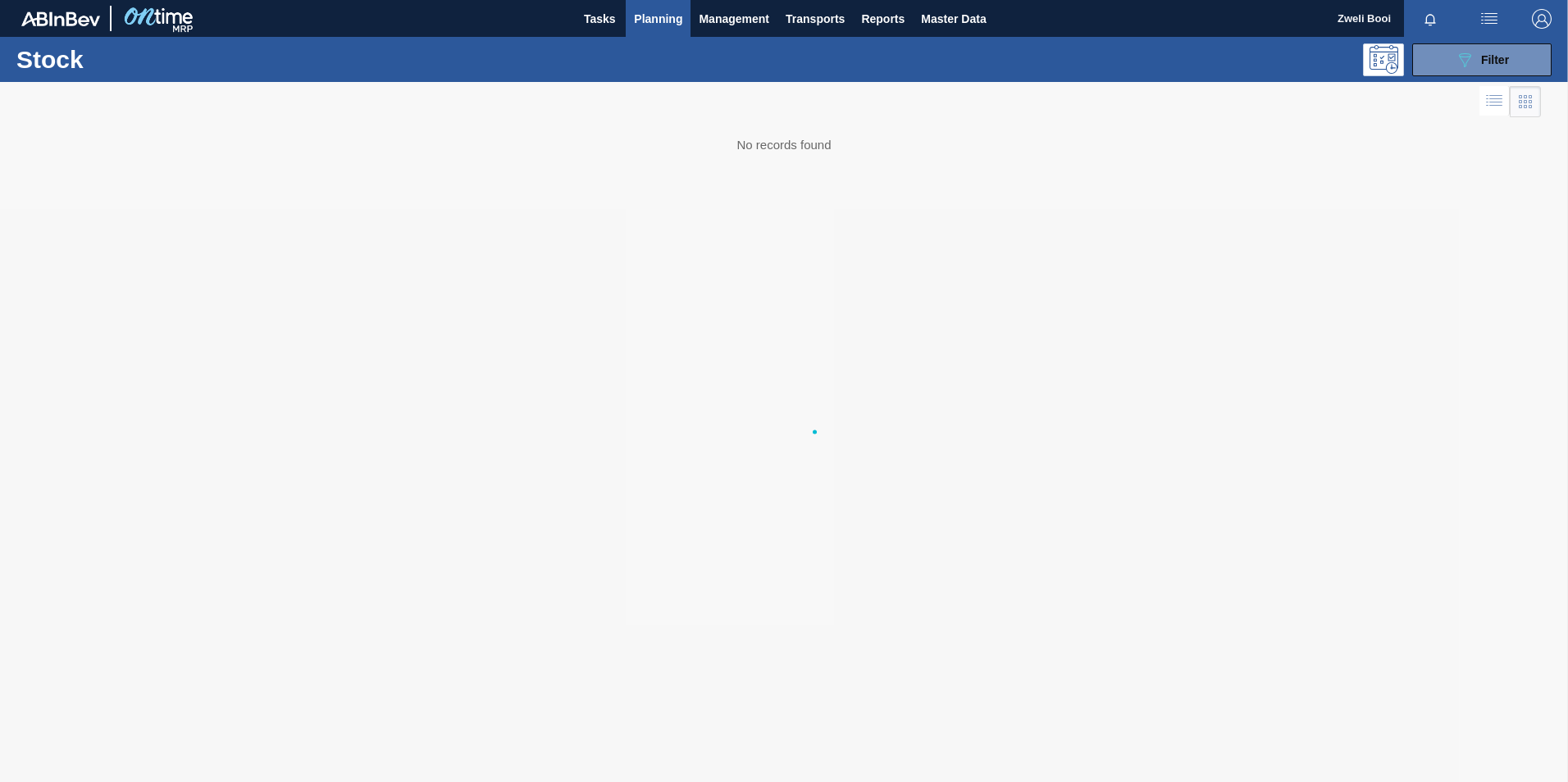
scroll to position [0, 0]
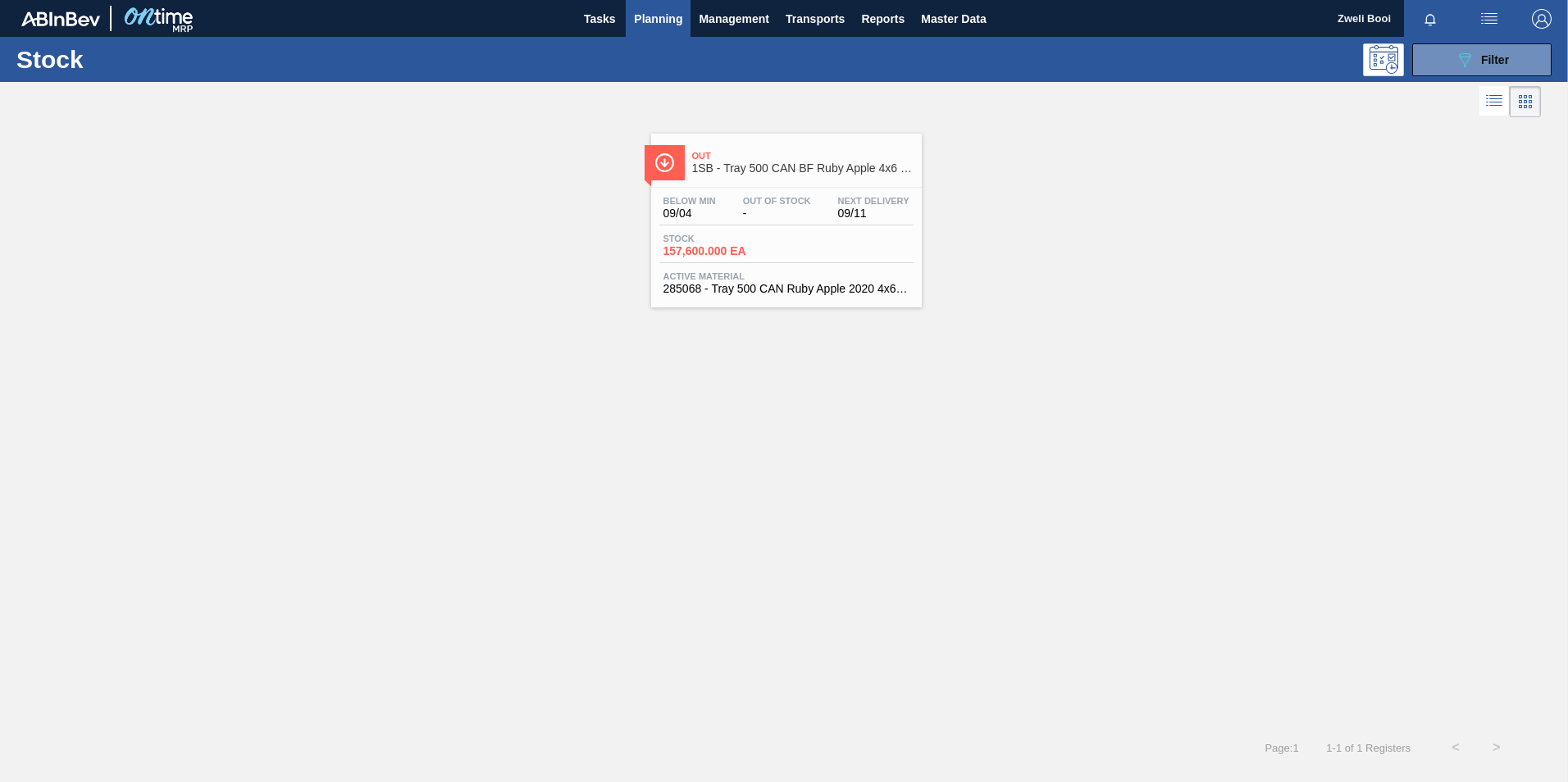
click at [731, 207] on div "Below Min 09/04 Out Of Stock - Next Delivery 09/11" at bounding box center [786, 210] width 254 height 29
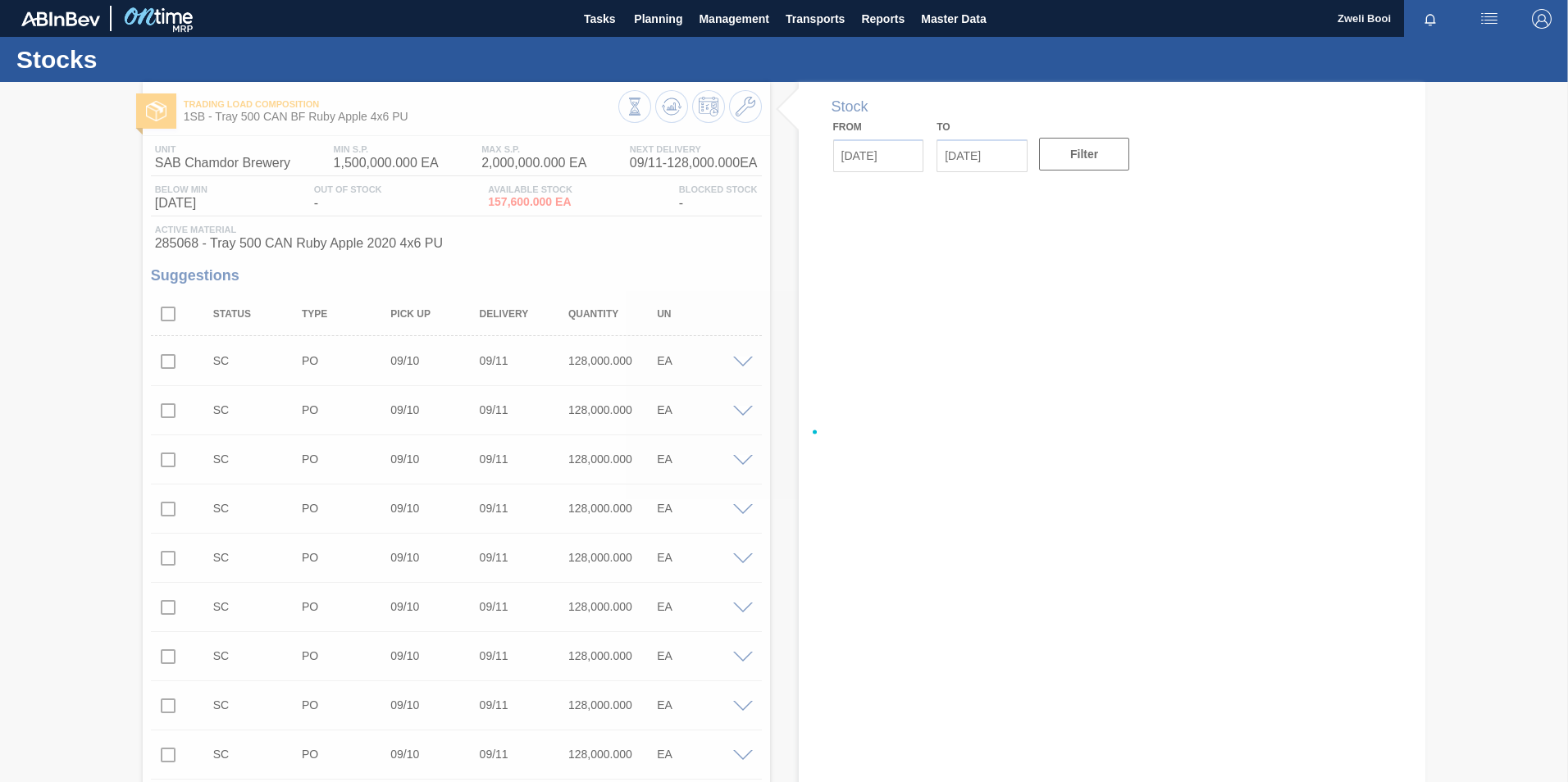
type input "[DATE]"
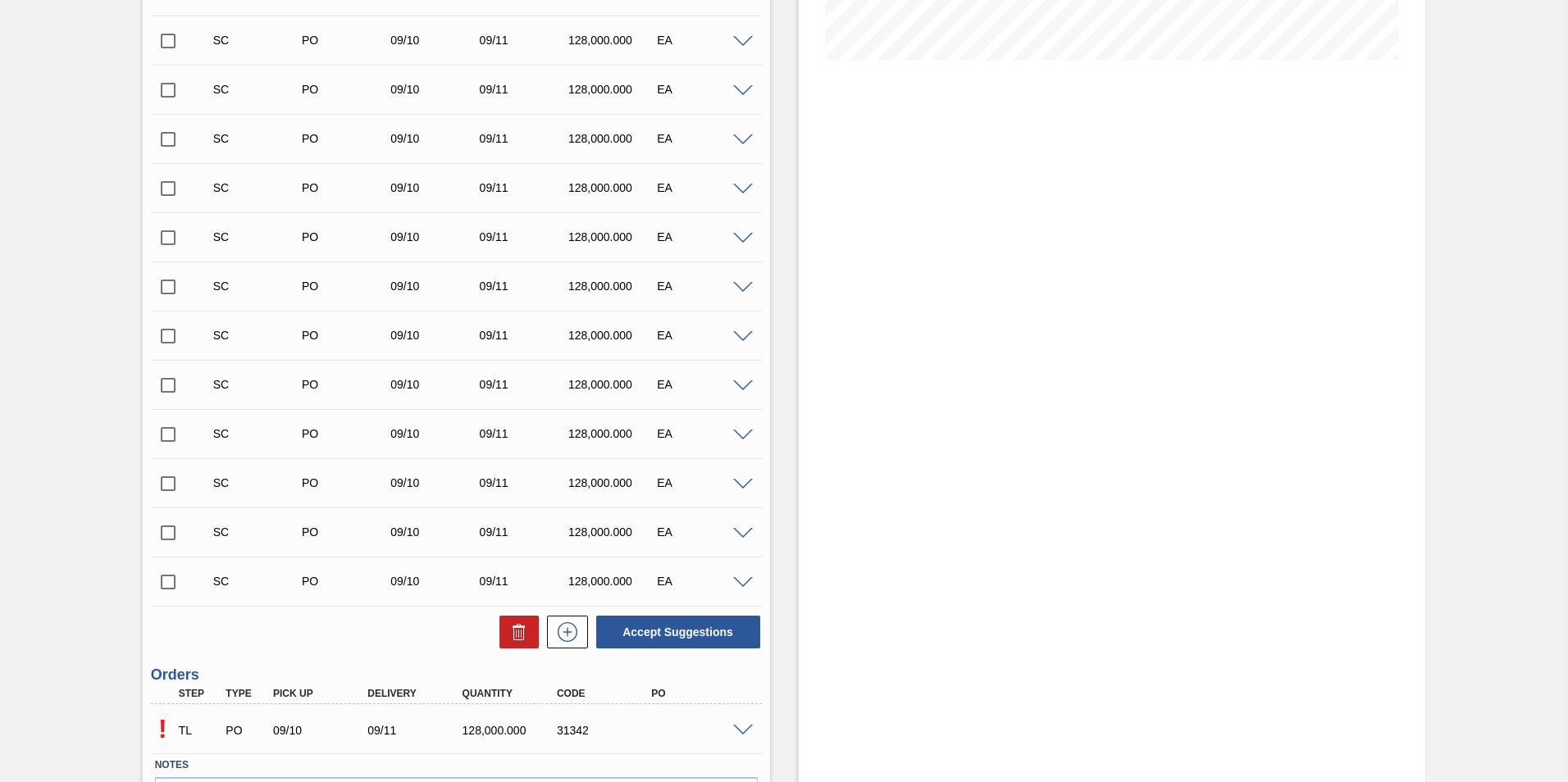
scroll to position [525, 0]
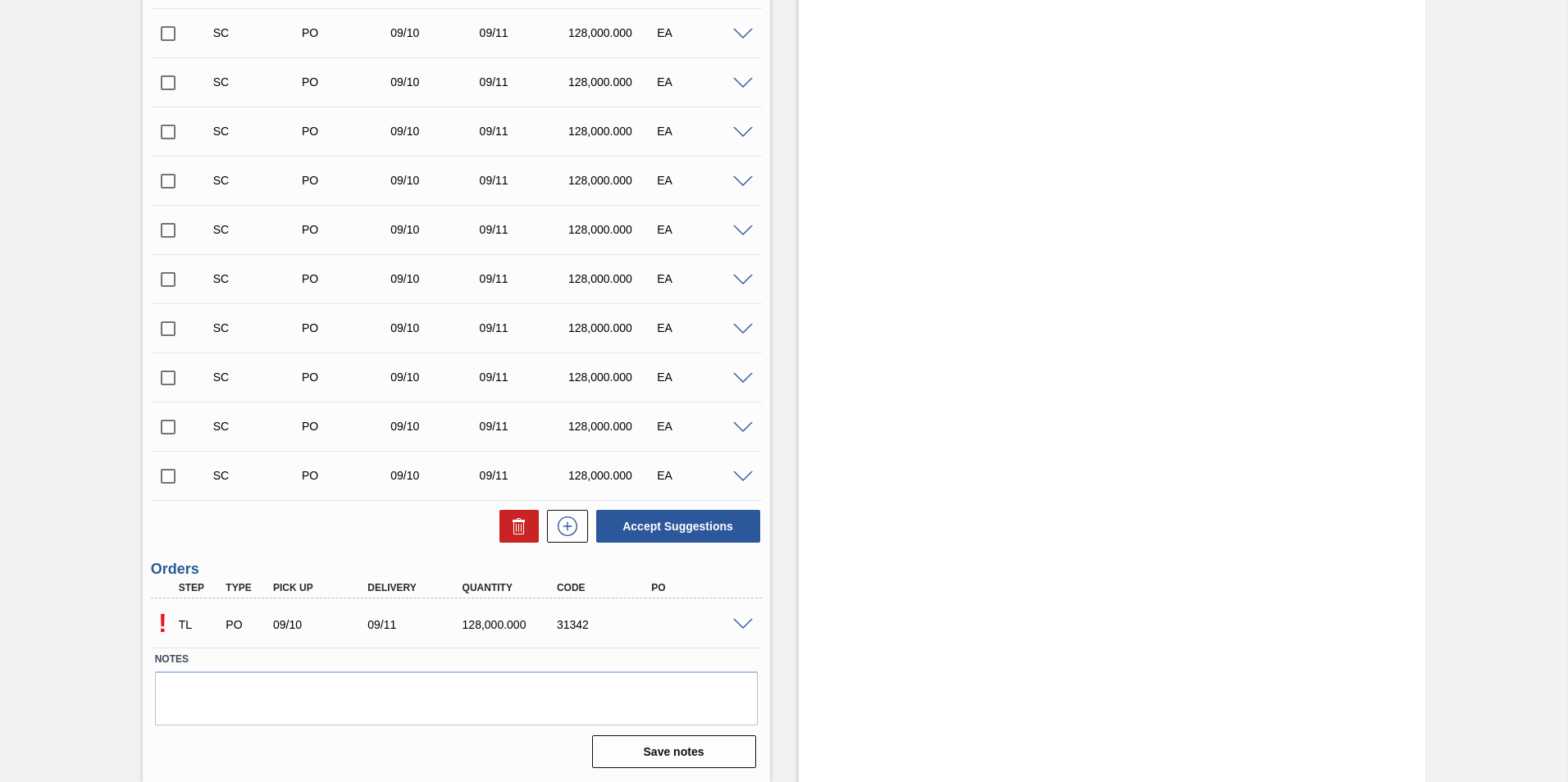
click at [750, 619] on span at bounding box center [743, 624] width 20 height 12
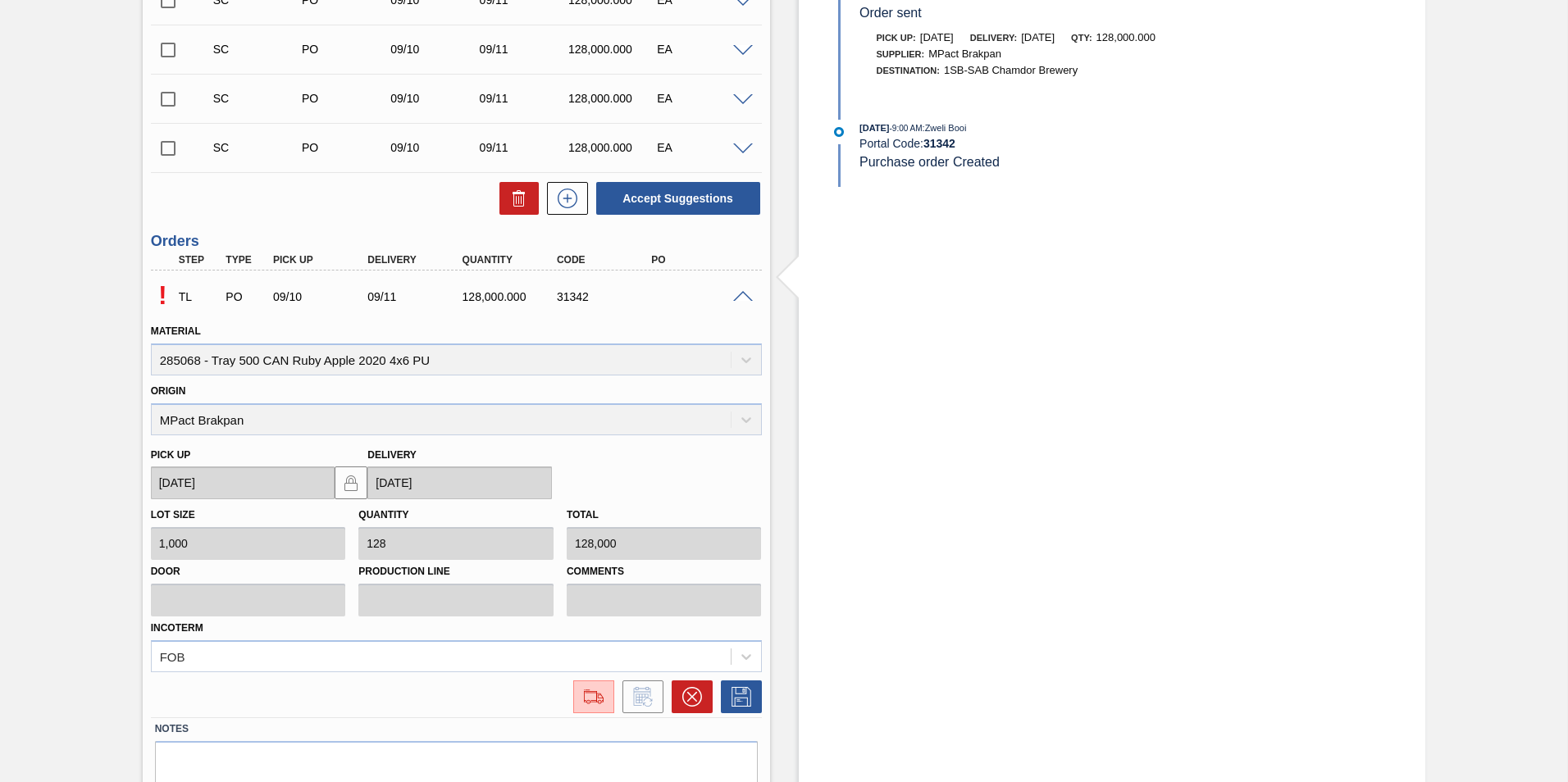
scroll to position [923, 0]
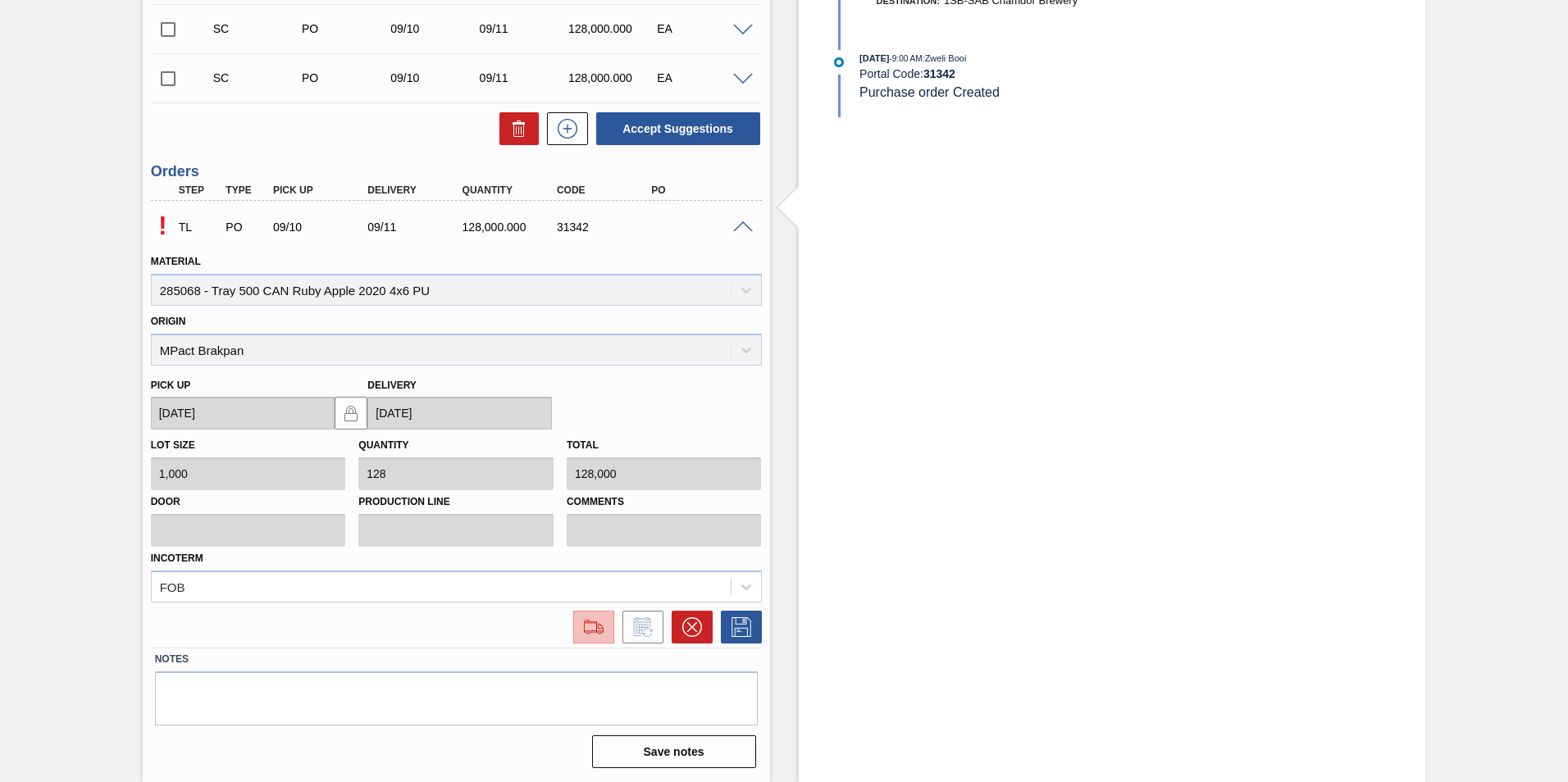
click at [606, 633] on div at bounding box center [593, 626] width 29 height 20
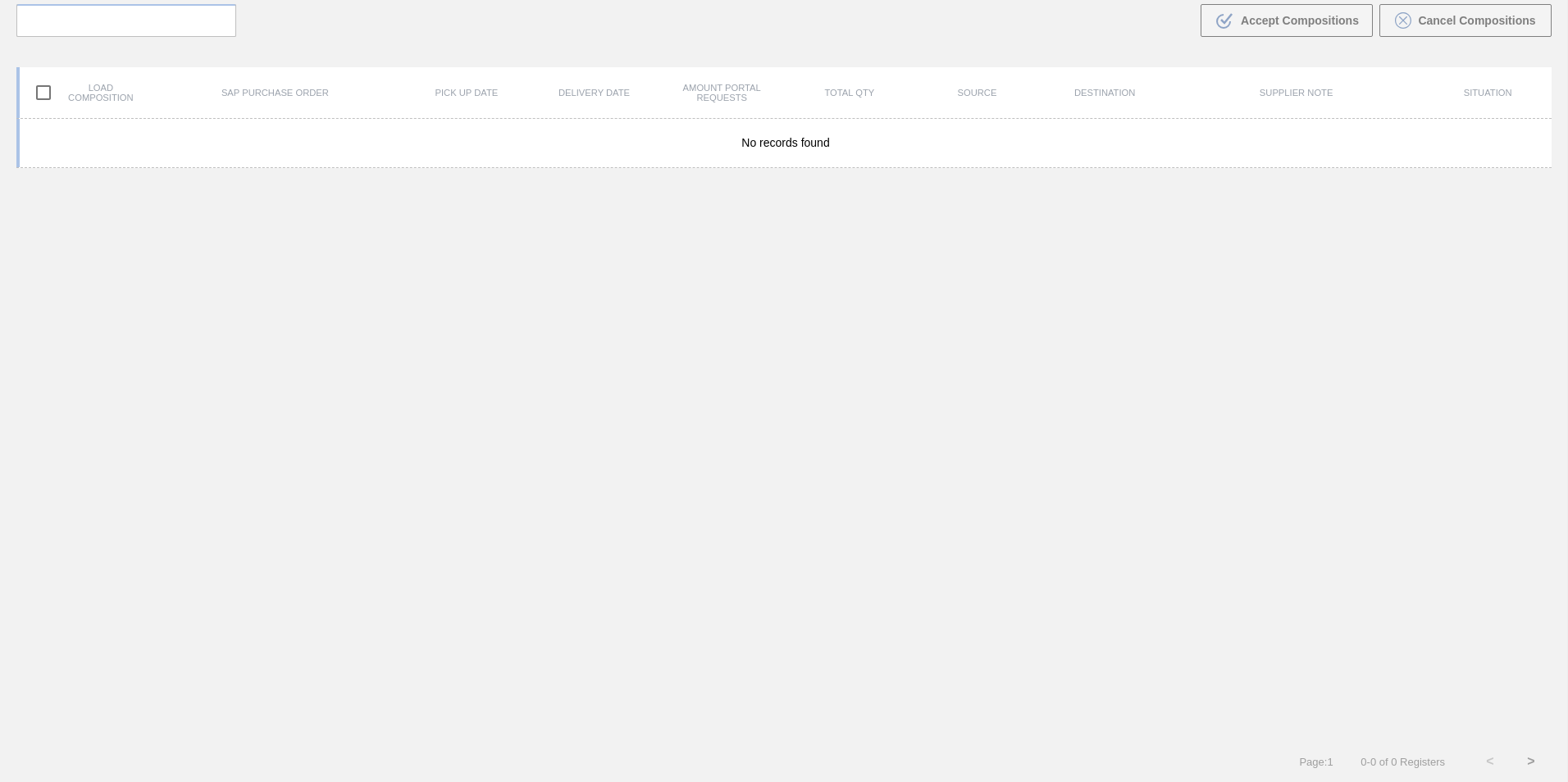
scroll to position [118, 0]
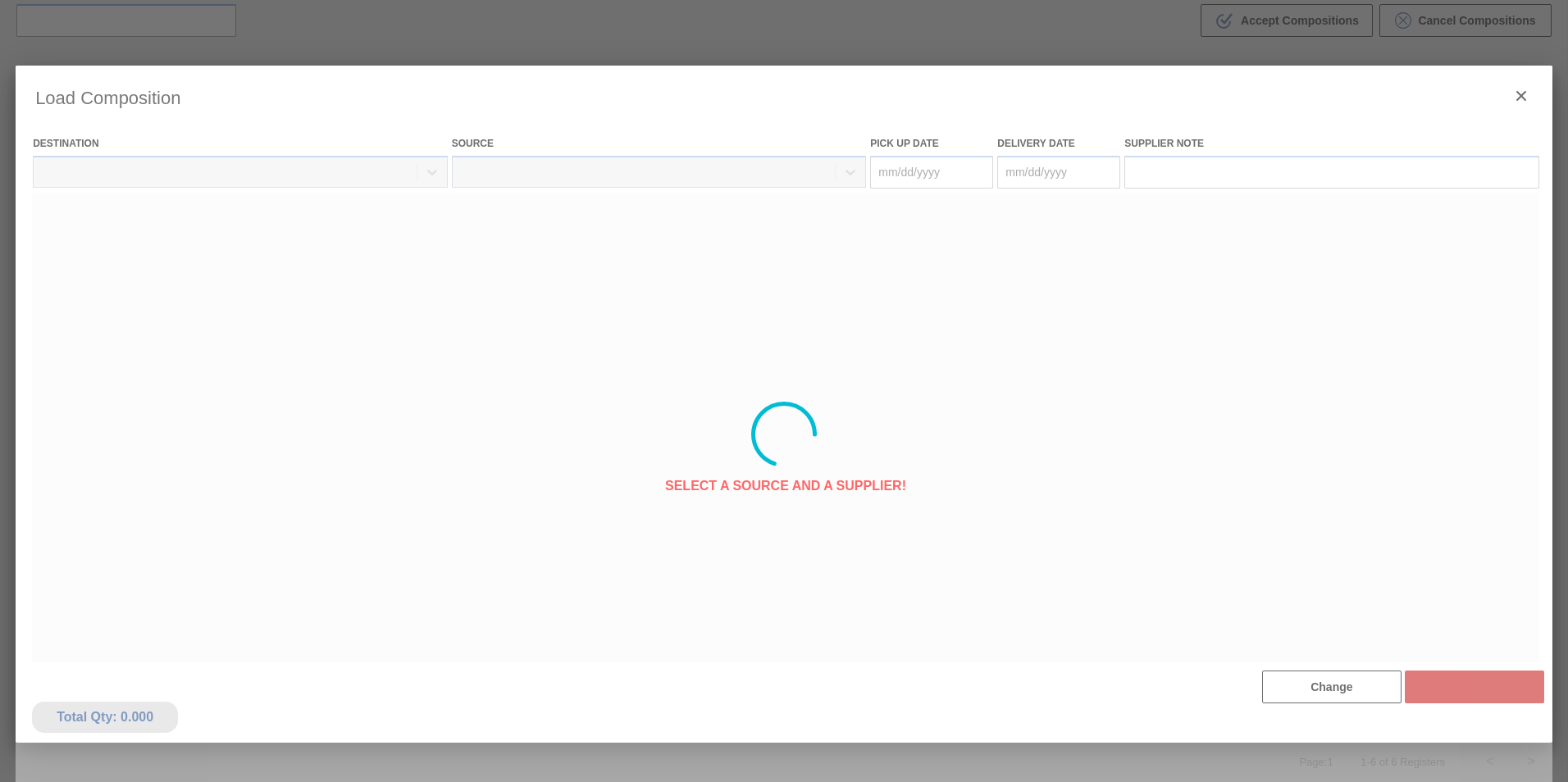
type Date "[DATE]"
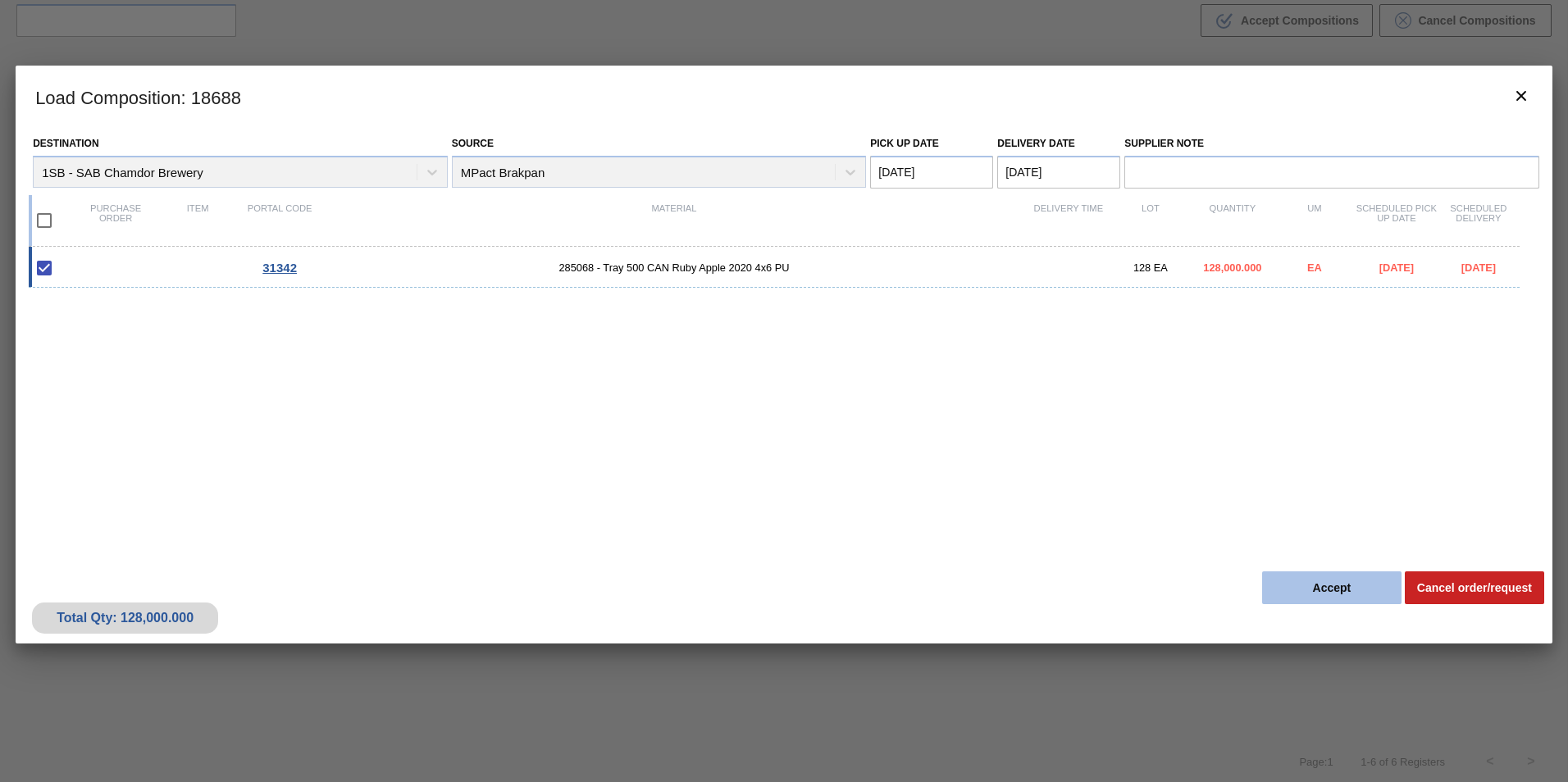
click at [1365, 589] on button "Accept" at bounding box center [1332, 588] width 140 height 33
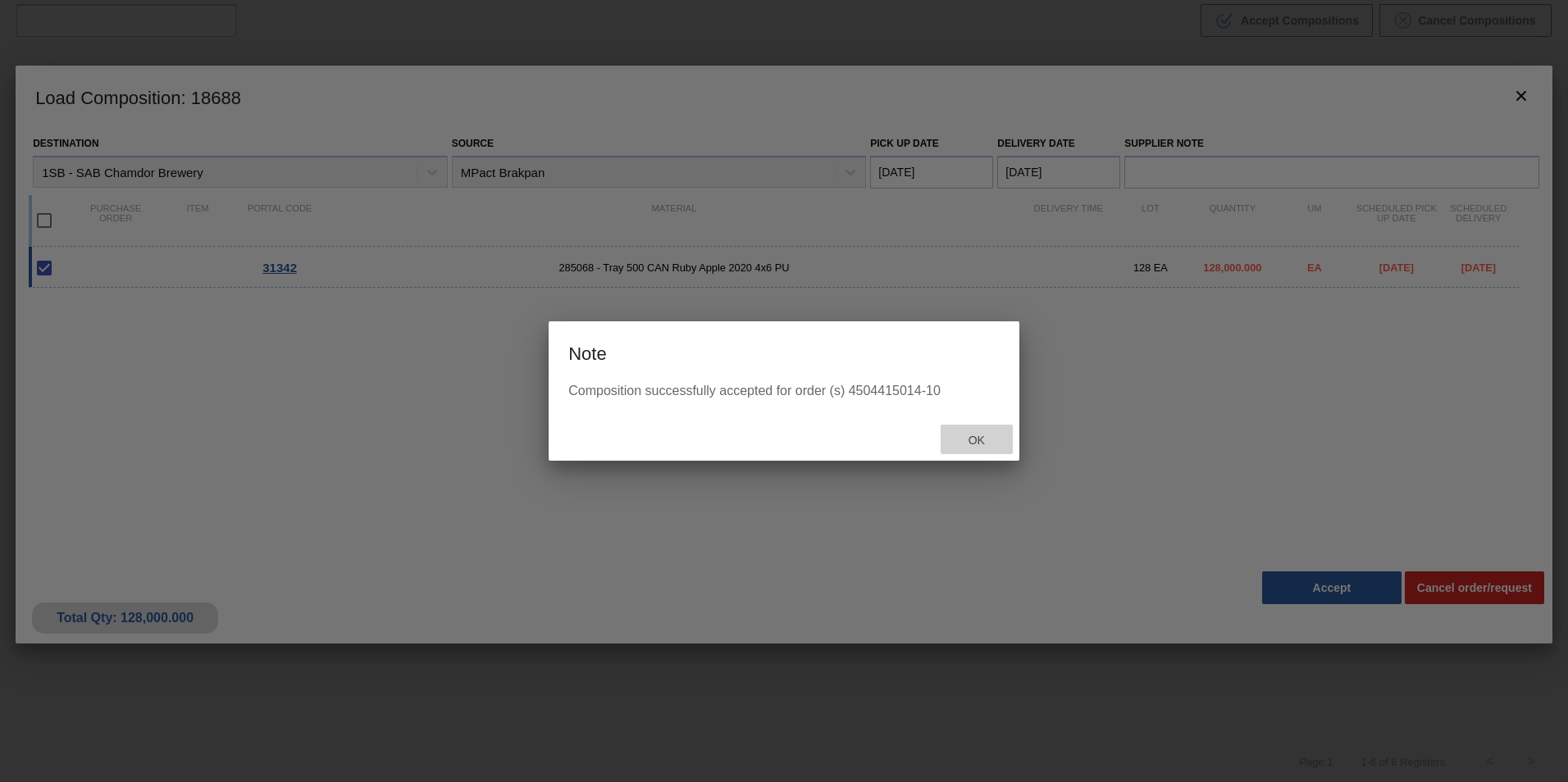
click at [972, 445] on span "Ok" at bounding box center [976, 441] width 42 height 13
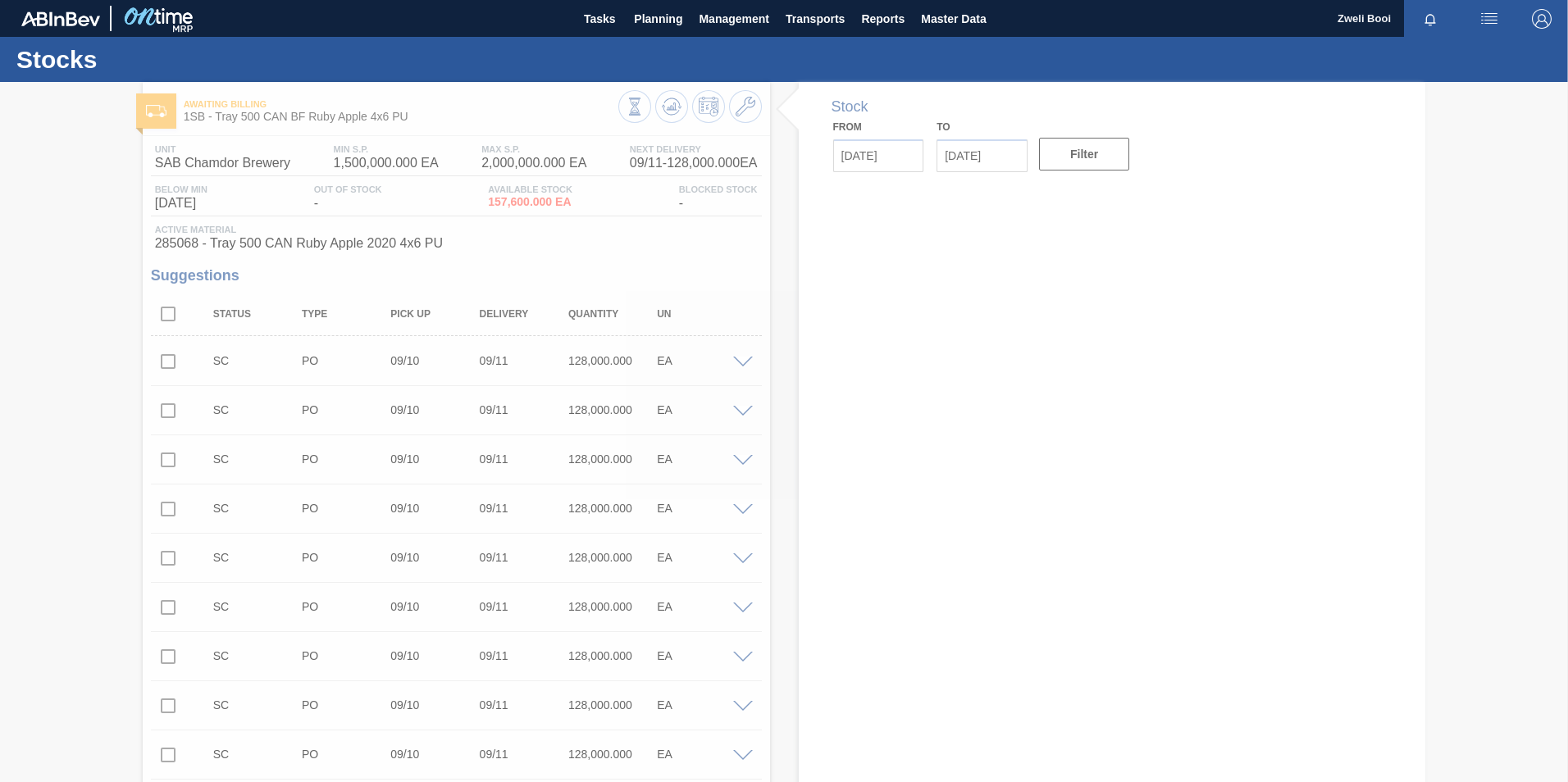
type input "[DATE]"
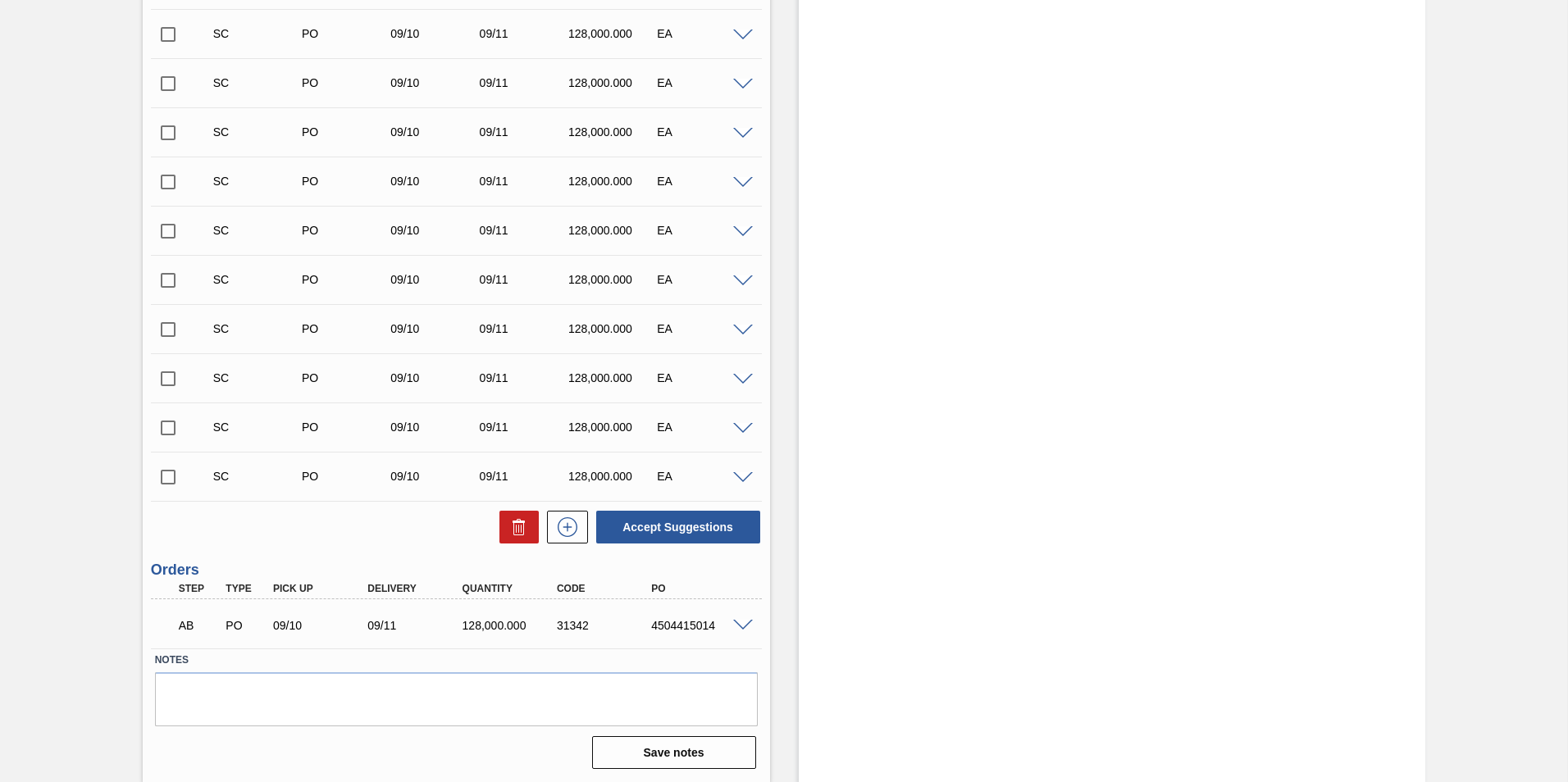
scroll to position [525, 0]
drag, startPoint x: 649, startPoint y: 627, endPoint x: 713, endPoint y: 635, distance: 64.5
click at [713, 635] on div "AB PO 09/10 09/11 128,000.000 31342 4504415014" at bounding box center [451, 623] width 567 height 33
copy div "4504415014"
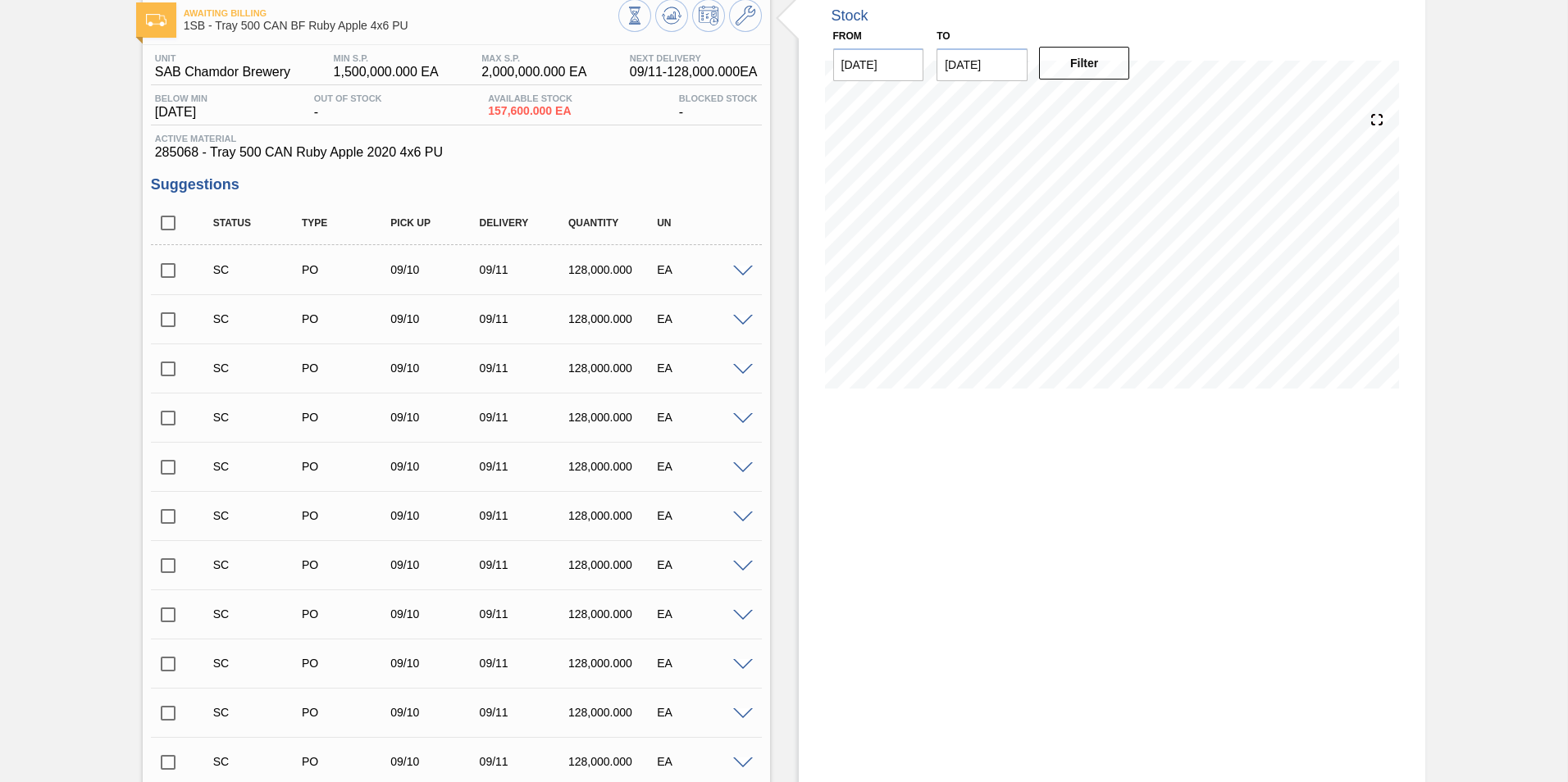
scroll to position [0, 0]
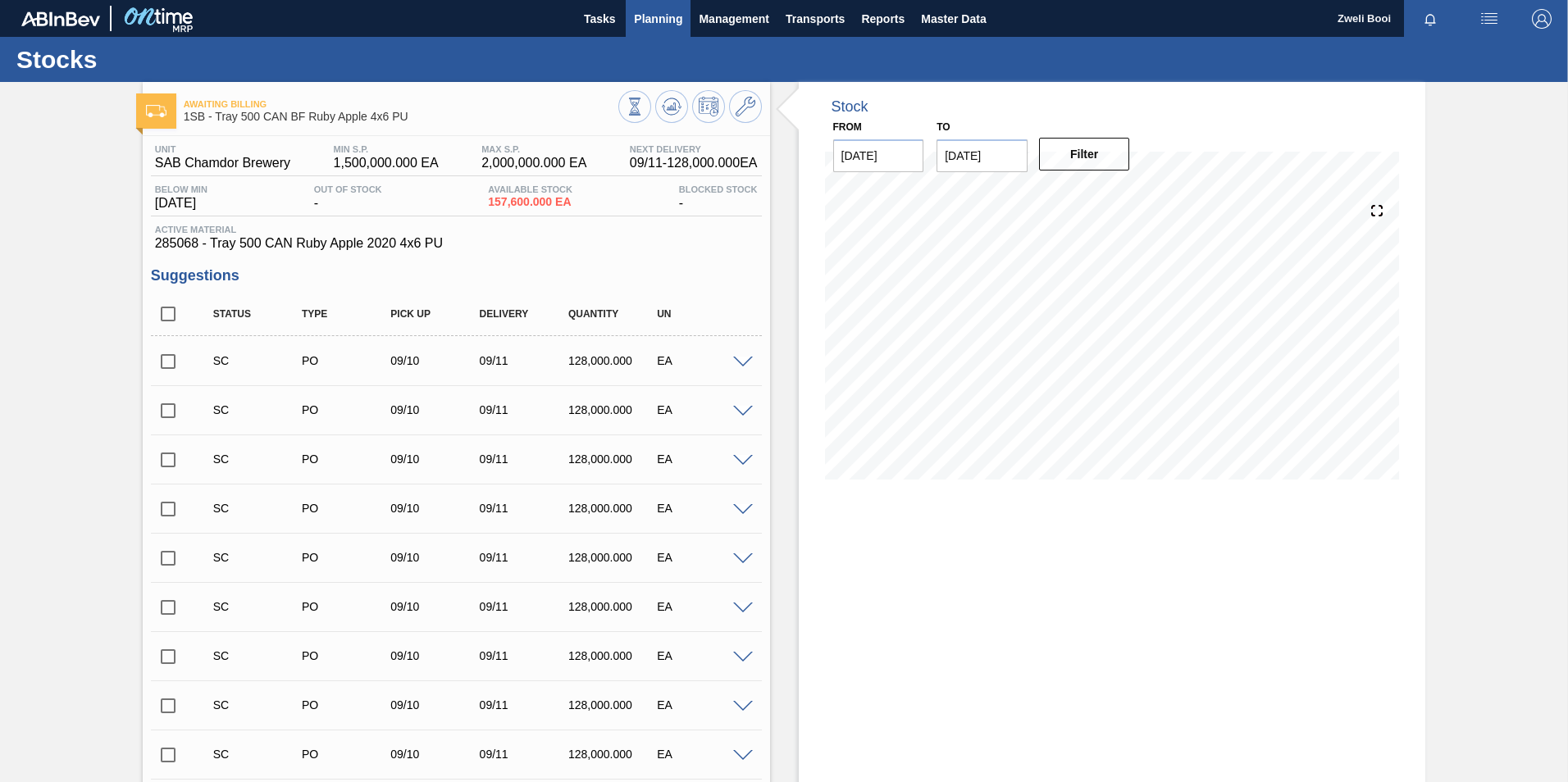
click at [668, 16] on span "Planning" at bounding box center [658, 19] width 49 height 20
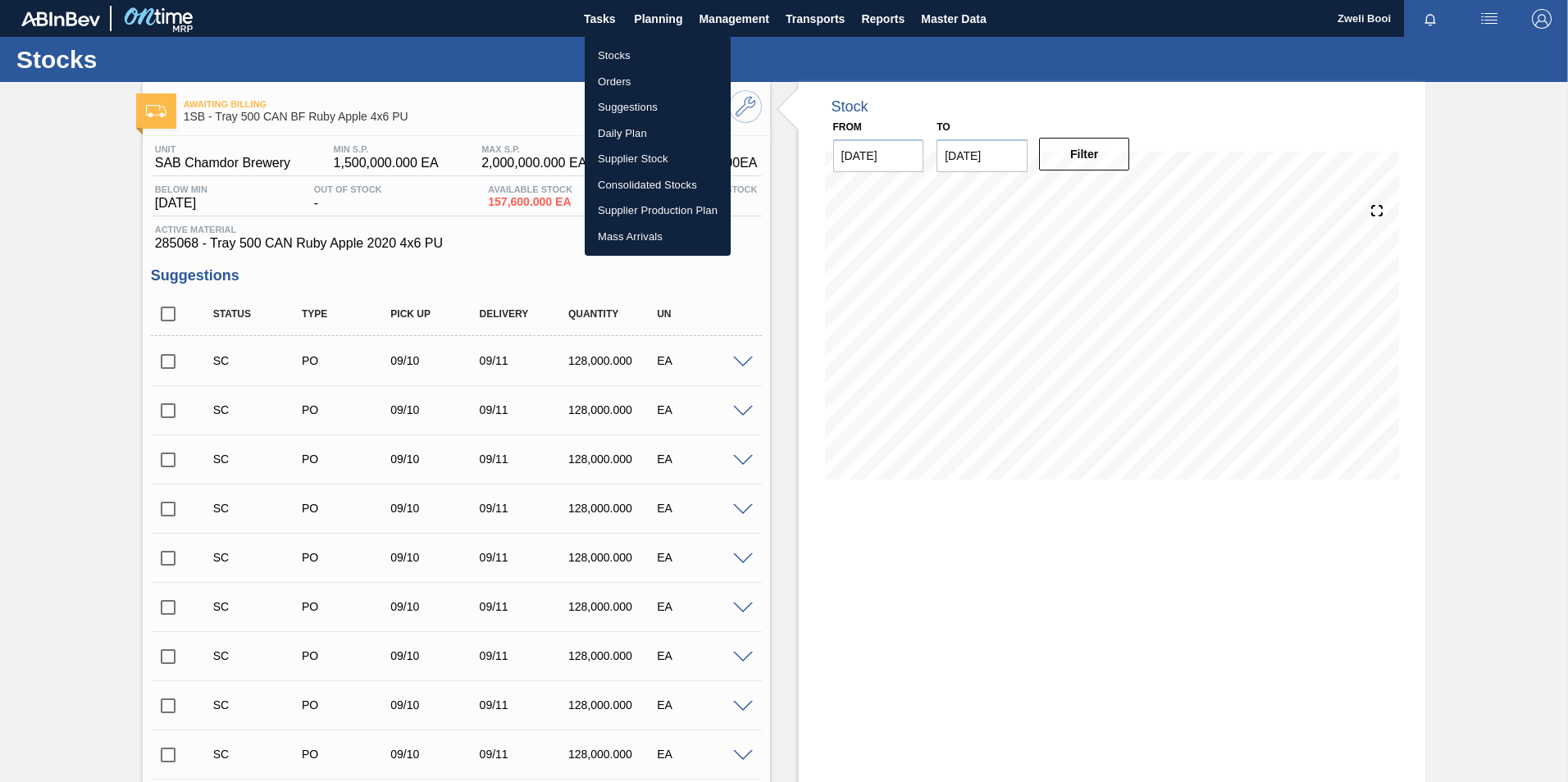
drag, startPoint x: 619, startPoint y: 60, endPoint x: 1388, endPoint y: 21, distance: 770.0
click at [619, 60] on li "Stocks" at bounding box center [657, 55] width 146 height 26
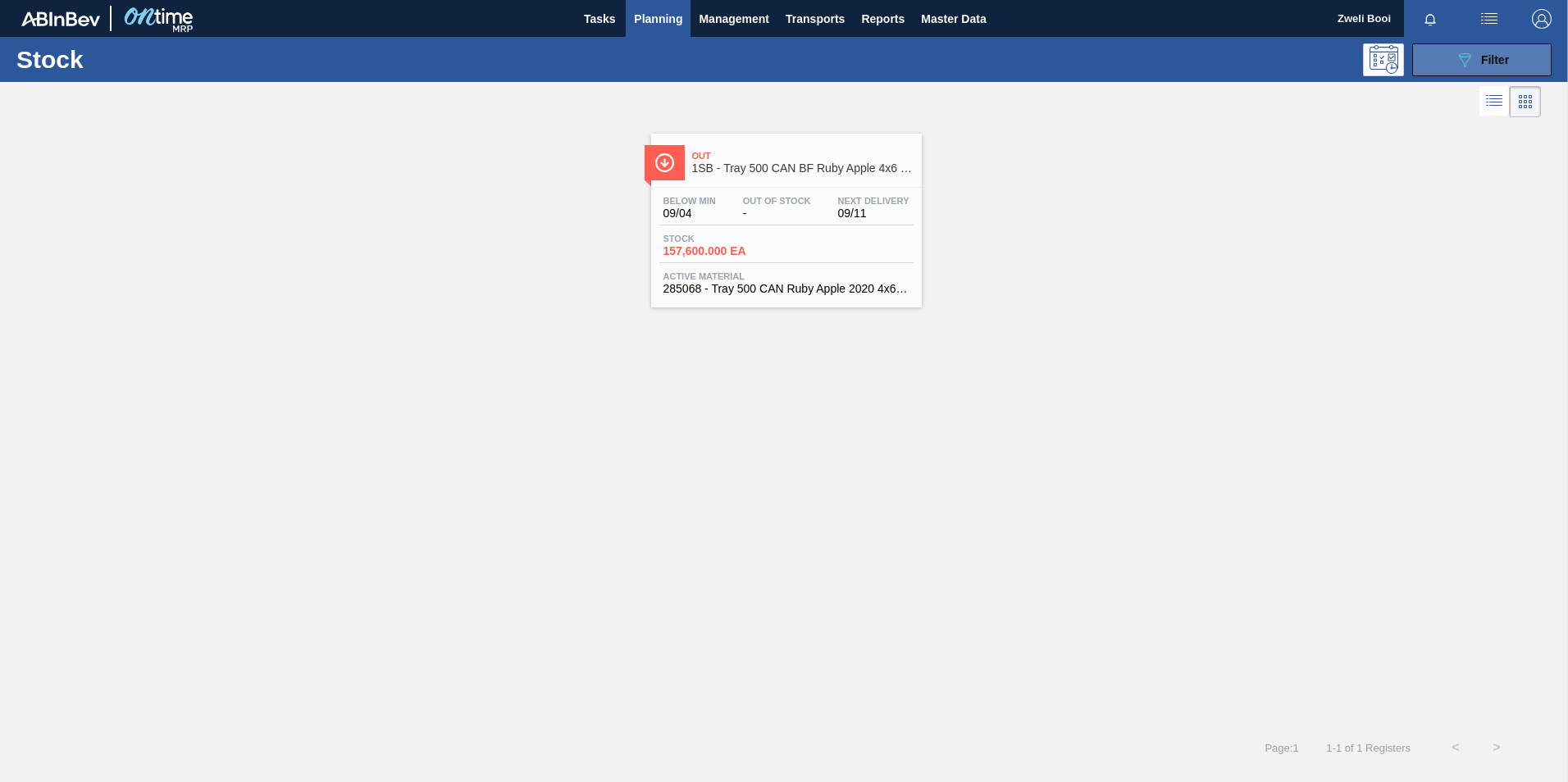
click at [1483, 68] on div "089F7B8B-B2A5-4AFE-B5C0-19BA573D28AC Filter" at bounding box center [1482, 59] width 54 height 20
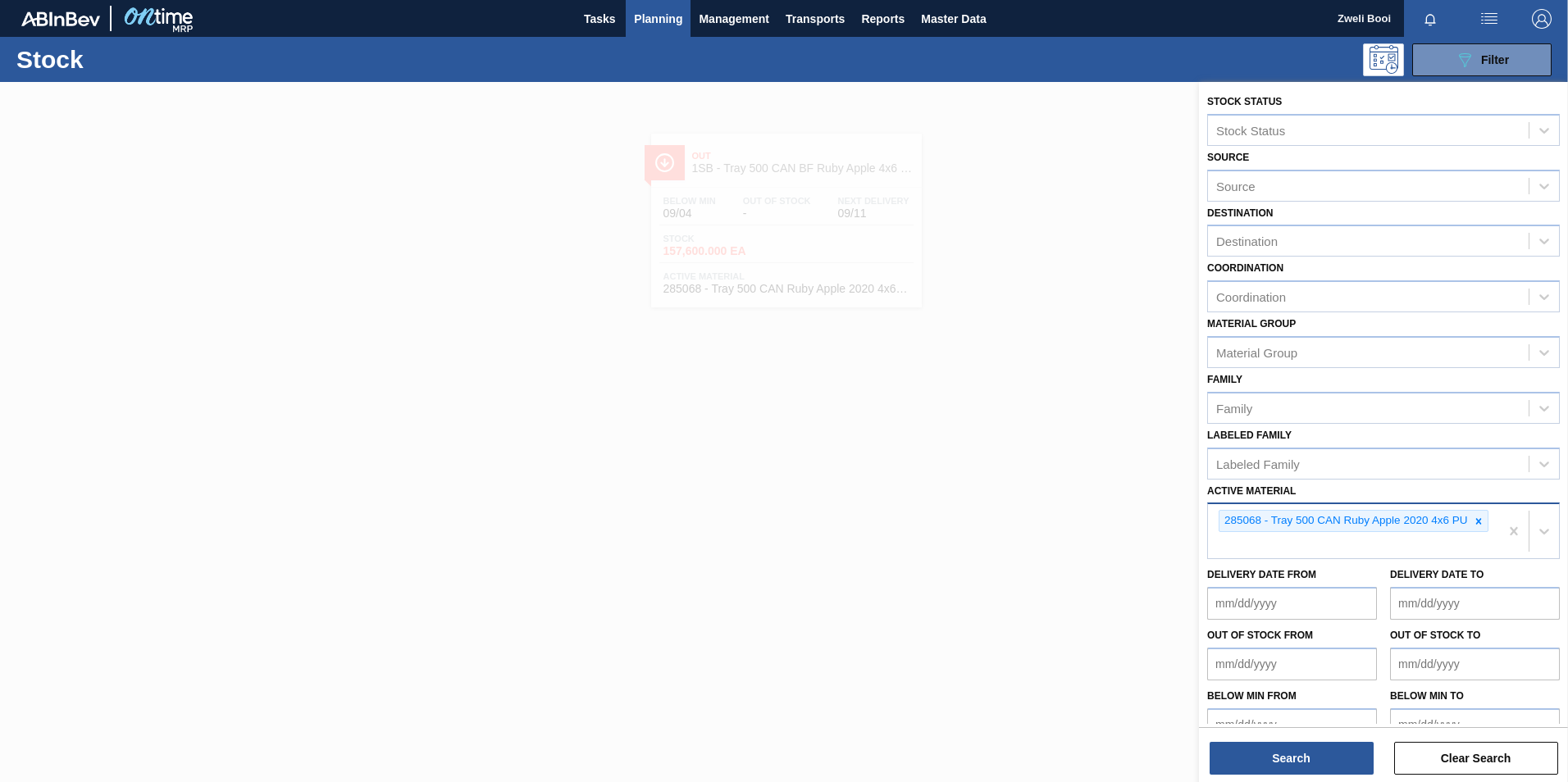
click at [1480, 519] on icon at bounding box center [1479, 521] width 11 height 11
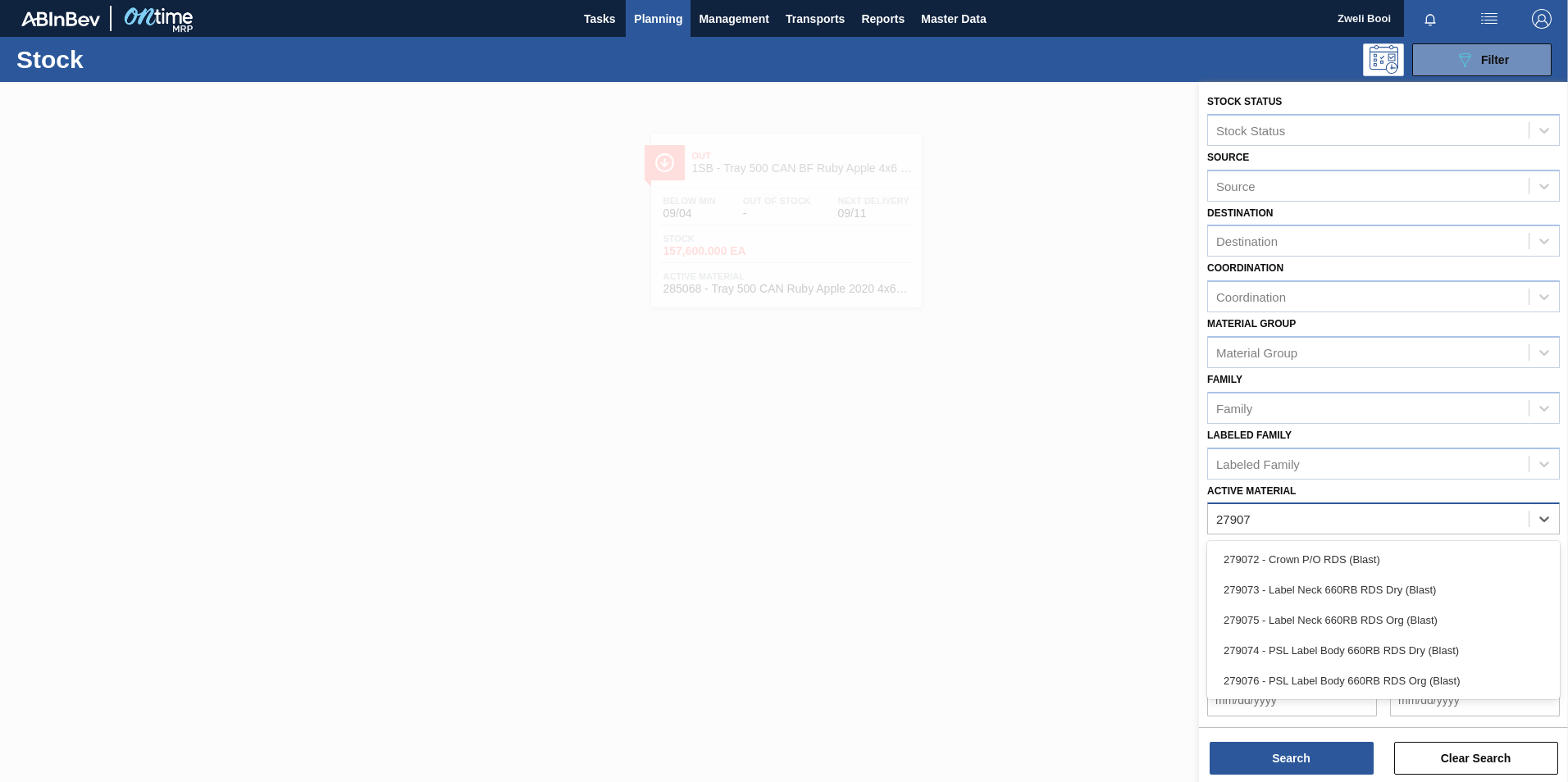
type Material "279073"
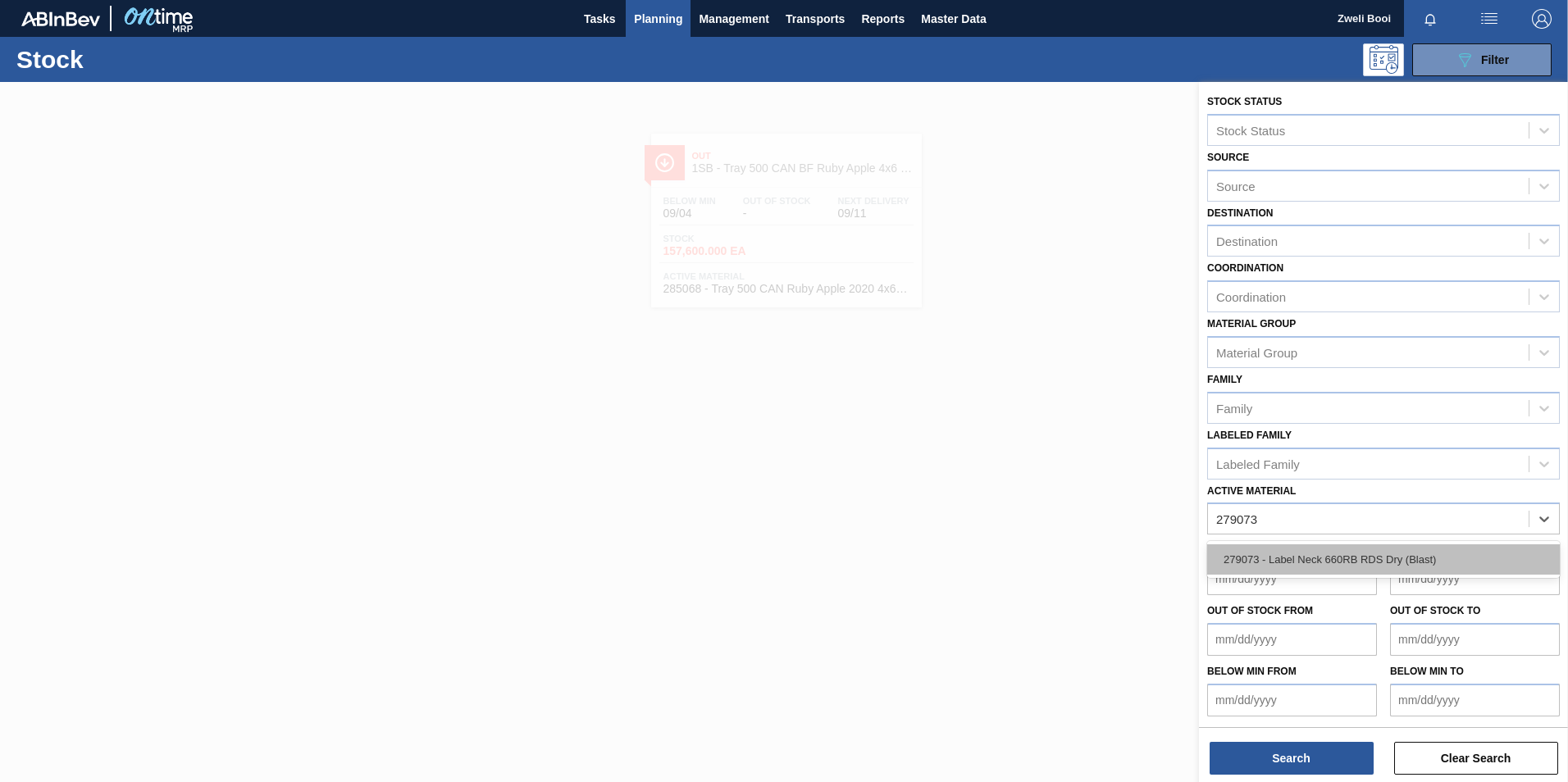
click at [1323, 549] on div "279073 - Label Neck 660RB RDS Dry (Blast)" at bounding box center [1383, 560] width 353 height 30
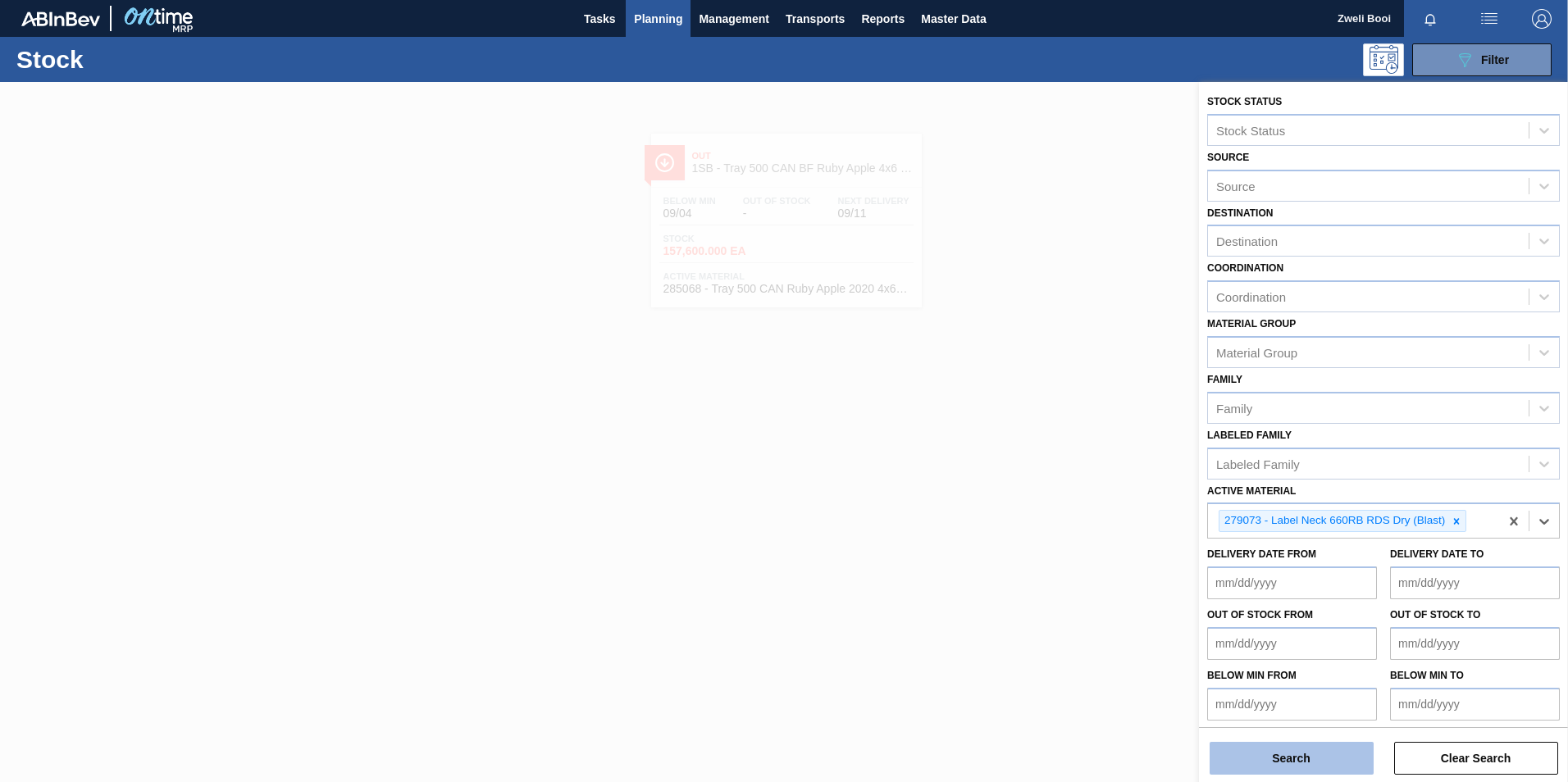
click at [1277, 761] on button "Search" at bounding box center [1291, 758] width 164 height 33
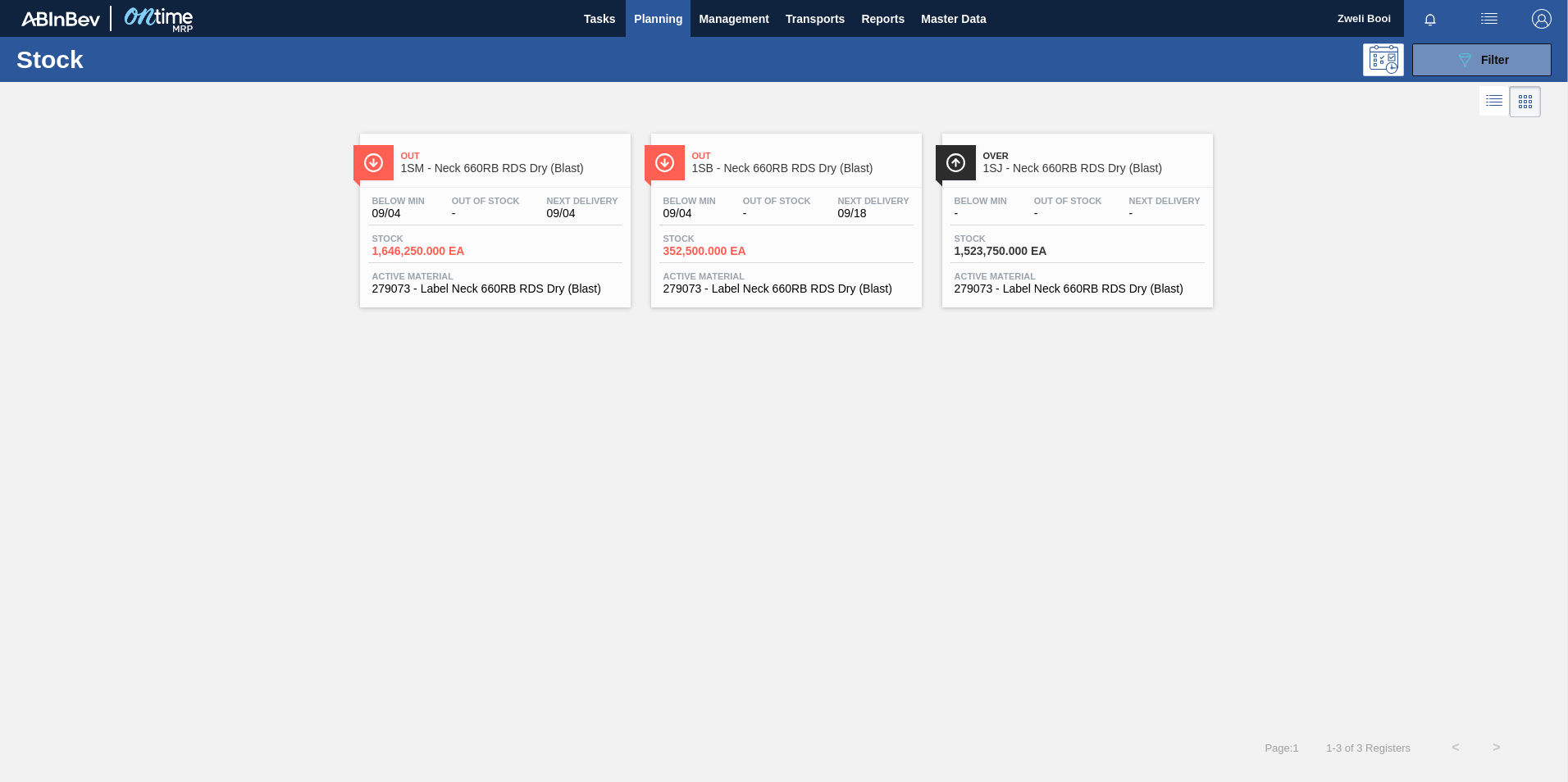
click at [833, 224] on div "Below Min 09/04 Out Of Stock - Next Delivery 09/18" at bounding box center [786, 210] width 254 height 29
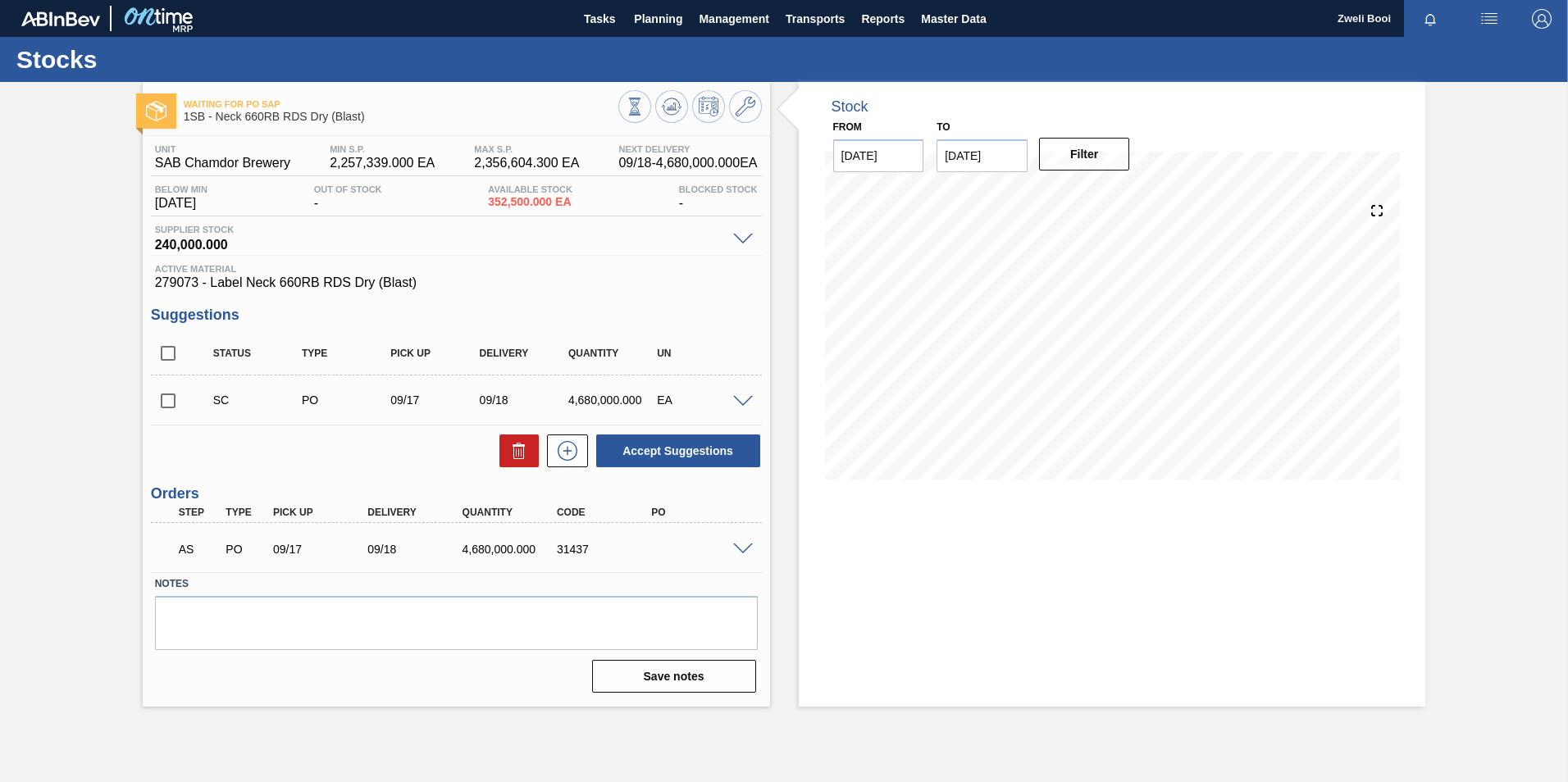
click at [744, 549] on span at bounding box center [743, 549] width 20 height 12
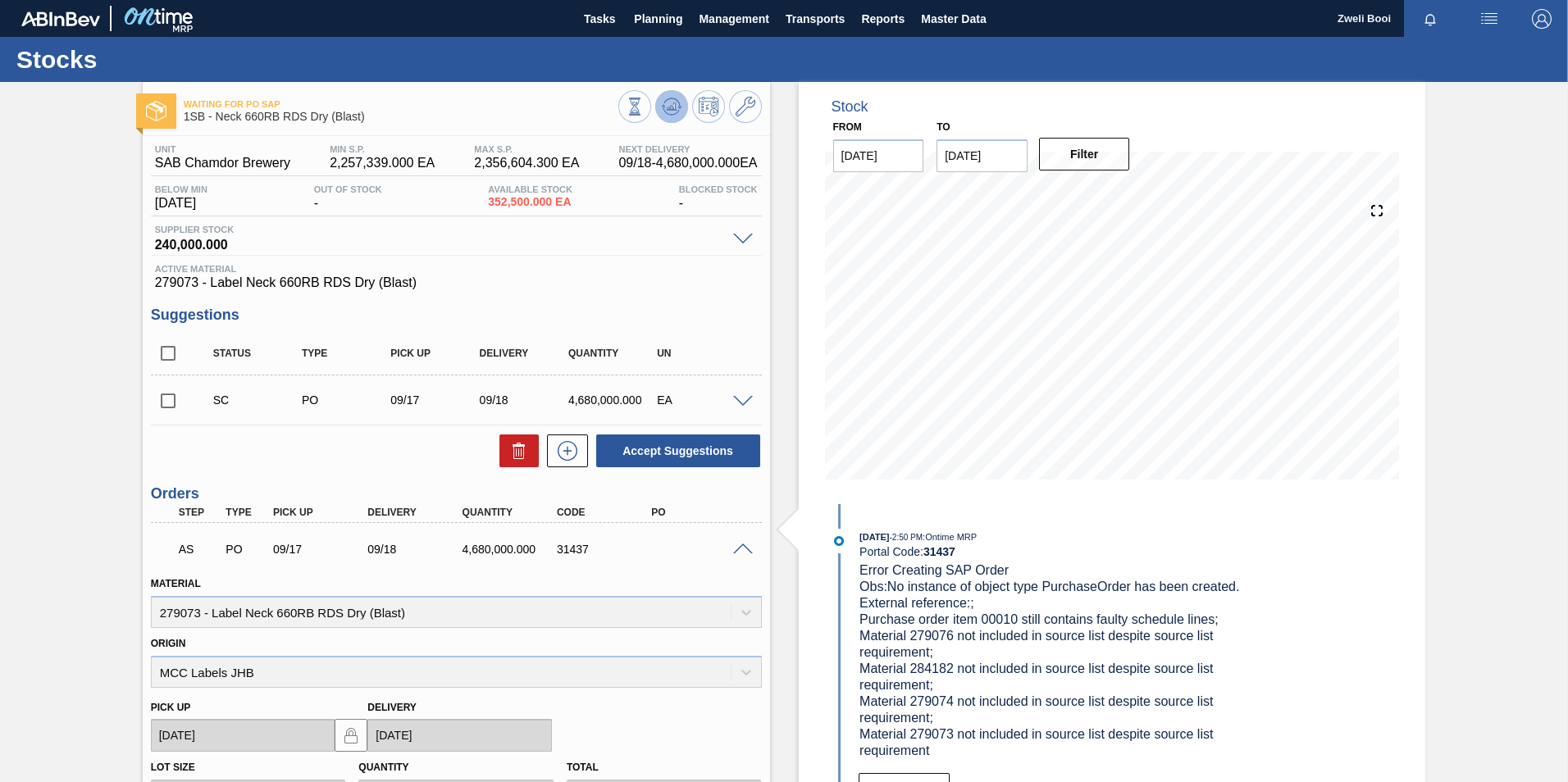
click at [671, 97] on icon at bounding box center [671, 106] width 20 height 20
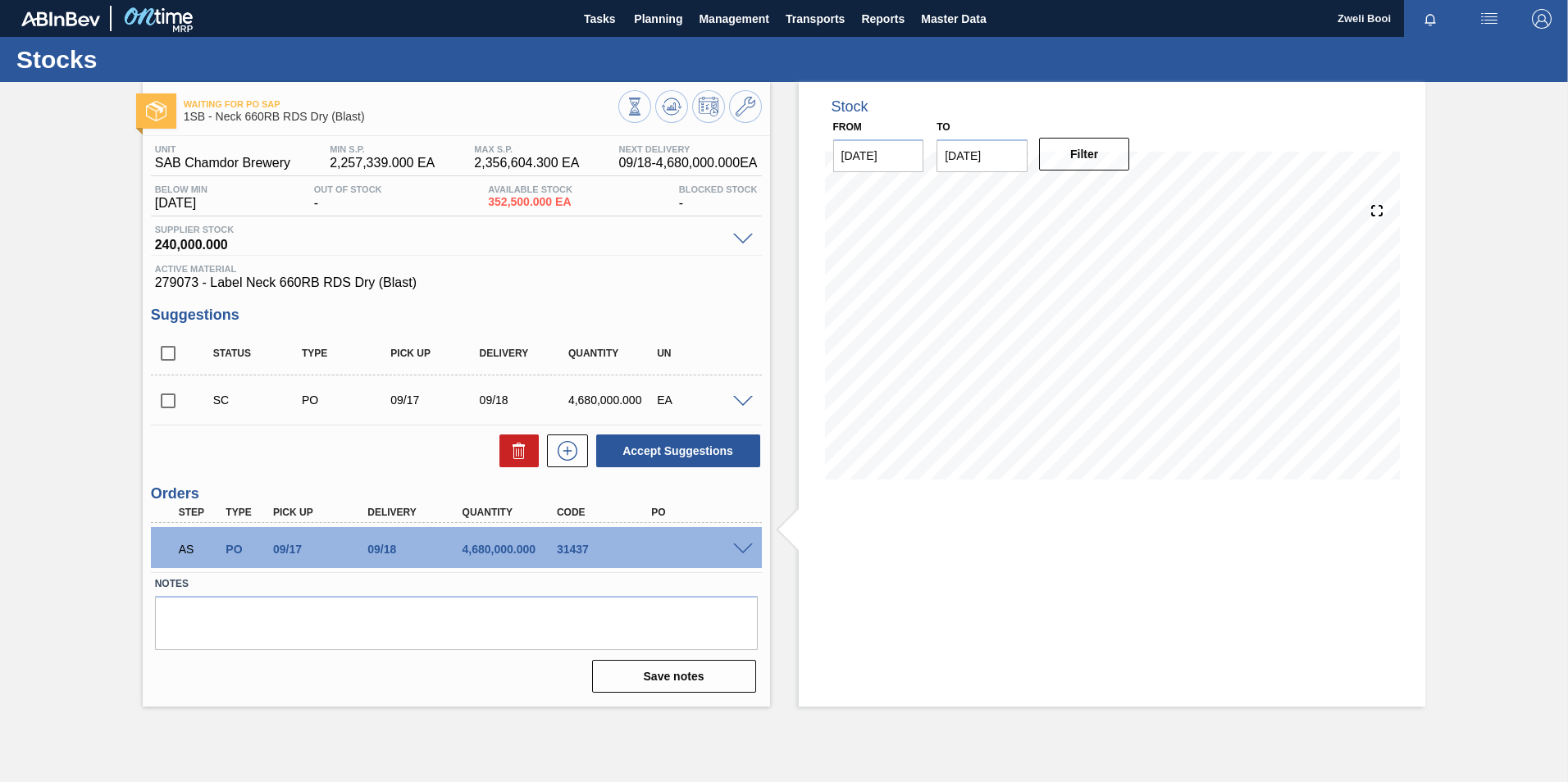
click at [748, 547] on span at bounding box center [743, 549] width 20 height 12
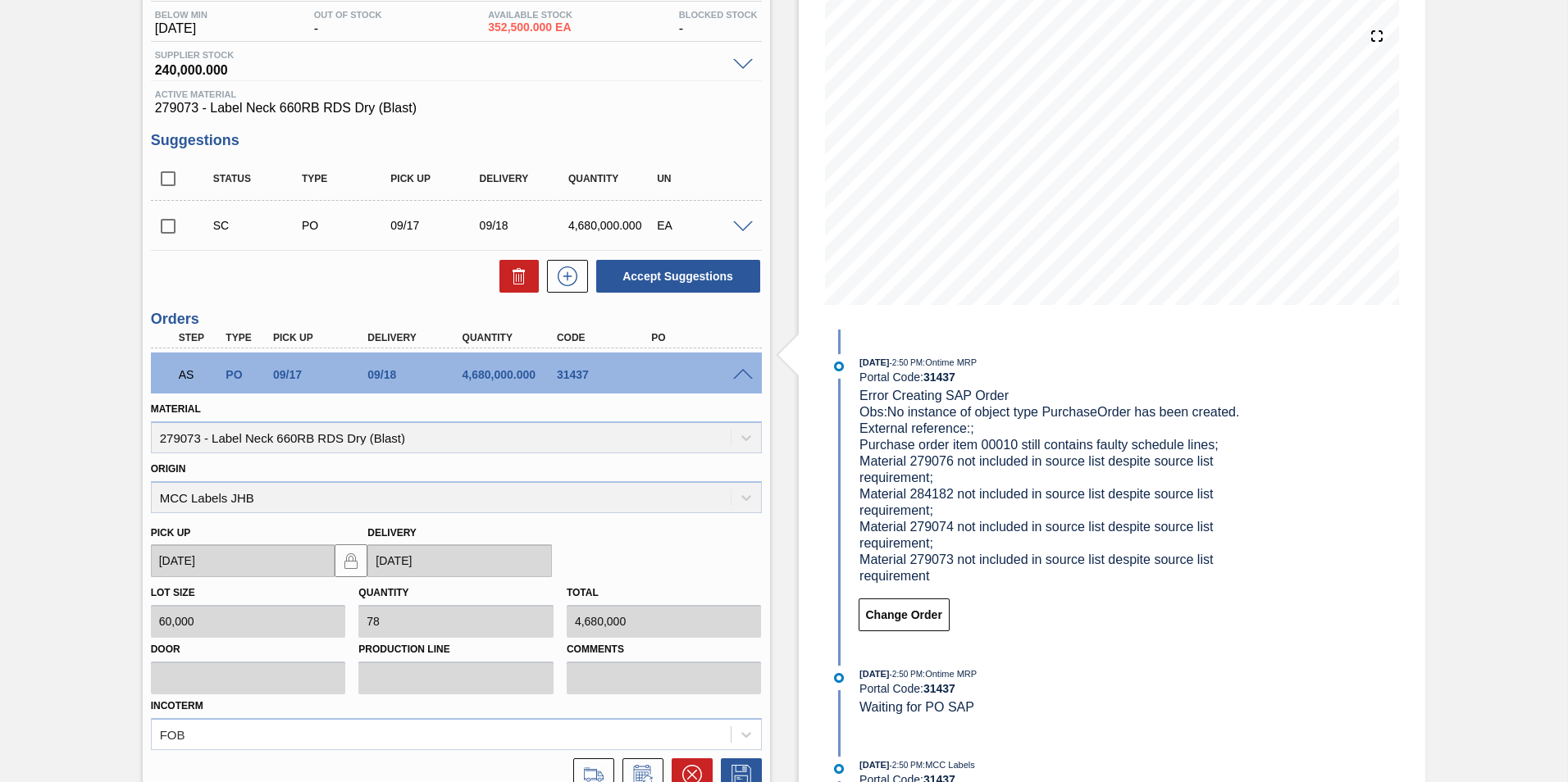
scroll to position [323, 0]
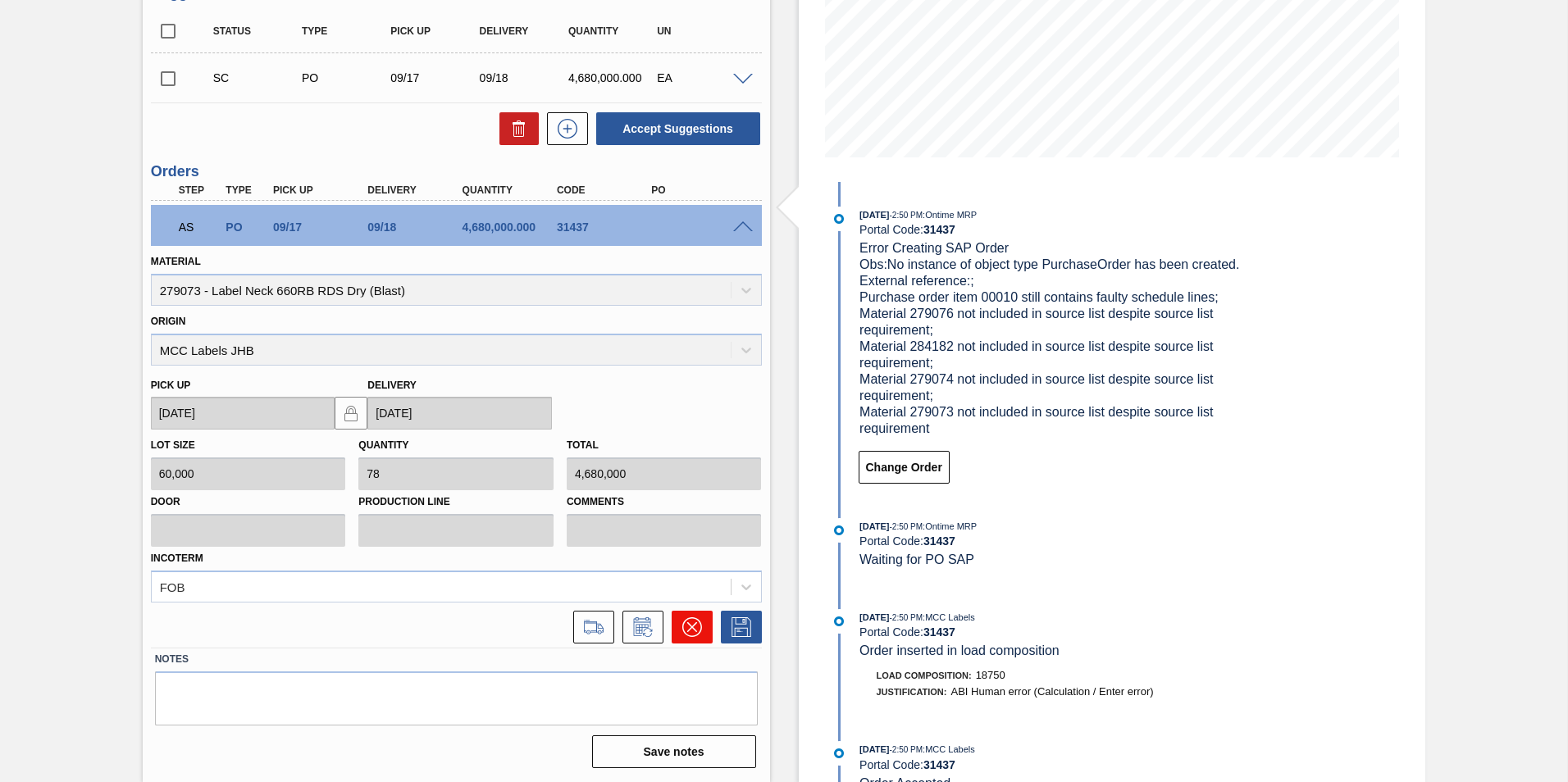
click at [689, 628] on icon at bounding box center [691, 627] width 9 height 9
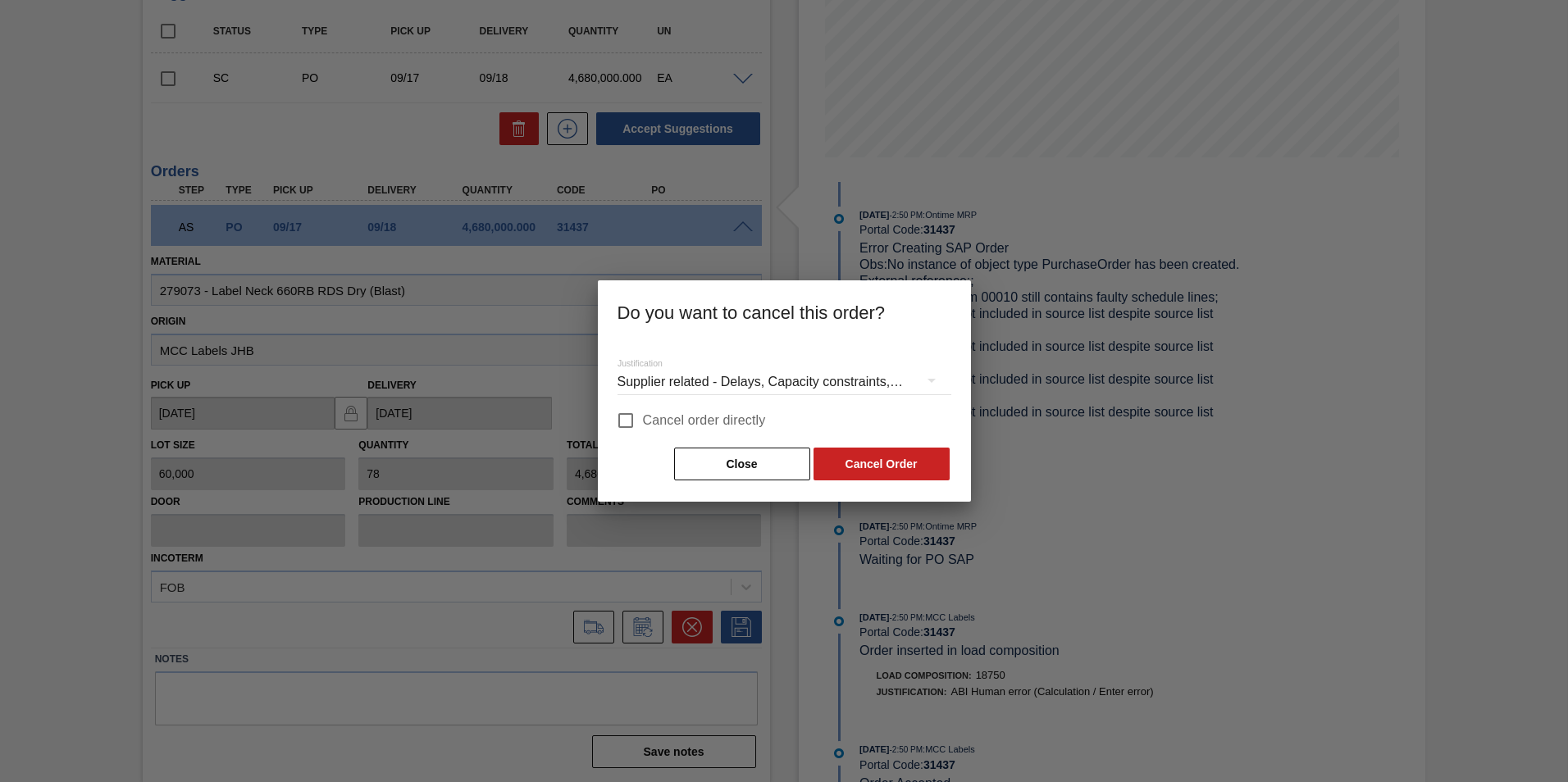
click at [1055, 397] on div at bounding box center [784, 391] width 1568 height 782
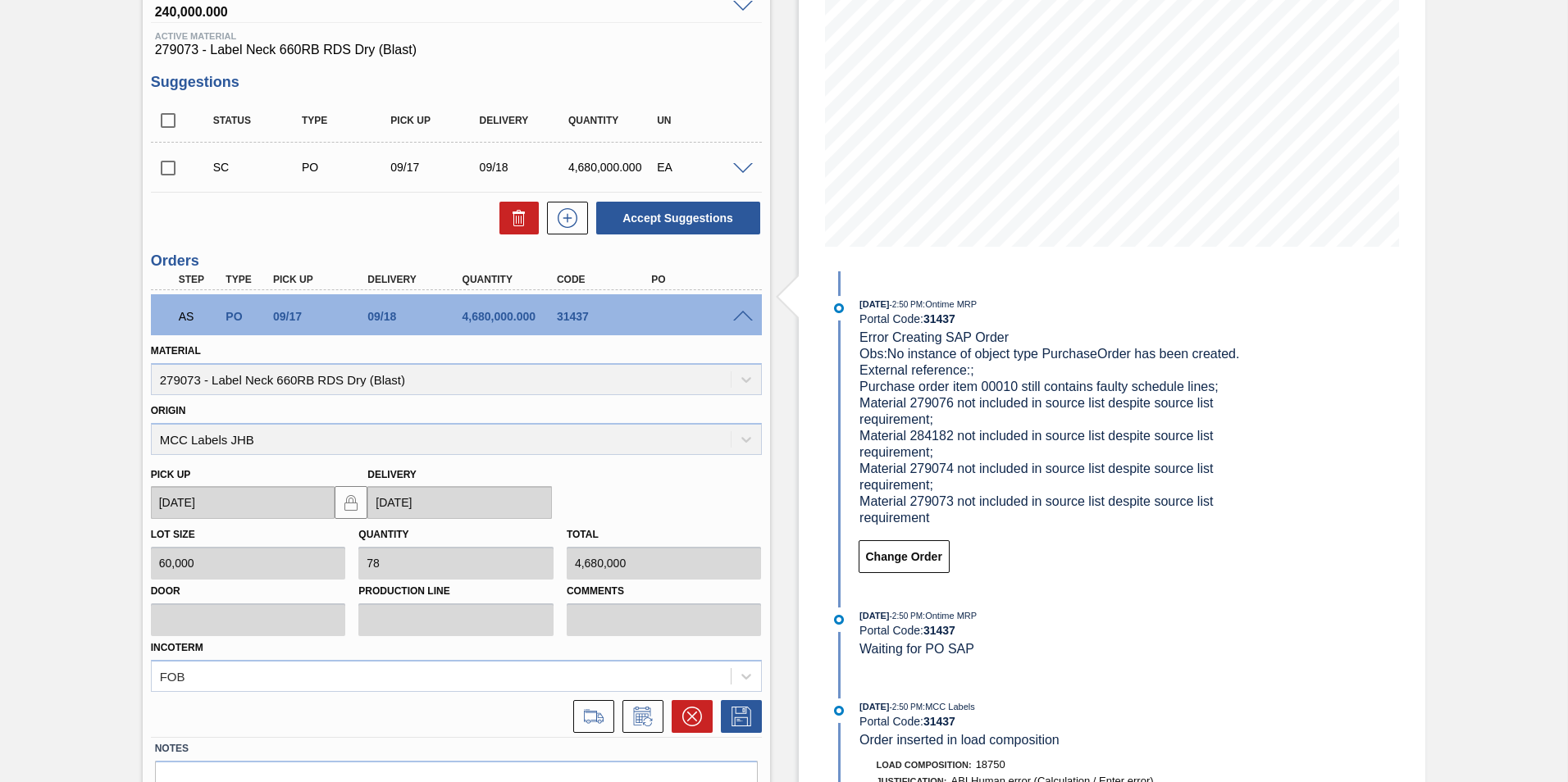
scroll to position [76, 0]
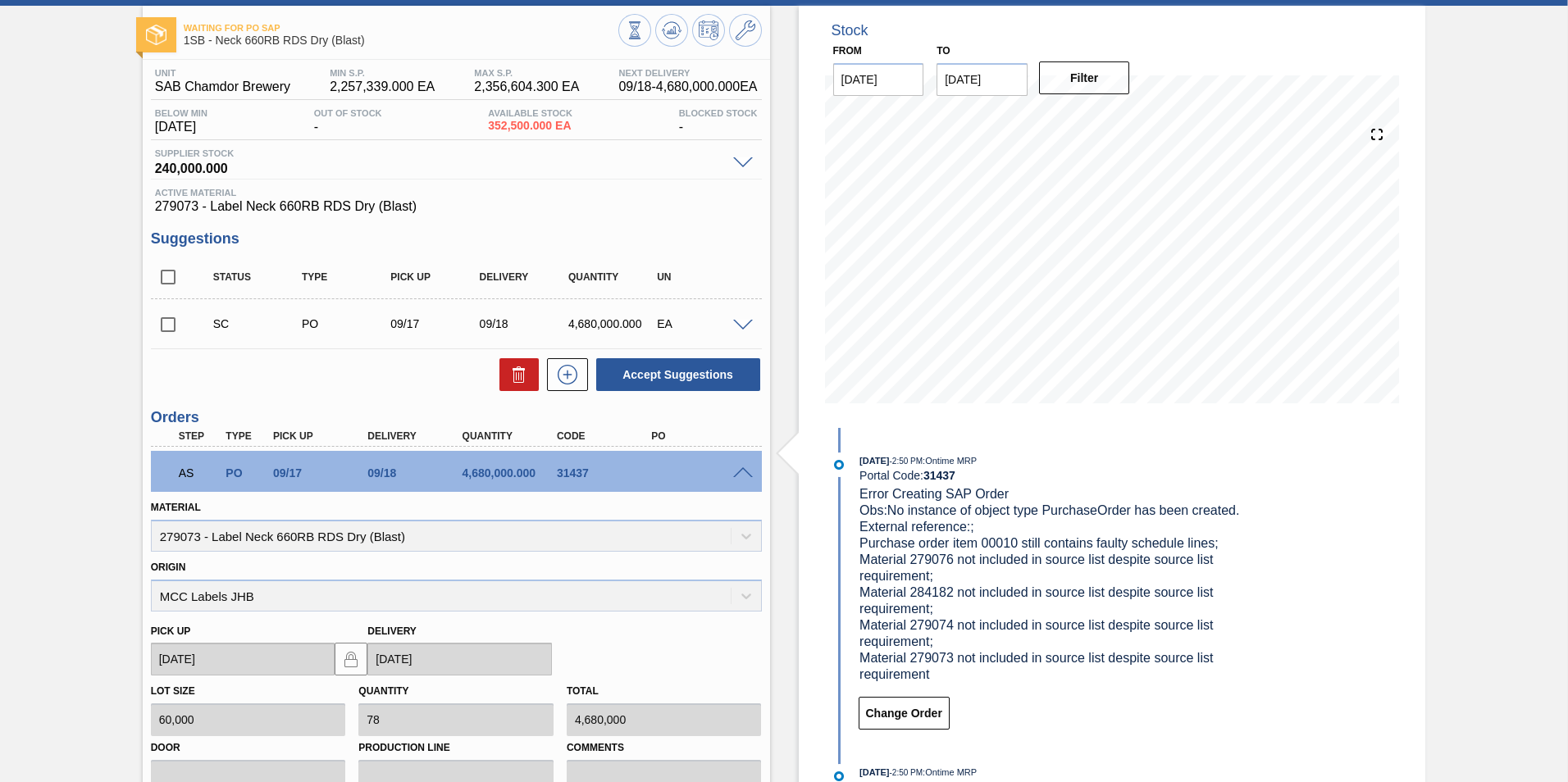
click at [748, 467] on span at bounding box center [743, 473] width 20 height 12
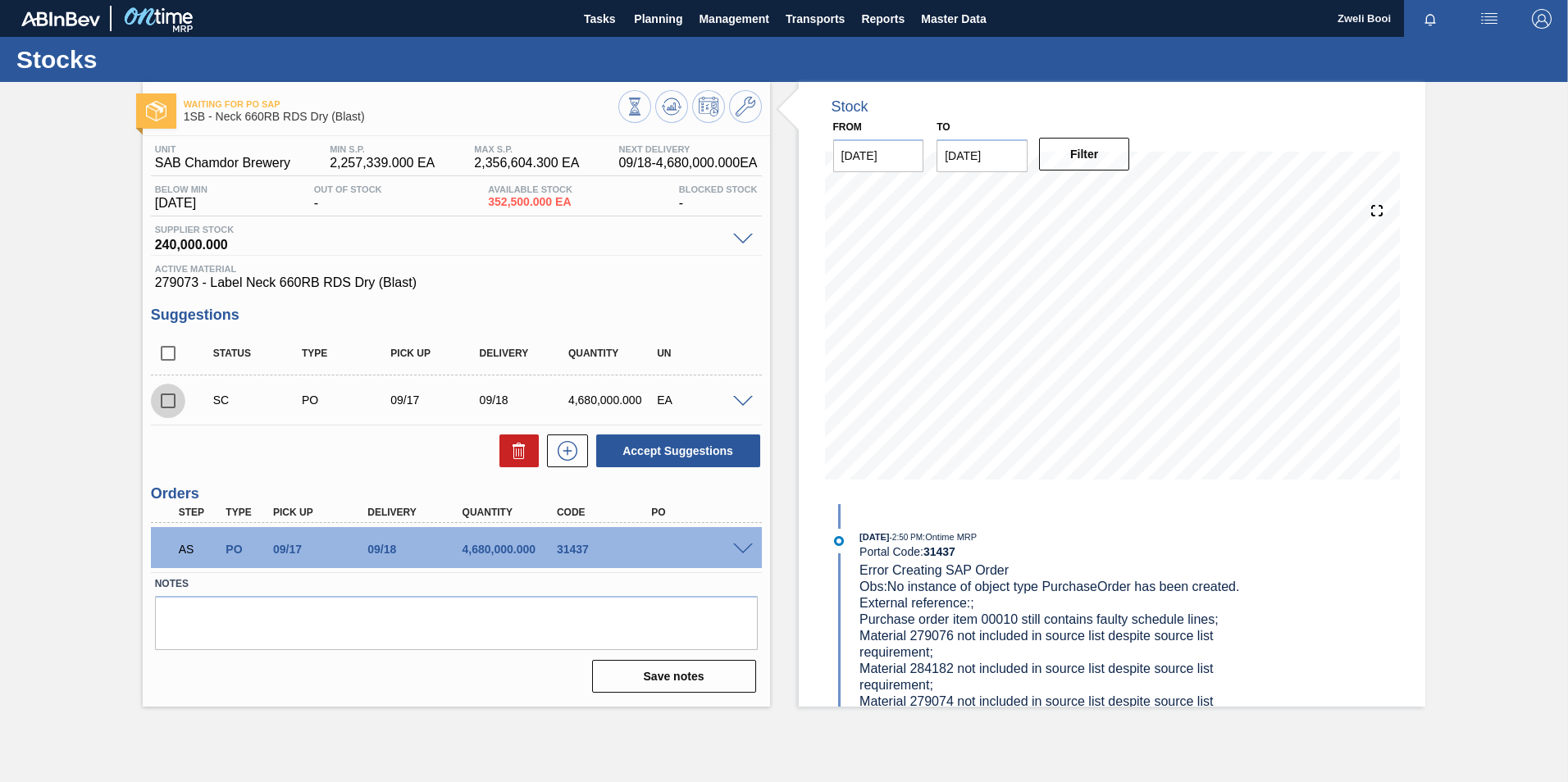
click at [158, 396] on input "checkbox" at bounding box center [168, 400] width 35 height 35
click at [703, 461] on button "Accept Suggestions" at bounding box center [678, 450] width 164 height 33
checkbox input "false"
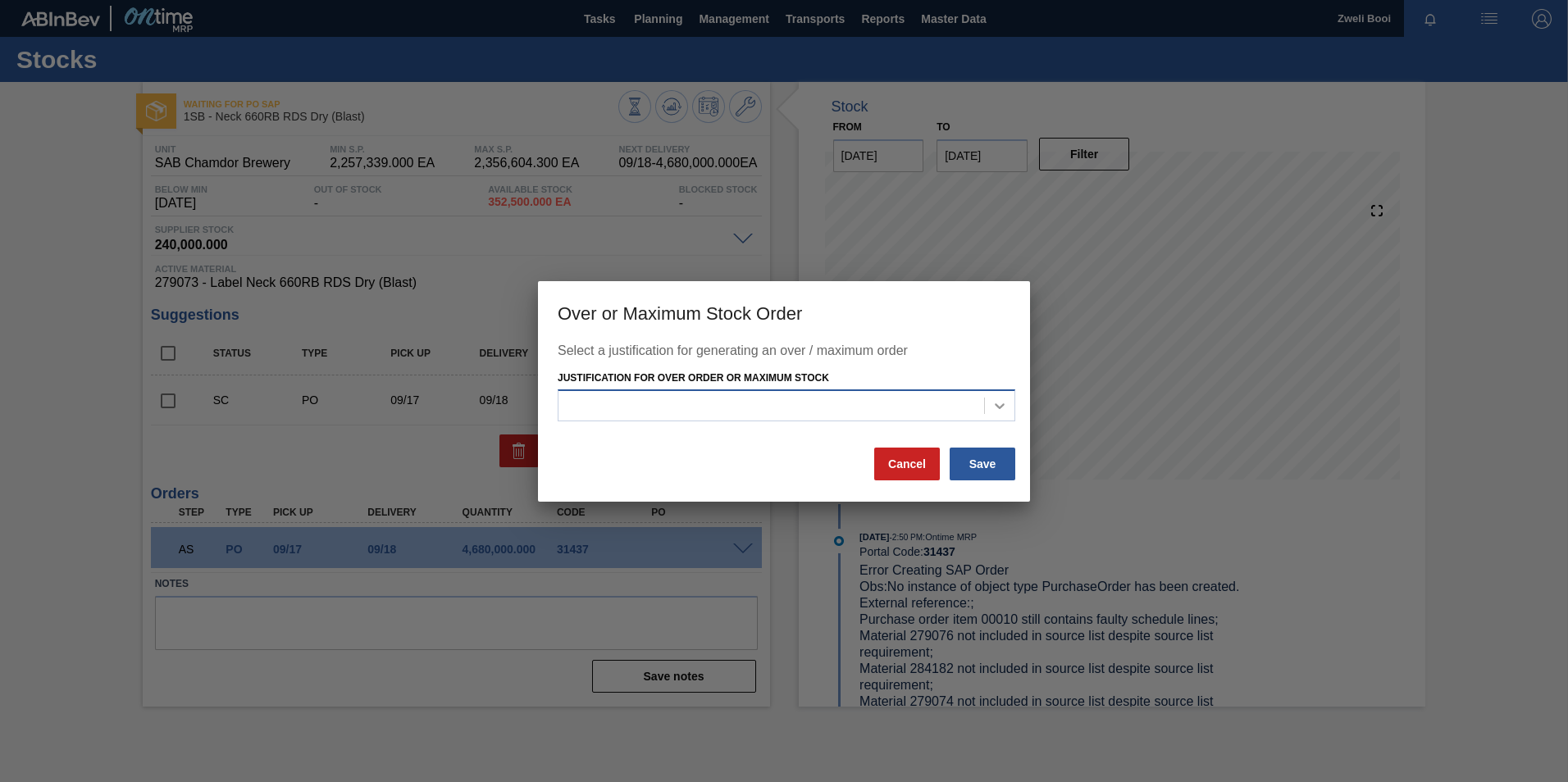
click at [1010, 405] on div at bounding box center [999, 405] width 29 height 29
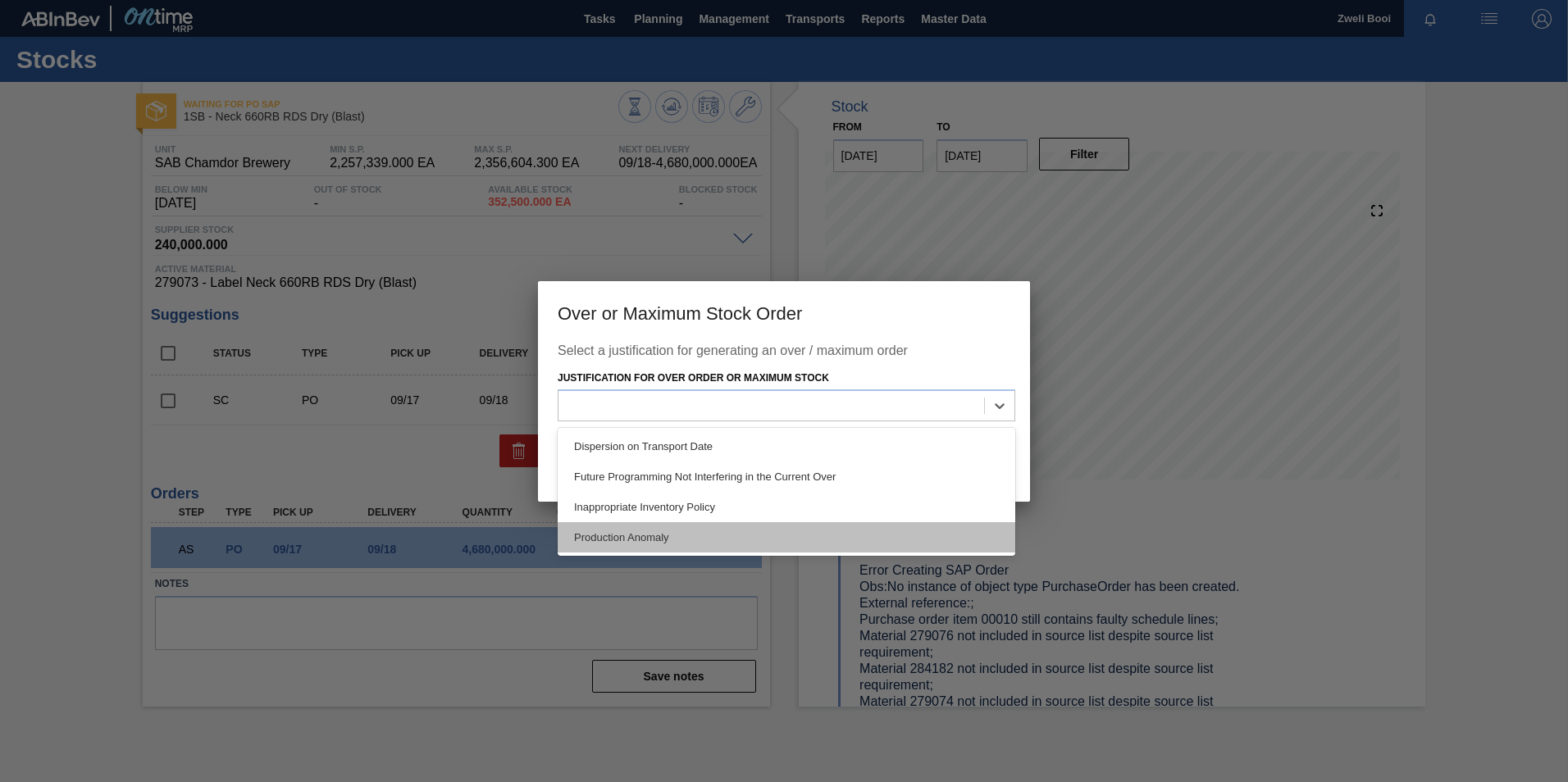
click at [747, 544] on div "Production Anomaly" at bounding box center [787, 537] width 458 height 30
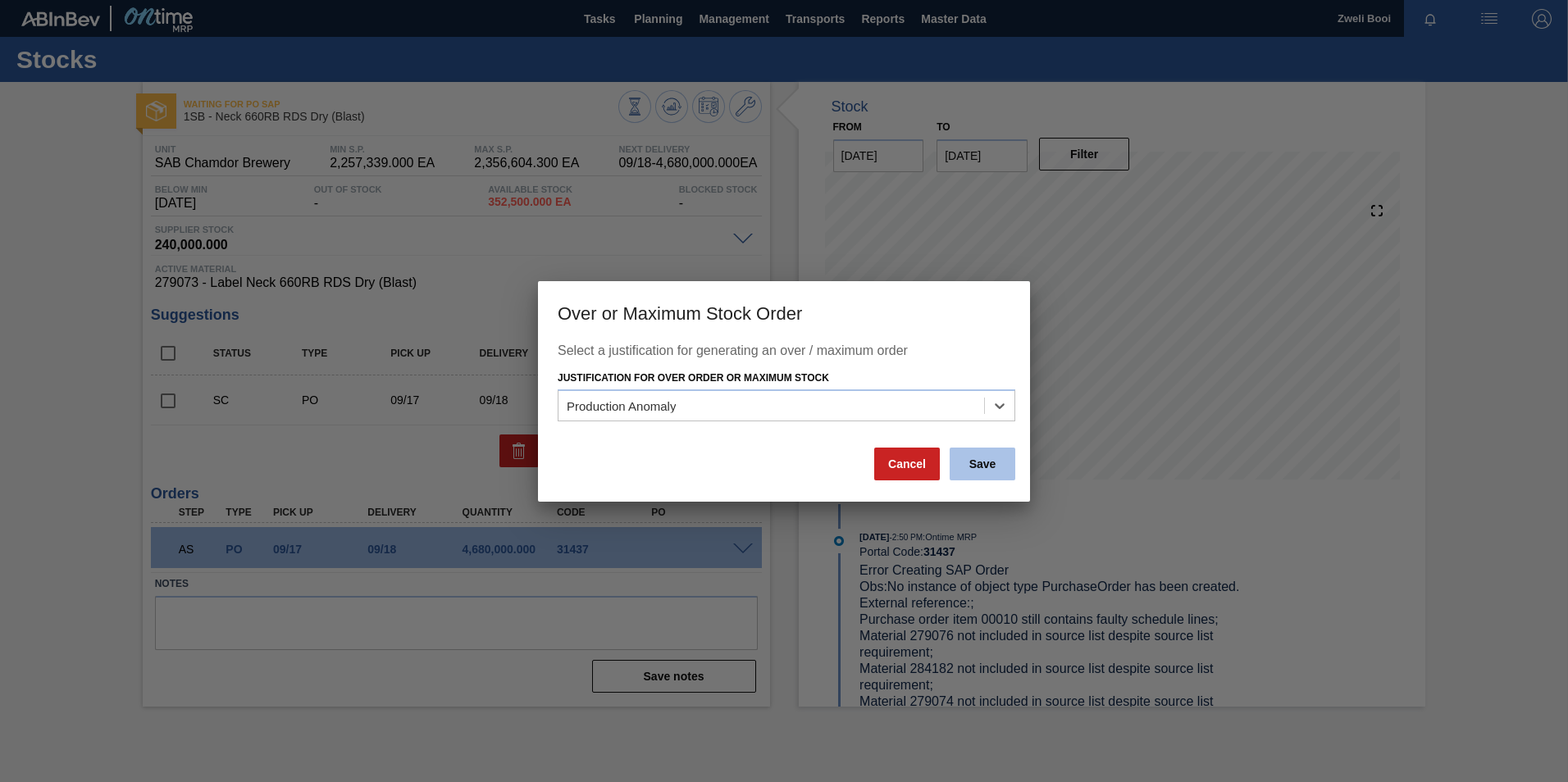
click at [995, 463] on button "Save" at bounding box center [983, 463] width 66 height 33
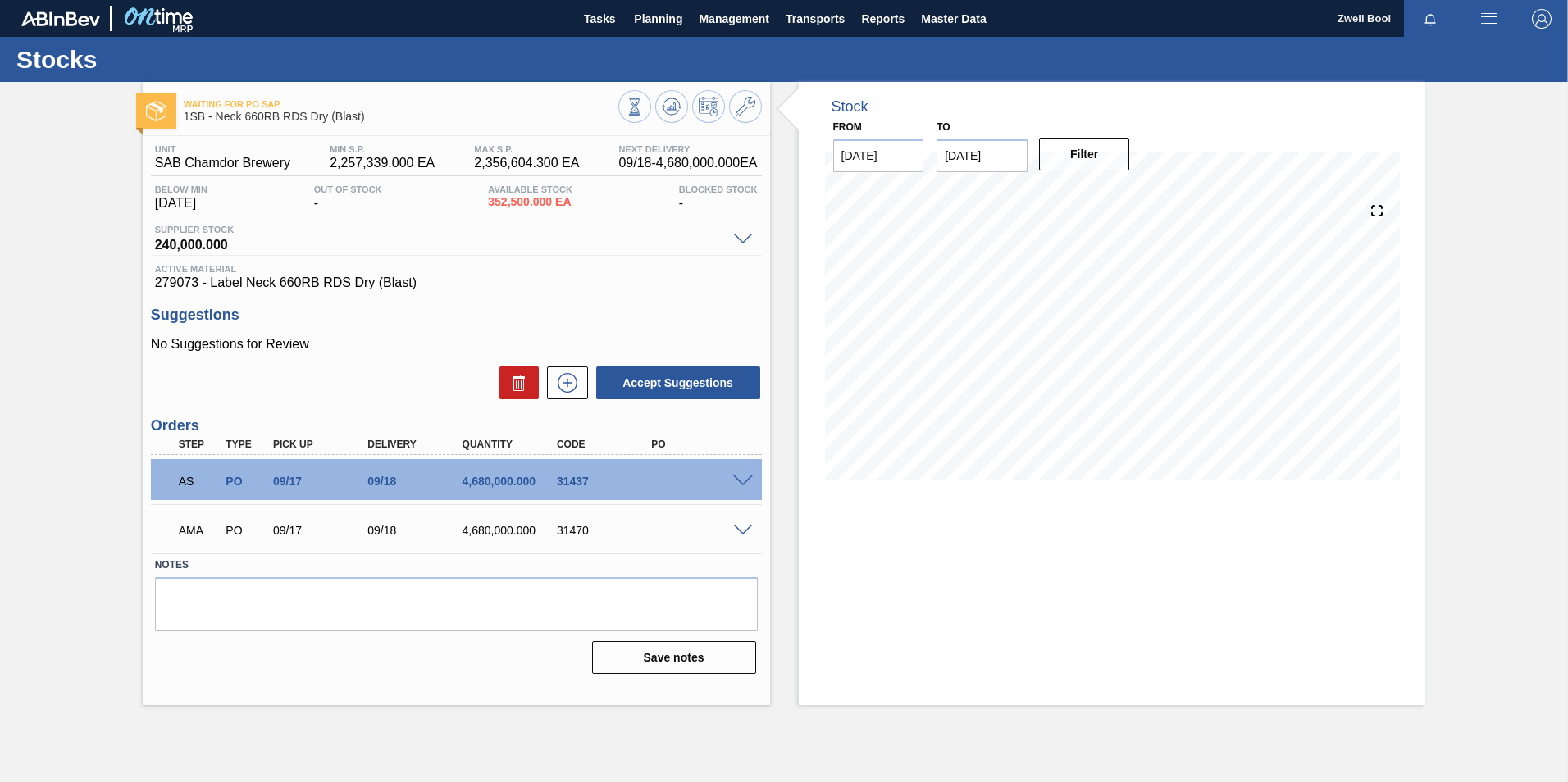
click at [743, 525] on span at bounding box center [743, 531] width 20 height 12
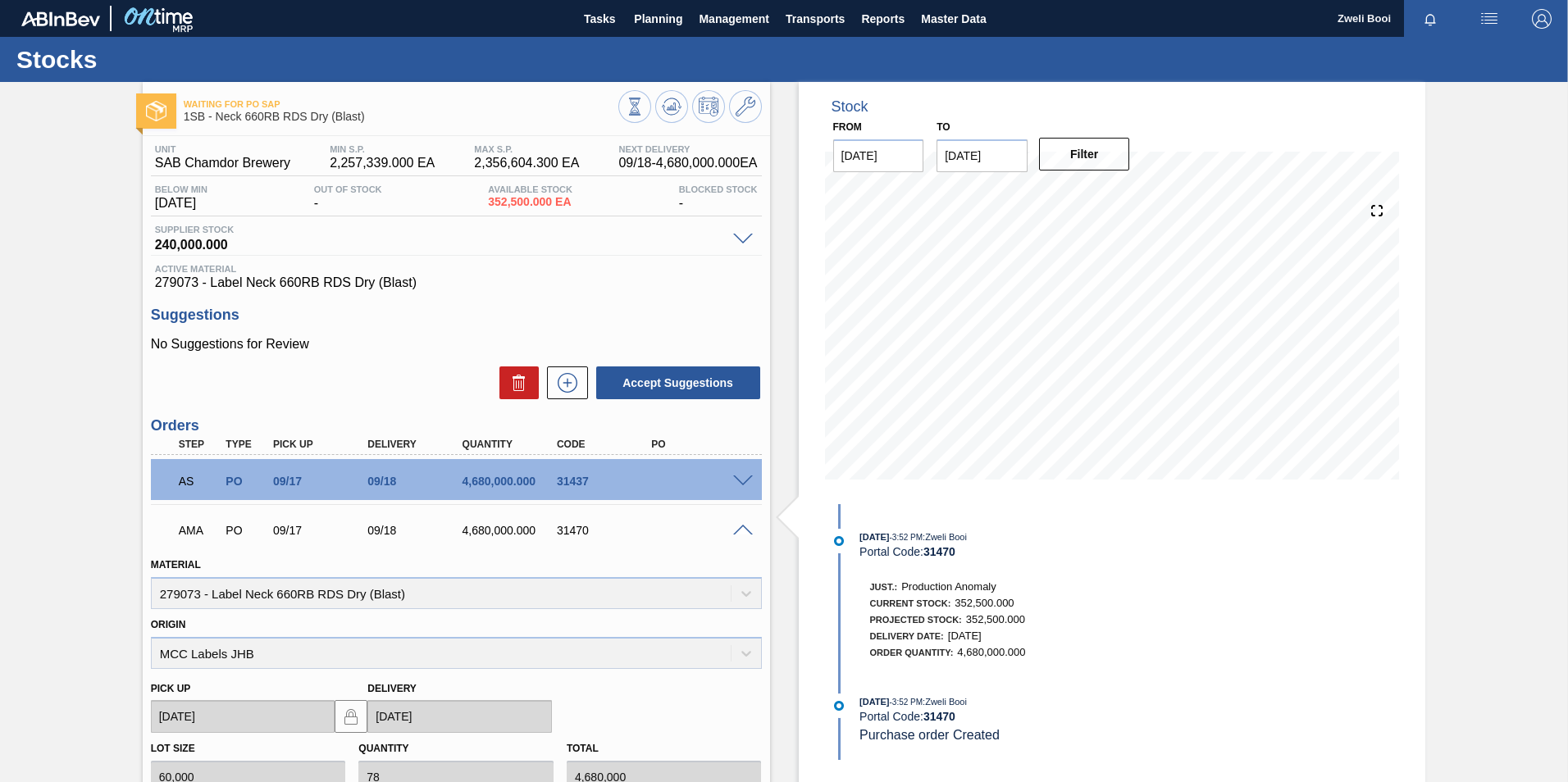
click at [742, 526] on span at bounding box center [743, 531] width 20 height 12
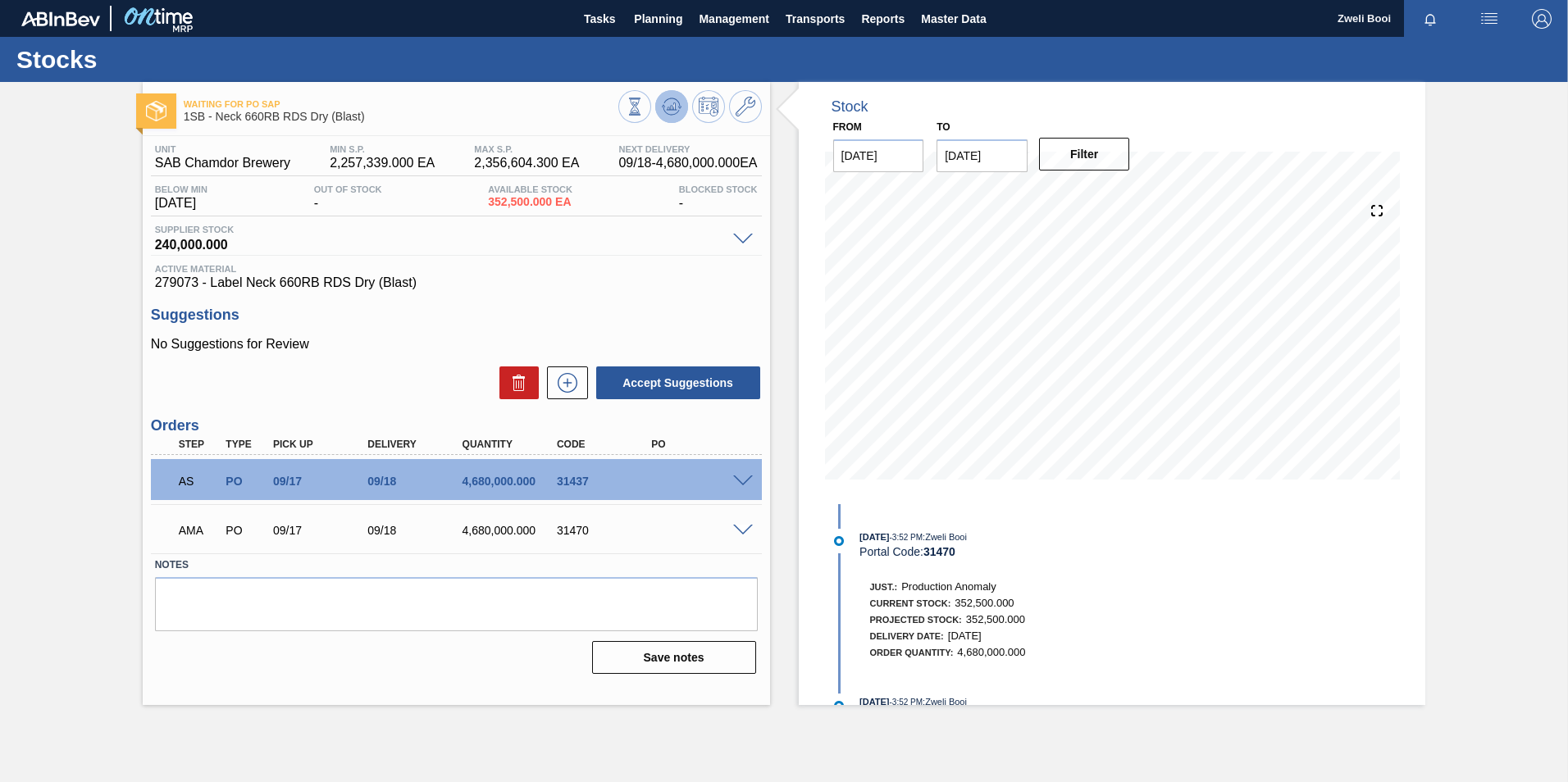
click at [666, 103] on icon at bounding box center [671, 106] width 20 height 20
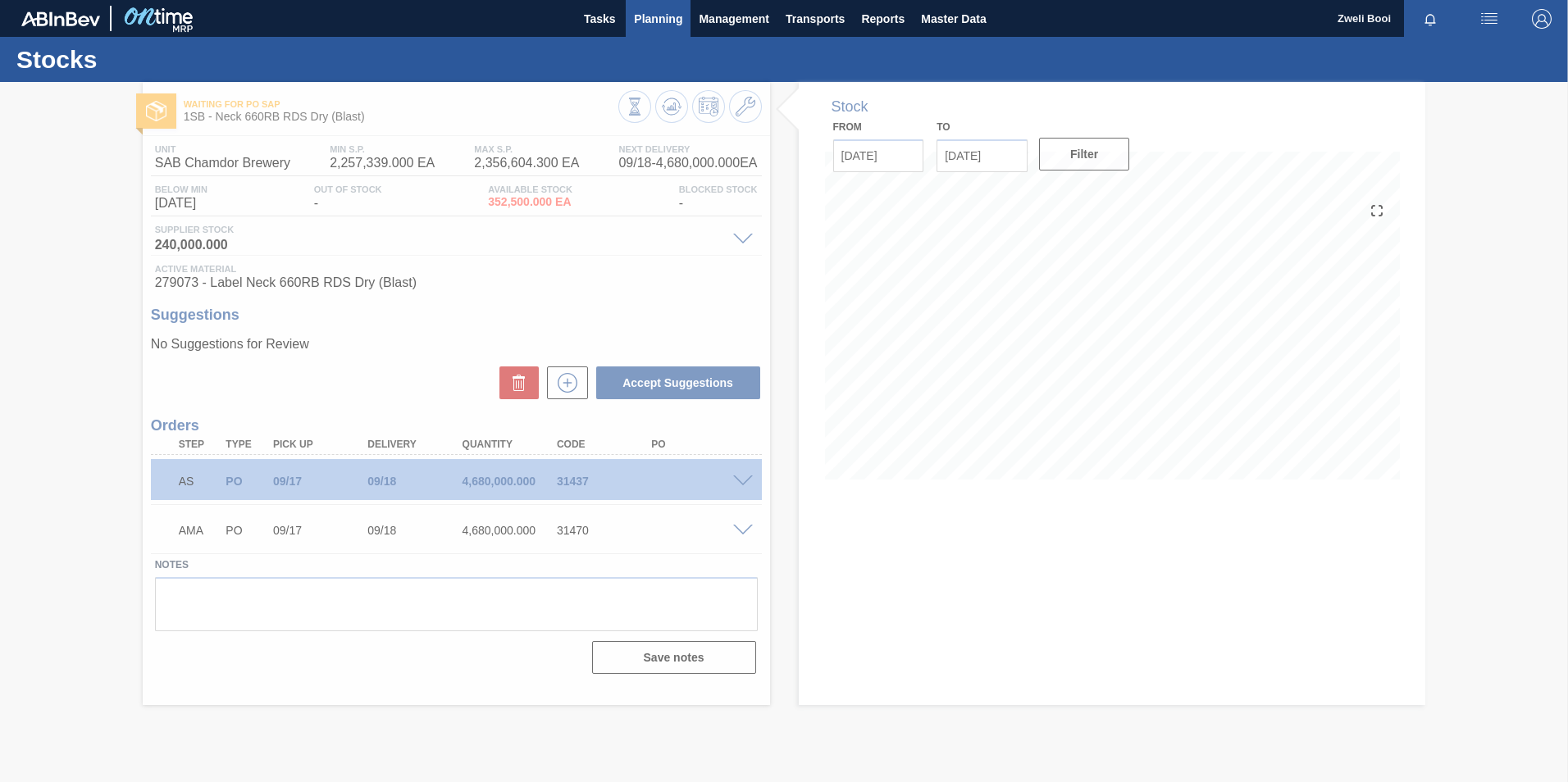
click at [664, 19] on span "Planning" at bounding box center [658, 19] width 49 height 20
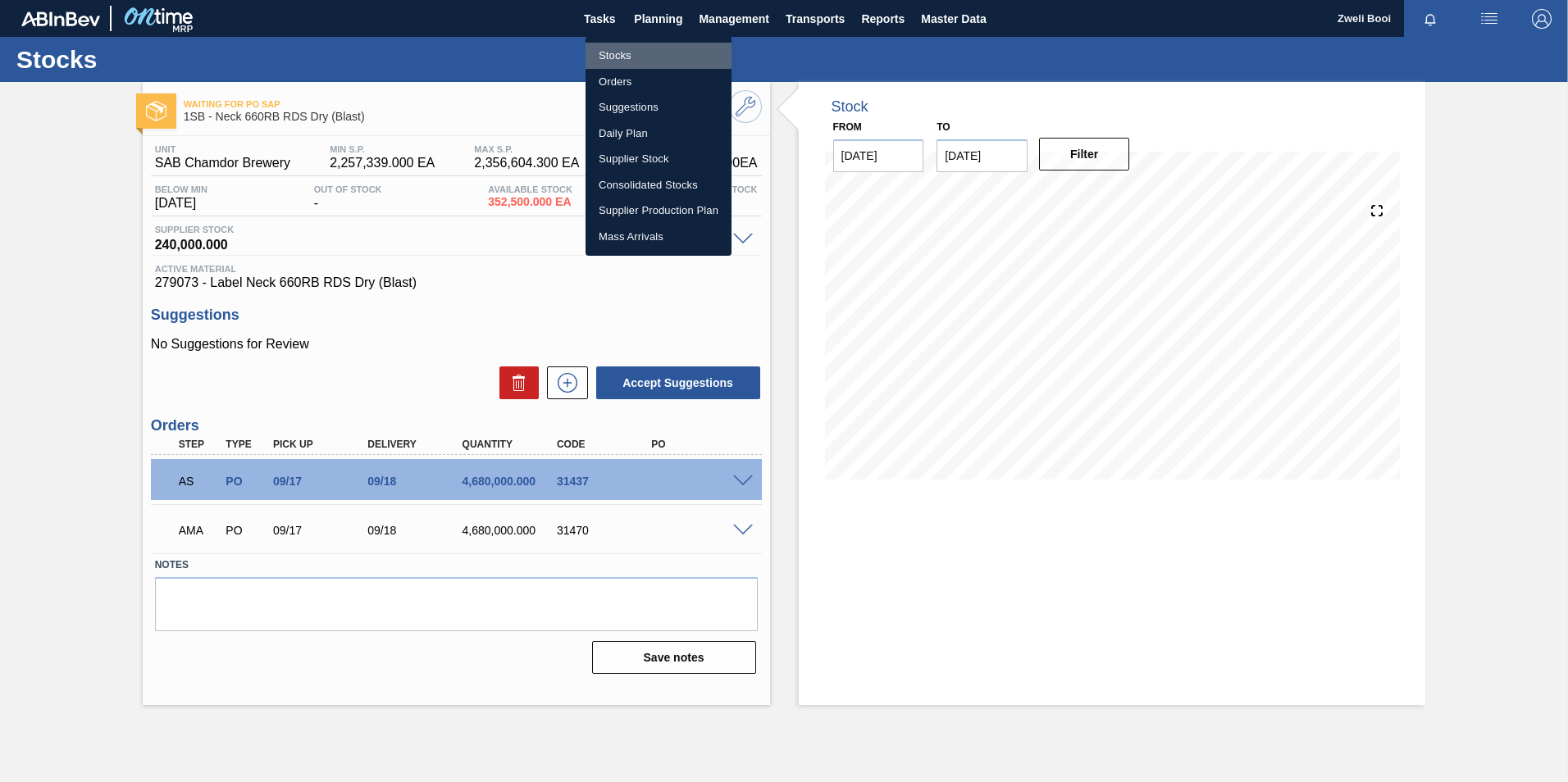
click at [620, 54] on li "Stocks" at bounding box center [658, 55] width 146 height 26
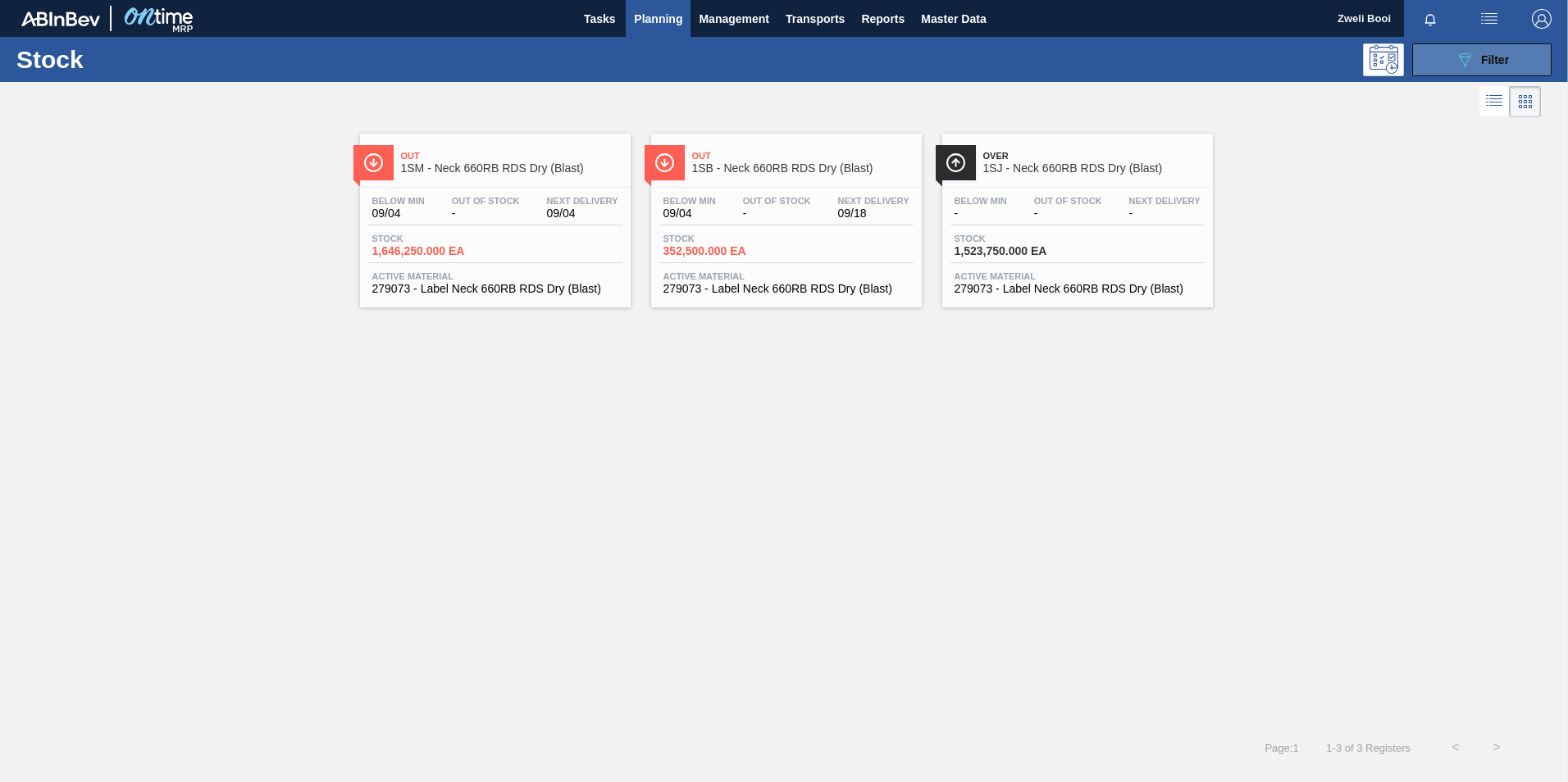
click at [1495, 53] on span "Filter" at bounding box center [1495, 60] width 28 height 13
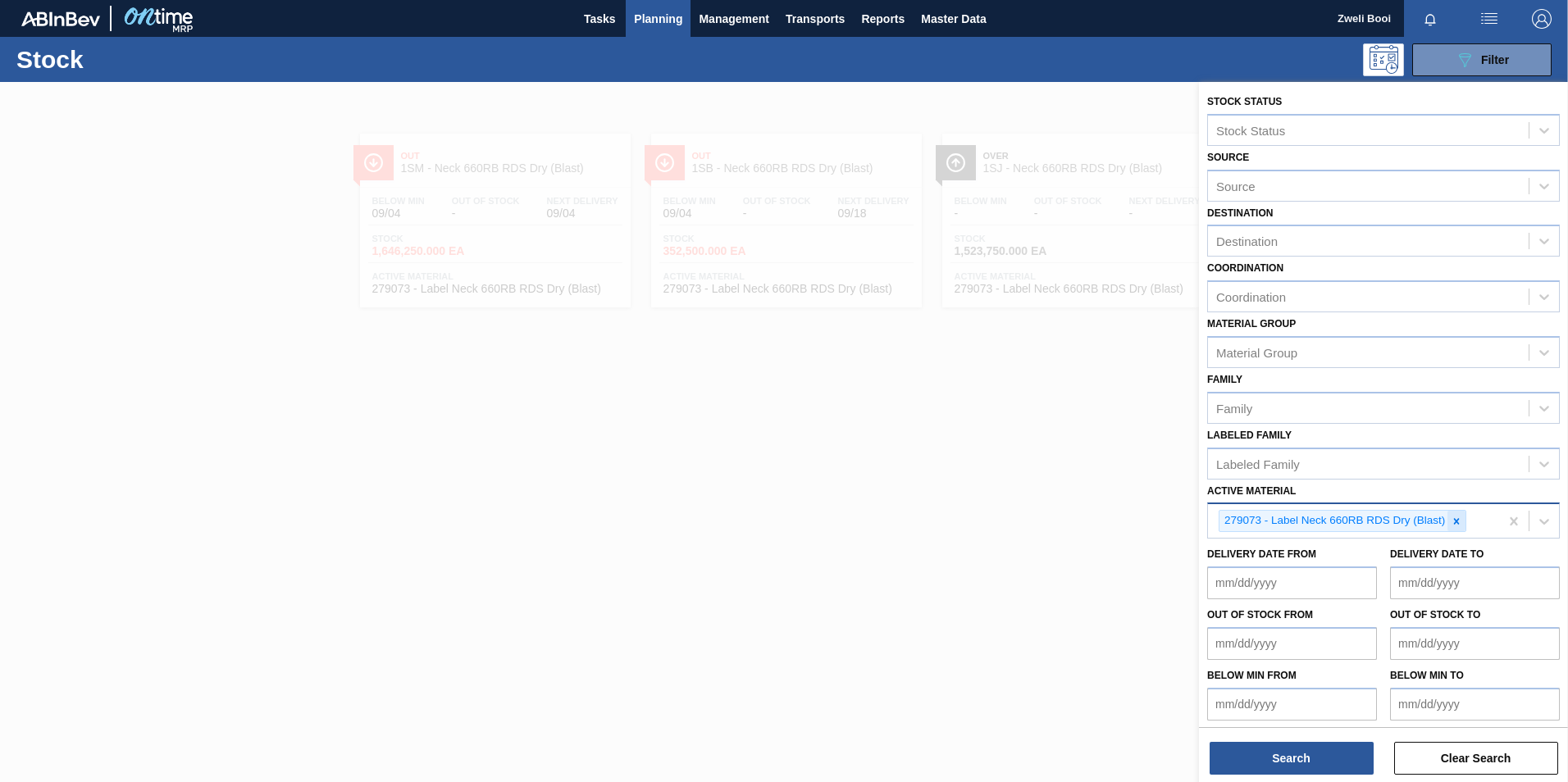
click at [1456, 513] on div at bounding box center [1455, 521] width 18 height 21
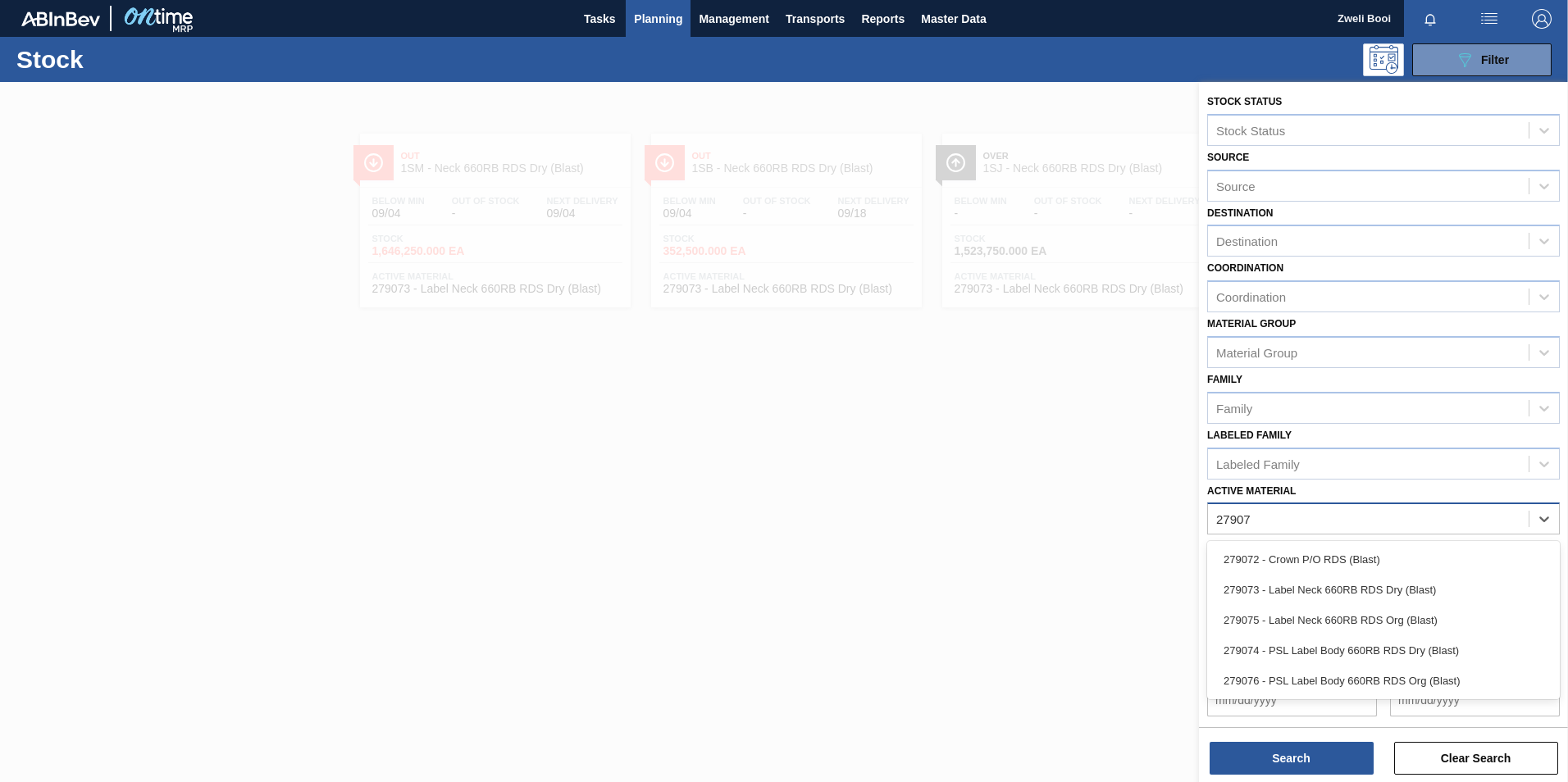
type Material "279074"
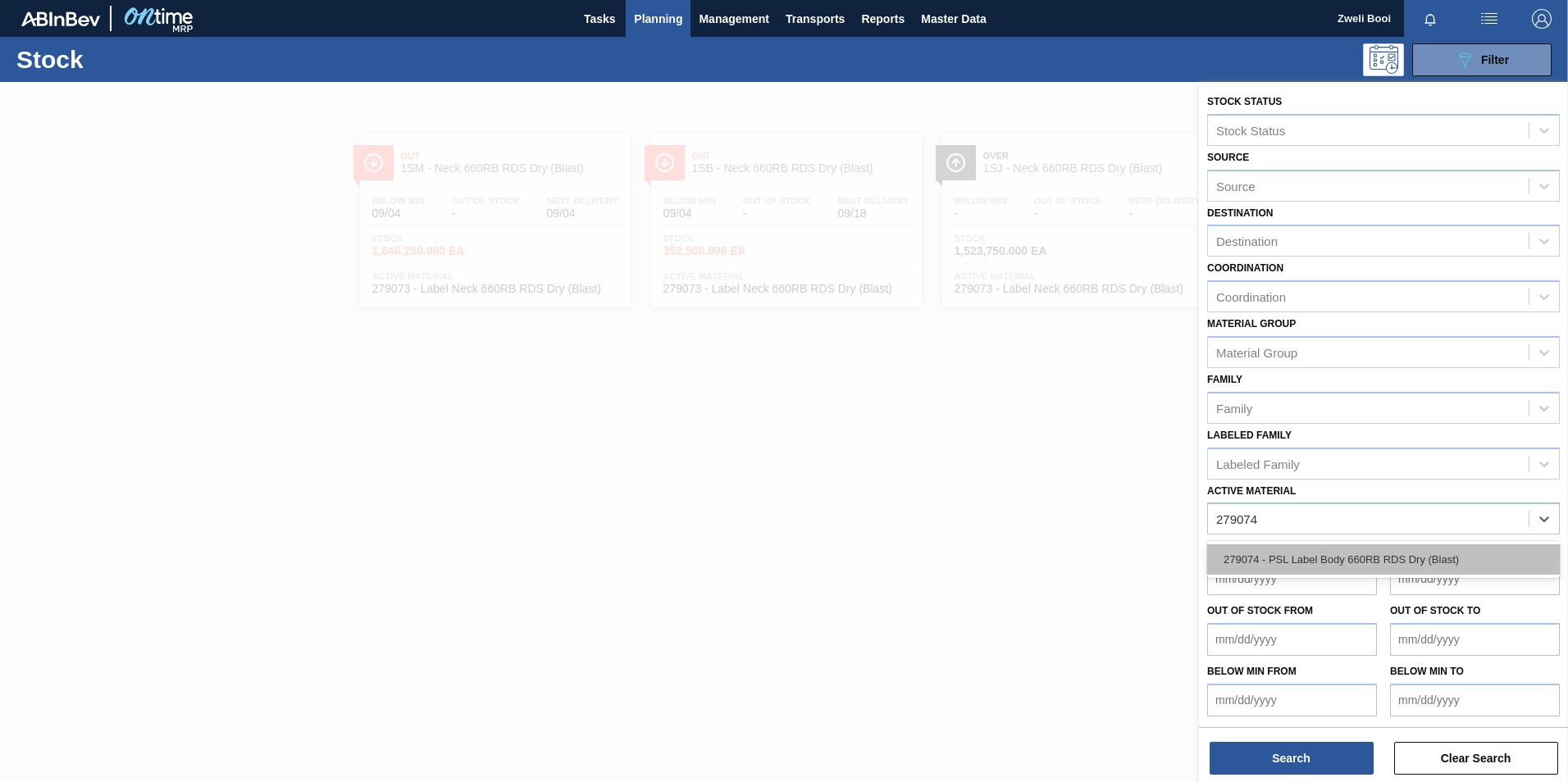
click at [1358, 570] on div "279074 - PSL Label Body 660RB RDS Dry (Blast)" at bounding box center [1383, 560] width 353 height 30
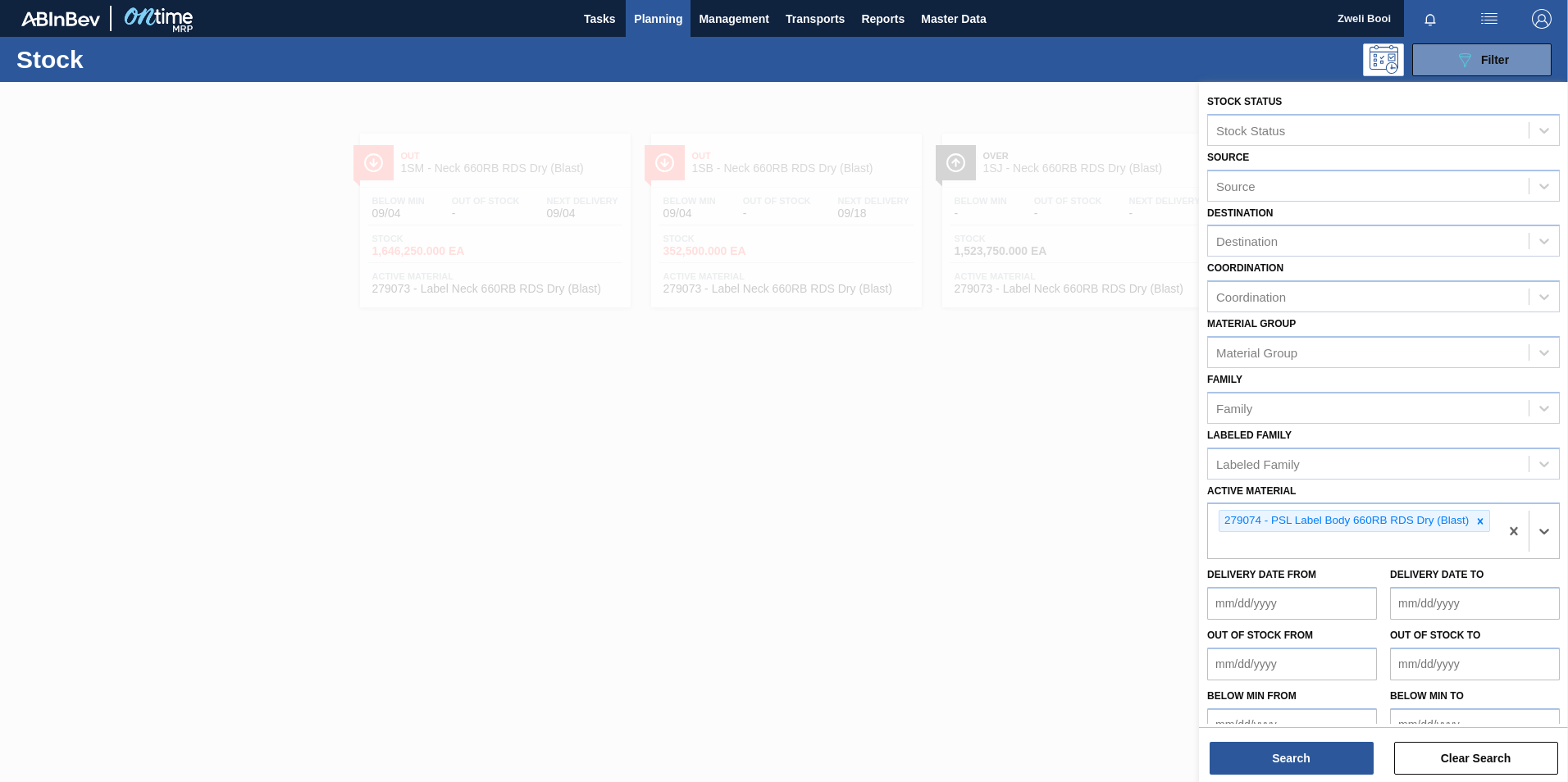
click at [1300, 776] on div "Stock Status Stock Status Source Source Destination Destination Coordination Co…" at bounding box center [1383, 433] width 369 height 703
click at [1307, 767] on button "Search" at bounding box center [1291, 758] width 164 height 33
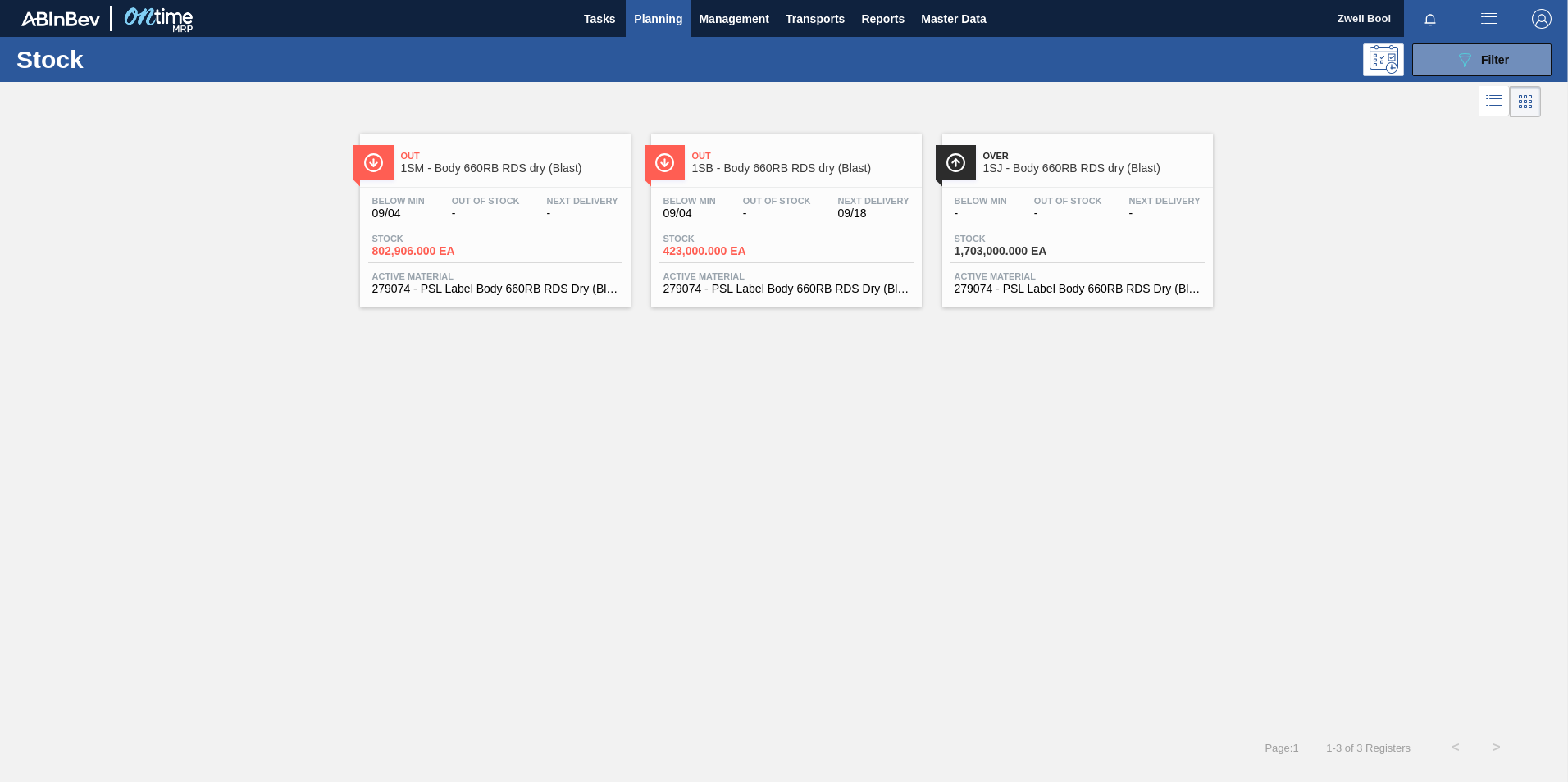
click at [764, 214] on span "-" at bounding box center [776, 213] width 68 height 12
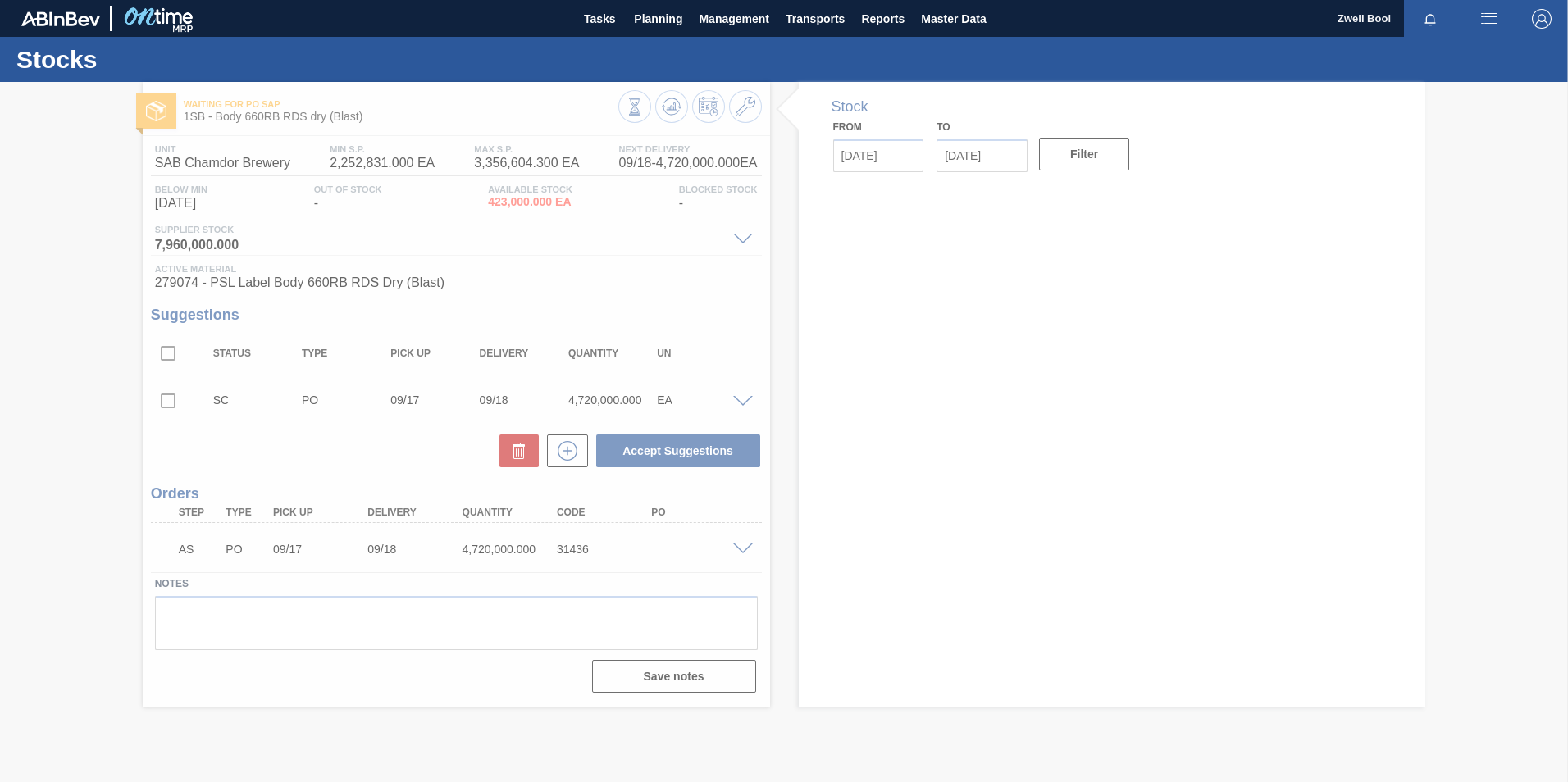
type up31436 "[DATE]"
type input "[DATE]"
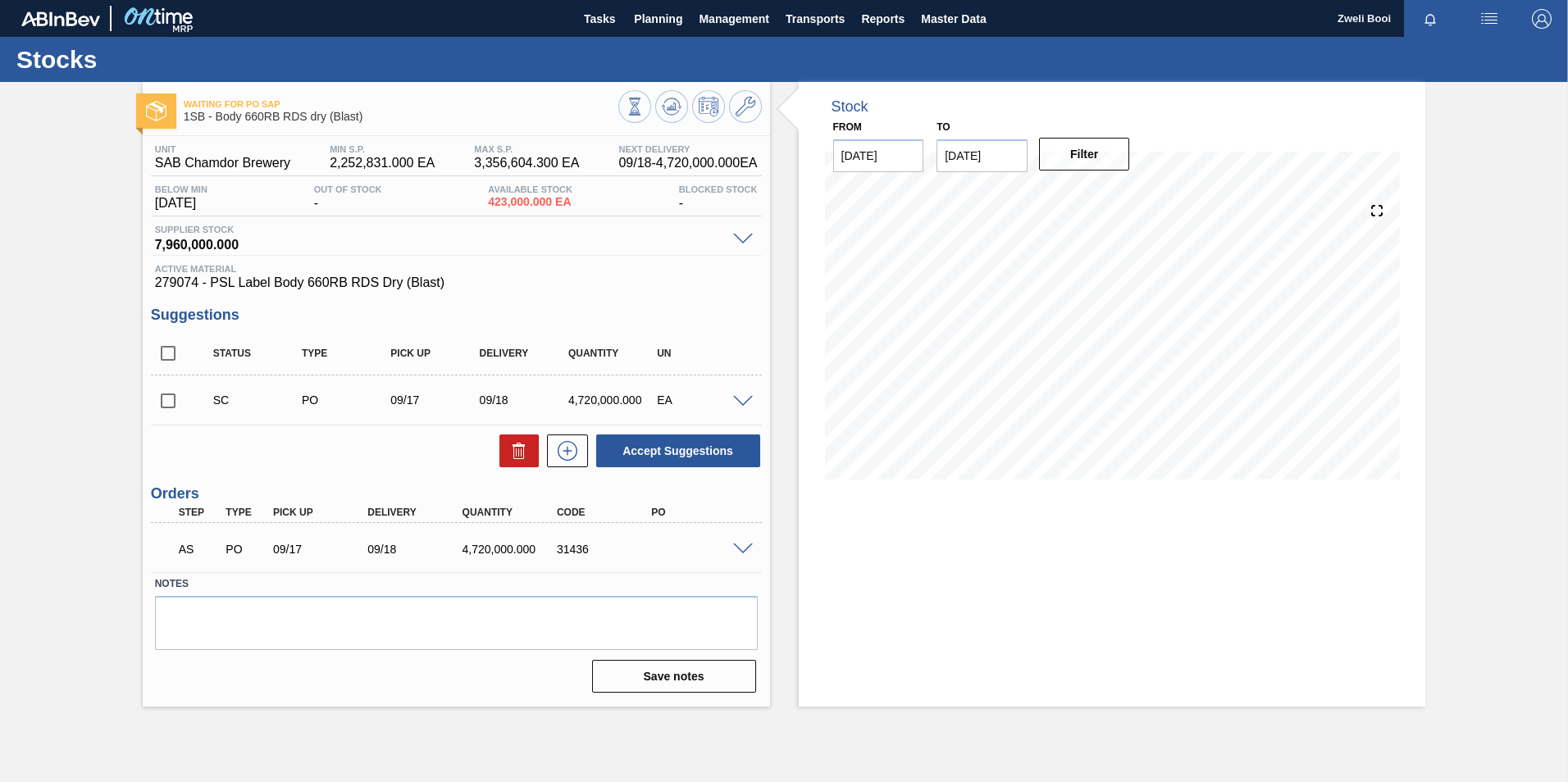
click at [742, 546] on span at bounding box center [743, 549] width 20 height 12
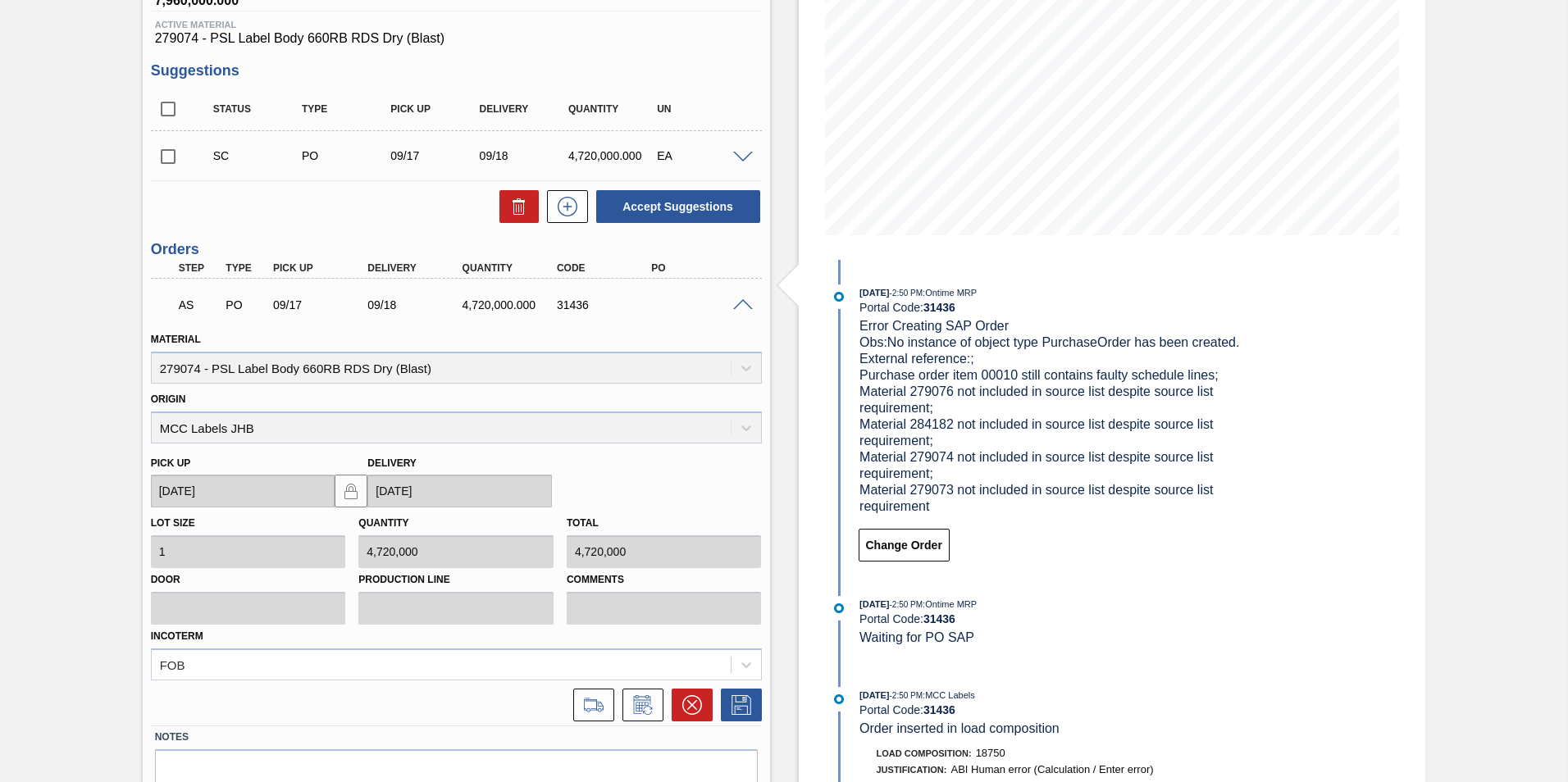
scroll to position [246, 0]
click at [742, 298] on span at bounding box center [743, 303] width 20 height 12
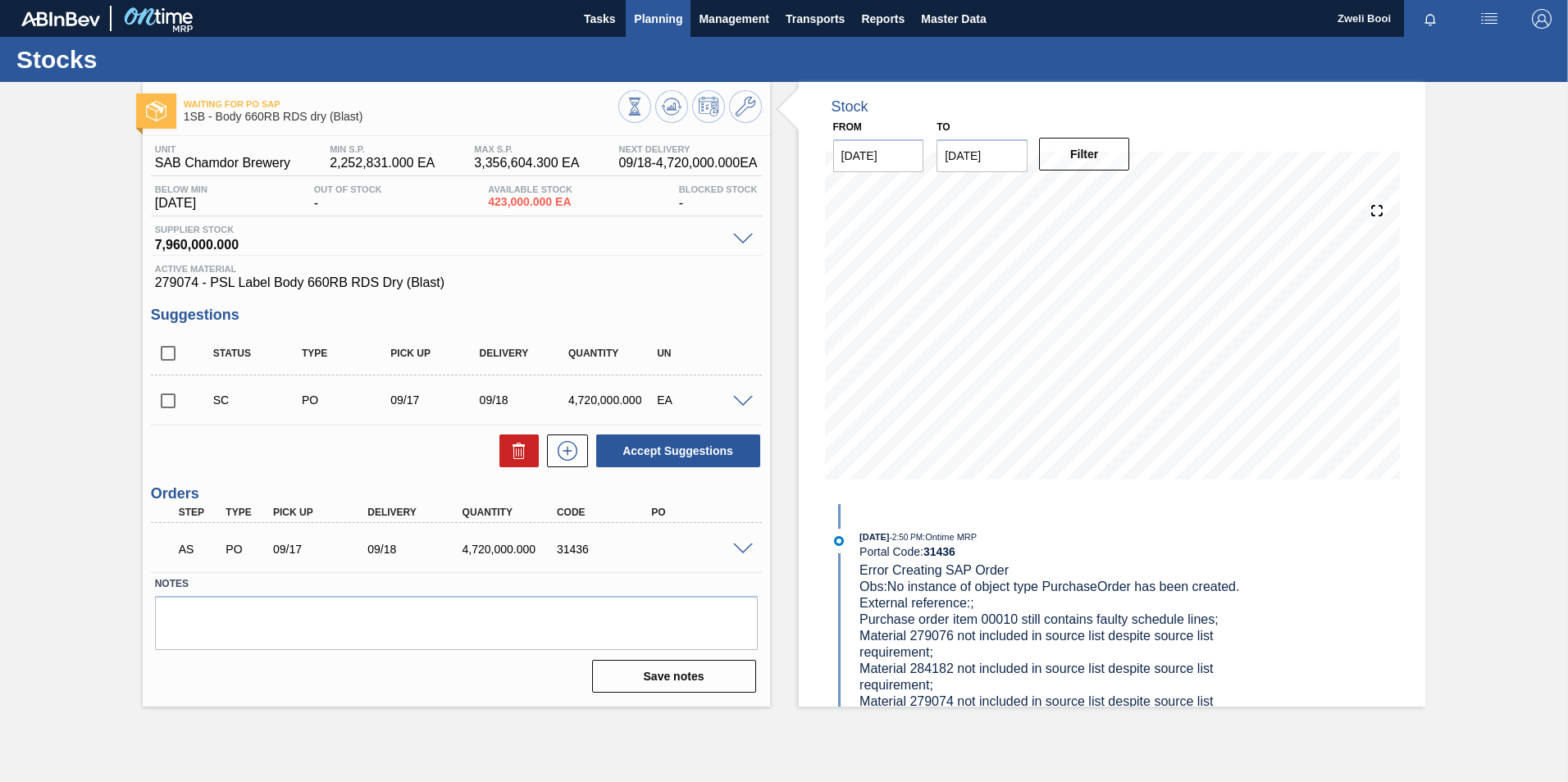
click at [665, 16] on span "Planning" at bounding box center [658, 19] width 49 height 20
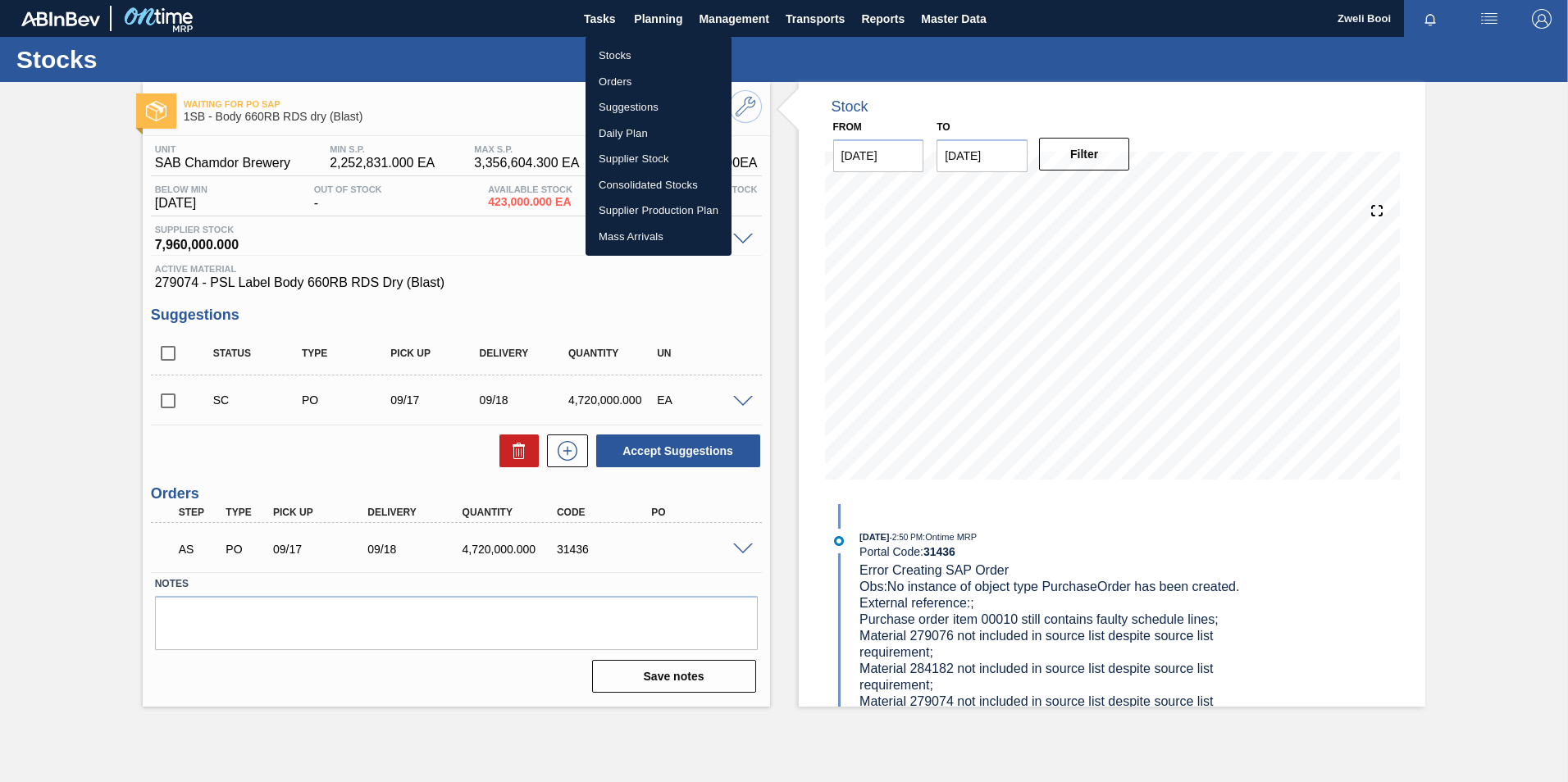
drag, startPoint x: 648, startPoint y: 56, endPoint x: 666, endPoint y: 45, distance: 21.1
click at [648, 56] on li "Stocks" at bounding box center [658, 55] width 146 height 26
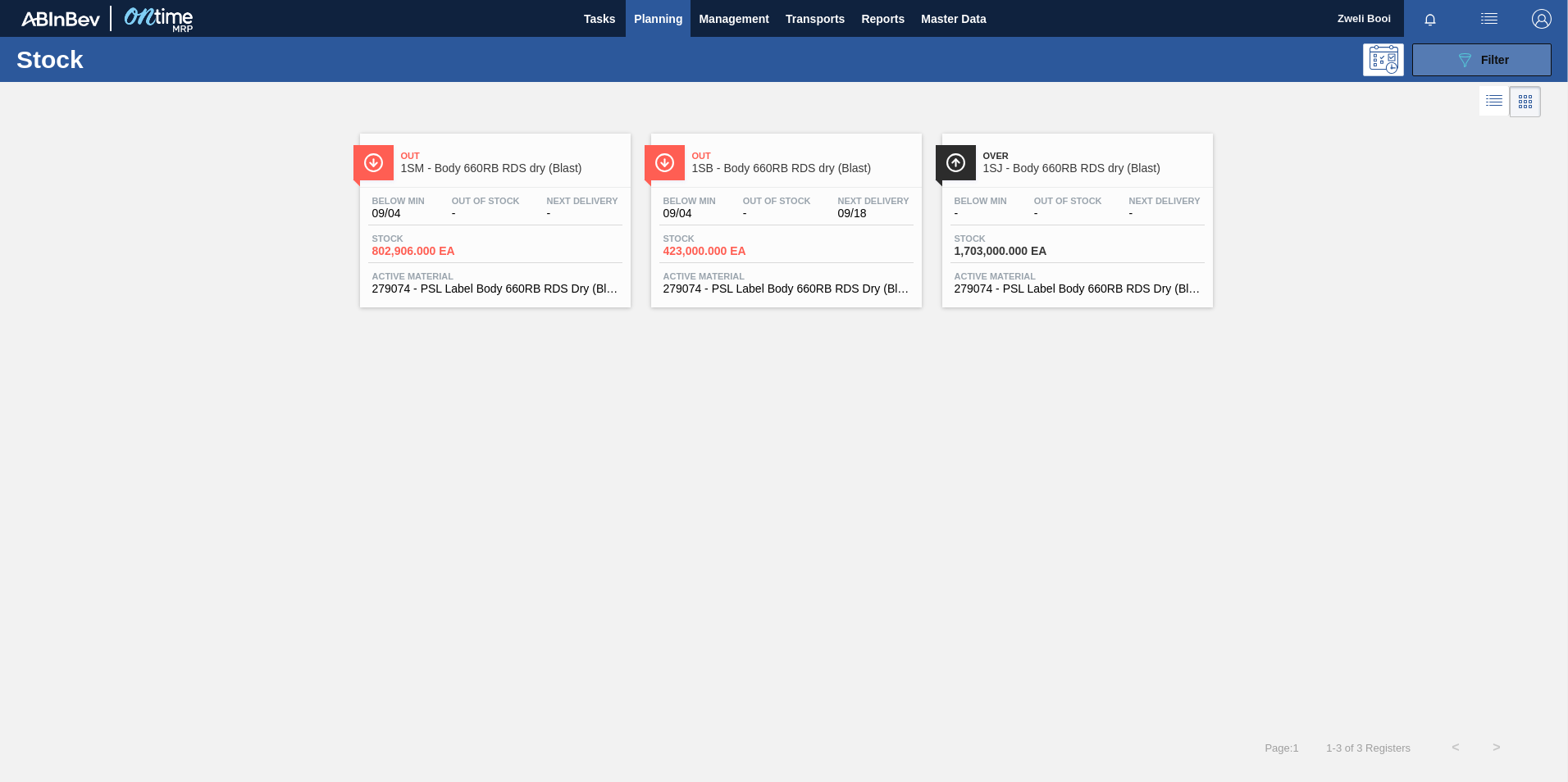
click at [1473, 62] on icon "089F7B8B-B2A5-4AFE-B5C0-19BA573D28AC" at bounding box center [1464, 59] width 20 height 20
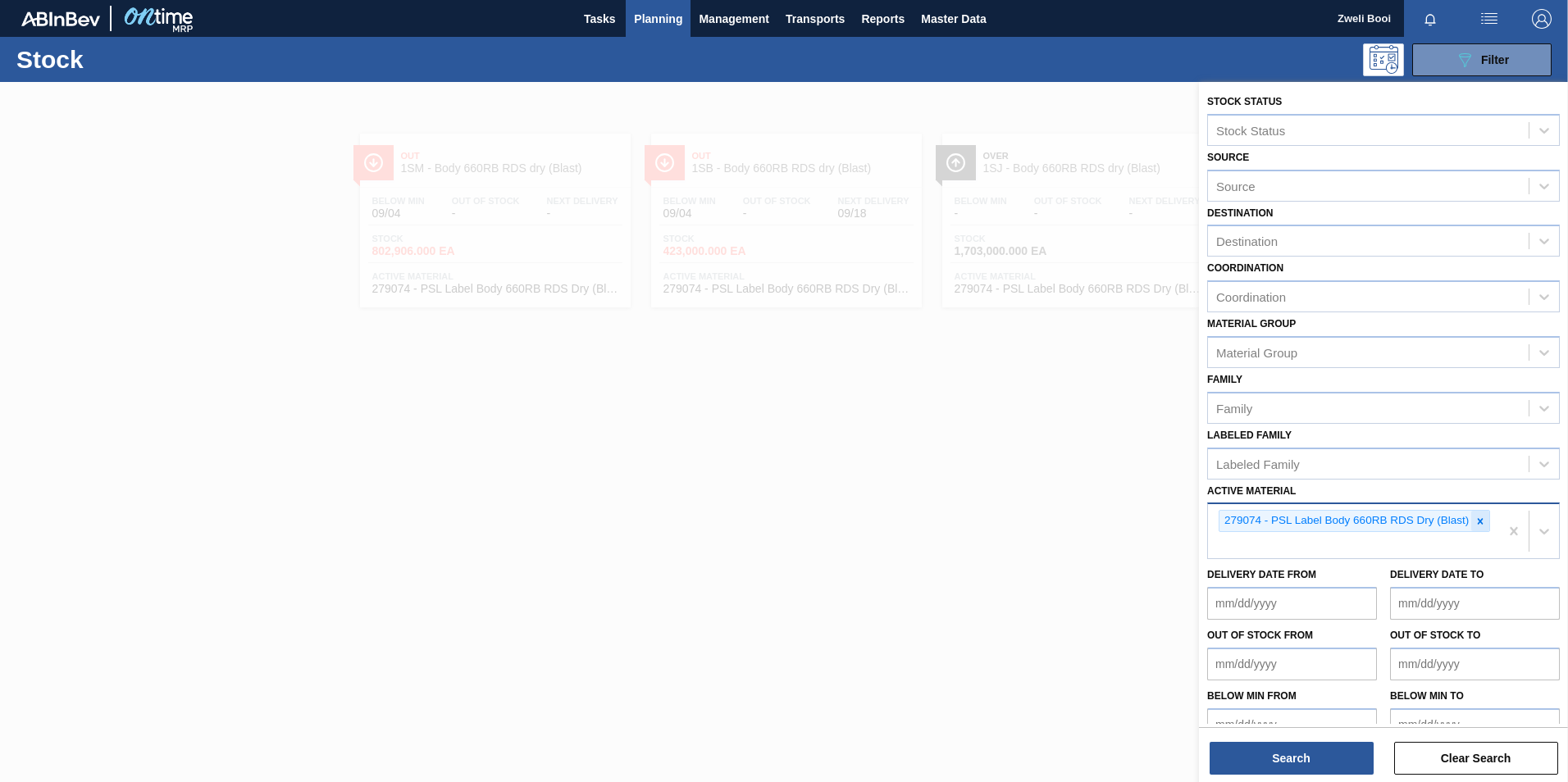
click at [1479, 516] on icon at bounding box center [1480, 521] width 11 height 11
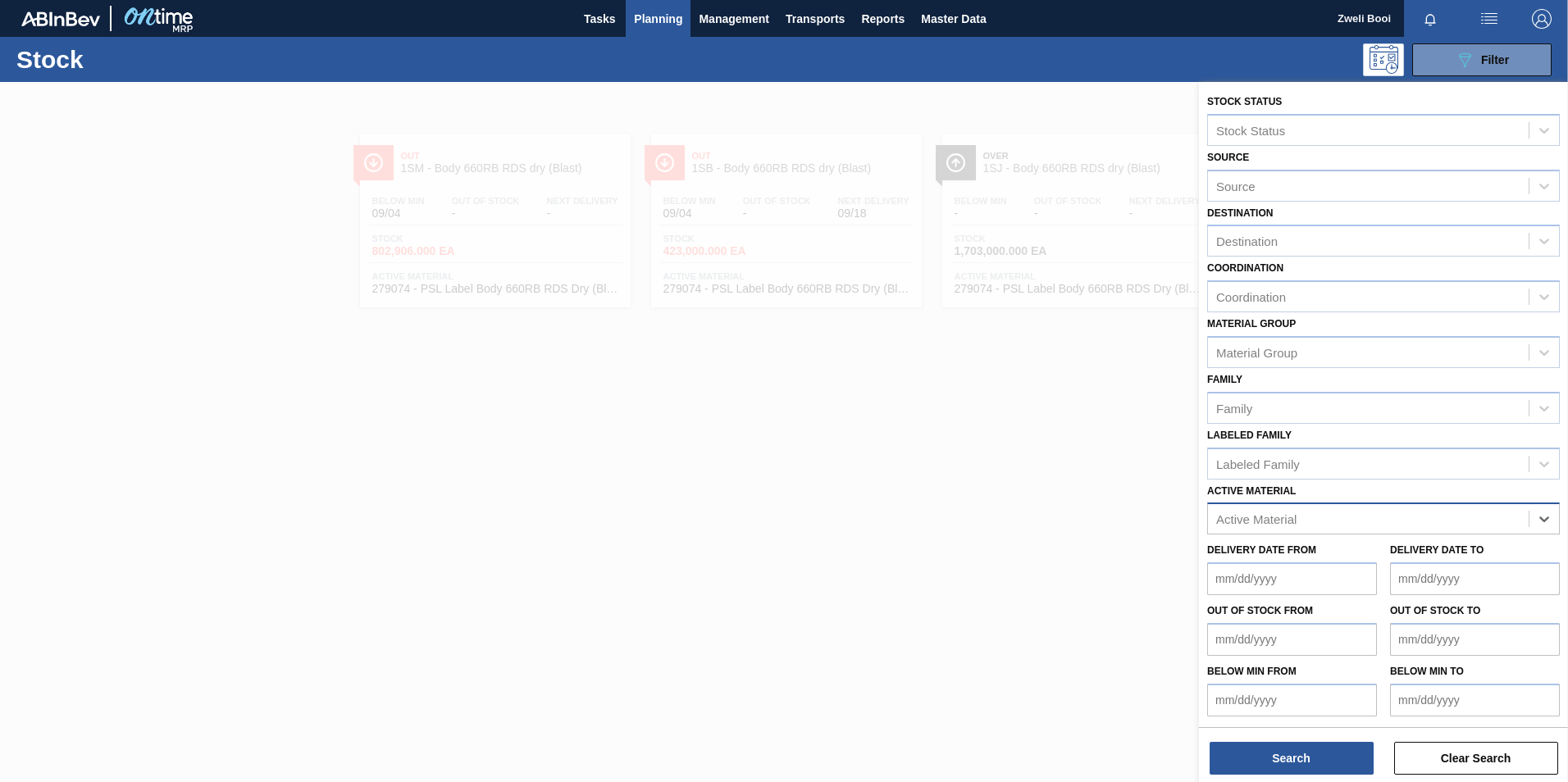
paste Material "279076"
type Material "279076"
click at [1378, 559] on div "279076 - PSL Label Body 660RB RDS Org (Blast)" at bounding box center [1383, 560] width 353 height 30
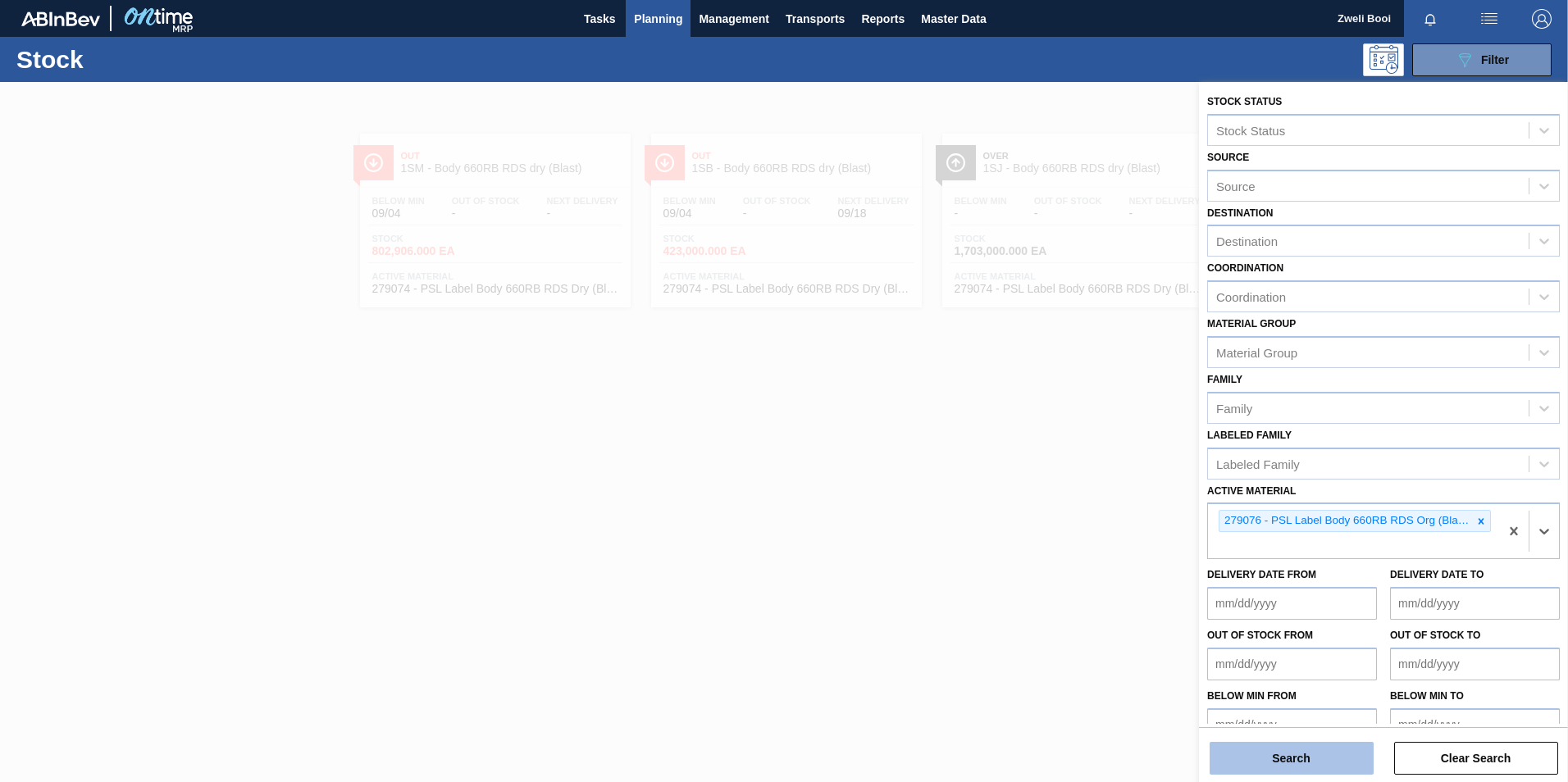
click at [1283, 764] on button "Search" at bounding box center [1291, 758] width 164 height 33
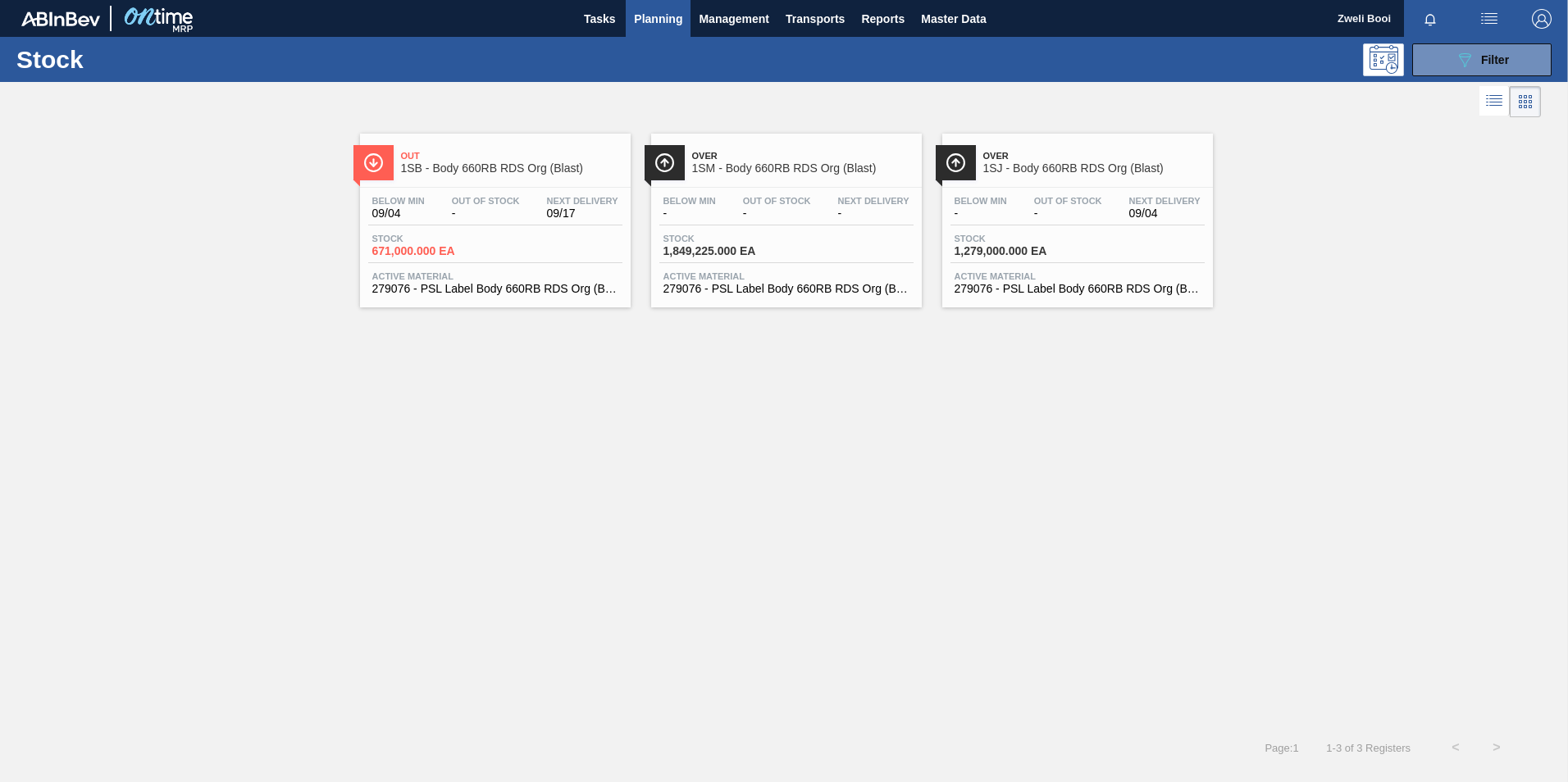
click at [570, 197] on span "Next Delivery" at bounding box center [582, 201] width 71 height 9
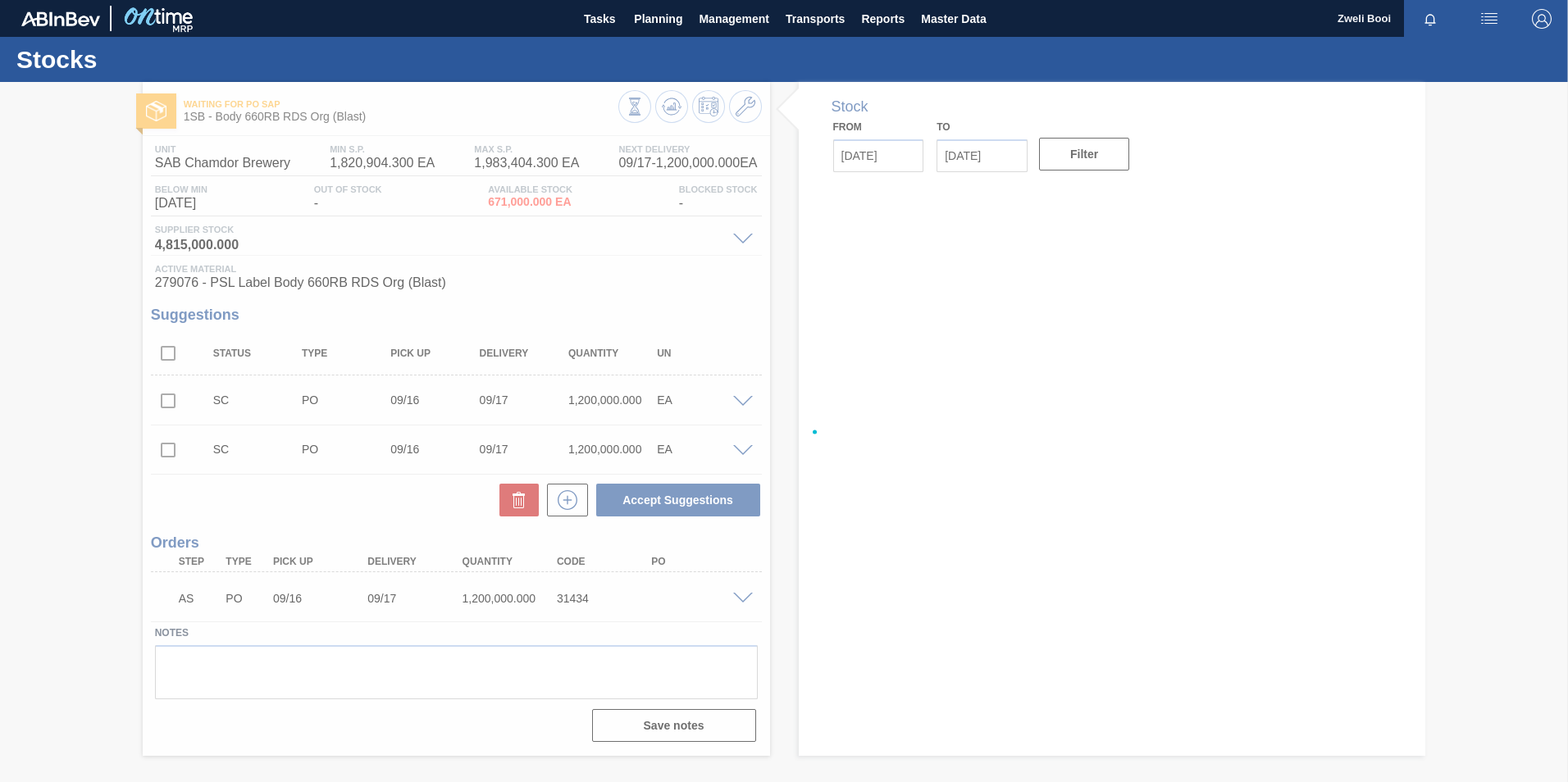
type input "[DATE]"
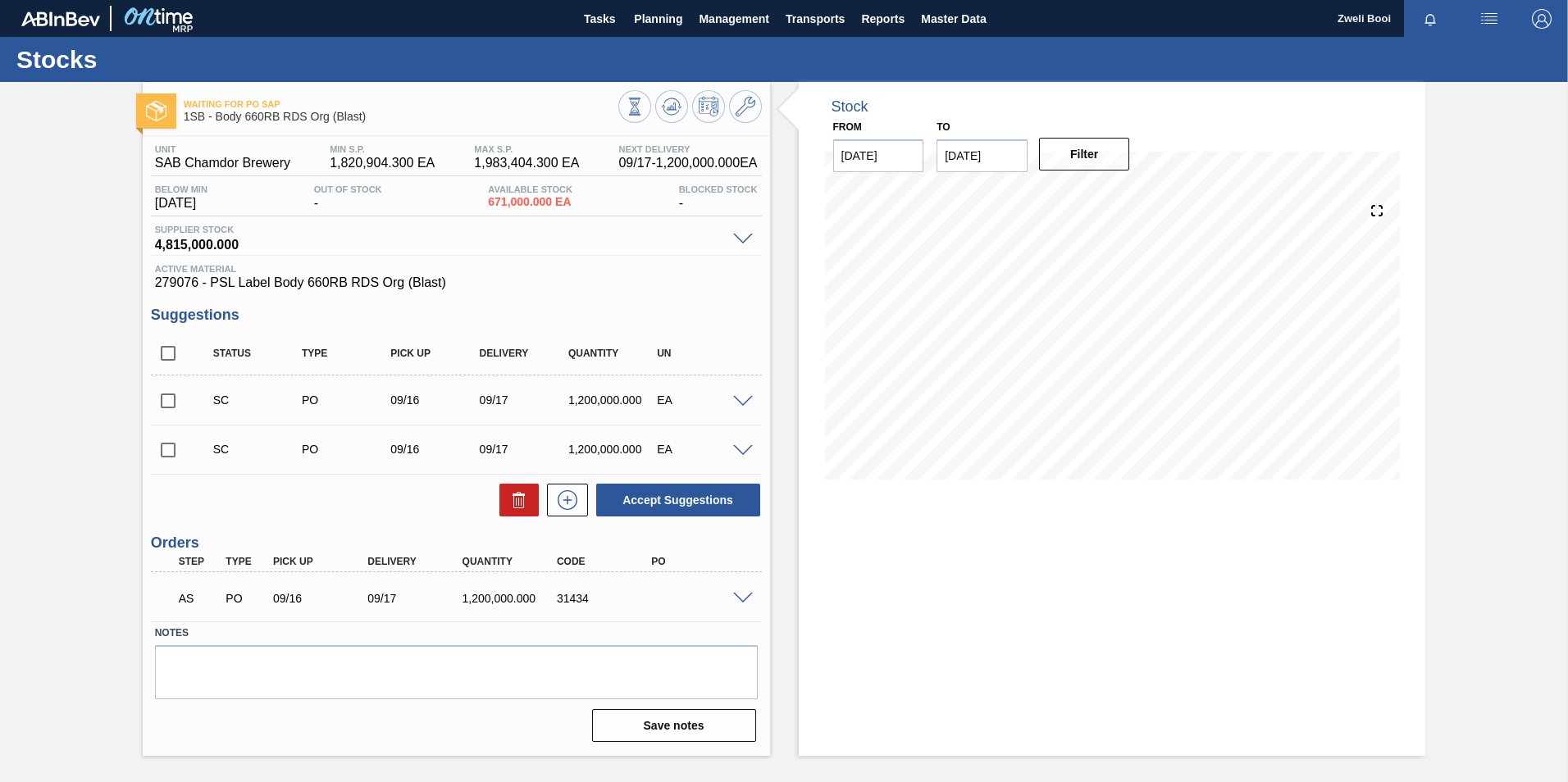
click at [742, 595] on span at bounding box center [743, 598] width 20 height 12
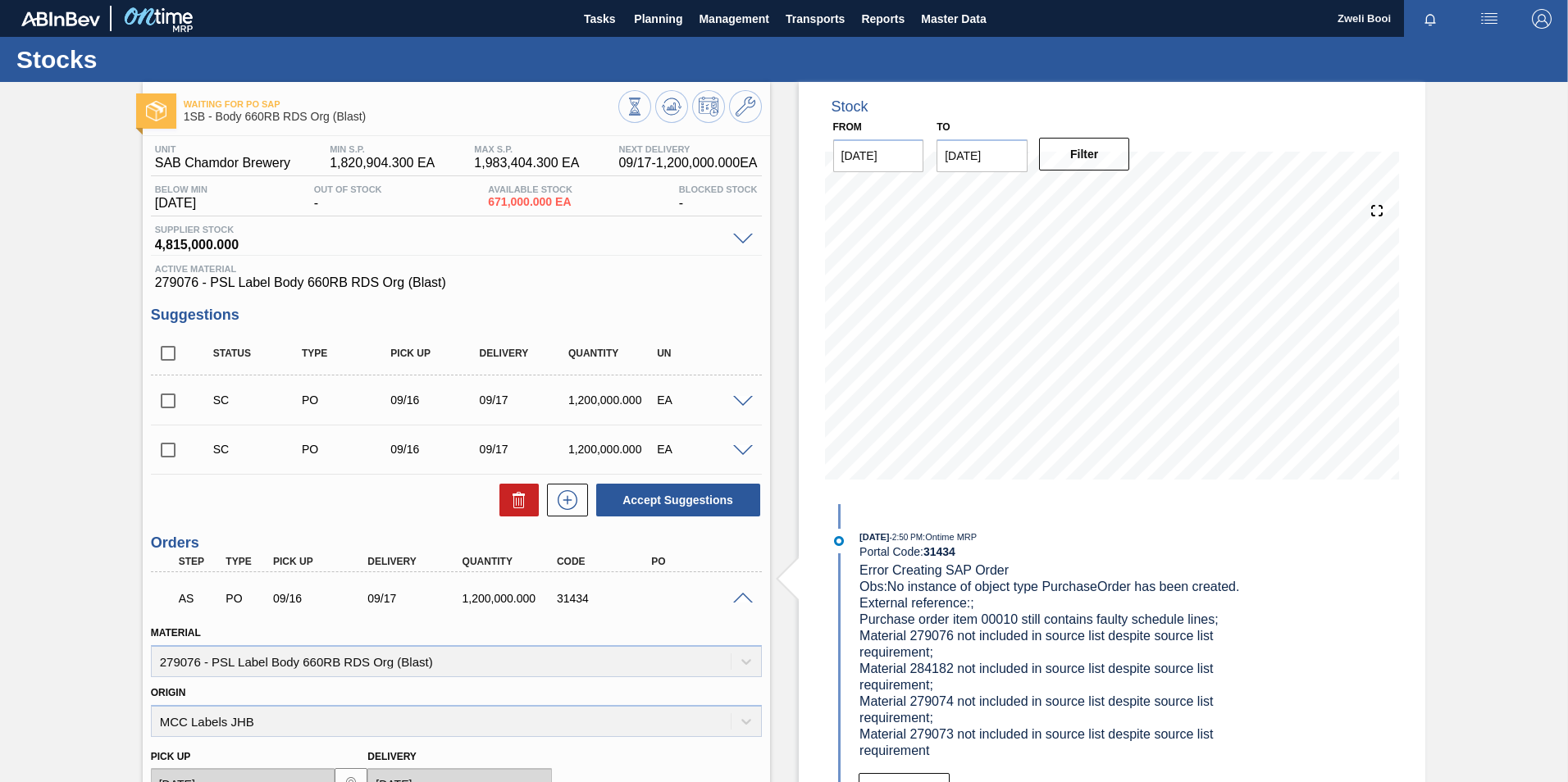
click at [742, 595] on span at bounding box center [743, 598] width 20 height 12
